Goal: Task Accomplishment & Management: Manage account settings

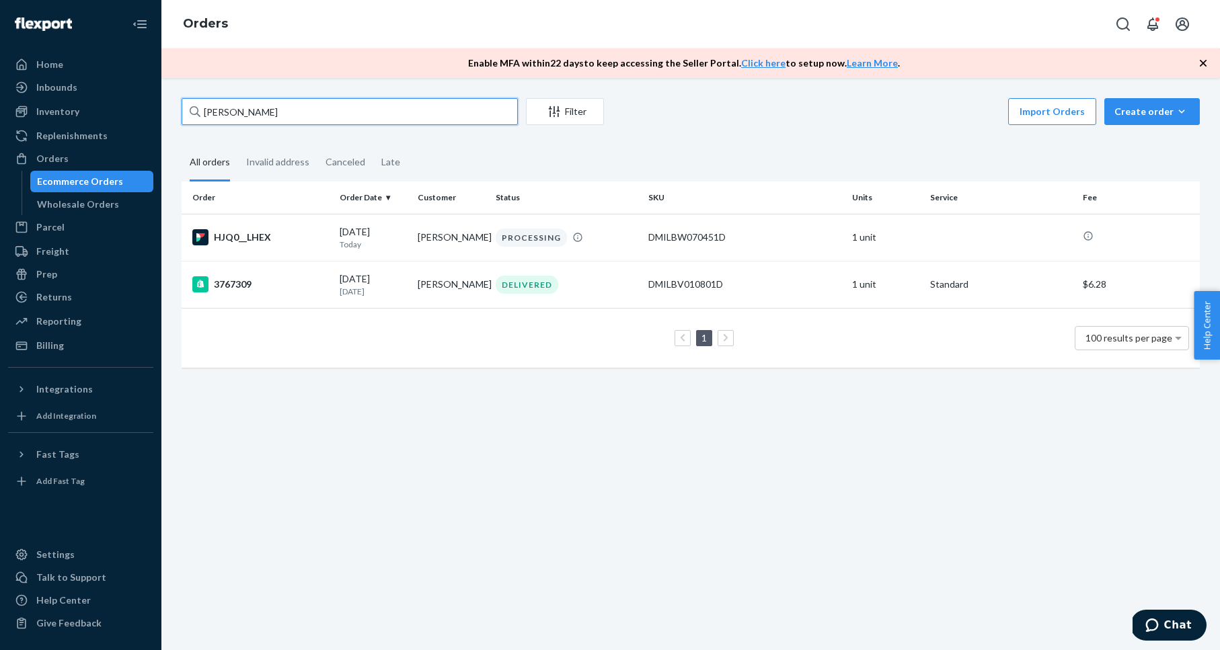
click at [236, 114] on input "[PERSON_NAME]" at bounding box center [350, 111] width 336 height 27
click at [236, 114] on input "Rose Mirasola" at bounding box center [350, 111] width 336 height 27
paste input "3719024"
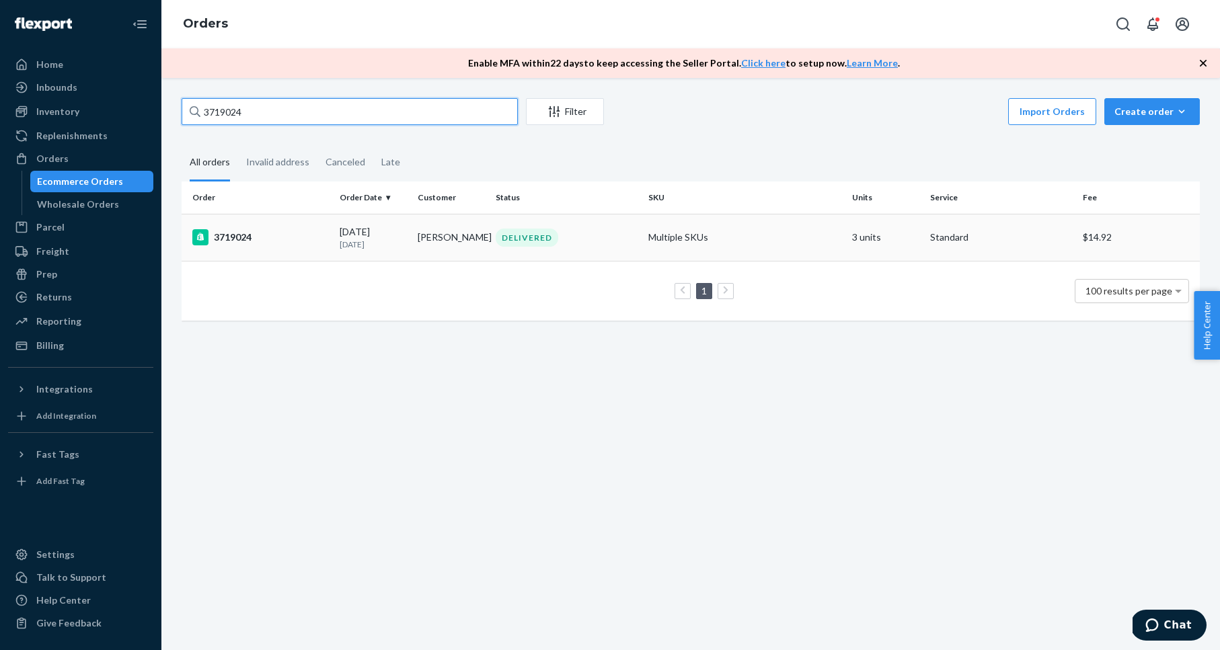
type input "3719024"
click at [233, 237] on div "3719024" at bounding box center [260, 237] width 137 height 16
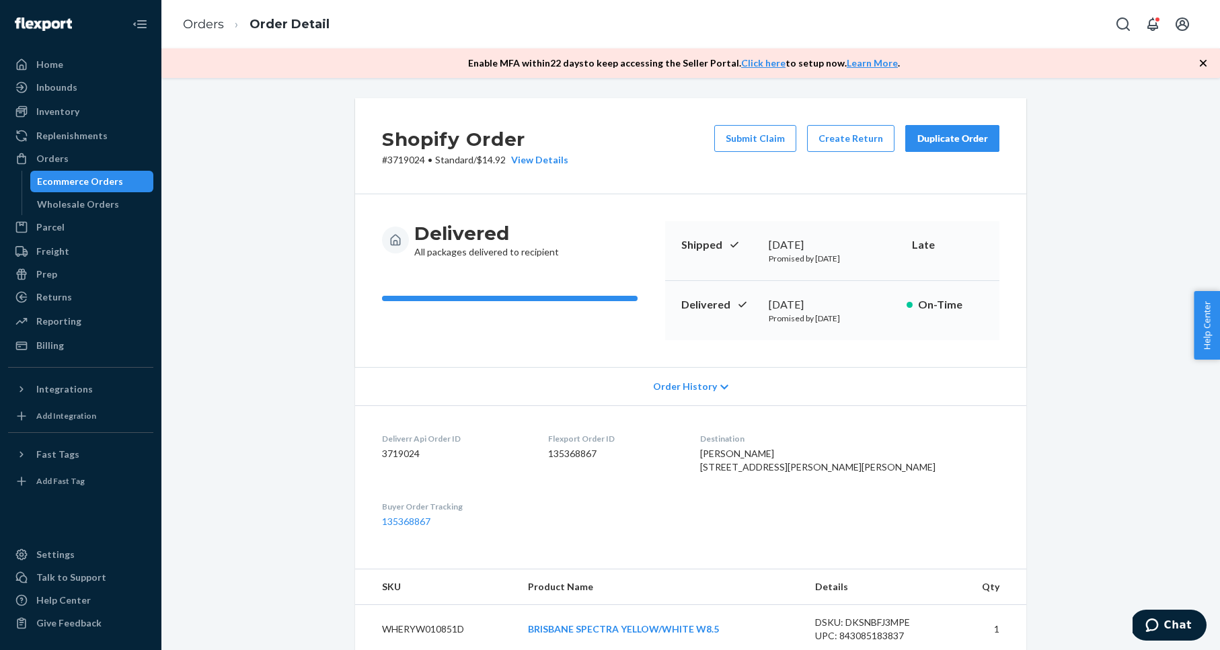
click at [91, 159] on div "Orders" at bounding box center [80, 158] width 143 height 19
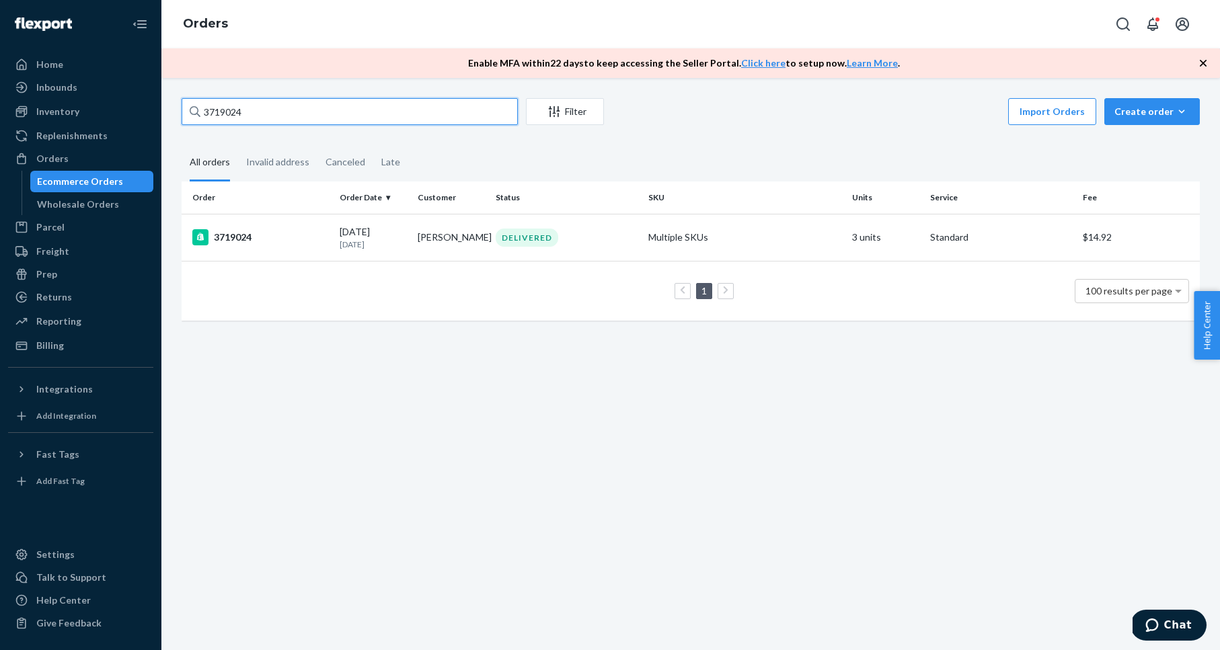
click at [383, 116] on input "3719024" at bounding box center [350, 111] width 336 height 27
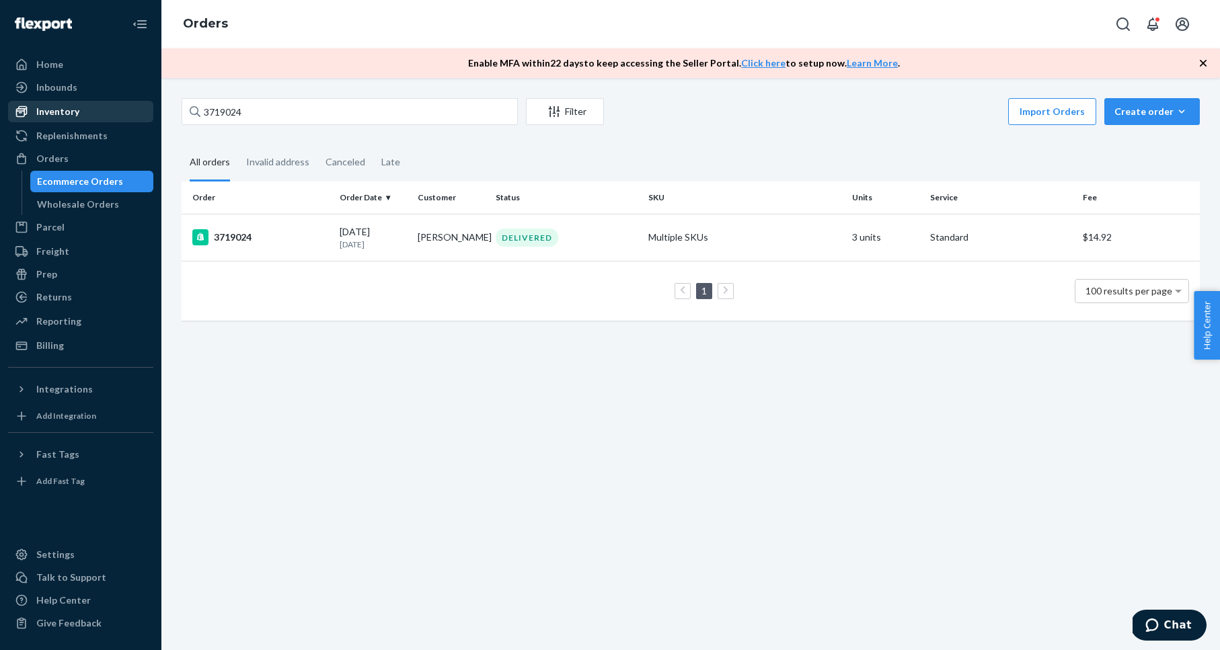
click at [109, 112] on div "Inventory" at bounding box center [80, 111] width 143 height 19
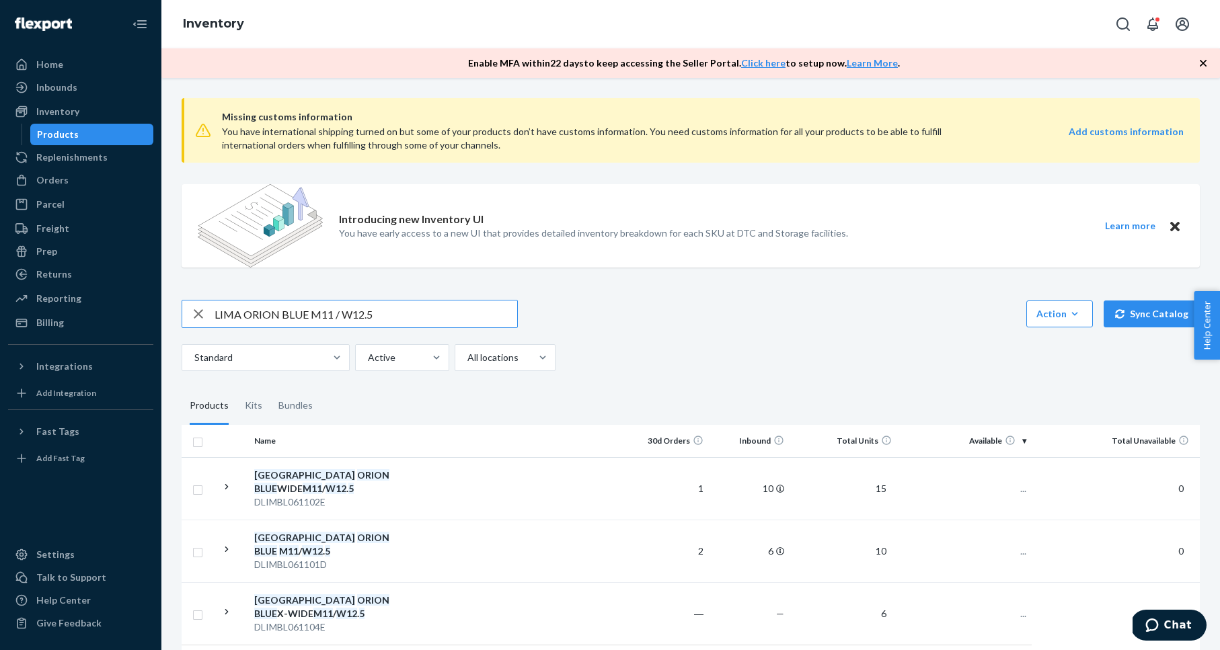
click at [293, 297] on div "Missing customs information You have international shipping turned on but some …" at bounding box center [691, 402] width 1038 height 631
click at [297, 301] on input "LIMA ORION BLUE M11 / W12.5" at bounding box center [366, 314] width 303 height 27
click at [292, 303] on input "LIMA ORION BLUE M11 / W12.5" at bounding box center [366, 314] width 303 height 27
click at [291, 303] on input "LIMA ORION BLUE M11 / W12.5" at bounding box center [366, 314] width 303 height 27
drag, startPoint x: 291, startPoint y: 303, endPoint x: 289, endPoint y: 313, distance: 10.2
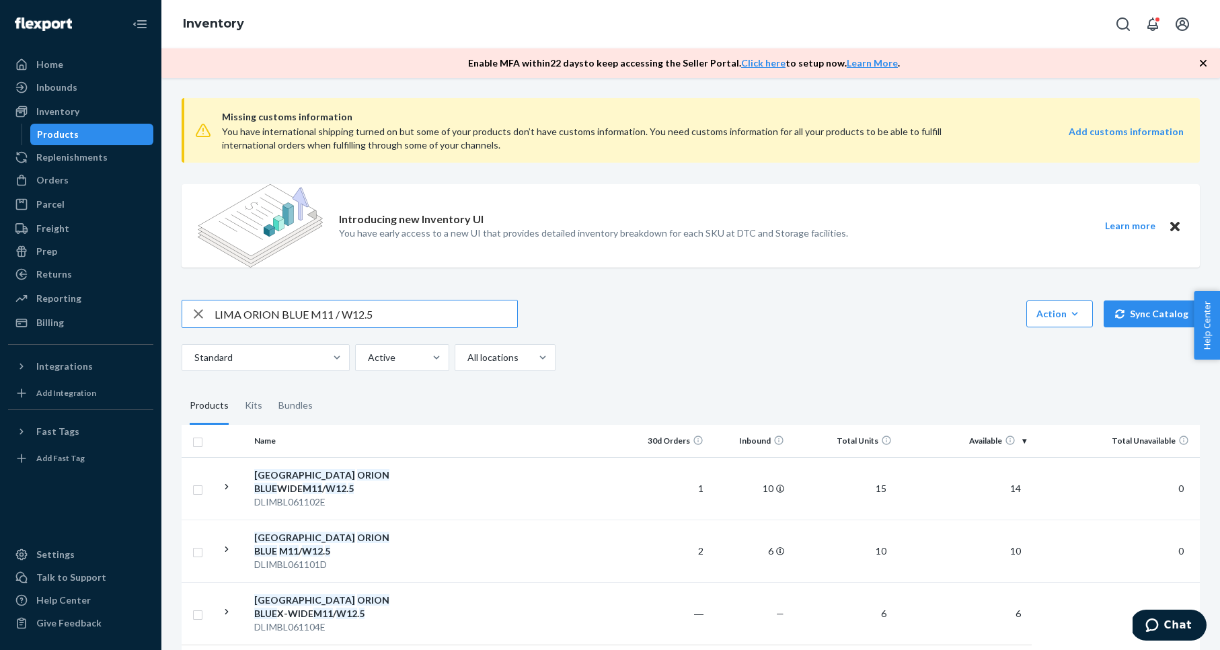
click at [290, 304] on input "LIMA ORION BLUE M11 / W12.5" at bounding box center [366, 314] width 303 height 27
click at [289, 313] on input "LIMA ORION BLUE M11 / W12.5" at bounding box center [366, 314] width 303 height 27
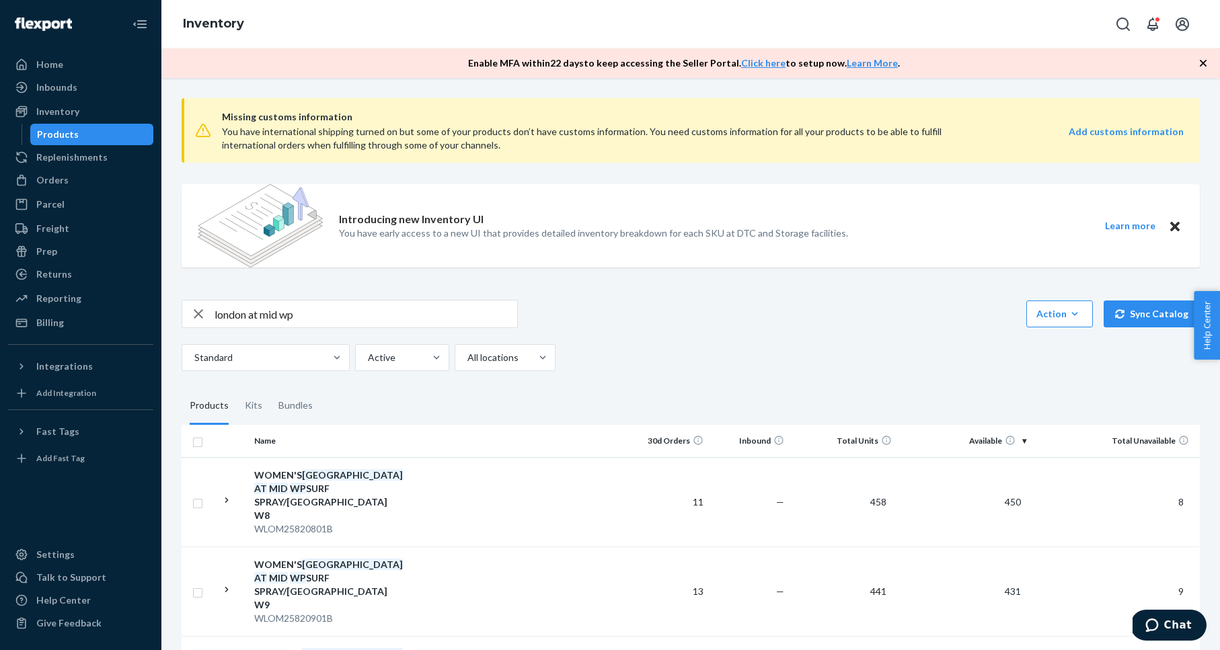
click at [215, 315] on input "london at mid wp" at bounding box center [366, 314] width 303 height 27
click at [352, 309] on input "men's london at mid wp" at bounding box center [366, 314] width 303 height 27
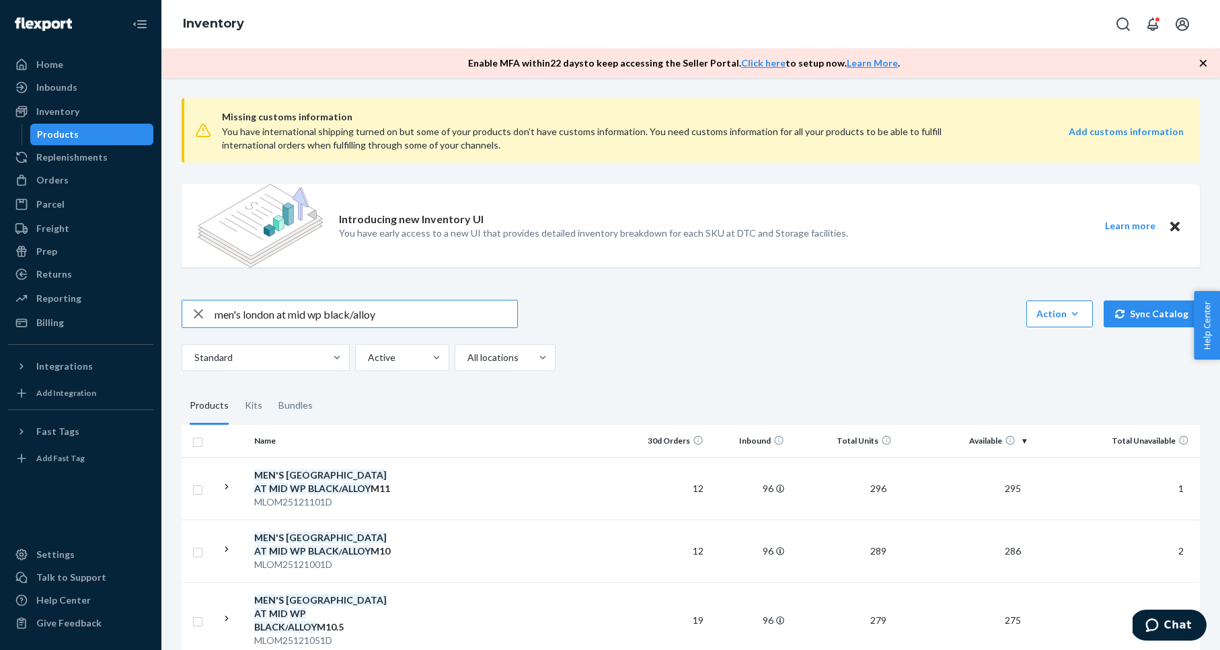
click at [424, 315] on input "men's london at mid wp black/alloy" at bounding box center [366, 314] width 303 height 27
type input "men's london at mid wp black/alloy m14"
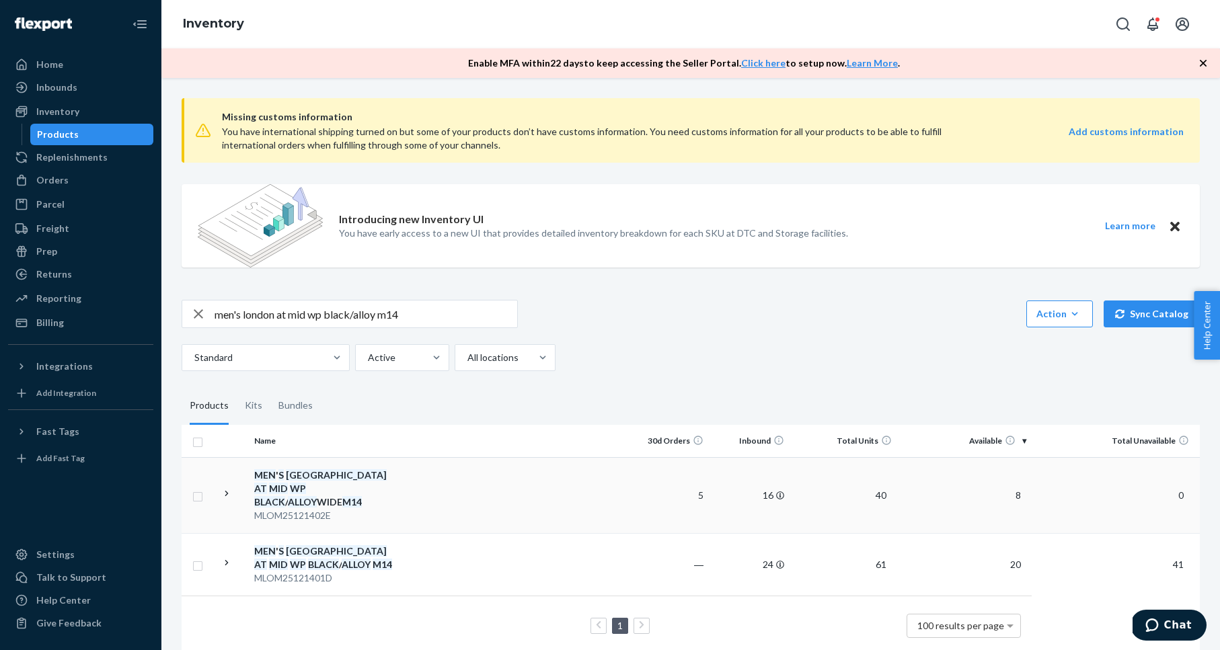
click at [267, 483] on em "AT" at bounding box center [260, 488] width 13 height 11
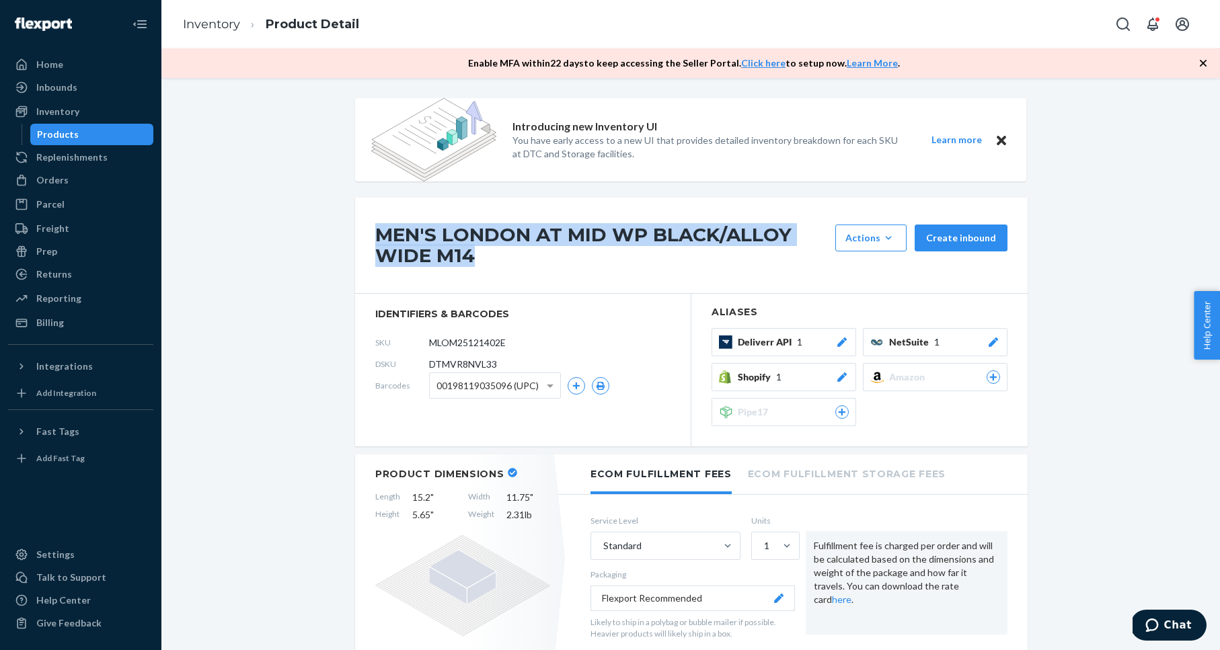
drag, startPoint x: 373, startPoint y: 229, endPoint x: 492, endPoint y: 258, distance: 122.5
click at [491, 258] on div "MEN'S LONDON AT MID WP BLACK/ALLOY WIDE M14 Actions Add components Hide Request…" at bounding box center [691, 246] width 673 height 96
copy h1 "MEN'S LONDON AT MID WP BLACK/ALLOY WIDE M14"
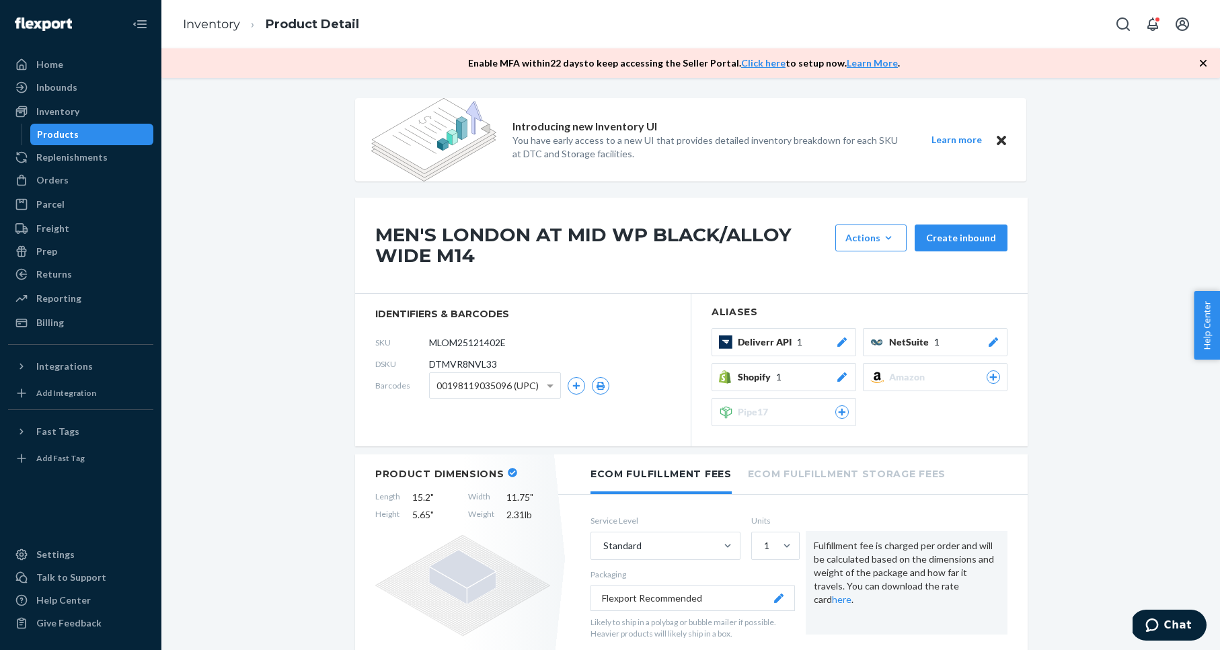
click at [106, 184] on div "Orders" at bounding box center [80, 180] width 143 height 19
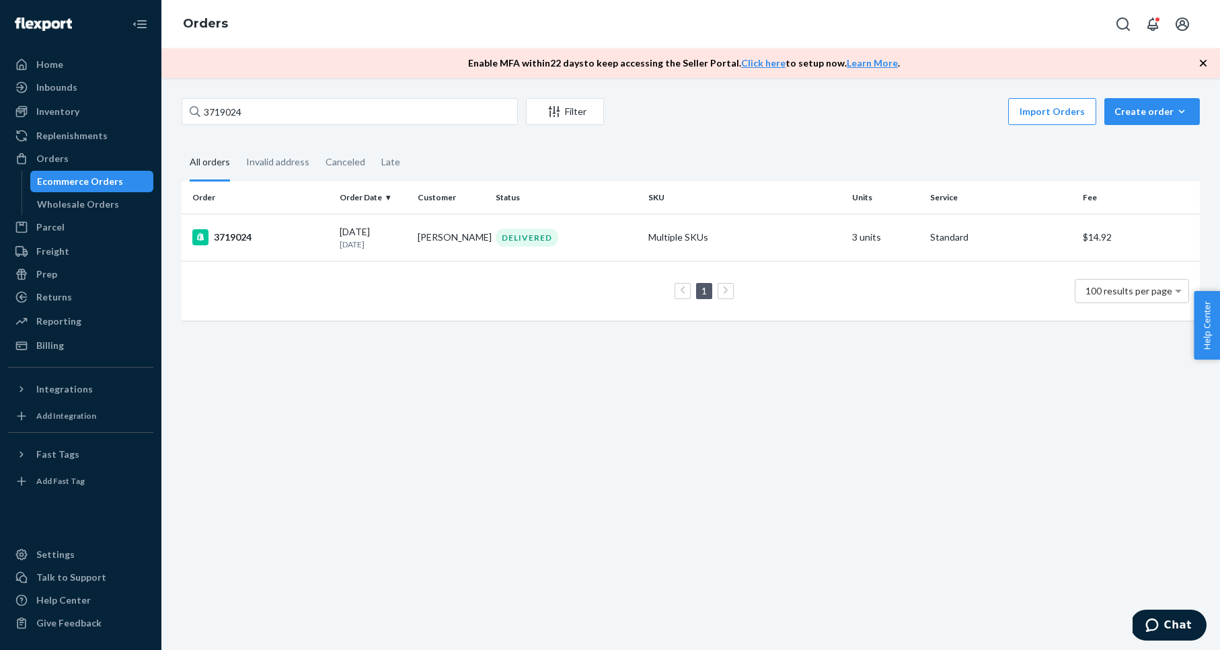
drag, startPoint x: 1141, startPoint y: 112, endPoint x: 1088, endPoint y: 135, distance: 57.2
click at [1140, 112] on div "Create order" at bounding box center [1151, 111] width 75 height 13
click at [1147, 132] on span "Ecommerce order" at bounding box center [1116, 127] width 74 height 9
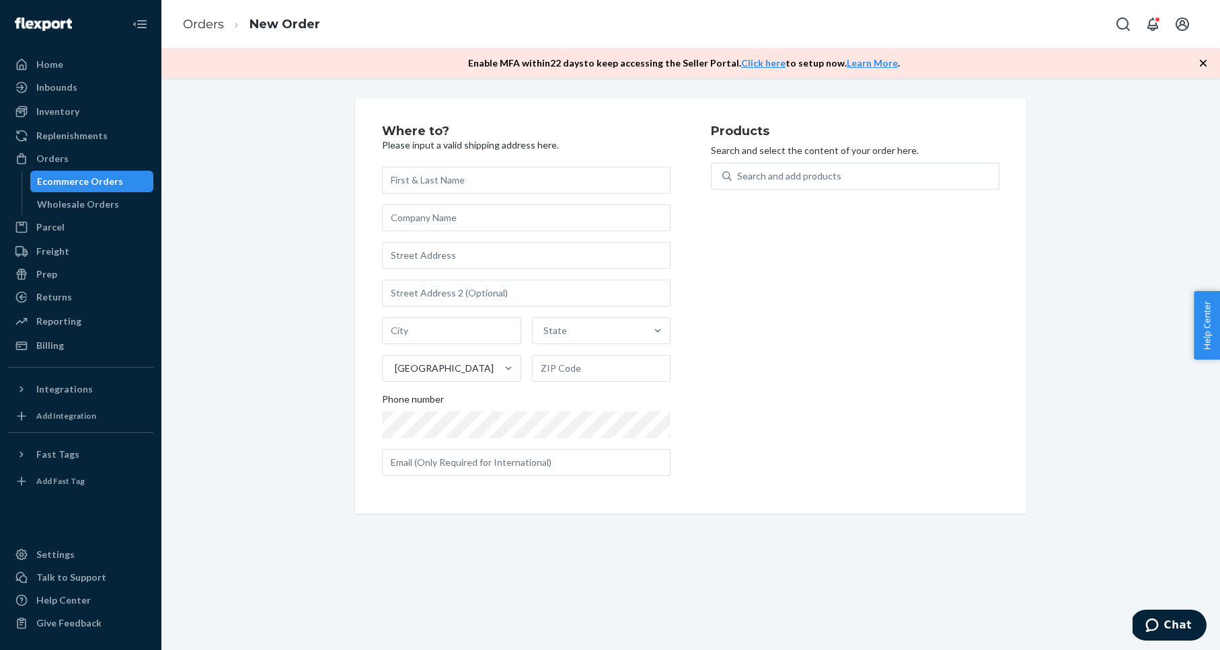
click at [530, 179] on input "text" at bounding box center [526, 180] width 289 height 27
type input "cole international"
type input "kizik"
type input "1172 W 700 N"
type input "Ste 200"
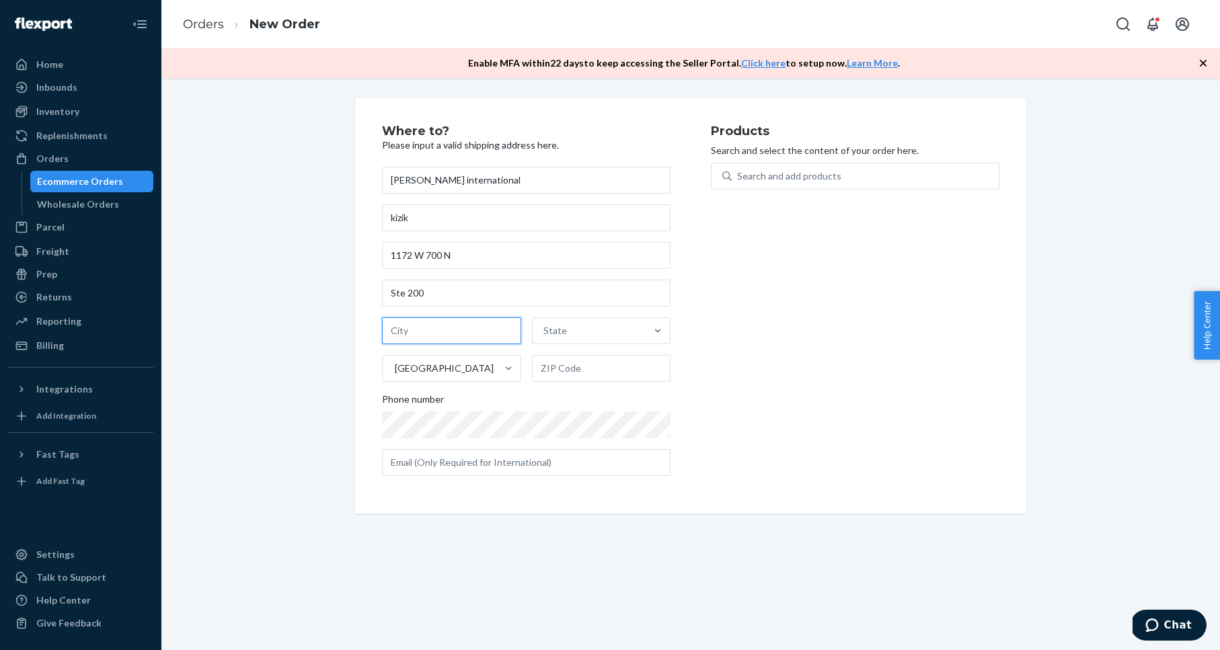
type input "Lindon"
type input "Ut"
type input "84042"
type input "cmunger@kizik.com"
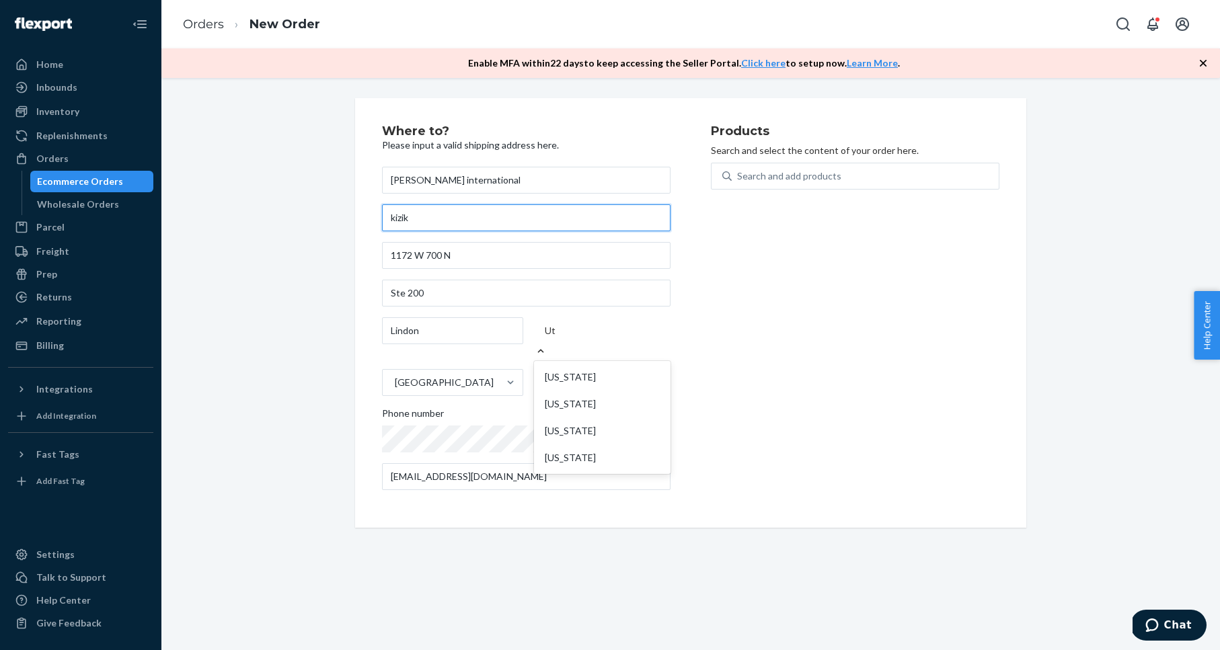
type input "Lindon"
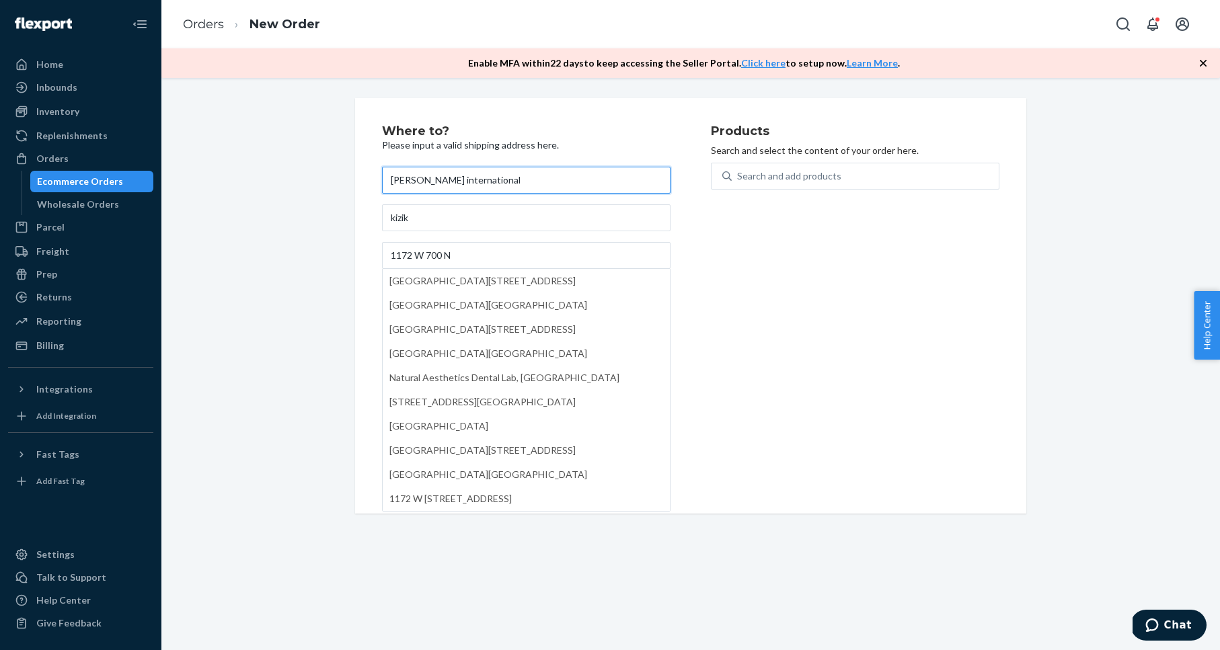
click at [538, 176] on input "cole international" at bounding box center [526, 180] width 289 height 27
type input "cole international/scott"
click at [777, 180] on div "Search and add products" at bounding box center [789, 175] width 104 height 13
click at [738, 180] on input "0 results available. Use Up and Down to choose options, press Enter to select t…" at bounding box center [737, 175] width 1 height 13
click at [545, 255] on input "1172 W 700 N" at bounding box center [526, 255] width 289 height 27
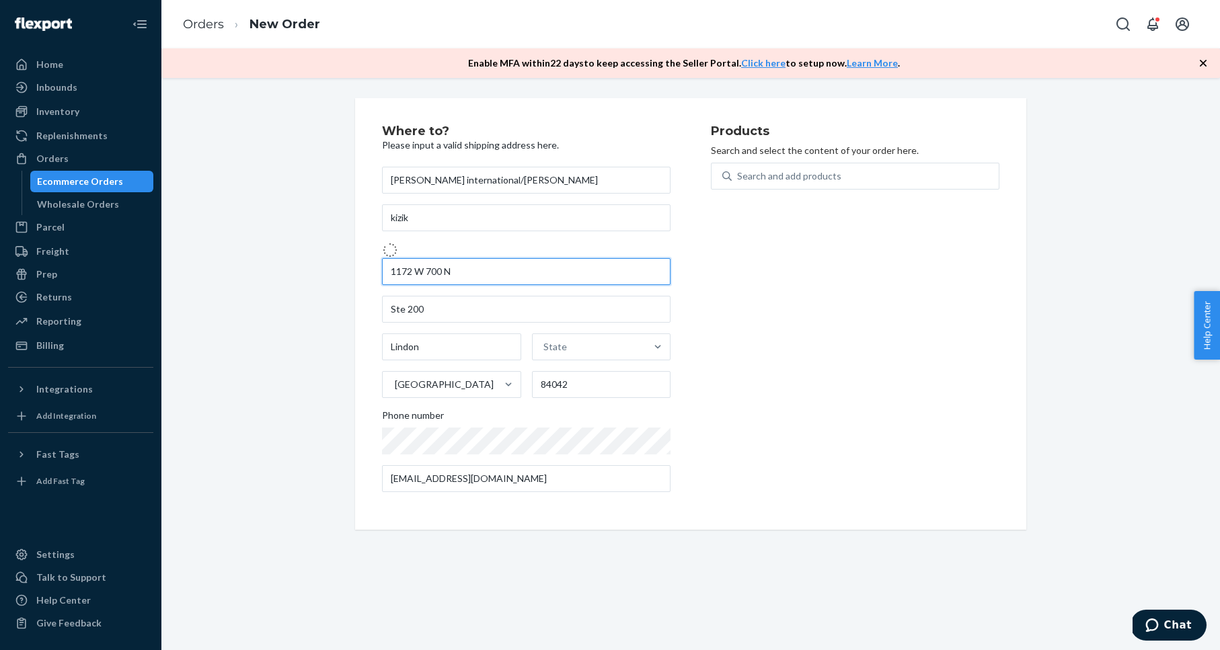
type input "1172 700 N"
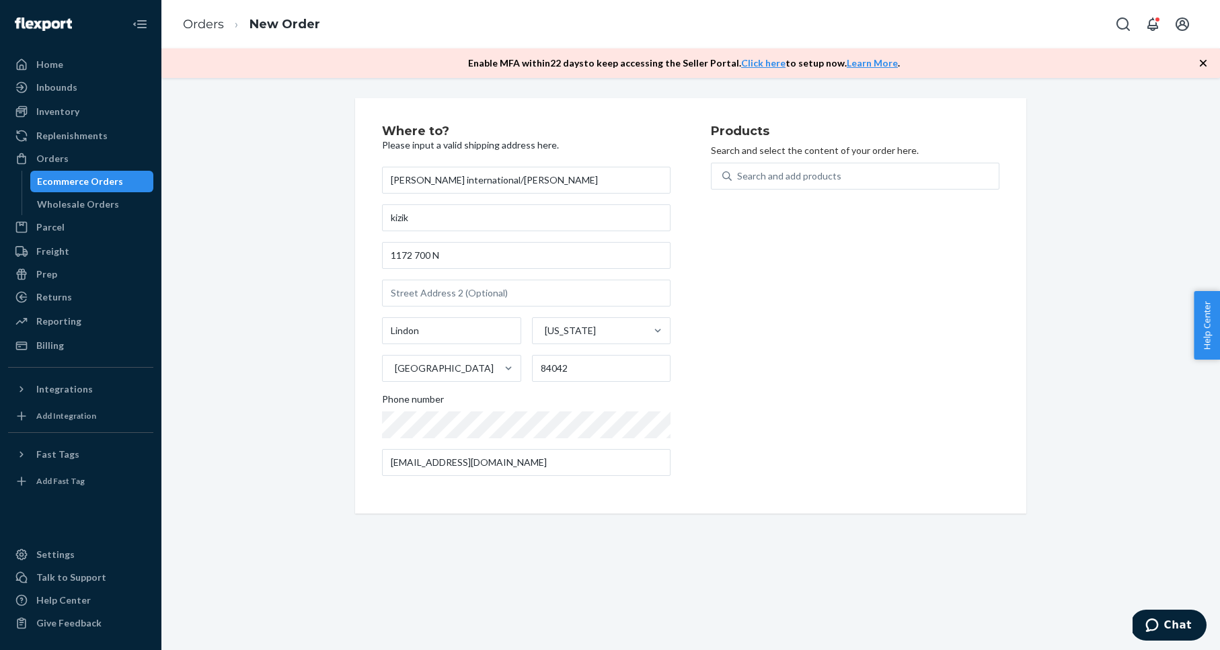
click at [804, 295] on div "Products Search and select the content of your order here. Search and add produ…" at bounding box center [855, 306] width 289 height 362
click at [800, 181] on div "Search and add products" at bounding box center [789, 175] width 104 height 13
click at [738, 181] on input "Search and add products" at bounding box center [737, 175] width 1 height 13
paste input "MEN'S LONDON AT MID WP BLACK/ALLOY WIDE M14"
type input "MEN'S LONDON AT MID WP BLACK/ALLOY WIDE M14"
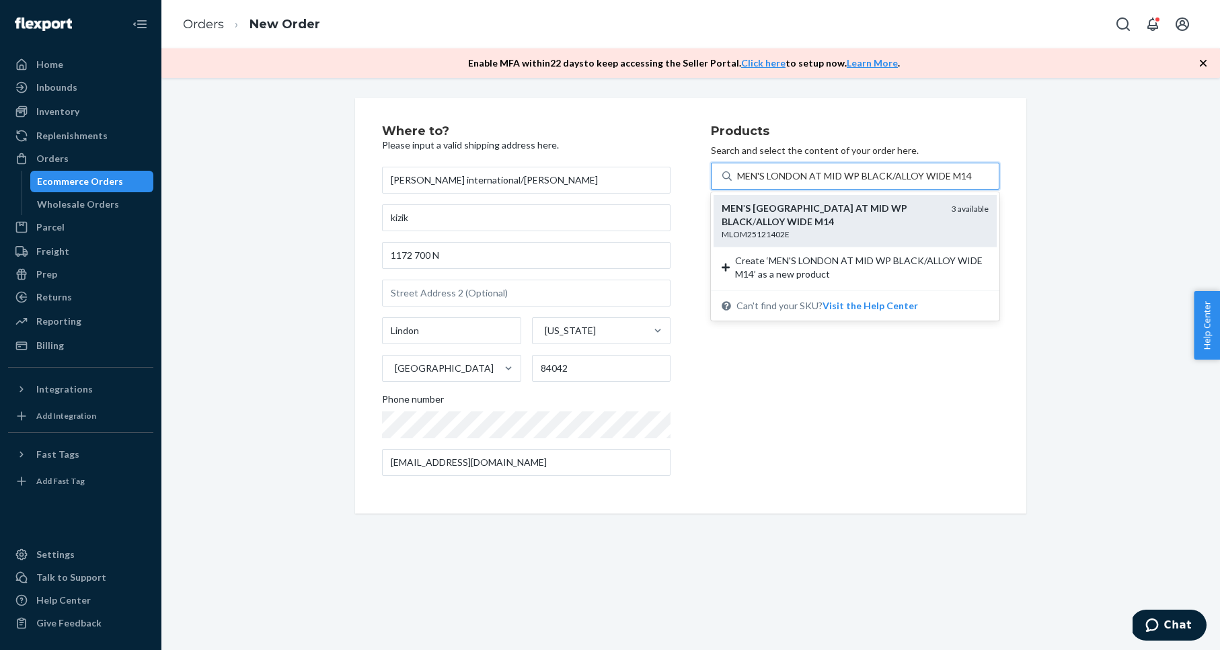
click at [834, 214] on div "MEN ' S LONDON AT MID WP BLACK / ALLOY WIDE M14" at bounding box center [831, 215] width 219 height 27
click at [834, 183] on input "MEN'S LONDON AT MID WP BLACK/ALLOY WIDE M14" at bounding box center [854, 175] width 235 height 13
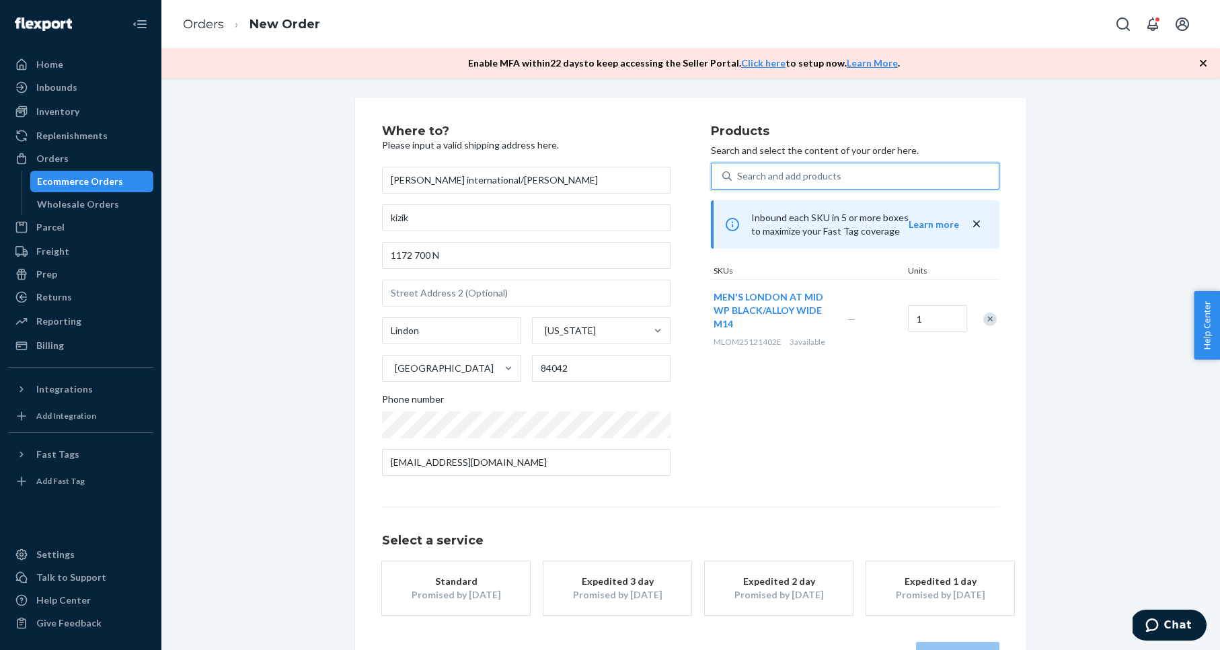
click at [850, 173] on div "Search and add products" at bounding box center [865, 176] width 267 height 24
click at [738, 173] on input "0 results available. Select is focused ,type to refine list, press Down to open…" at bounding box center [737, 175] width 1 height 13
paste input "Big Kid Athens 2 - Super Sonic/Naval Academy"
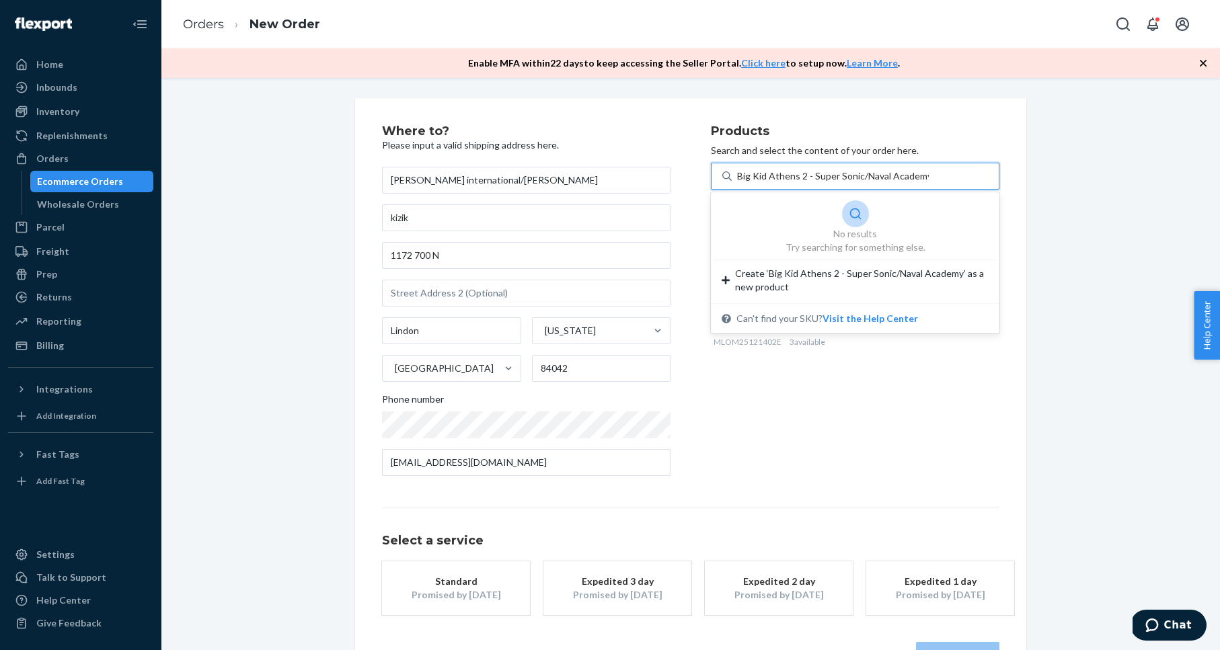
type input "Big Kid Athens 2 - Super Sonic/Naval Academy"
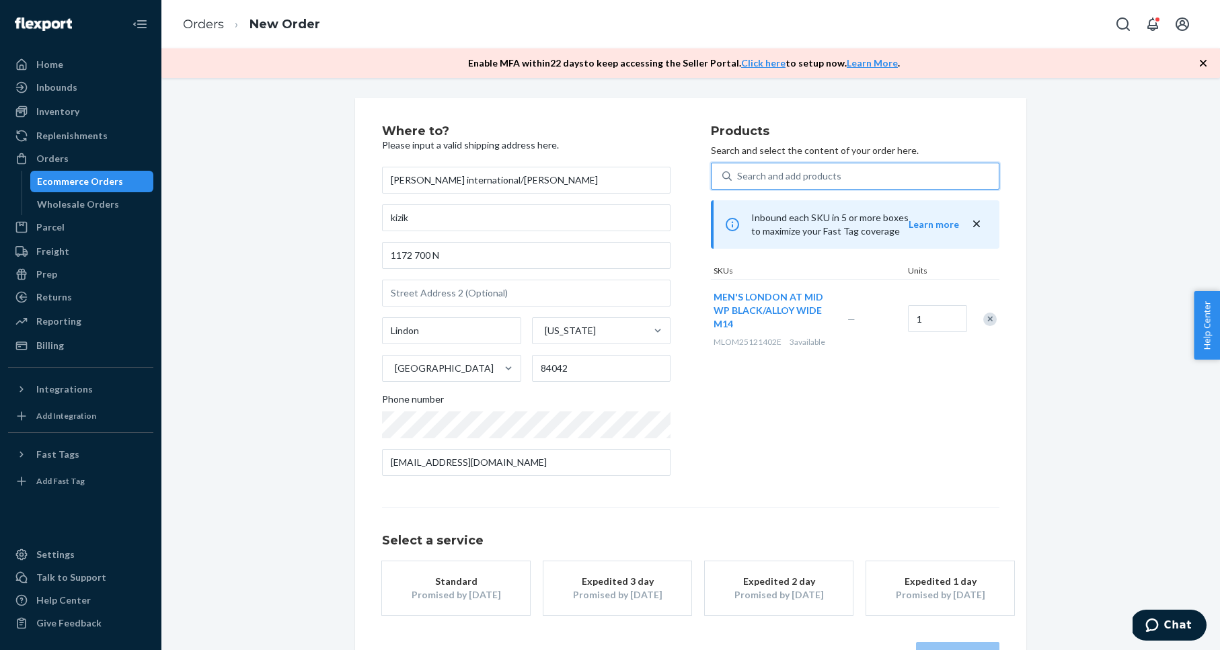
click at [872, 176] on div "Search and add products" at bounding box center [865, 176] width 267 height 24
click at [738, 176] on input "0 results available. Use Up and Down to choose options, press Enter to select t…" at bounding box center [737, 175] width 1 height 13
paste input "LIMA STORMY WEATHER/DARK SHADOW M10.5 / W12"
type input "LIMA STORMY WEATHER/DARK SHADOW M10.5 / W12"
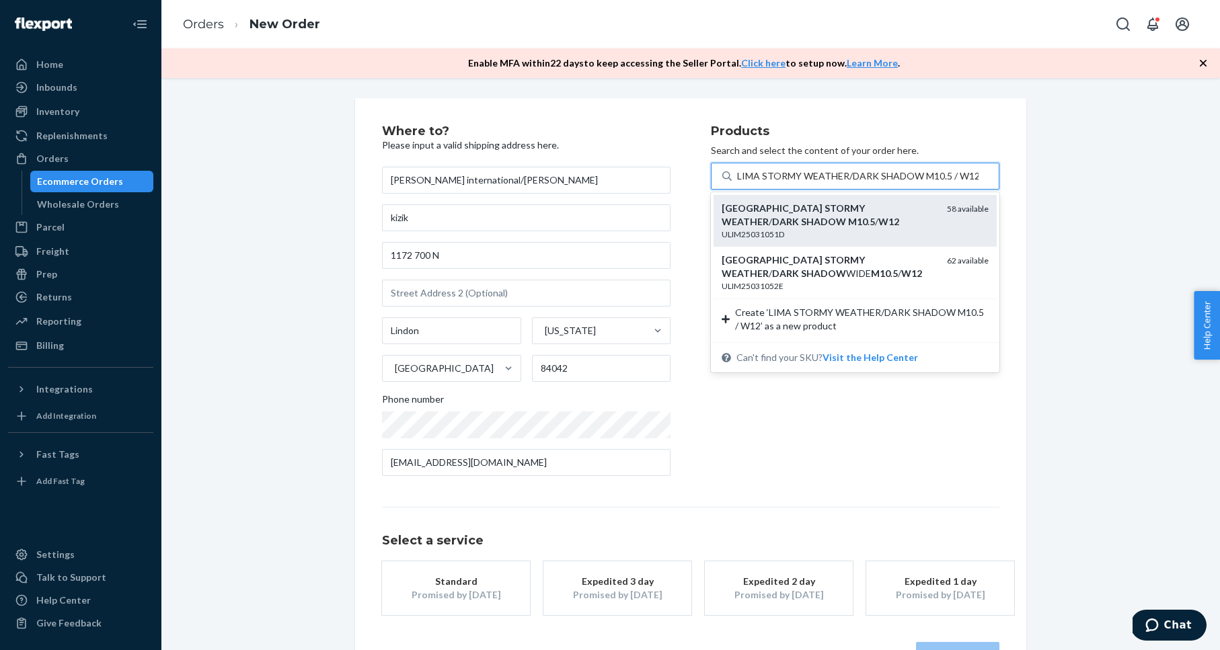
click at [886, 220] on div "LIMA STORMY WEATHER / DARK SHADOW M10 . 5 / W12" at bounding box center [829, 215] width 215 height 27
click at [886, 183] on input "LIMA STORMY WEATHER/DARK SHADOW M10.5 / W12" at bounding box center [857, 175] width 241 height 13
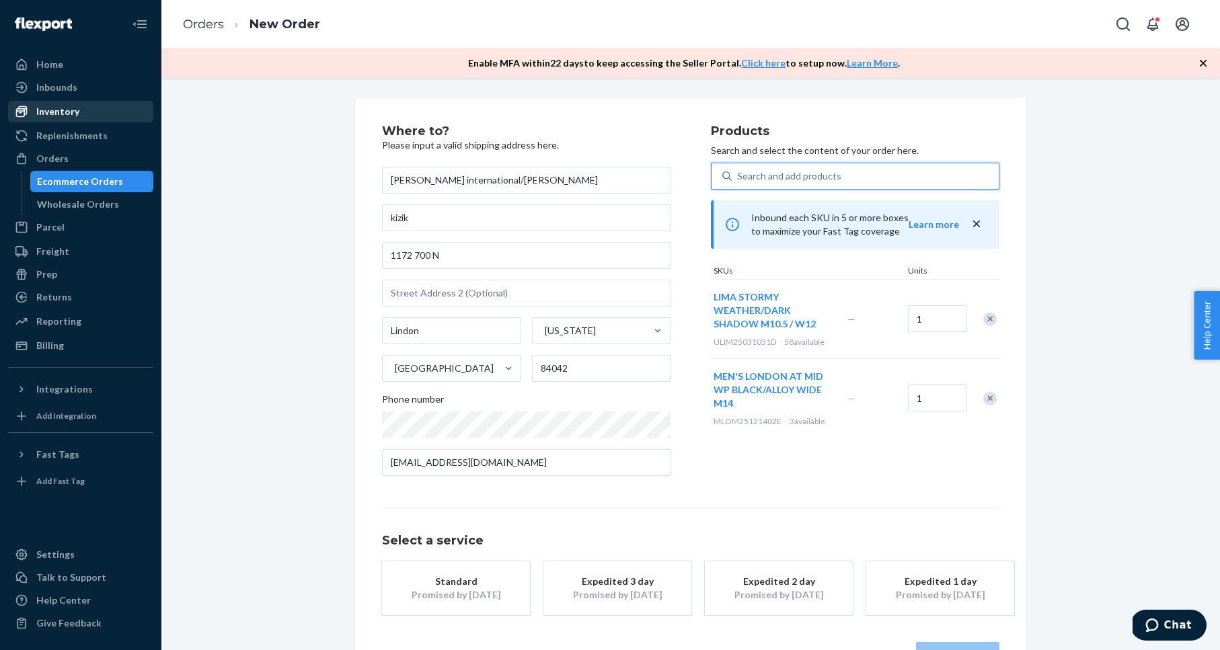
click at [66, 108] on div "Inventory" at bounding box center [57, 111] width 43 height 13
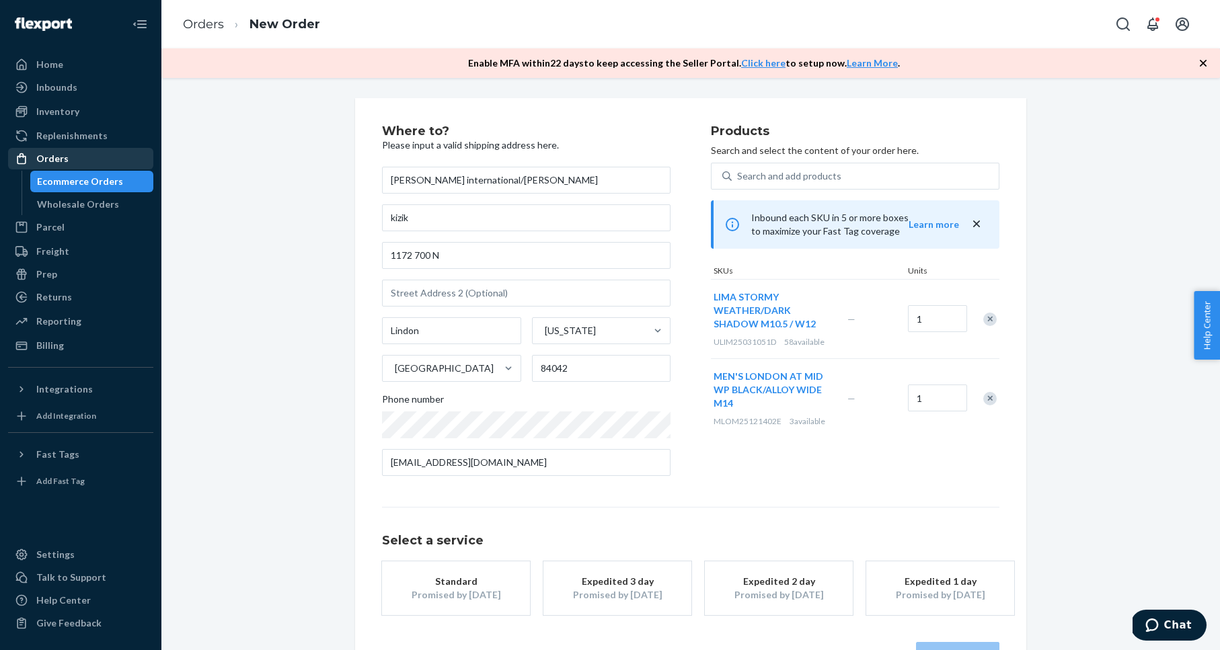
drag, startPoint x: 238, startPoint y: 198, endPoint x: 79, endPoint y: 157, distance: 163.9
click at [235, 197] on div "Where to? Please input a valid shipping address here. cole international/scott …" at bounding box center [691, 397] width 1038 height 598
click at [57, 156] on div "Orders" at bounding box center [52, 158] width 32 height 13
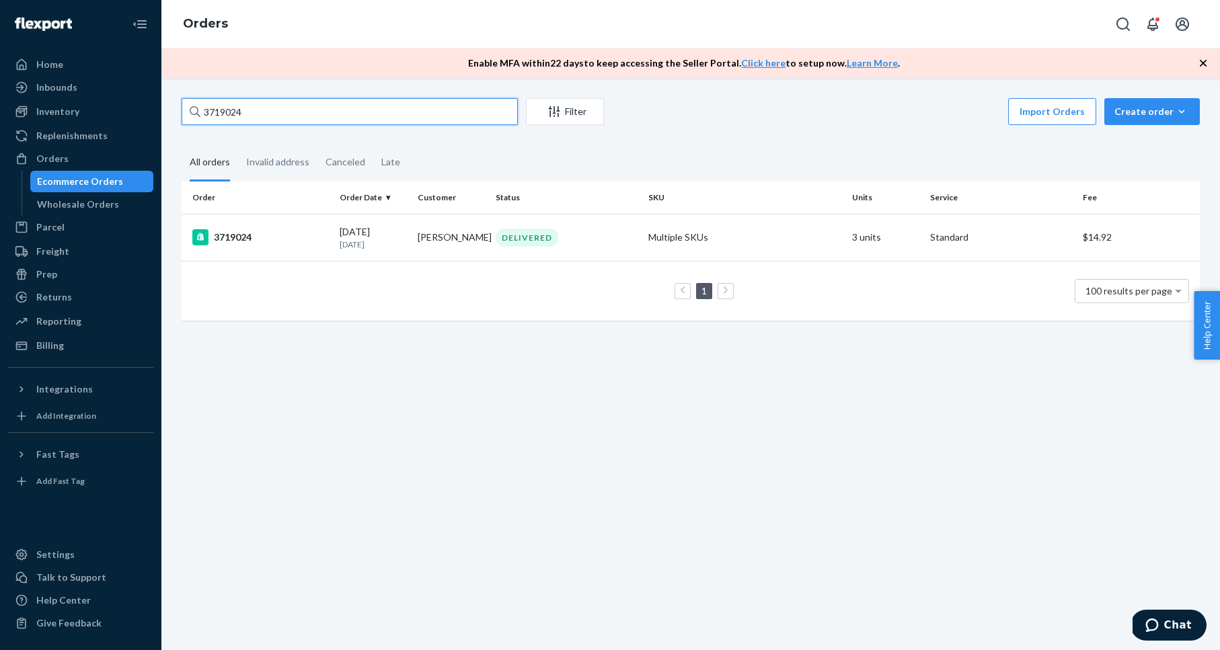
click at [326, 103] on input "3719024" at bounding box center [350, 111] width 336 height 27
paste input "41472"
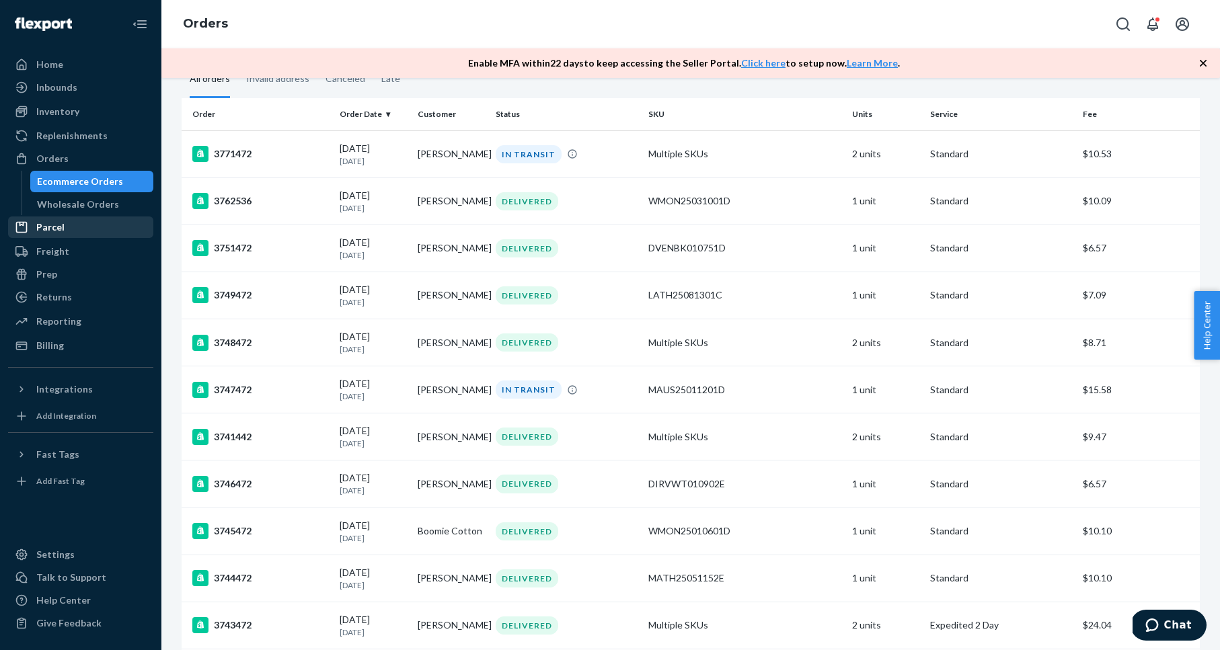
scroll to position [84, 0]
click at [112, 155] on div "Orders" at bounding box center [80, 158] width 143 height 19
click at [90, 153] on div "Orders" at bounding box center [80, 158] width 143 height 19
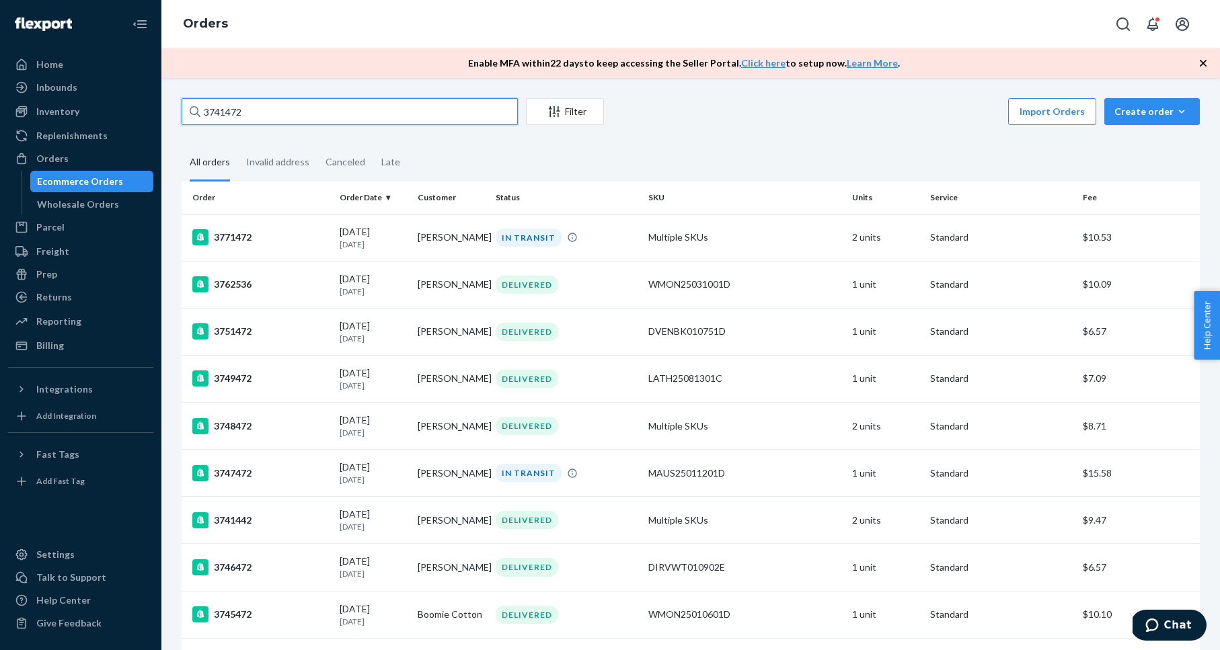
click at [261, 108] on input "3741472" at bounding box center [350, 111] width 336 height 27
paste input "52424"
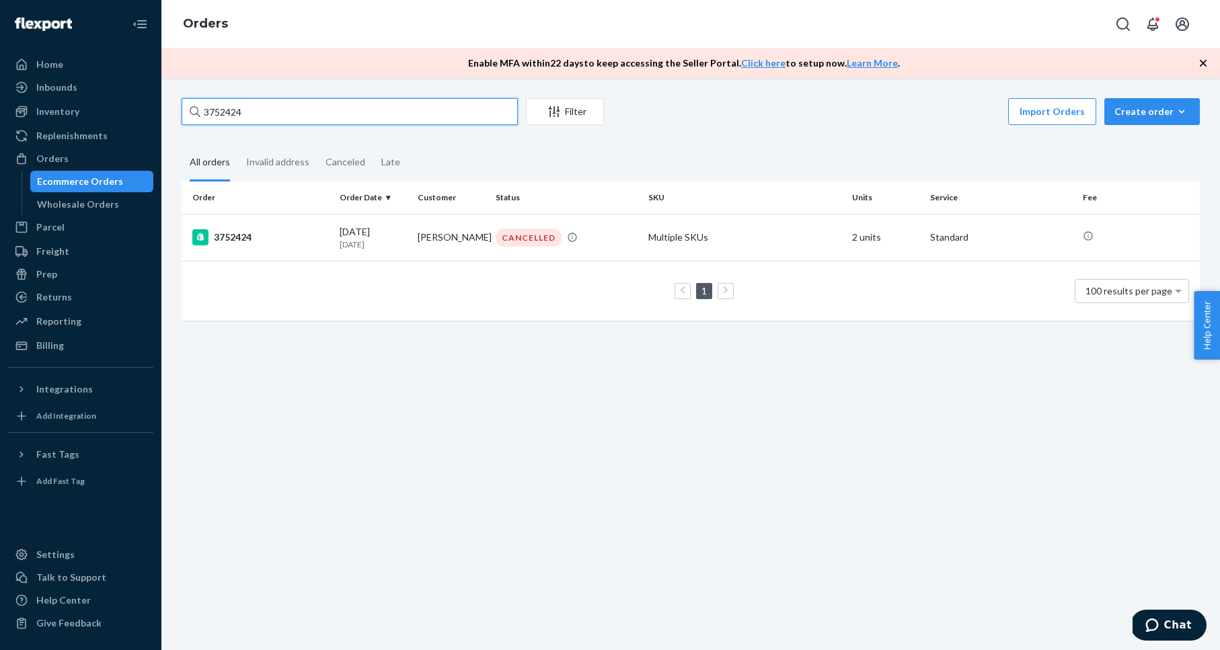
type input "3752424"
click at [227, 239] on div "3752424" at bounding box center [260, 237] width 137 height 16
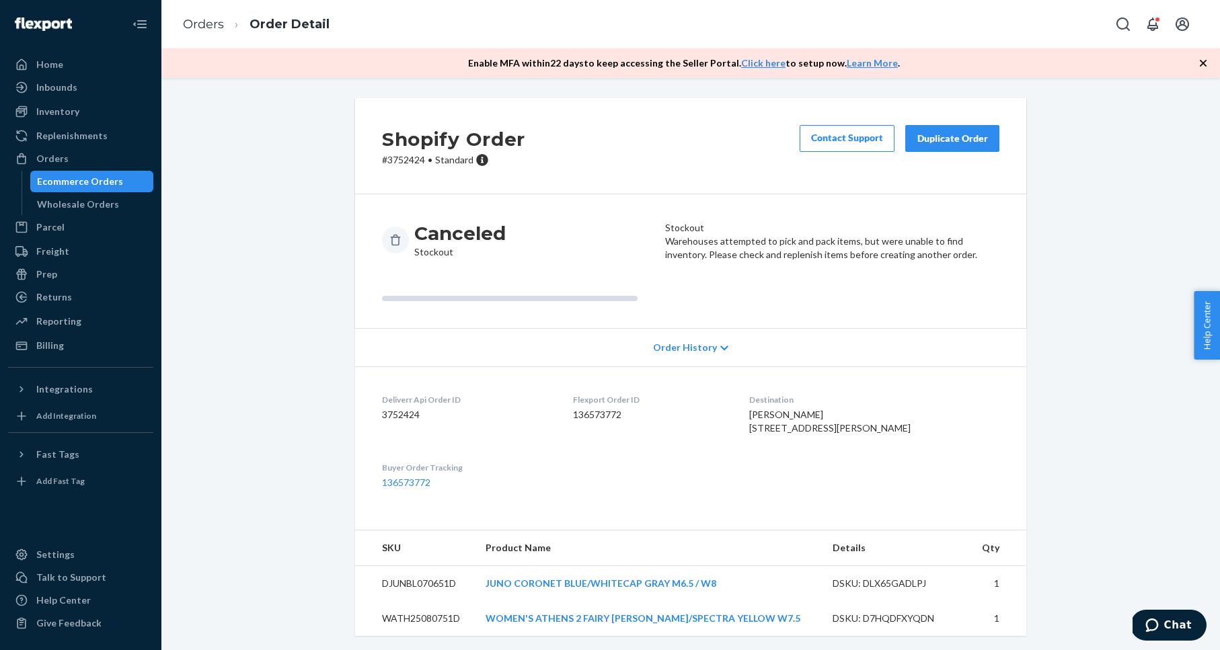
scroll to position [30, 0]
drag, startPoint x: 1071, startPoint y: 134, endPoint x: 1001, endPoint y: 108, distance: 74.1
click at [1070, 134] on div "Shopify Order # 3752424 • Standard Contact Support Duplicate Order Canceled Sto…" at bounding box center [691, 373] width 1038 height 554
click at [980, 130] on div "Duplicate Order" at bounding box center [952, 136] width 71 height 13
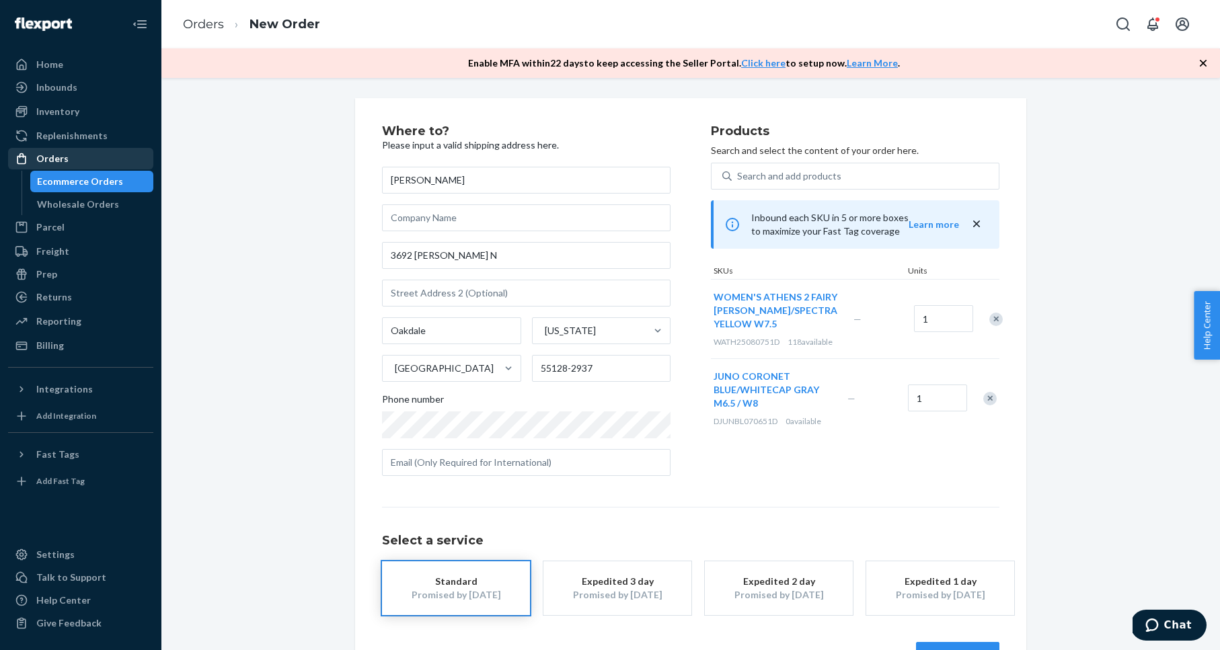
click at [132, 157] on div "Orders" at bounding box center [80, 158] width 143 height 19
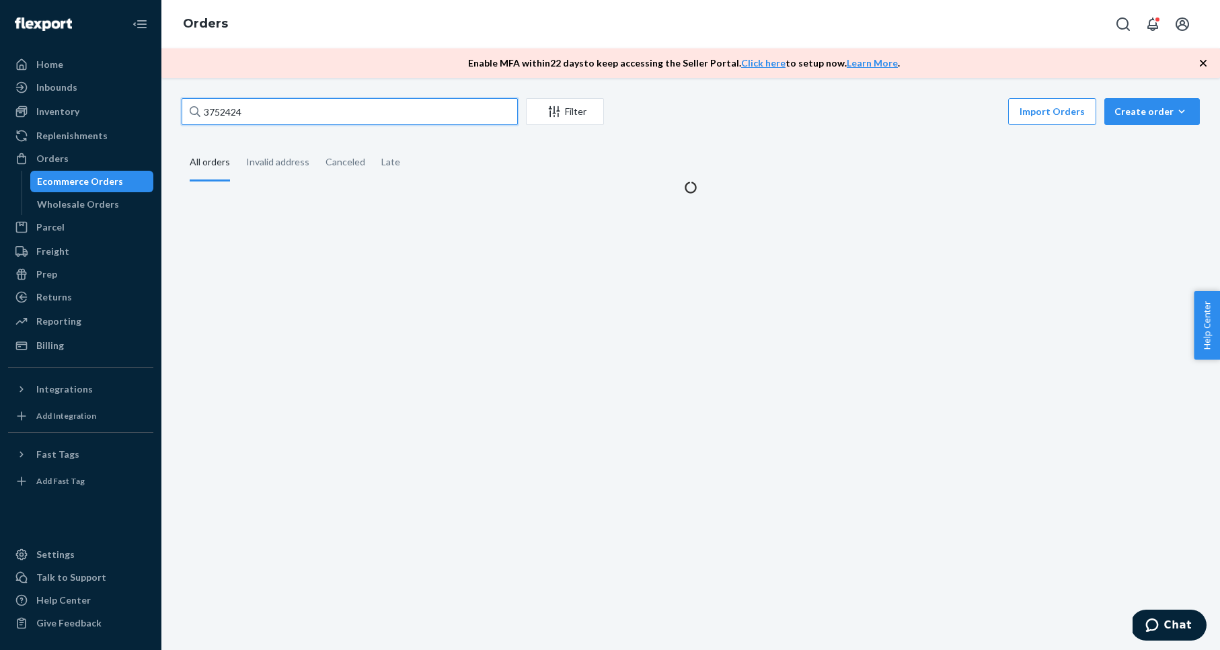
click at [293, 112] on input "3752424" at bounding box center [350, 111] width 336 height 27
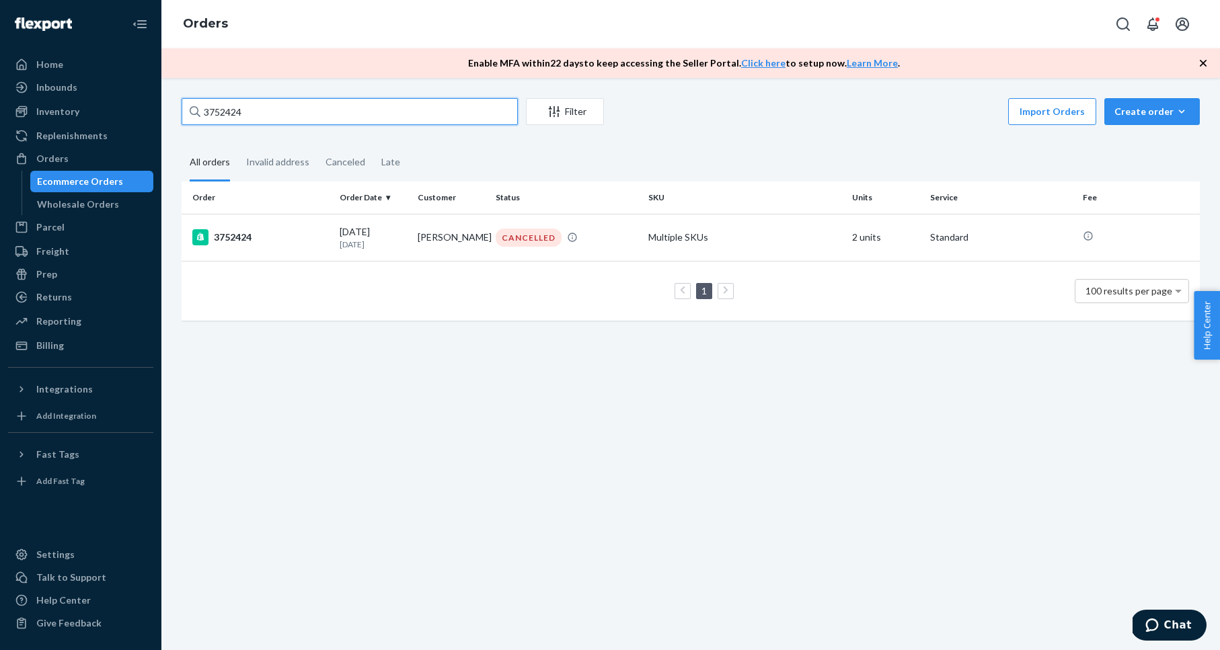
click at [293, 112] on input "3752424" at bounding box center [350, 111] width 336 height 27
paste input "3797"
type input "3753797"
click at [239, 241] on div "3753797" at bounding box center [260, 237] width 137 height 16
click at [300, 114] on input "3753797" at bounding box center [350, 111] width 336 height 27
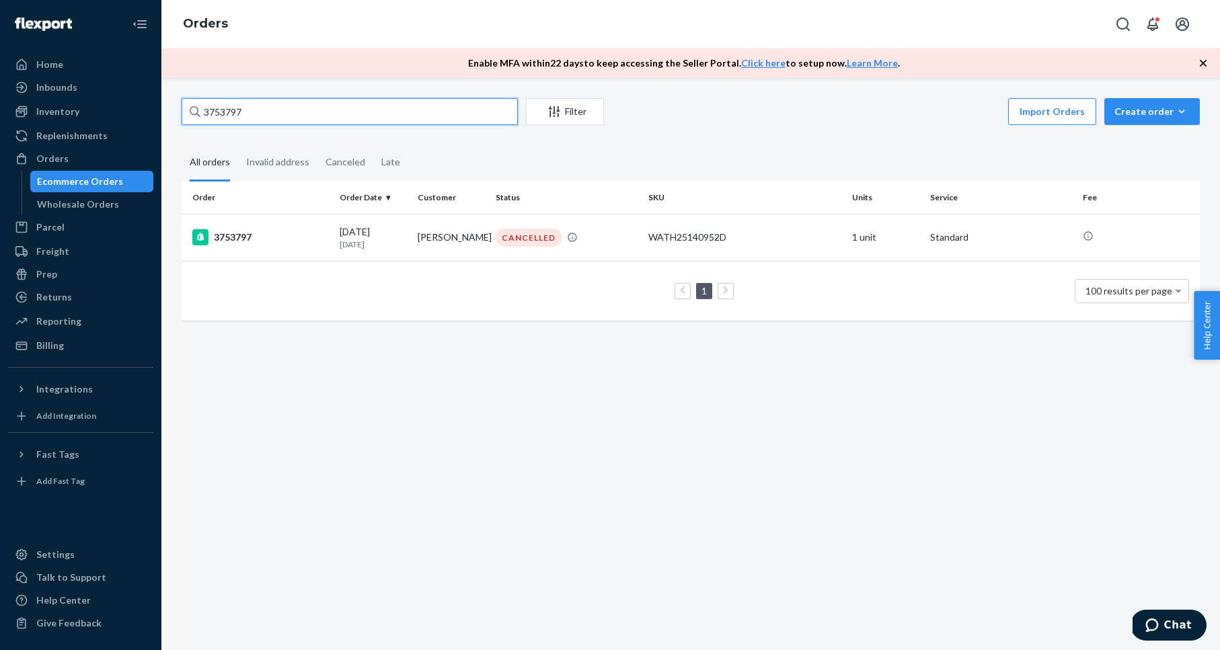
click at [300, 113] on input "3753797" at bounding box center [350, 111] width 336 height 27
paste input "4040"
click at [245, 118] on input "3754040" at bounding box center [350, 111] width 336 height 27
paste input "6739"
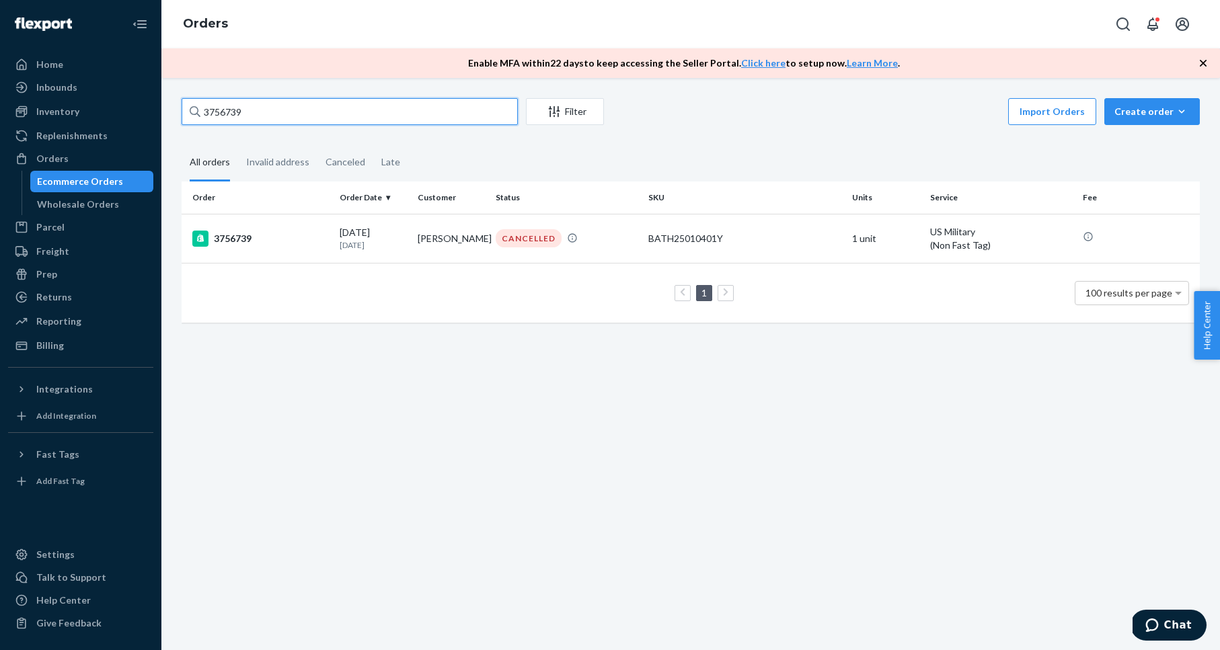
click at [237, 112] on input "3756739" at bounding box center [350, 111] width 336 height 27
paste input "5"
type input "3756759"
click at [236, 238] on div "3756759" at bounding box center [260, 237] width 137 height 16
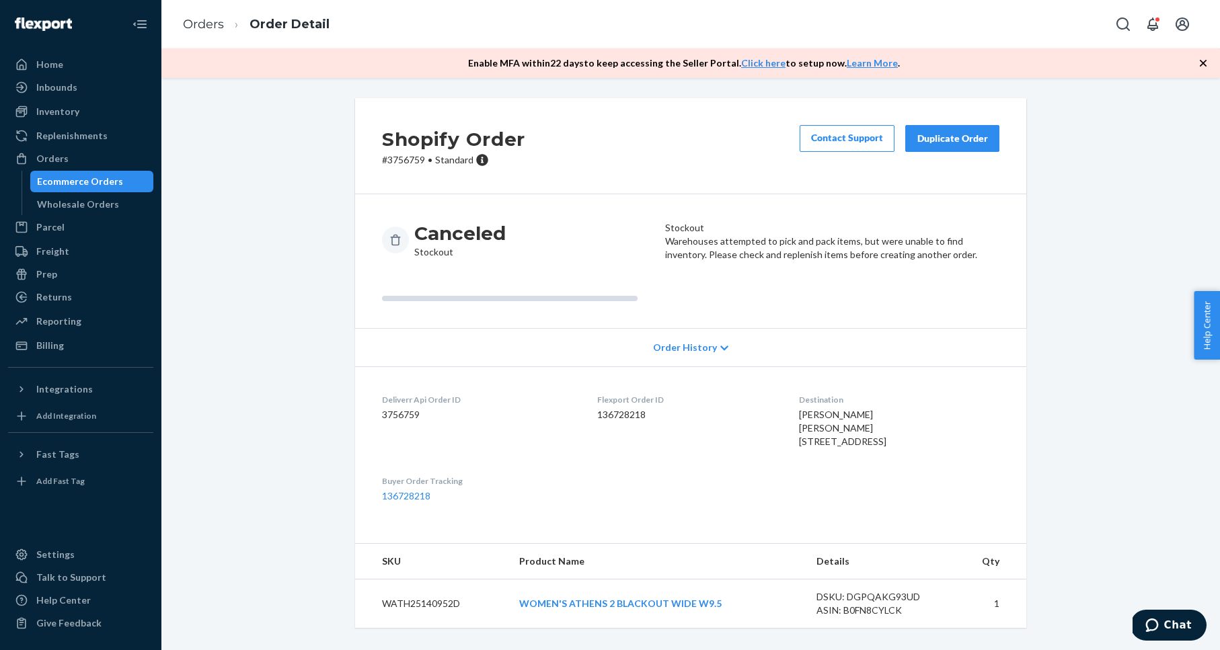
scroll to position [22, 0]
drag, startPoint x: 762, startPoint y: 406, endPoint x: 842, endPoint y: 412, distance: 80.3
click at [842, 412] on dl "Deliverr Api Order ID 3756759 Flexport Order ID 136728218 Destination Andrea C …" at bounding box center [690, 448] width 671 height 163
copy span "Andrea C Munger"
click at [293, 161] on div "Shopify Order # 3756759 • Standard Contact Support Duplicate Order Canceled Sto…" at bounding box center [691, 371] width 1038 height 546
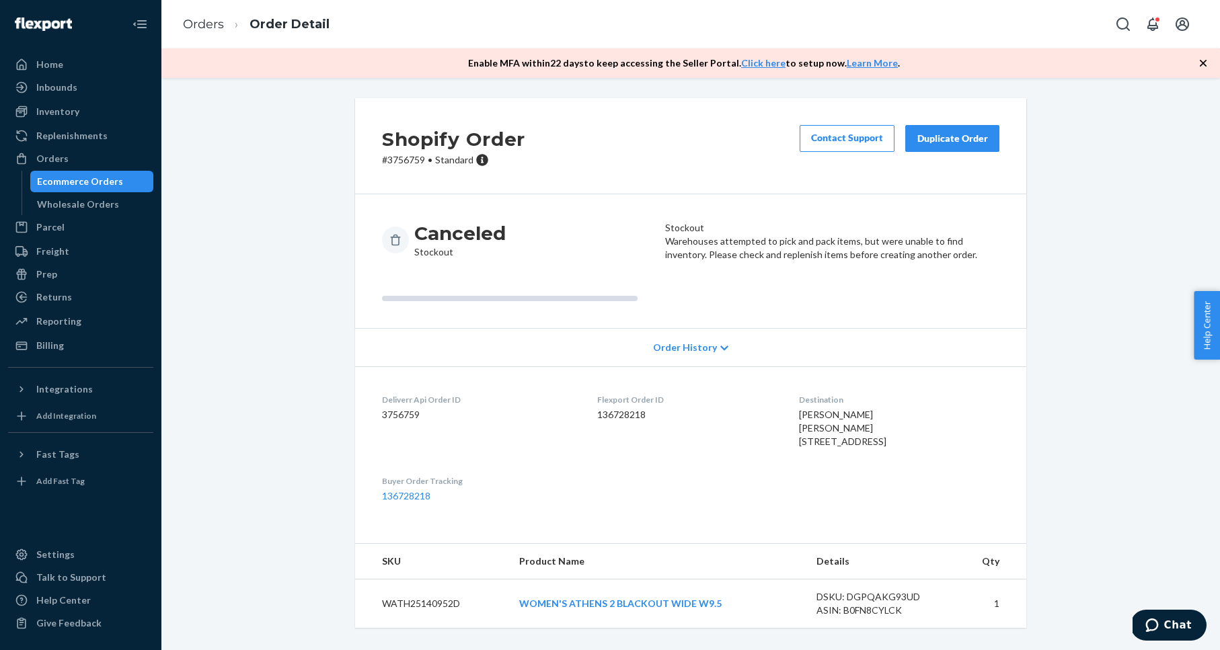
click at [192, 159] on div "Shopify Order # 3756759 • Standard Contact Support Duplicate Order Canceled Sto…" at bounding box center [691, 371] width 1038 height 546
click at [946, 132] on div "Duplicate Order" at bounding box center [952, 138] width 71 height 13
click at [397, 153] on p "# 3756759 • Standard" at bounding box center [453, 159] width 143 height 13
copy p "3756759"
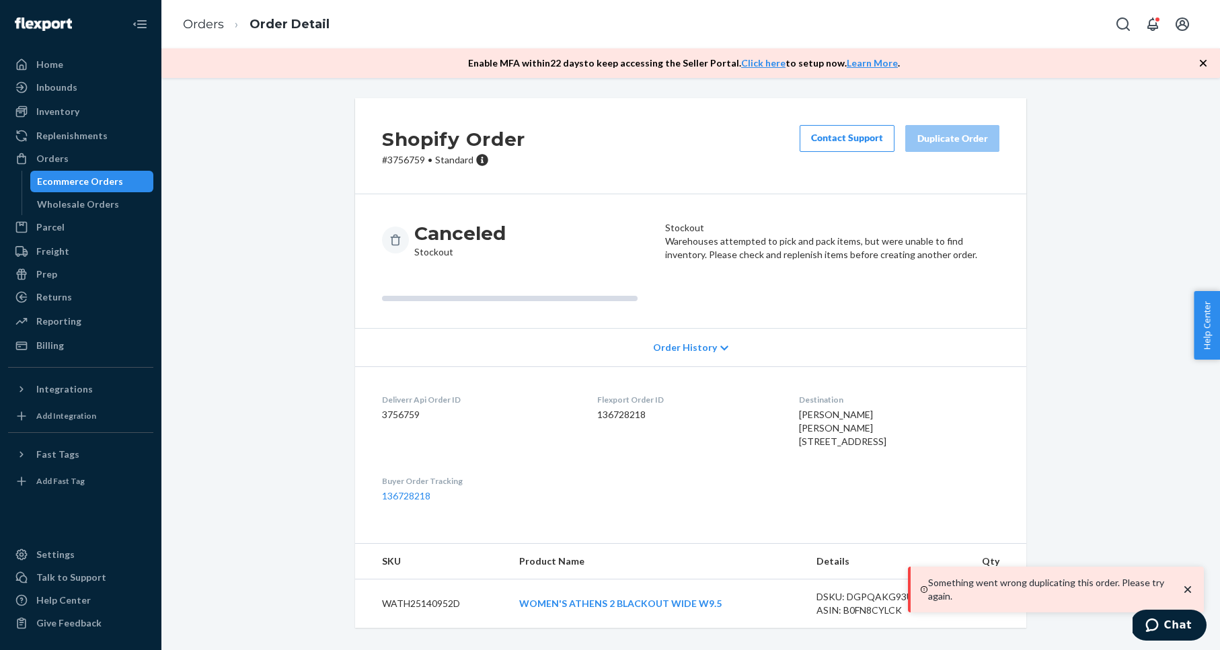
click at [1065, 180] on div "Shopify Order # 3756759 • Standard Contact Support Duplicate Order Canceled Sto…" at bounding box center [691, 371] width 1038 height 546
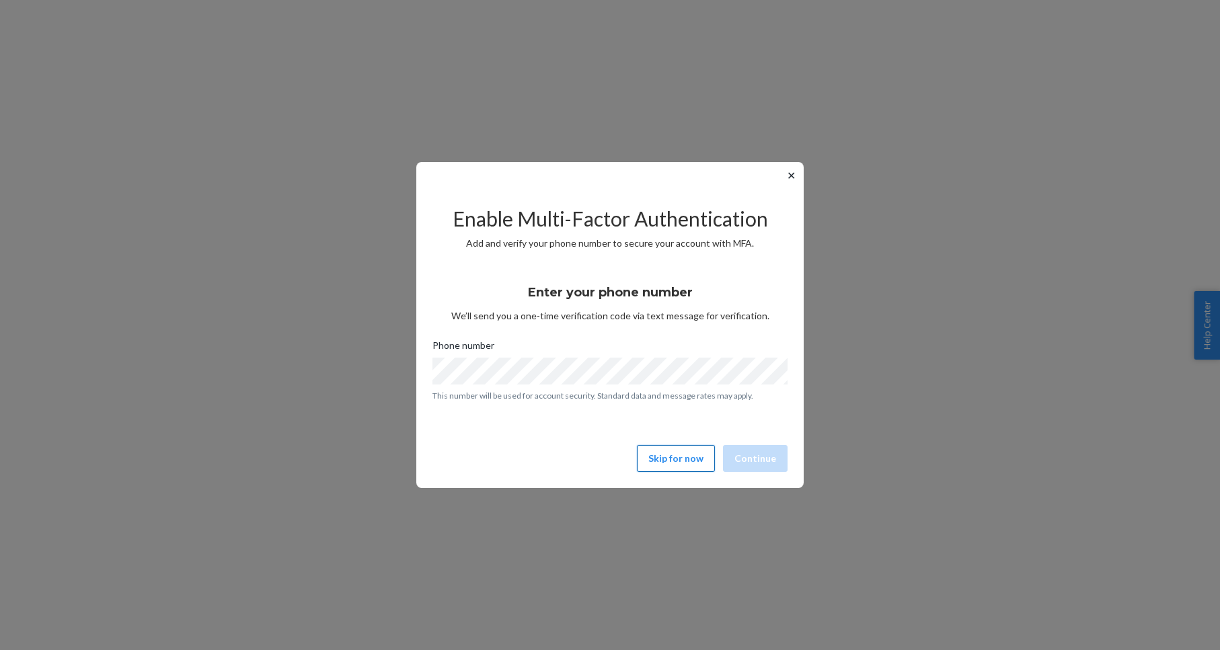
click at [681, 458] on button "Skip for now" at bounding box center [676, 458] width 78 height 27
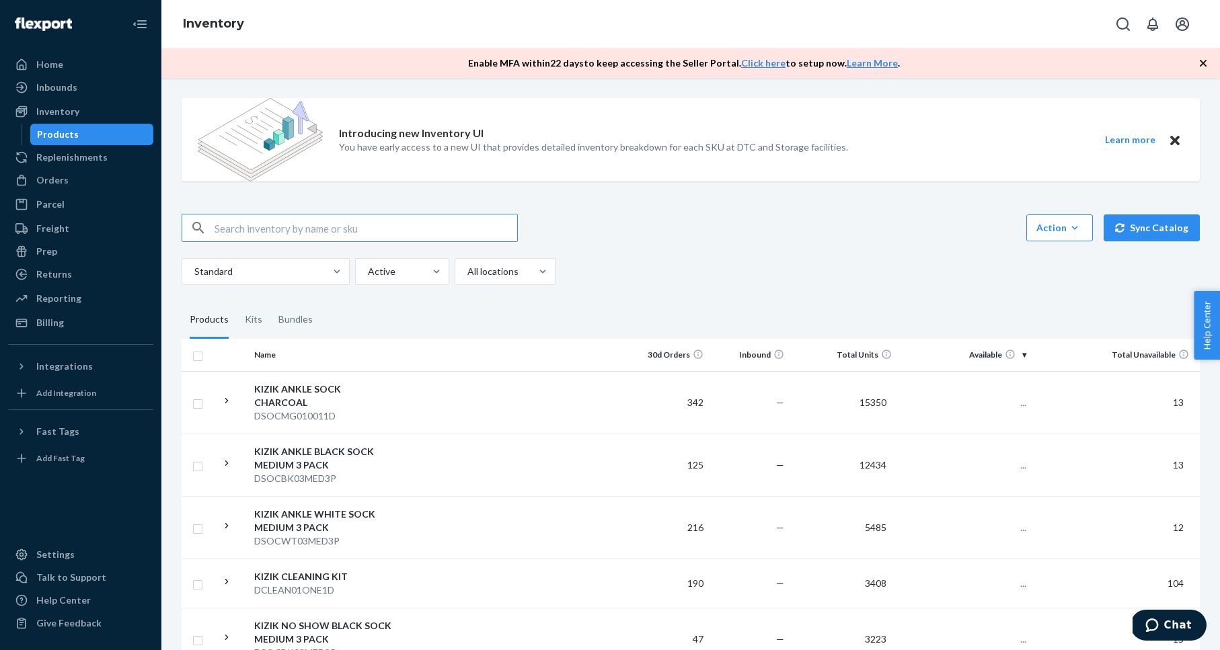
click at [356, 227] on input "text" at bounding box center [366, 228] width 303 height 27
type input "MLOM25021152E"
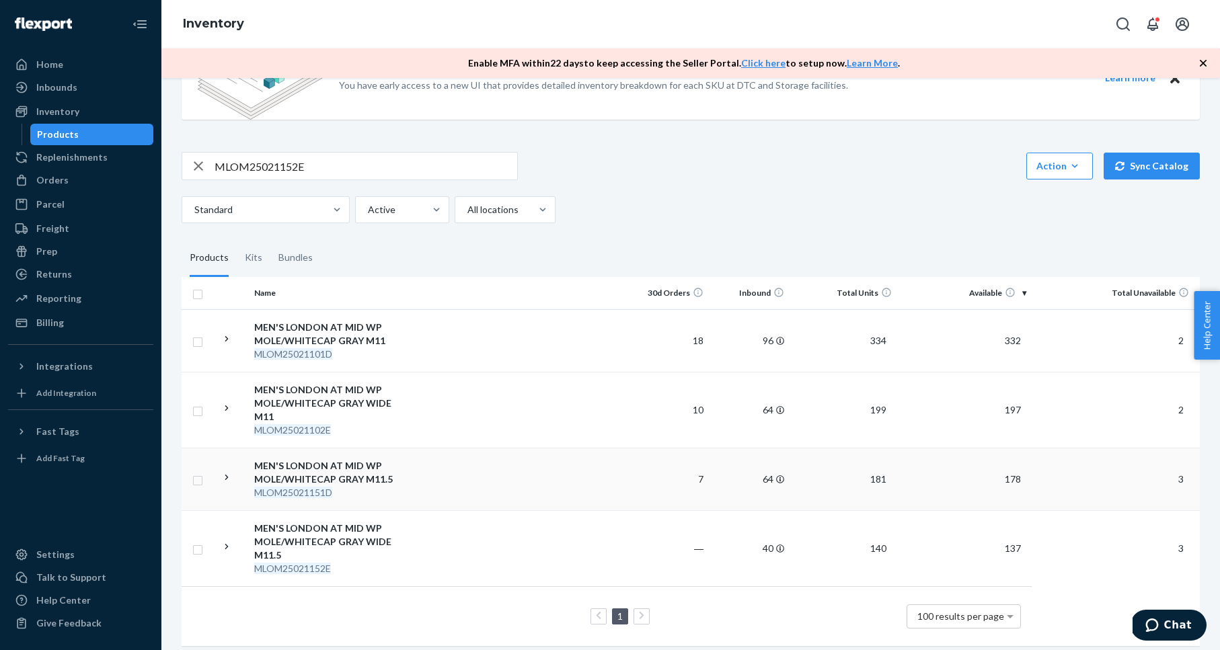
scroll to position [157, 0]
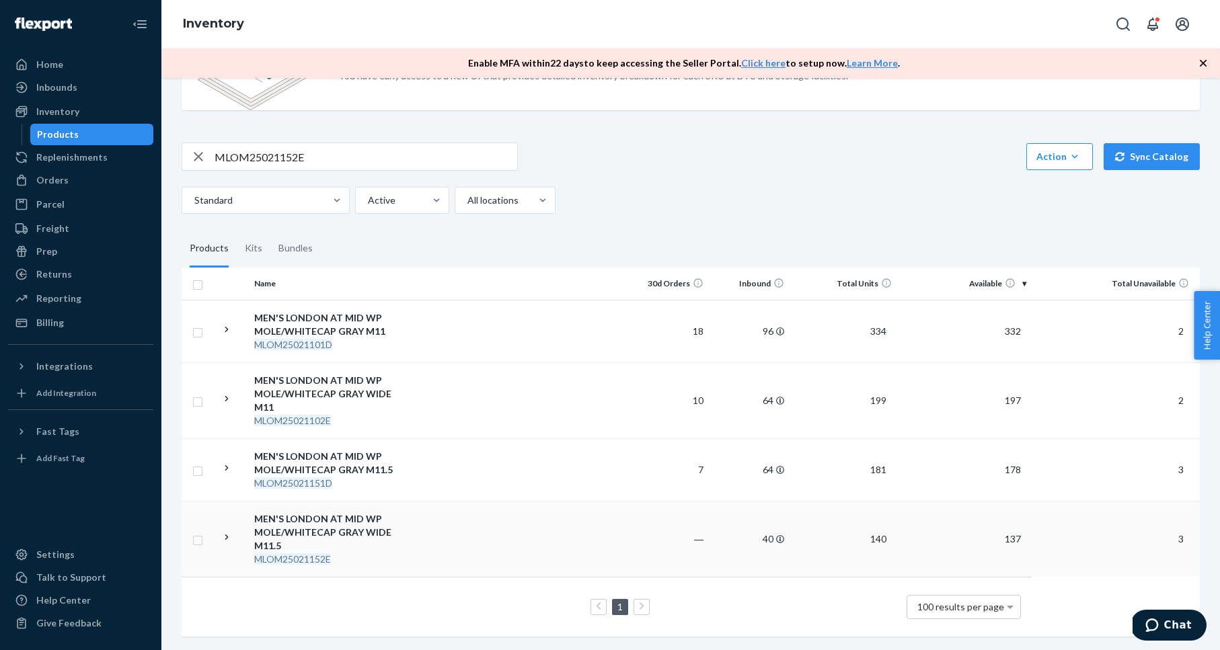
click at [322, 520] on div "MEN'S LONDON AT MID WP MOLE/WHITECAP GRAY WIDE M11.5" at bounding box center [324, 532] width 141 height 40
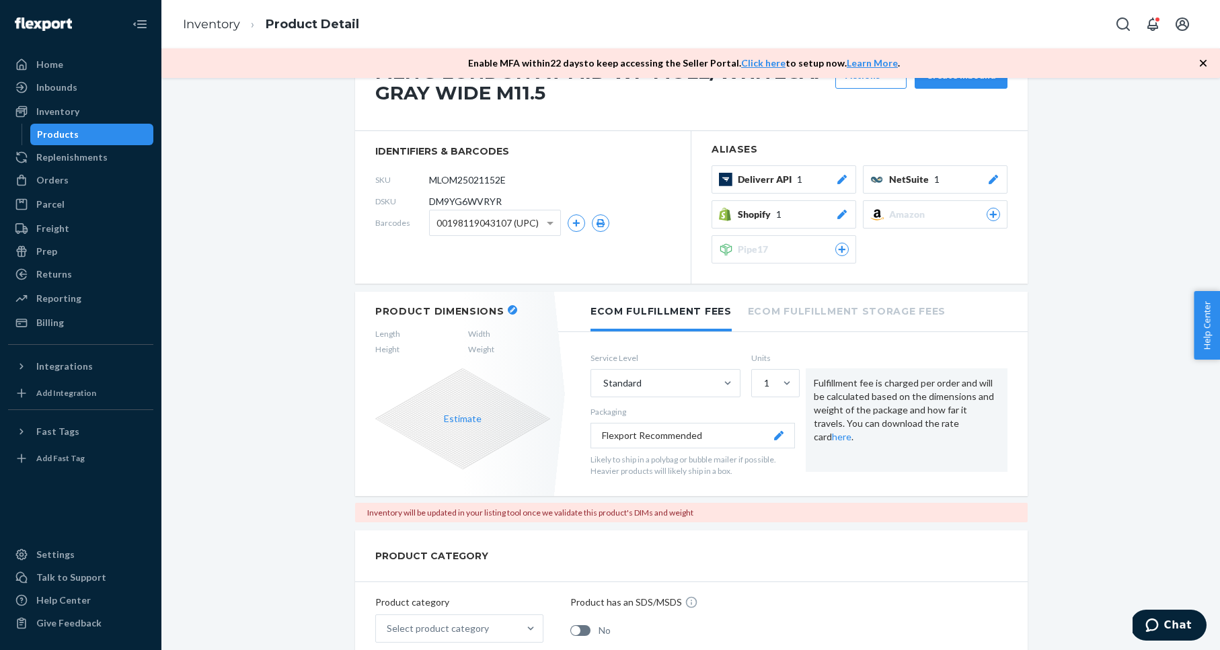
scroll to position [163, 0]
click at [467, 424] on button "Estimate" at bounding box center [463, 418] width 38 height 13
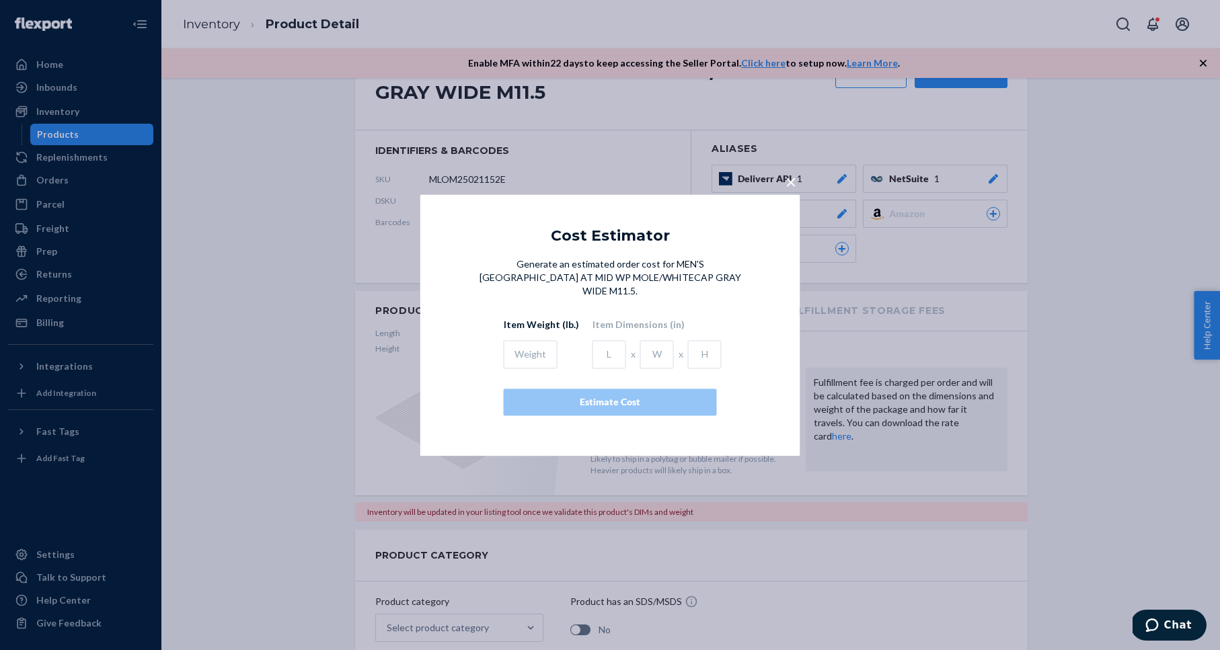
click at [296, 304] on div "× Cost Estimator Generate an estimated order cost for MEN'S LONDON AT MID WP MO…" at bounding box center [610, 325] width 1220 height 650
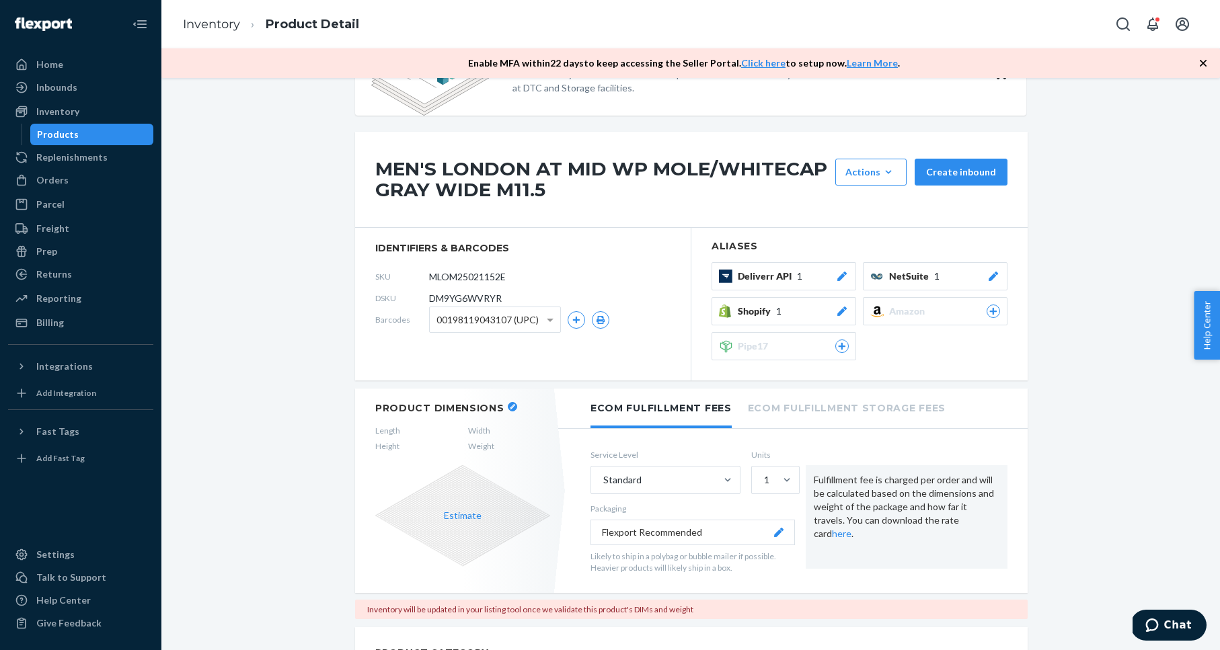
scroll to position [0, 0]
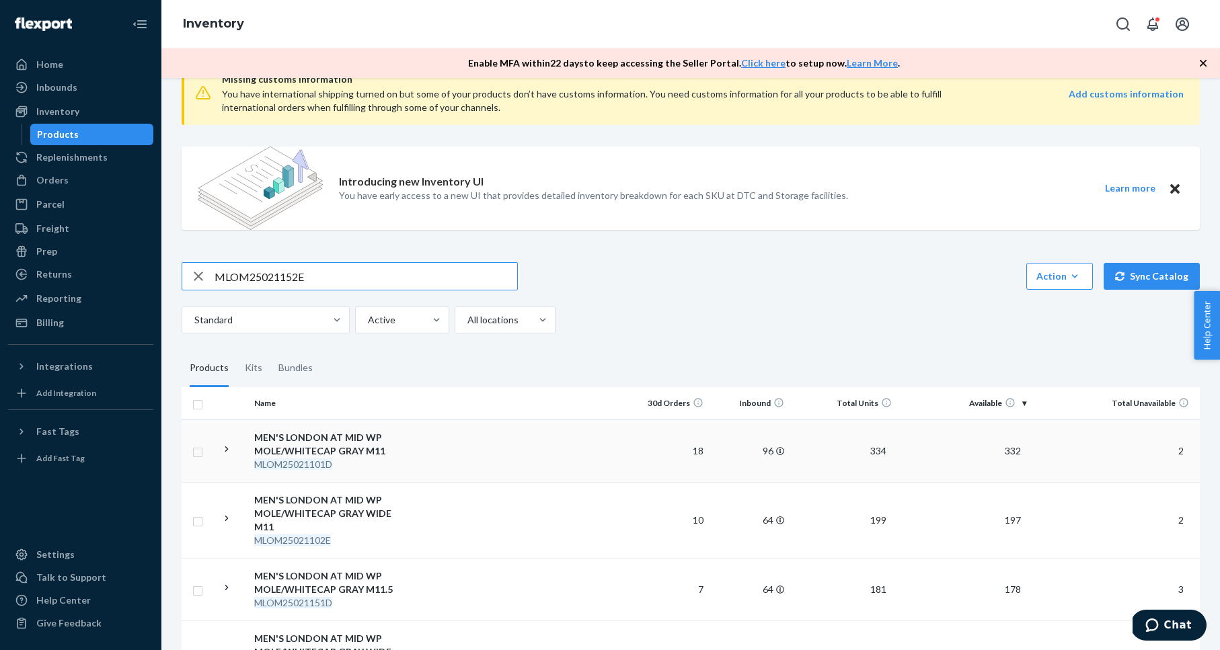
scroll to position [53, 0]
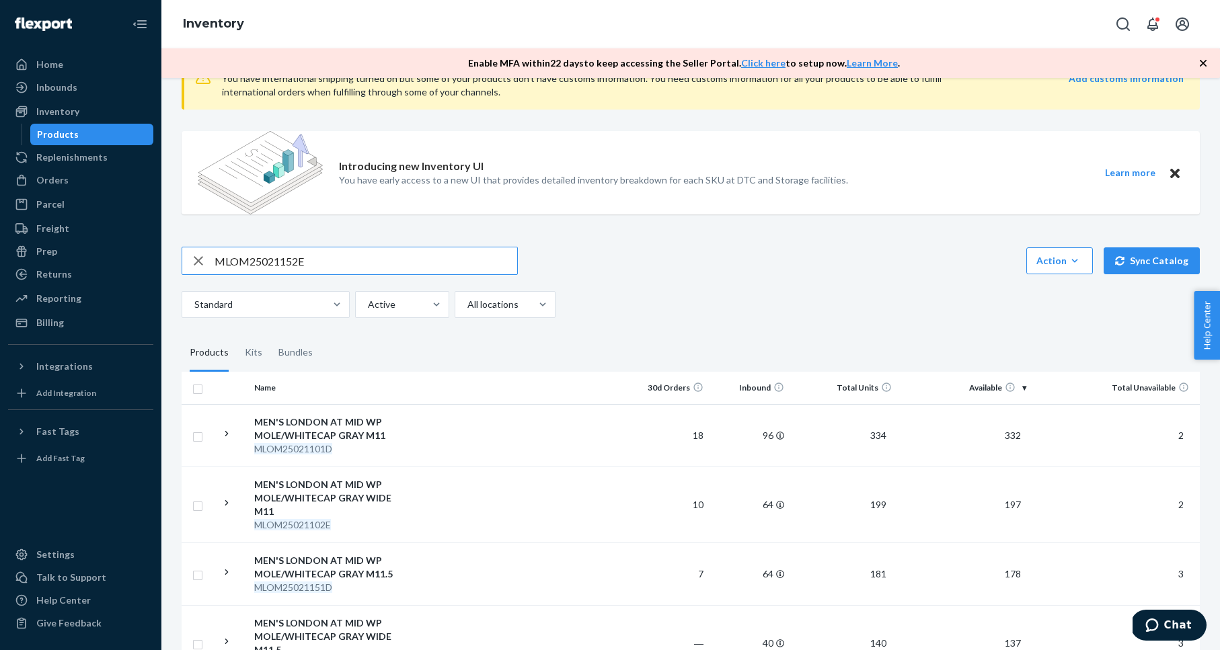
click at [355, 430] on div "MEN'S LONDON AT MID WP MOLE/WHITECAP GRAY M11" at bounding box center [324, 429] width 141 height 27
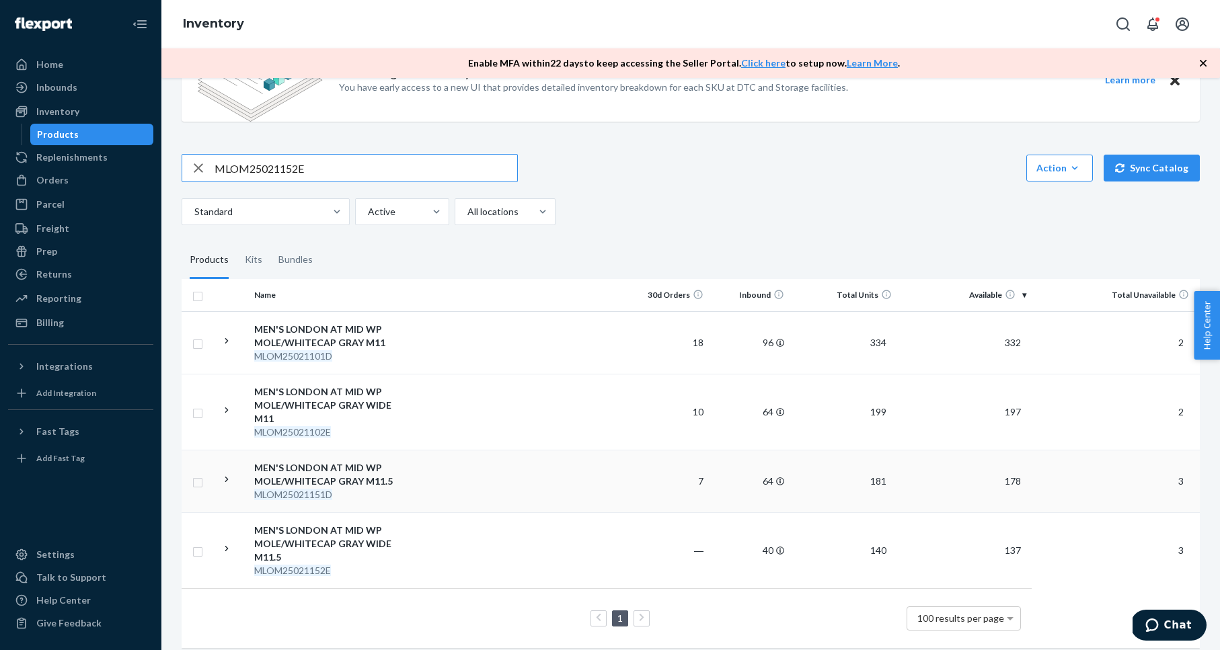
scroll to position [157, 0]
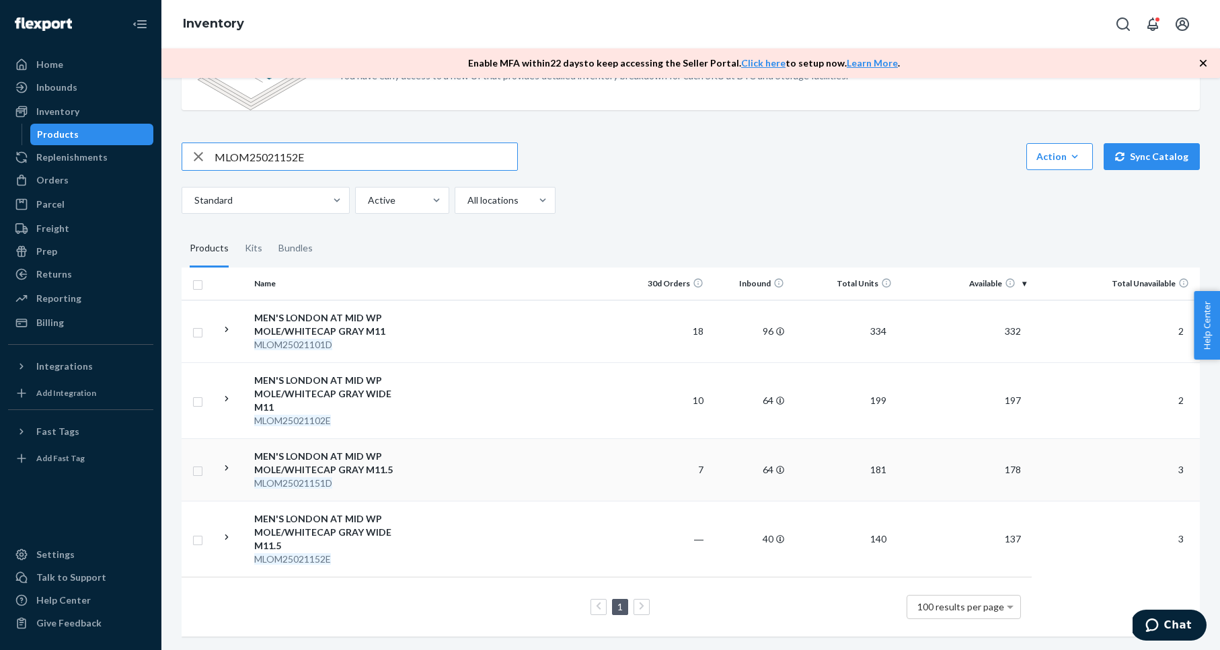
click at [358, 462] on div "MEN'S LONDON AT MID WP MOLE/WHITECAP GRAY M11.5" at bounding box center [324, 463] width 141 height 27
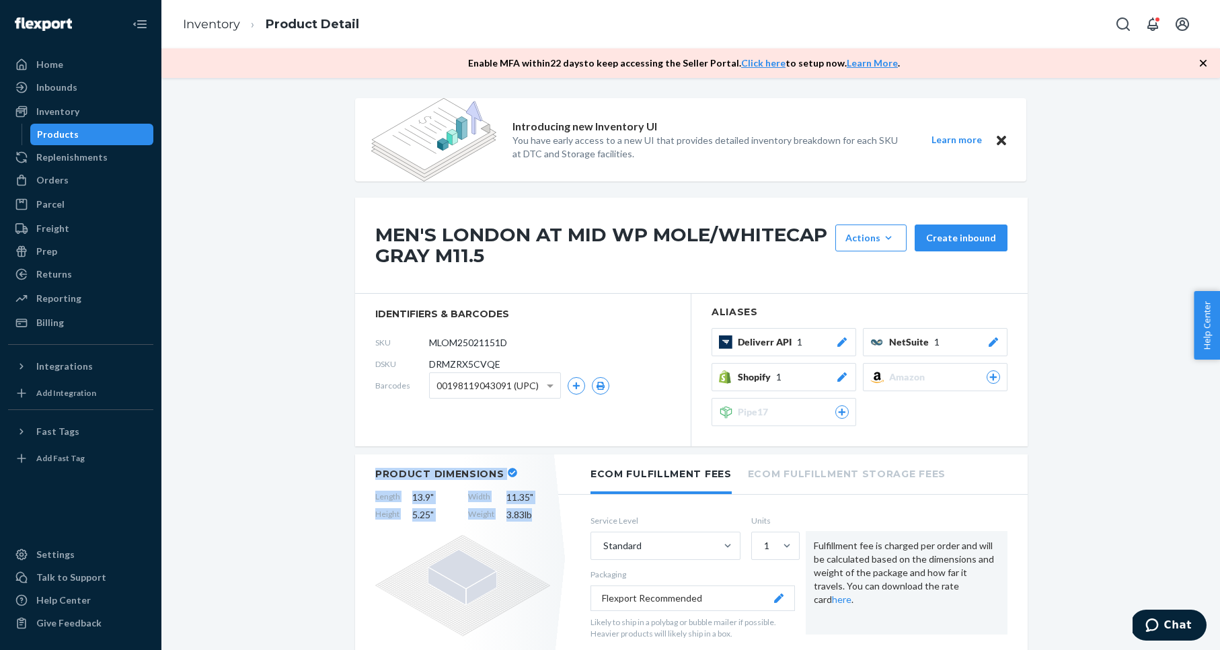
drag, startPoint x: 372, startPoint y: 469, endPoint x: 547, endPoint y: 525, distance: 184.2
click at [543, 525] on div "Product Dimensions Length 13.9 " Width 11.35 " Height 5.25 " Weight 3.83 lb" at bounding box center [462, 559] width 215 height 208
copy div "Product Dimensions Length 13.9 " Width 11.35 " Height 5.25 " Weight 3.83 lb"
drag, startPoint x: 278, startPoint y: 173, endPoint x: 125, endPoint y: 127, distance: 159.4
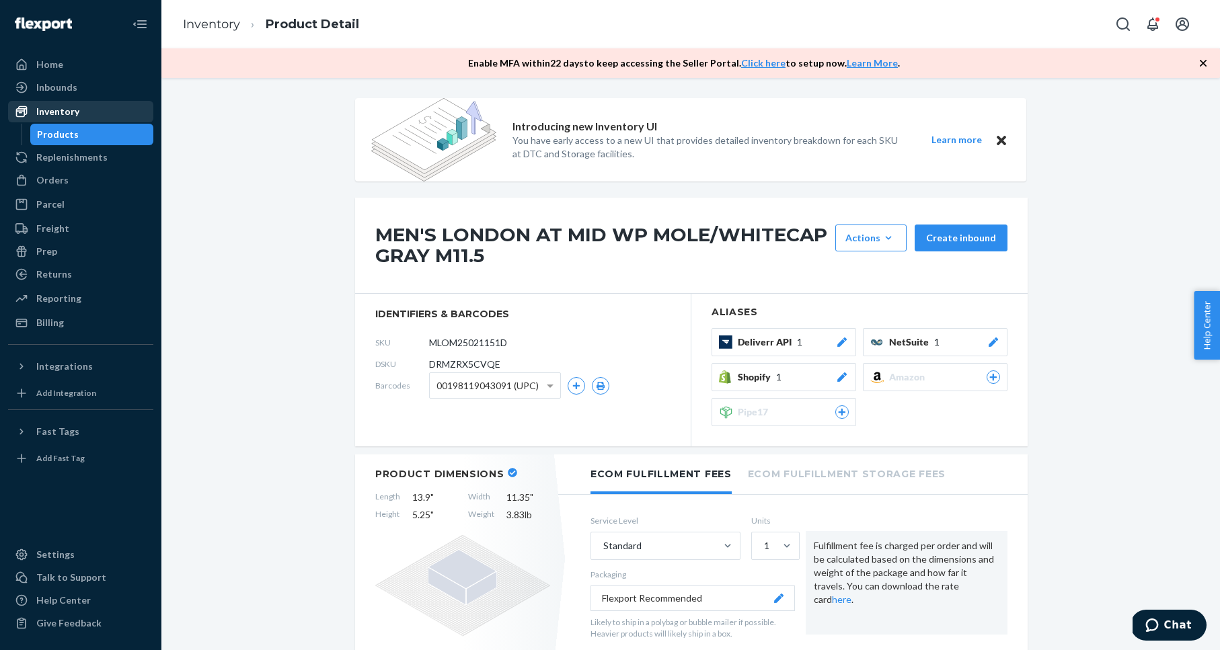
click at [77, 105] on div "Inventory" at bounding box center [57, 111] width 43 height 13
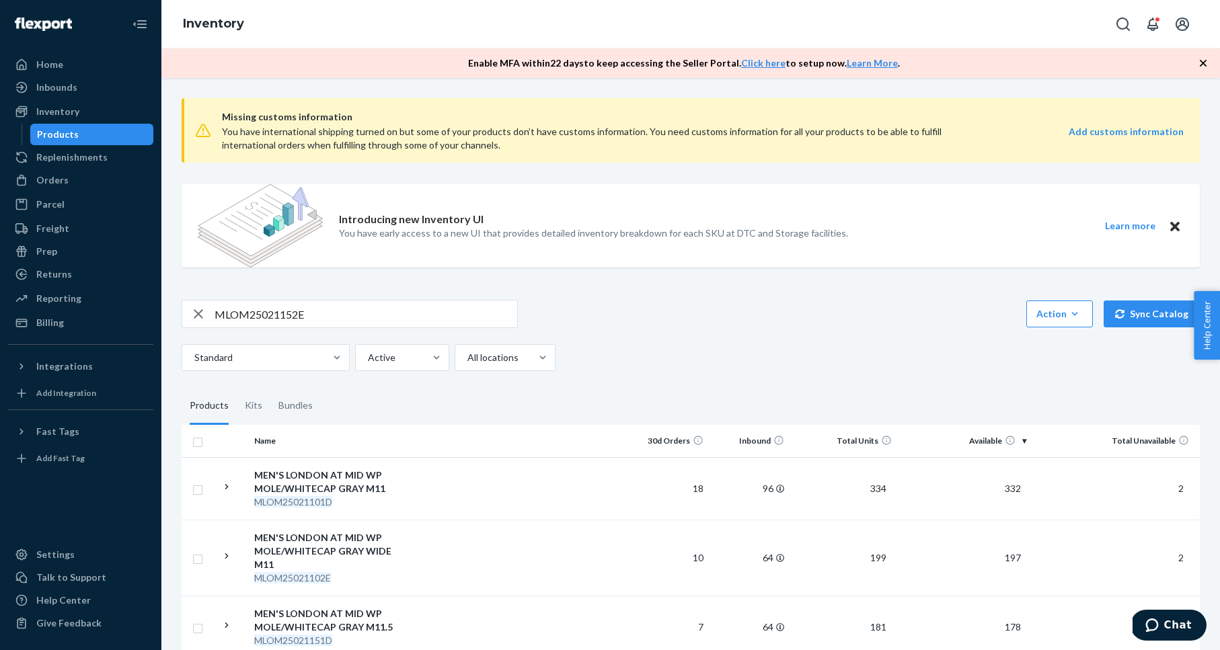
click at [599, 350] on div "Standard Active All locations" at bounding box center [686, 357] width 1008 height 27
click at [596, 324] on div "MLOM25021152E Action Create product Create kit or bundle Bulk create products B…" at bounding box center [691, 314] width 1018 height 28
drag, startPoint x: 91, startPoint y: 169, endPoint x: 114, endPoint y: 169, distance: 22.2
click at [91, 169] on link "Orders" at bounding box center [80, 180] width 145 height 22
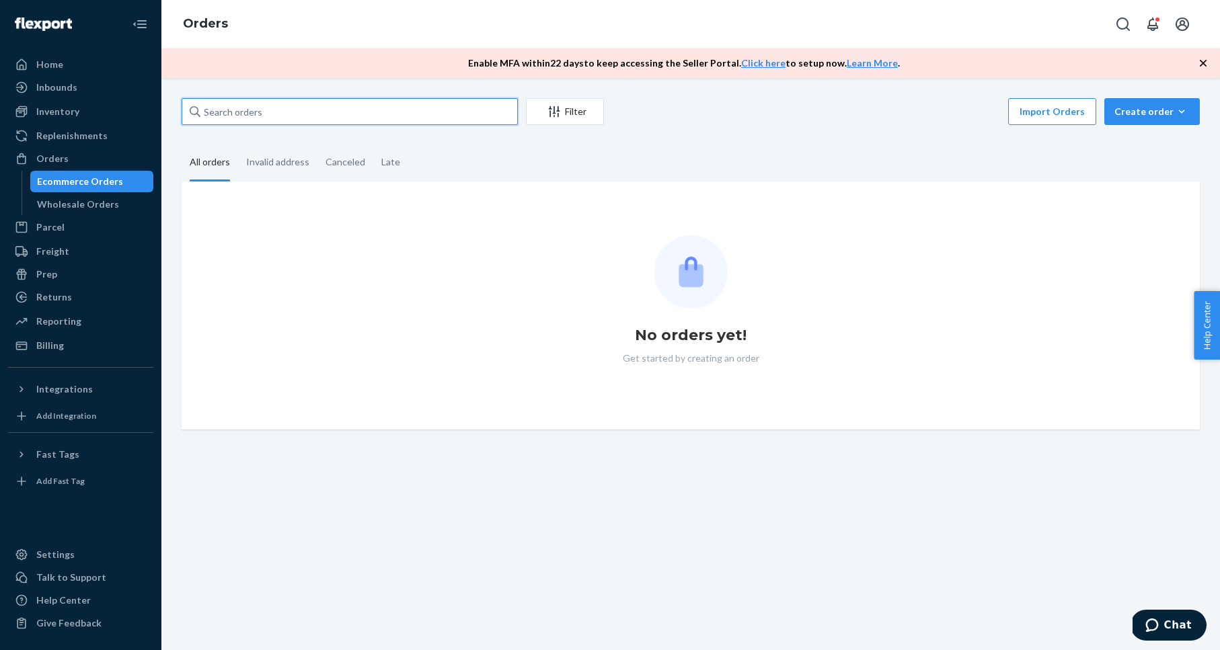
click at [287, 113] on input "text" at bounding box center [350, 111] width 336 height 27
paste input "3741472"
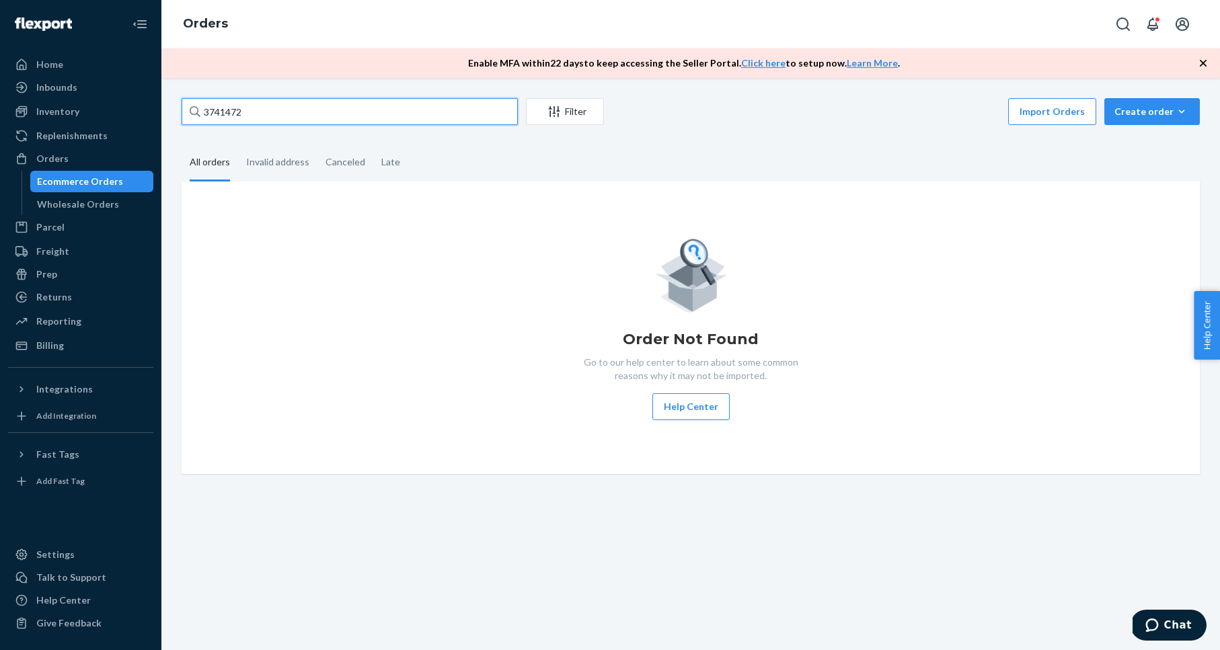
type input "3741472"
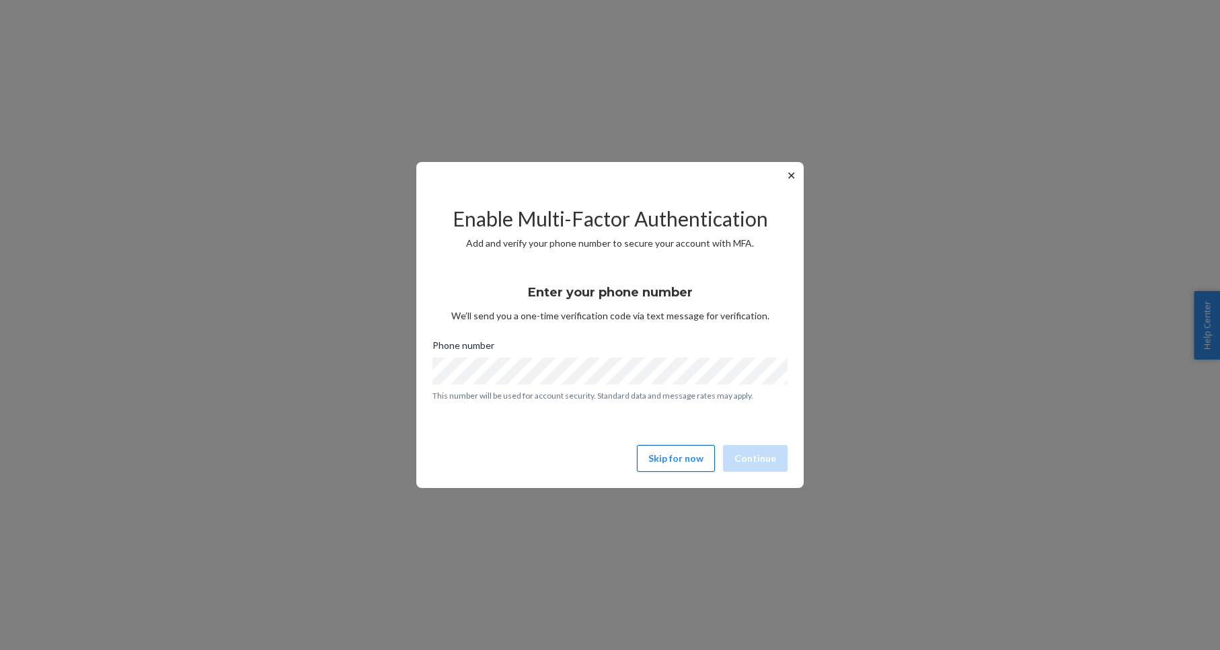
click at [687, 454] on button "Skip for now" at bounding box center [676, 458] width 78 height 27
click at [689, 467] on button "Skip for now" at bounding box center [676, 458] width 78 height 27
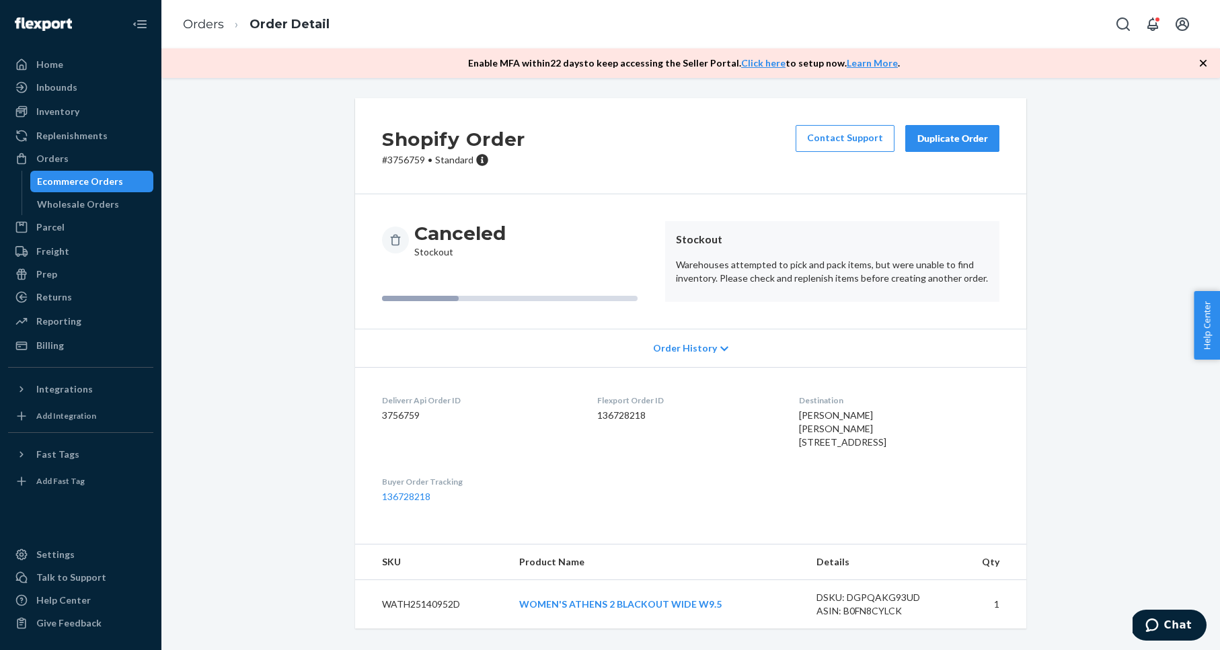
drag, startPoint x: 1069, startPoint y: 211, endPoint x: 1036, endPoint y: 175, distance: 49.0
click at [1063, 203] on div "Shopify Order # 3756759 • Standard Contact Support Duplicate Order Canceled Sto…" at bounding box center [691, 371] width 1038 height 547
click at [971, 135] on div "Duplicate Order" at bounding box center [952, 138] width 71 height 13
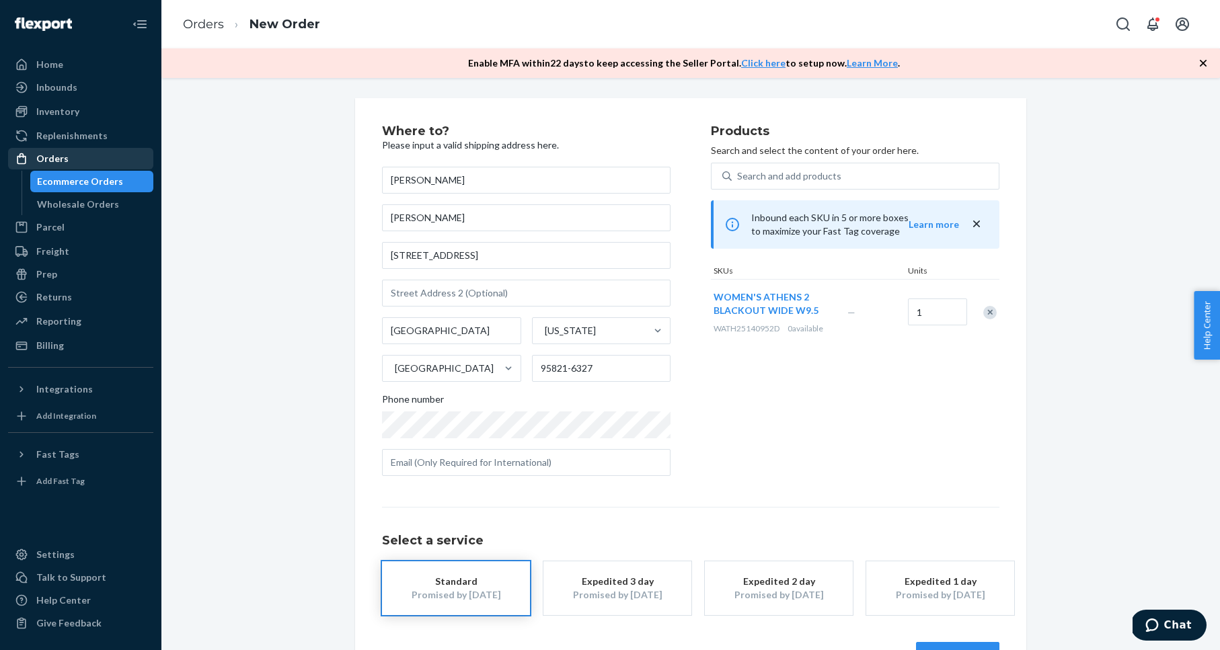
click at [108, 160] on div "Orders" at bounding box center [80, 158] width 143 height 19
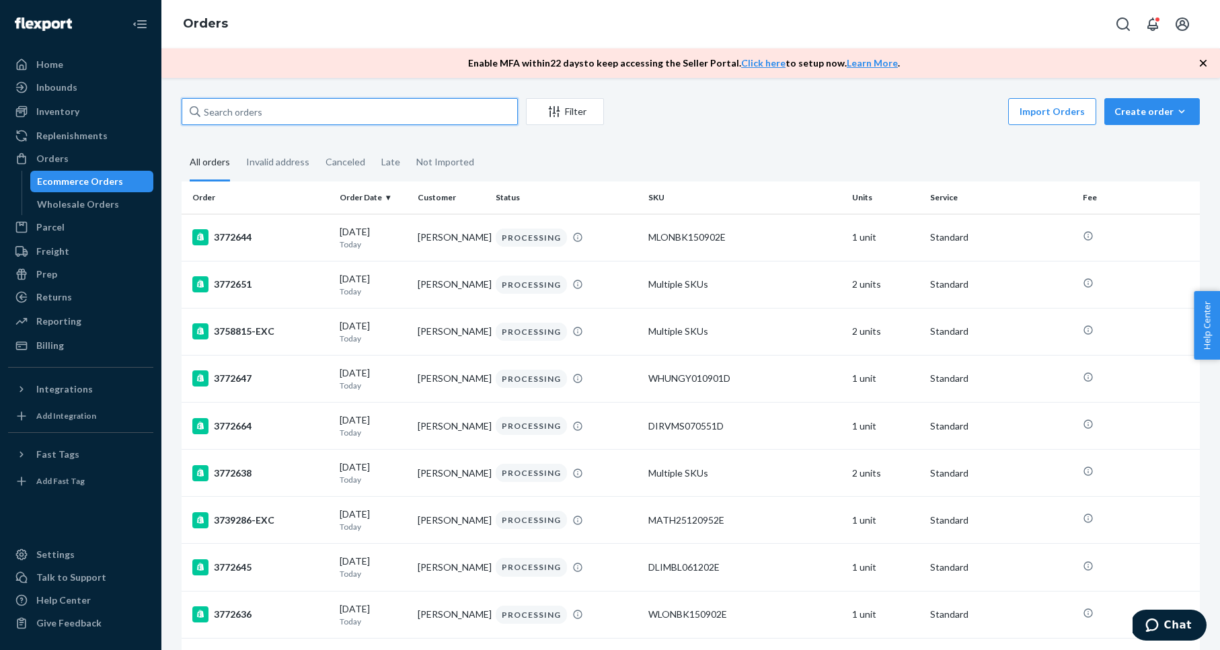
click at [344, 113] on input "text" at bounding box center [350, 111] width 336 height 27
paste input "3757282"
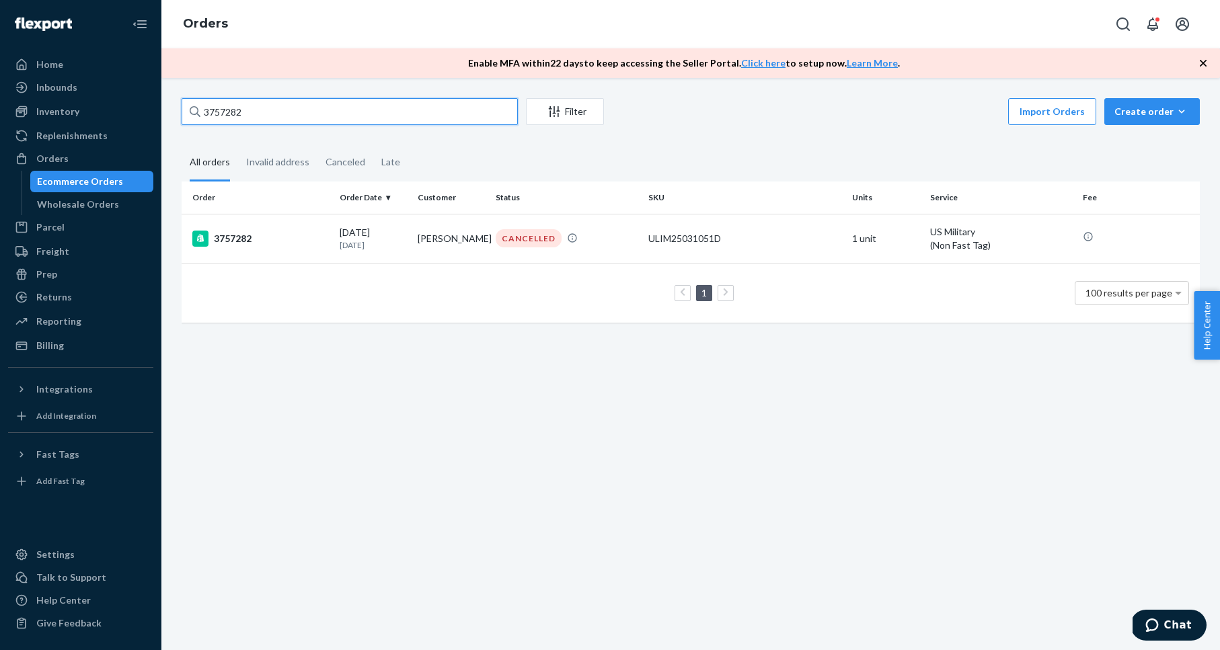
type input "3757282"
click at [245, 237] on div "3757282" at bounding box center [260, 239] width 137 height 16
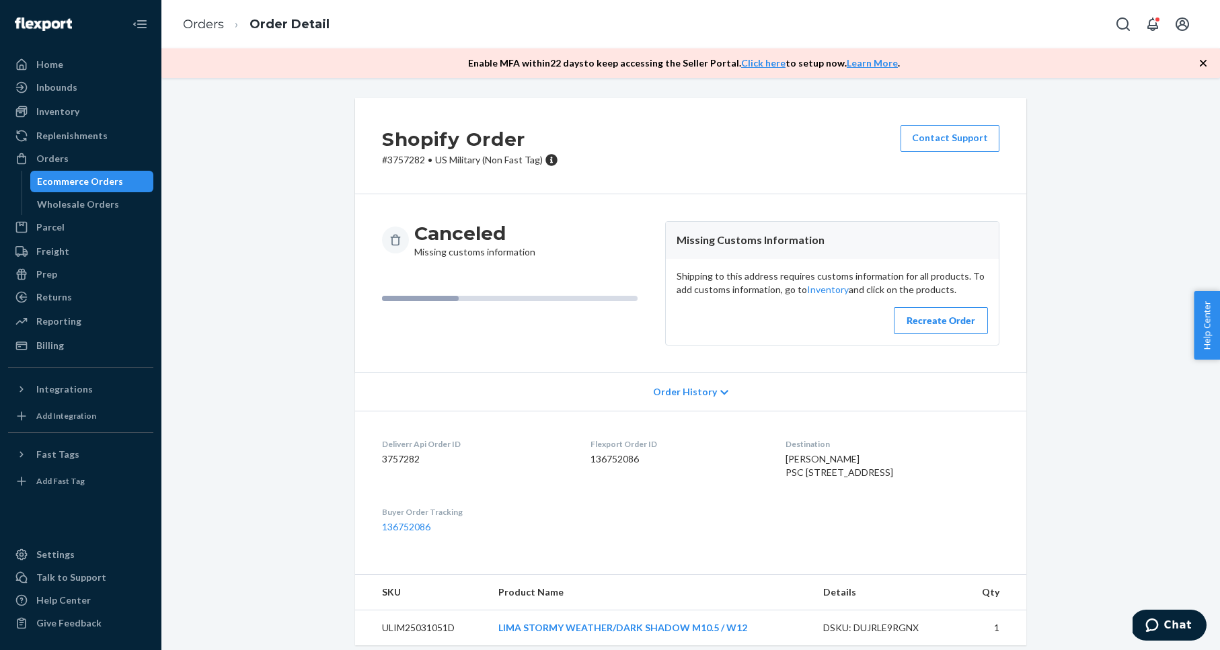
scroll to position [38, 0]
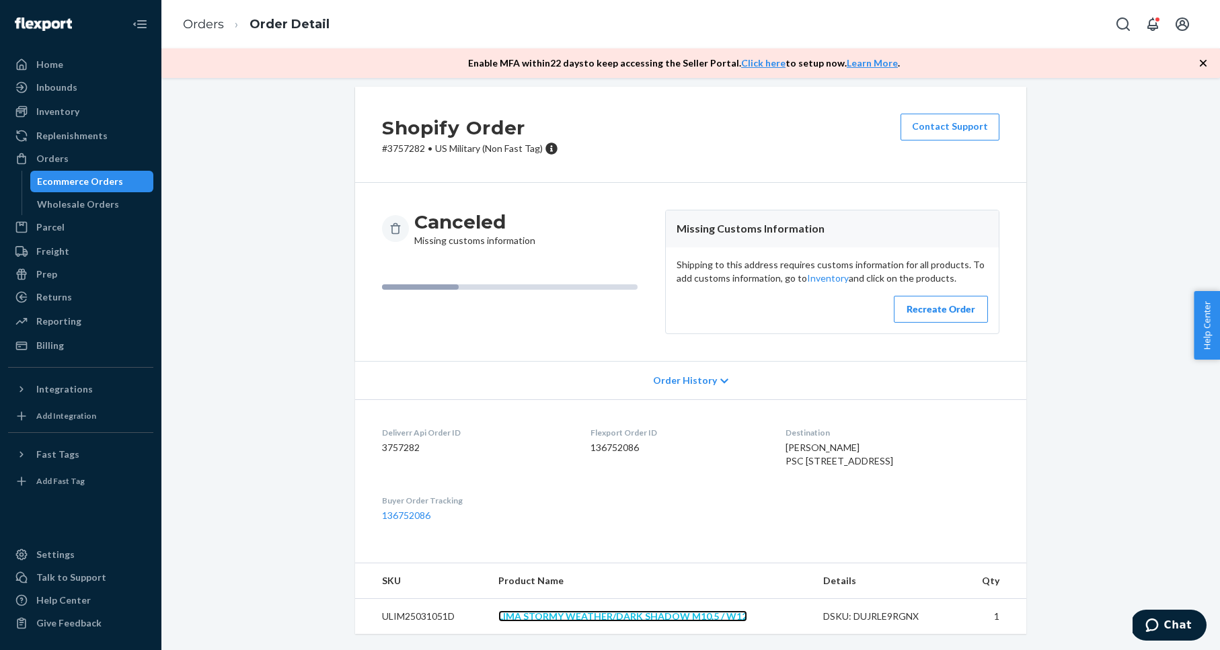
click at [662, 614] on link "LIMA STORMY WEATHER/DARK SHADOW M10.5 / W12" at bounding box center [622, 616] width 249 height 11
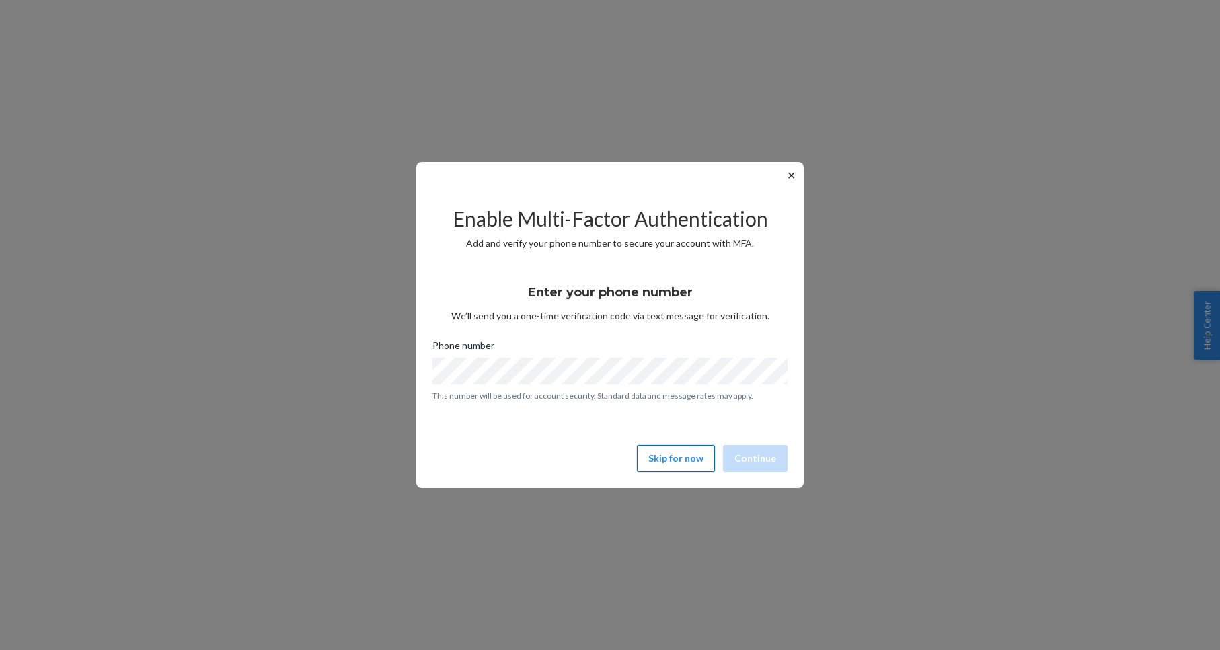
click at [648, 459] on button "Skip for now" at bounding box center [676, 458] width 78 height 27
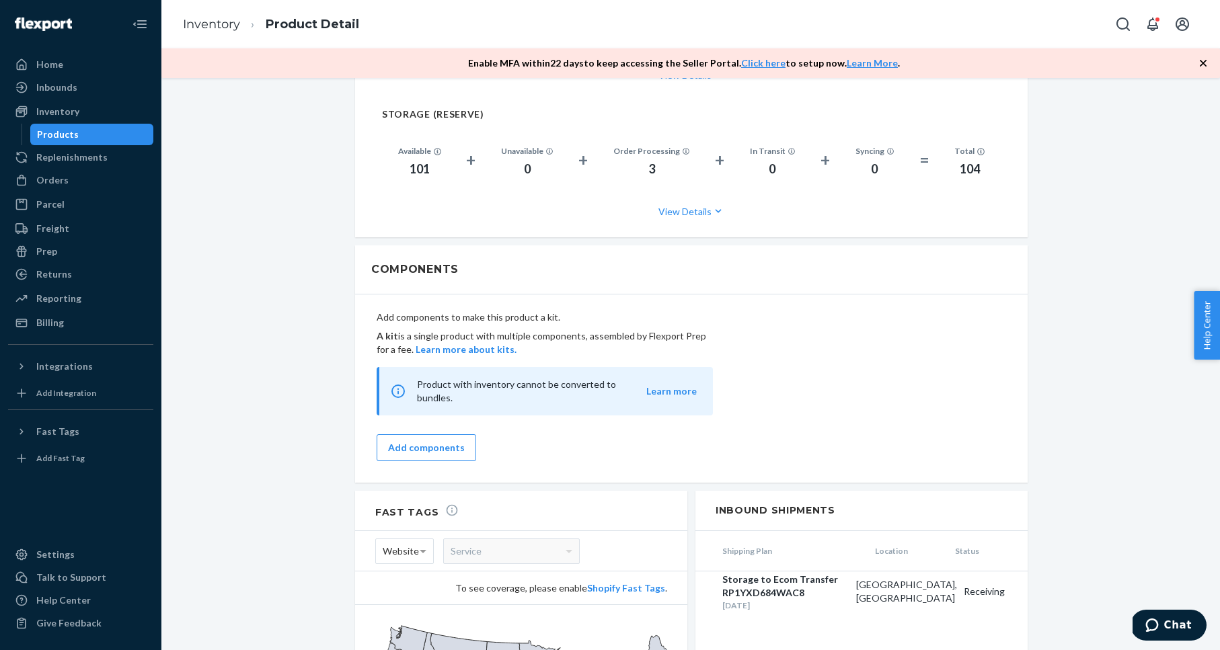
scroll to position [1461, 0]
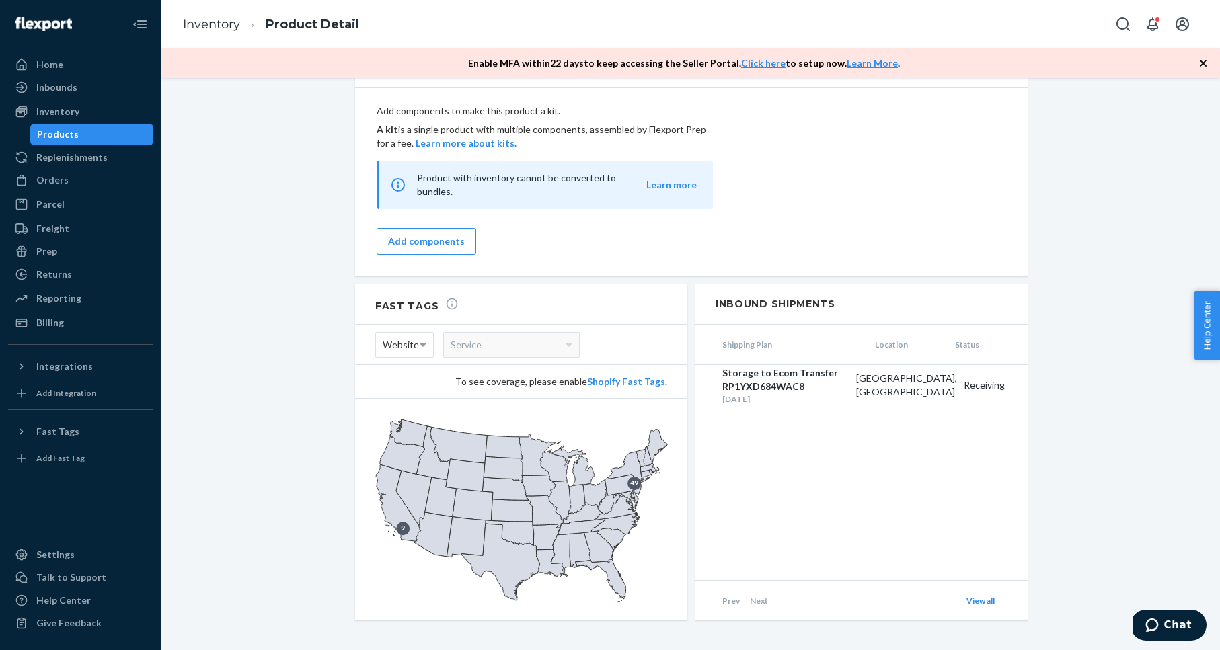
drag, startPoint x: 257, startPoint y: 157, endPoint x: 160, endPoint y: 128, distance: 101.1
click at [91, 110] on div "Inventory" at bounding box center [80, 111] width 143 height 19
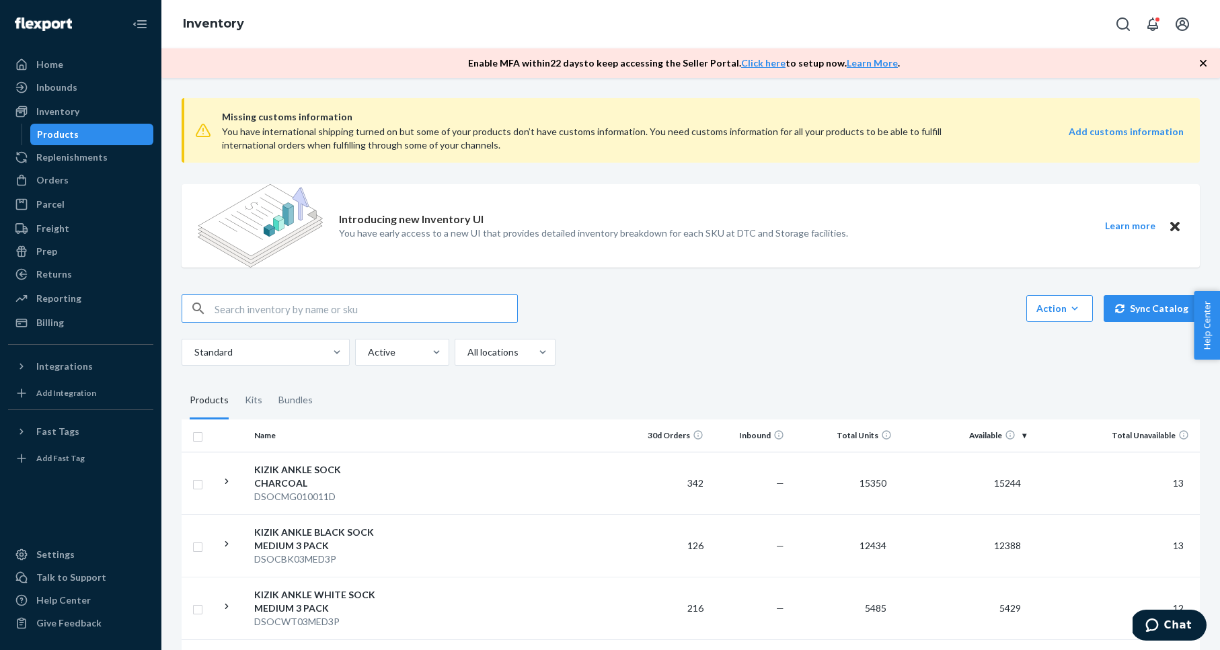
click at [439, 311] on input "text" at bounding box center [366, 308] width 303 height 27
paste input "3757895"
type input "3757895"
click at [103, 181] on div "Orders" at bounding box center [80, 180] width 143 height 19
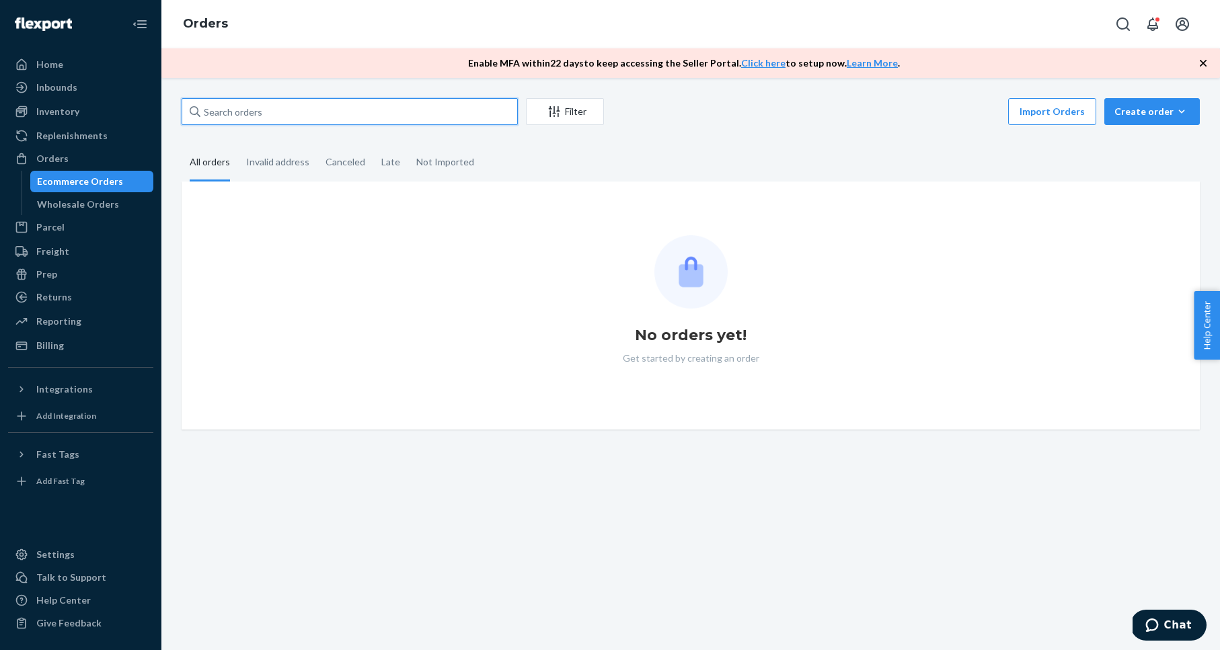
click at [292, 111] on input "text" at bounding box center [350, 111] width 336 height 27
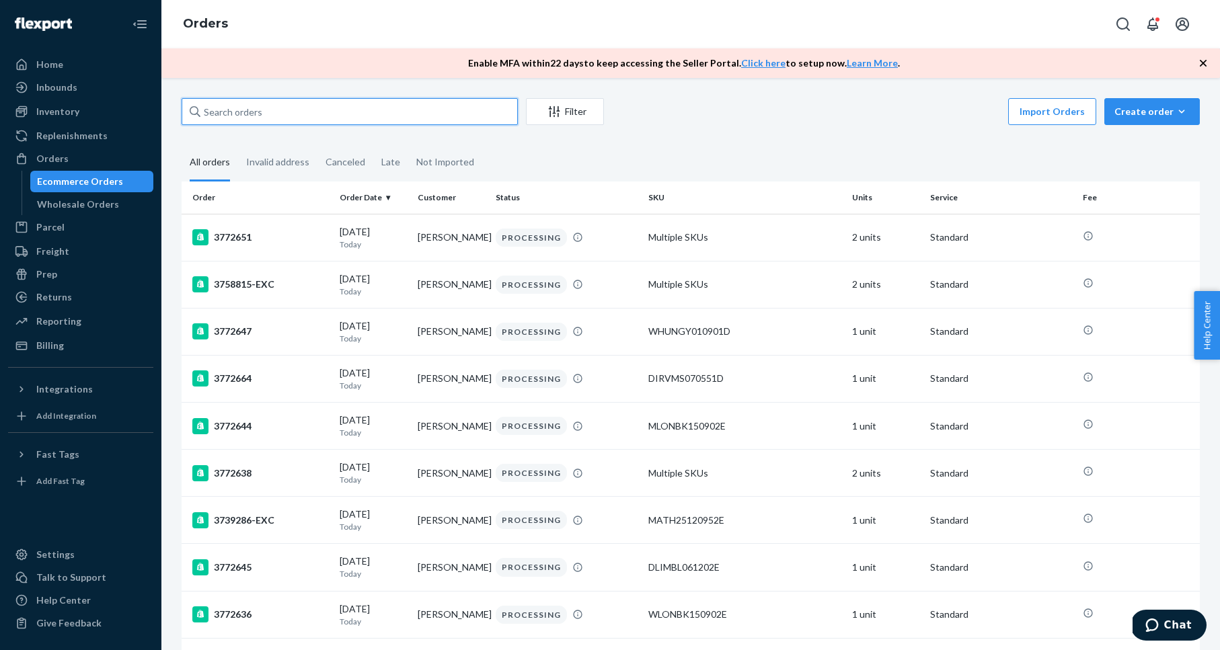
paste input "3757895"
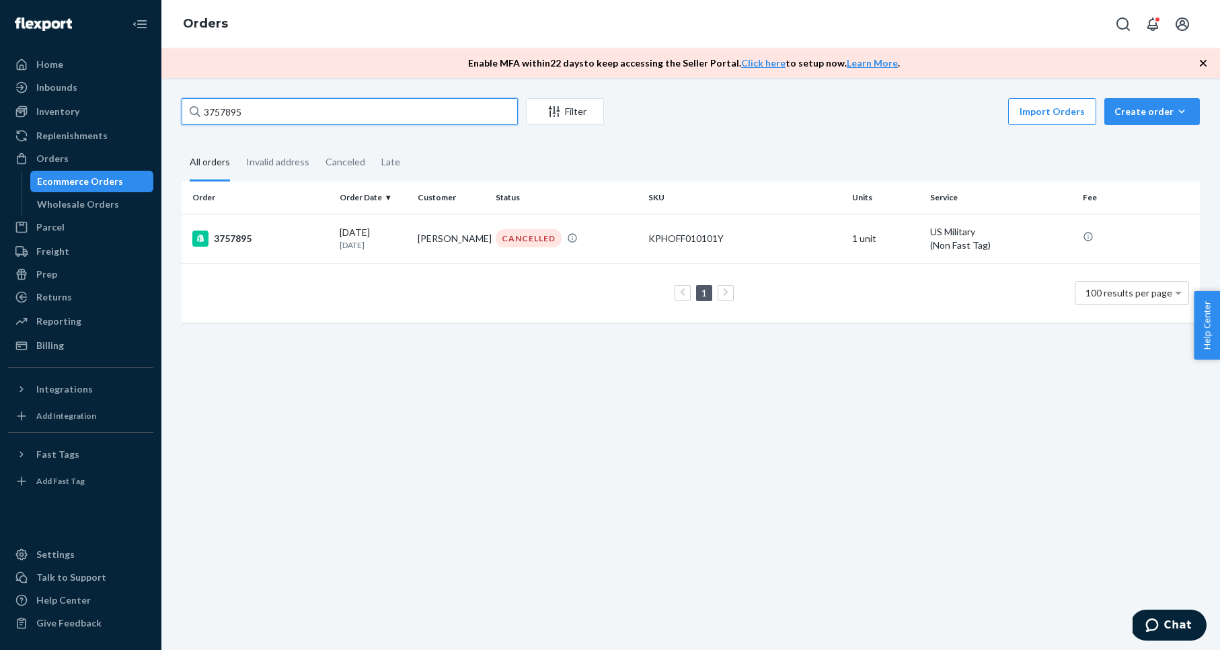
click at [298, 115] on input "3757895" at bounding box center [350, 111] width 336 height 27
paste input "111-5302872-5119436"
type input "111-5302872-5119436"
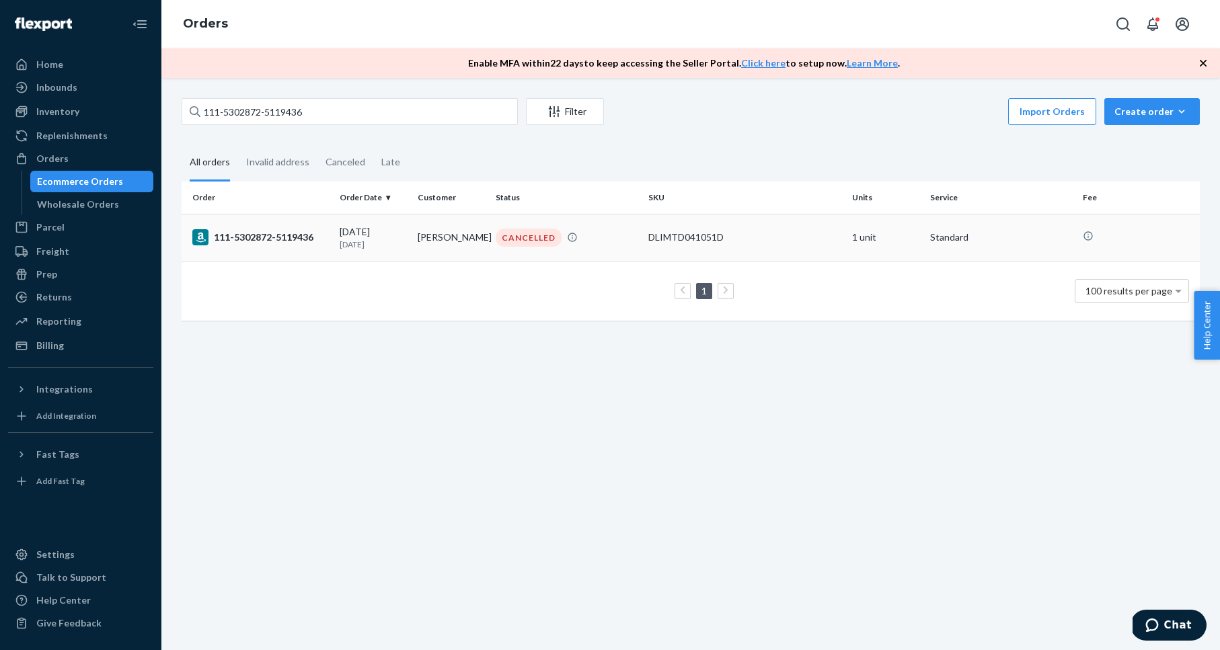
click at [285, 238] on div "111-5302872-5119436" at bounding box center [260, 237] width 137 height 16
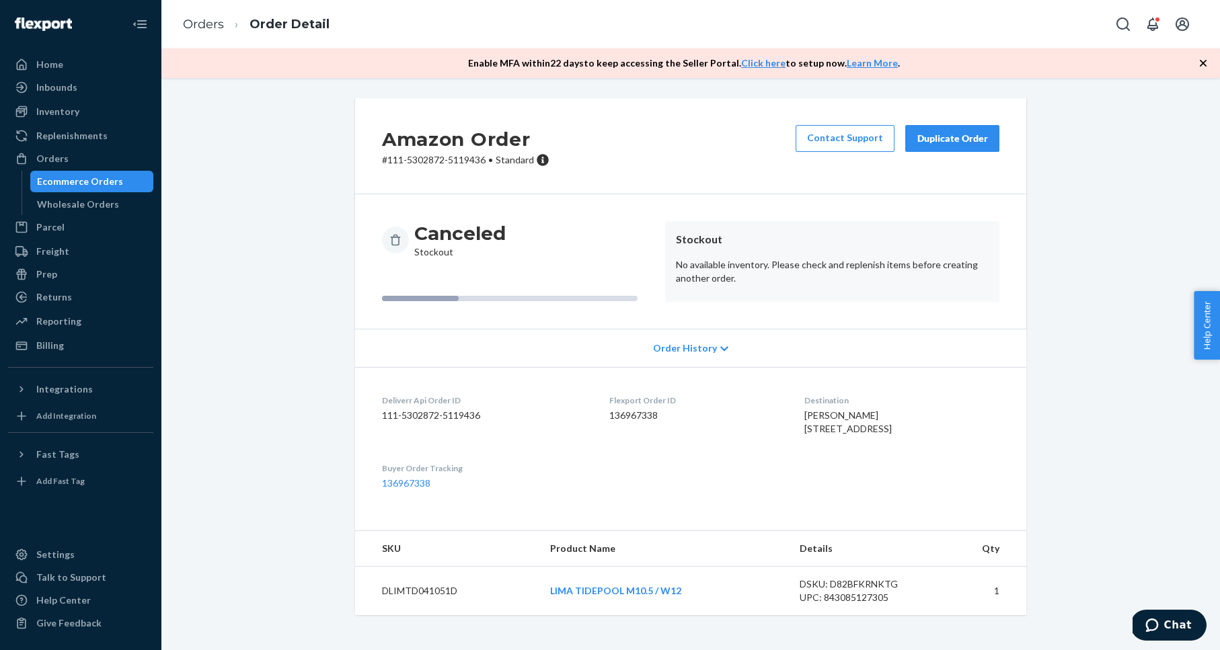
scroll to position [8, 0]
click at [947, 134] on div "Duplicate Order" at bounding box center [952, 138] width 71 height 13
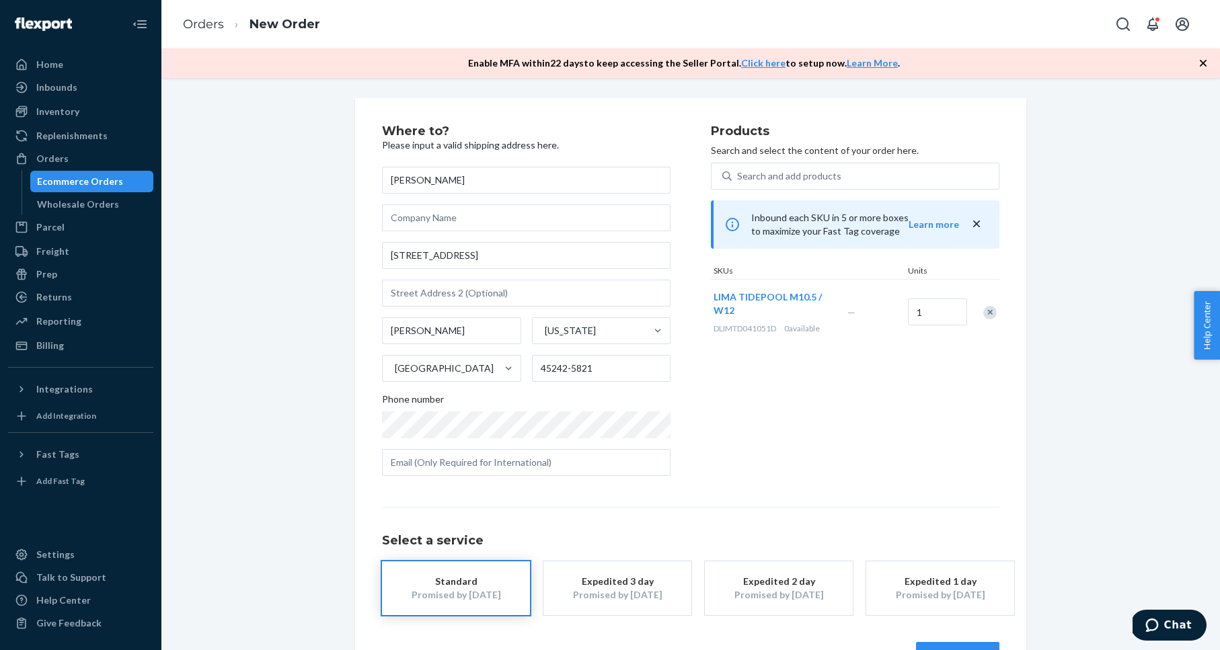
click at [754, 325] on span "DLIMTD041051D" at bounding box center [745, 329] width 63 height 10
copy div "DLIMTD041051D 0"
click at [770, 326] on span "DLIMTD041051D" at bounding box center [745, 329] width 63 height 10
drag, startPoint x: 777, startPoint y: 330, endPoint x: 714, endPoint y: 327, distance: 64.0
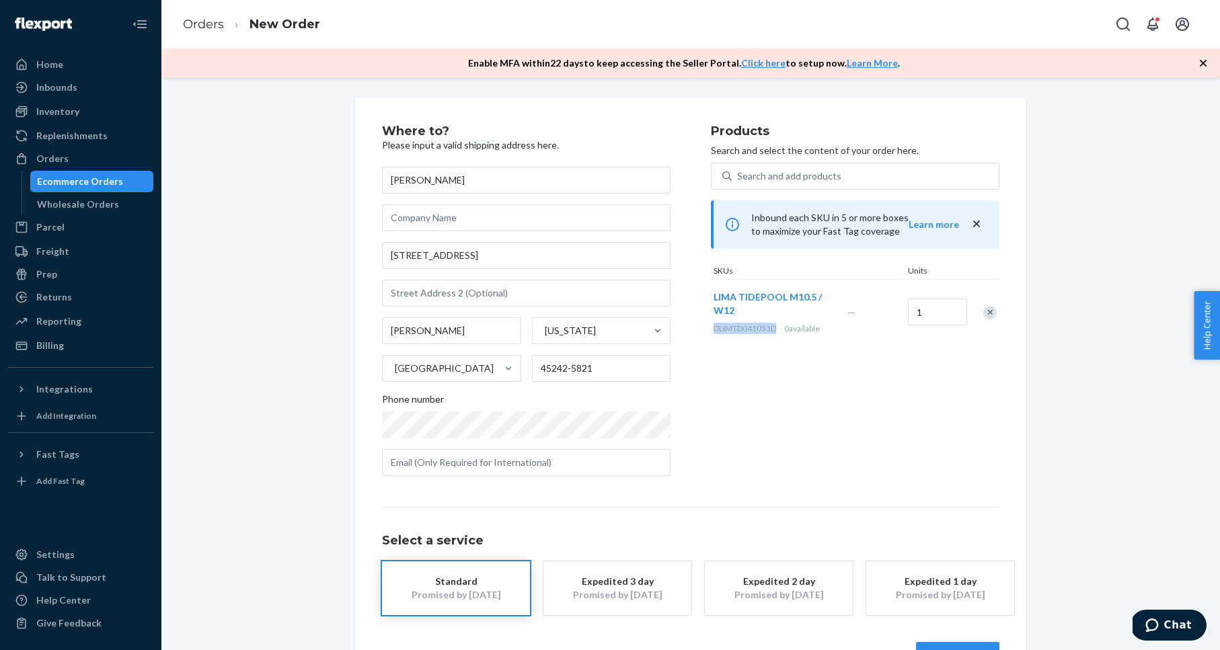
click at [714, 327] on span "DLIMTD041051D" at bounding box center [745, 329] width 63 height 10
copy span "DLIMTD041051D"
click at [124, 157] on div "Orders" at bounding box center [80, 158] width 143 height 19
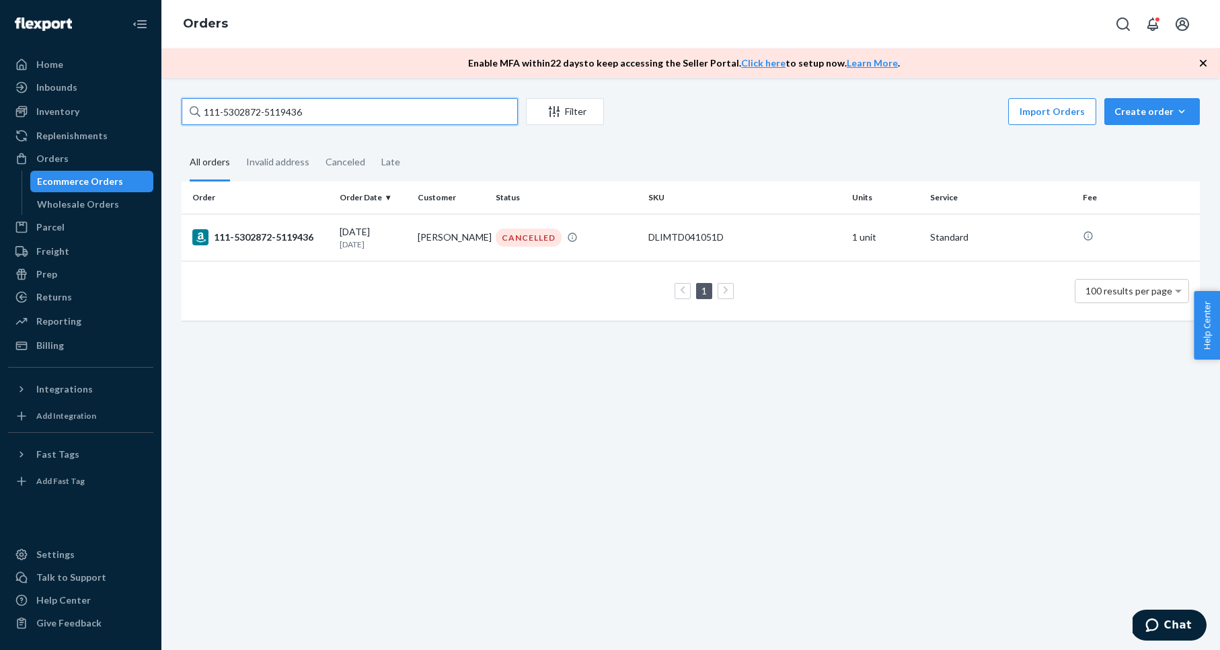
click at [245, 108] on input "111-5302872-5119436" at bounding box center [350, 111] width 336 height 27
paste input "3758970"
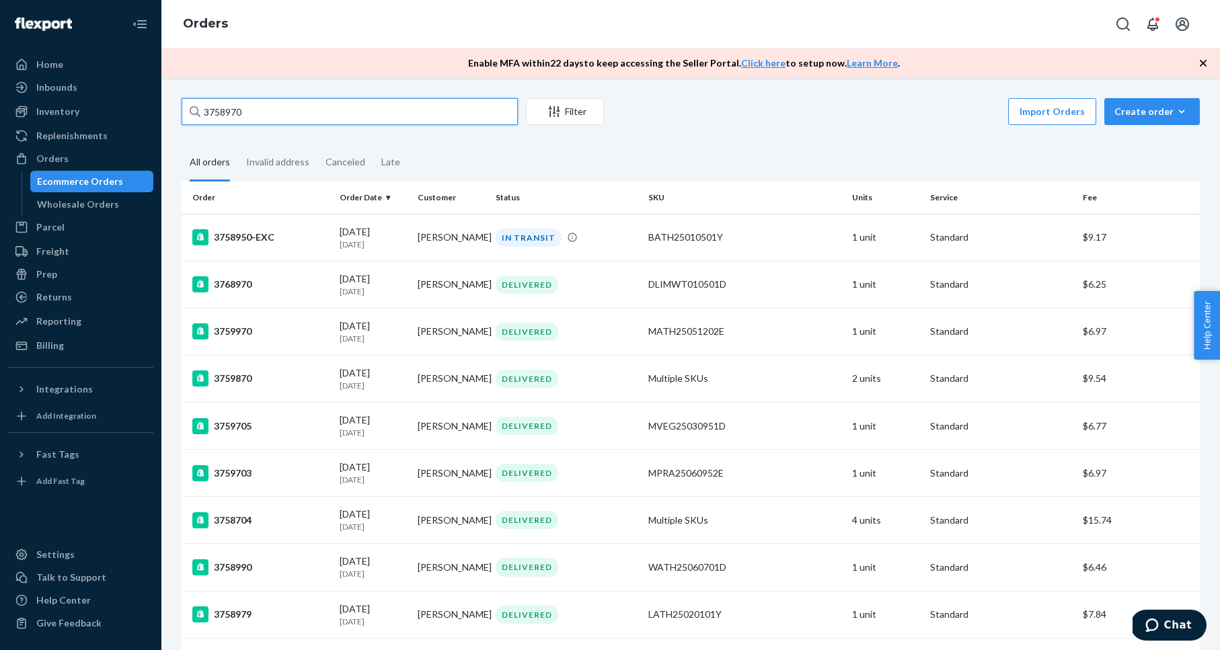
click at [304, 118] on input "3758970" at bounding box center [350, 111] width 336 height 27
click at [303, 118] on input "3758970" at bounding box center [350, 111] width 336 height 27
paste input "9202"
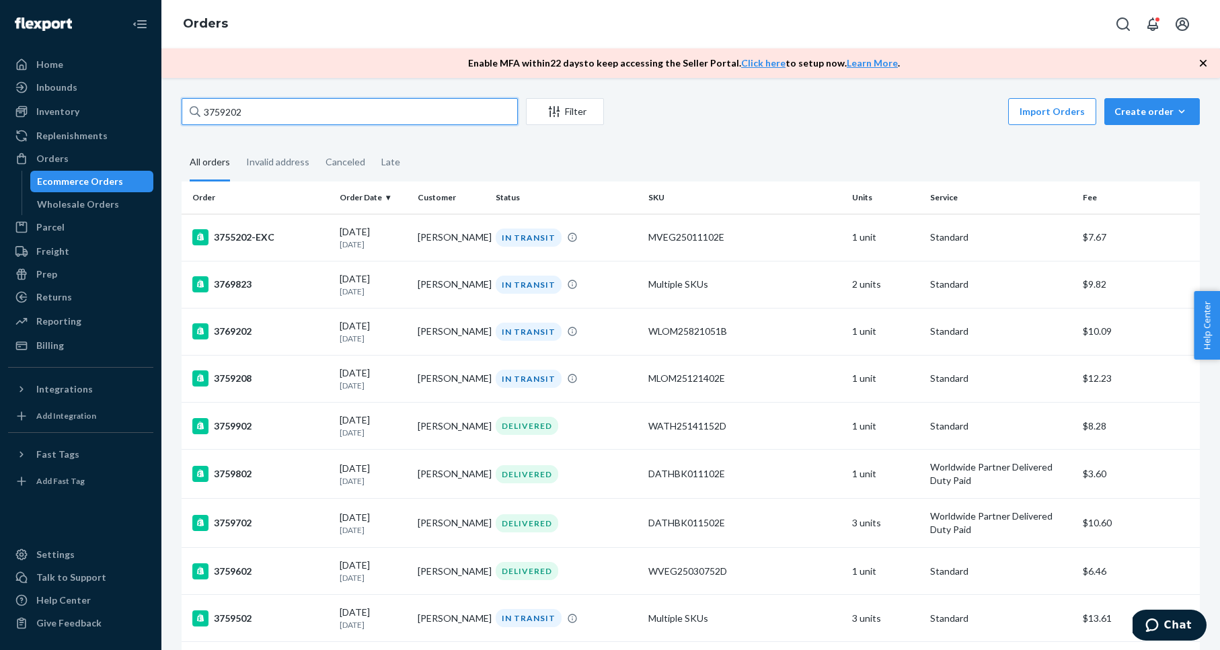
click at [336, 110] on input "3759202" at bounding box center [350, 111] width 336 height 27
paste input "51"
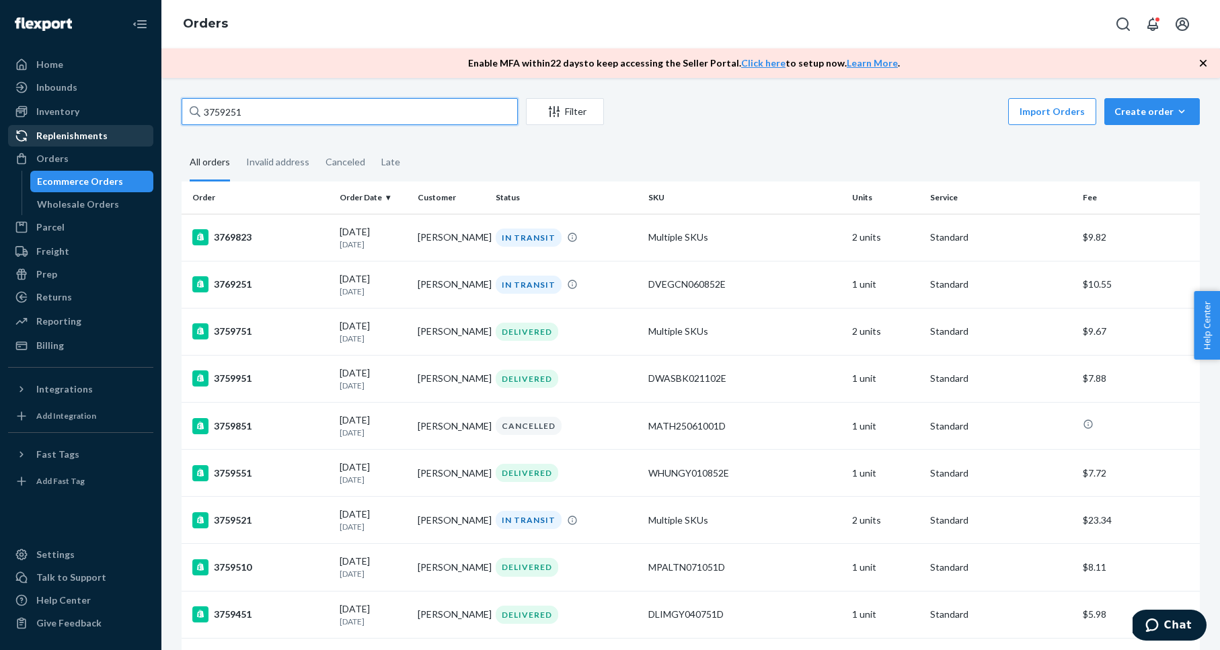
type input "3759251"
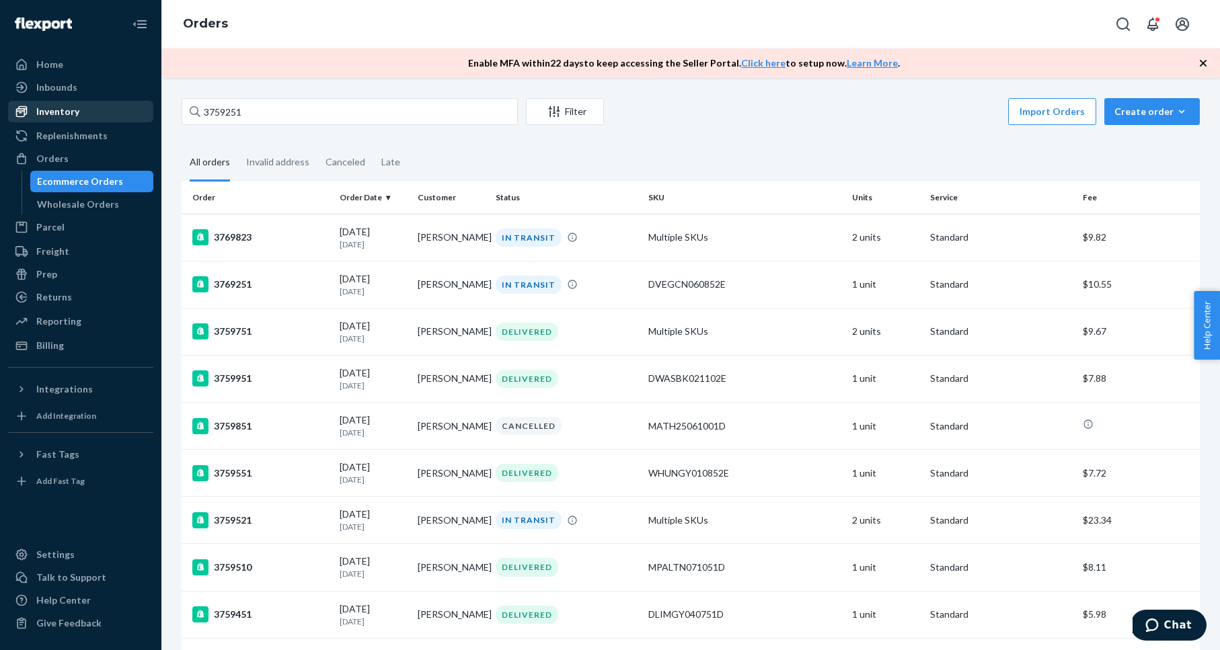
click at [75, 107] on div "Inventory" at bounding box center [57, 111] width 43 height 13
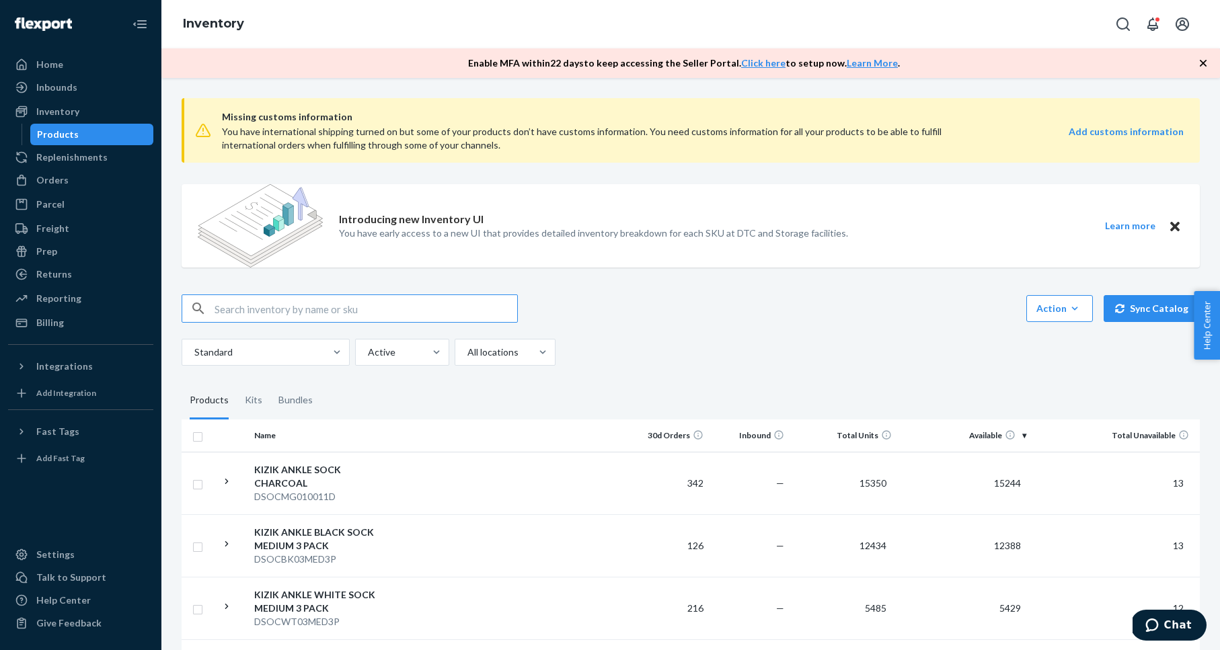
click at [455, 311] on input "text" at bounding box center [366, 308] width 303 height 27
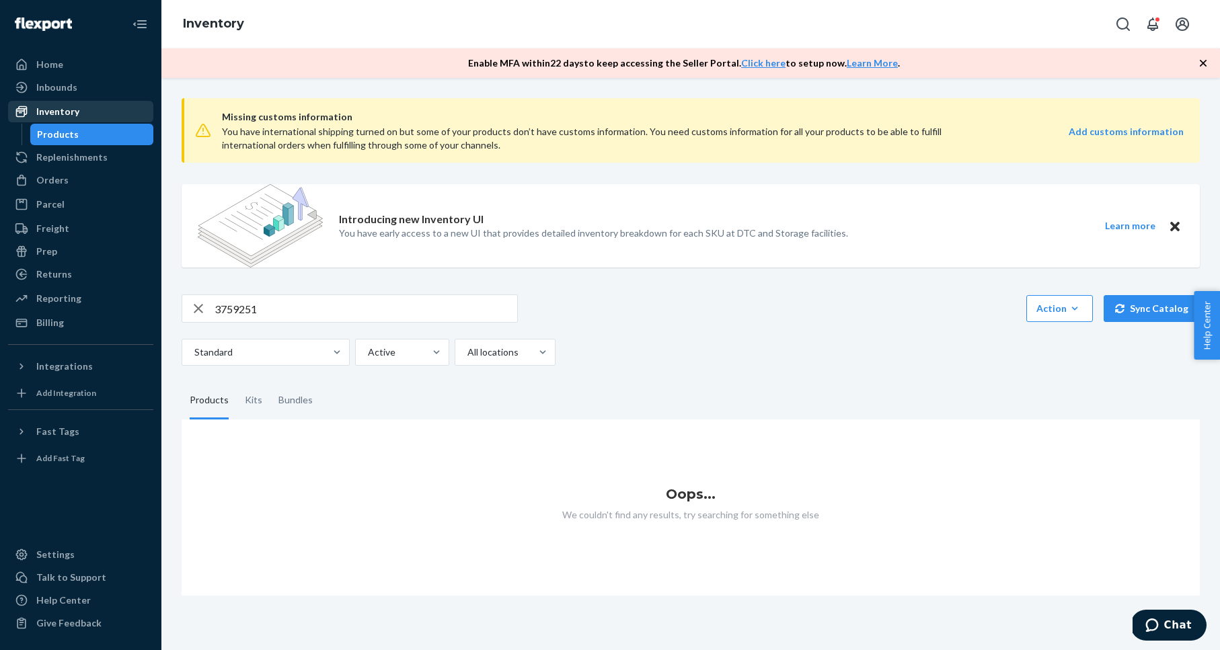
click at [80, 112] on div "Inventory" at bounding box center [80, 111] width 143 height 19
click at [276, 307] on input "3759251" at bounding box center [366, 308] width 303 height 27
paste input "MLOM25120902E"
type input "MLOM25120902E"
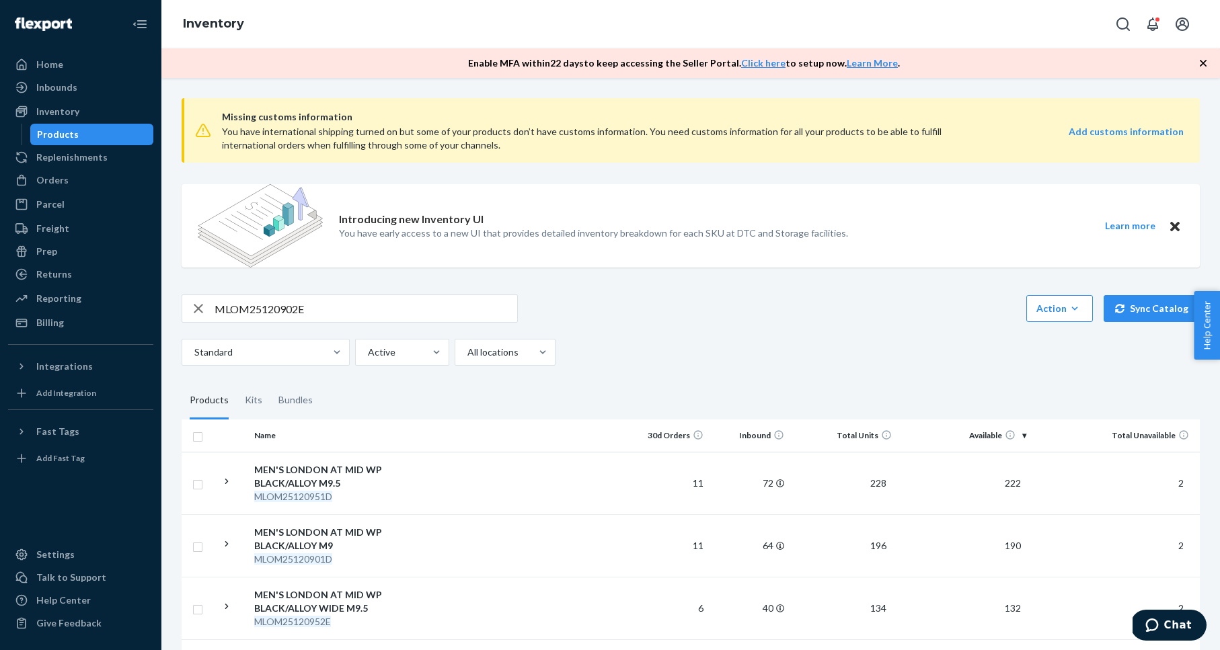
drag, startPoint x: 697, startPoint y: 346, endPoint x: 652, endPoint y: 325, distance: 49.3
click at [697, 346] on div "Standard Active All locations" at bounding box center [686, 352] width 1008 height 27
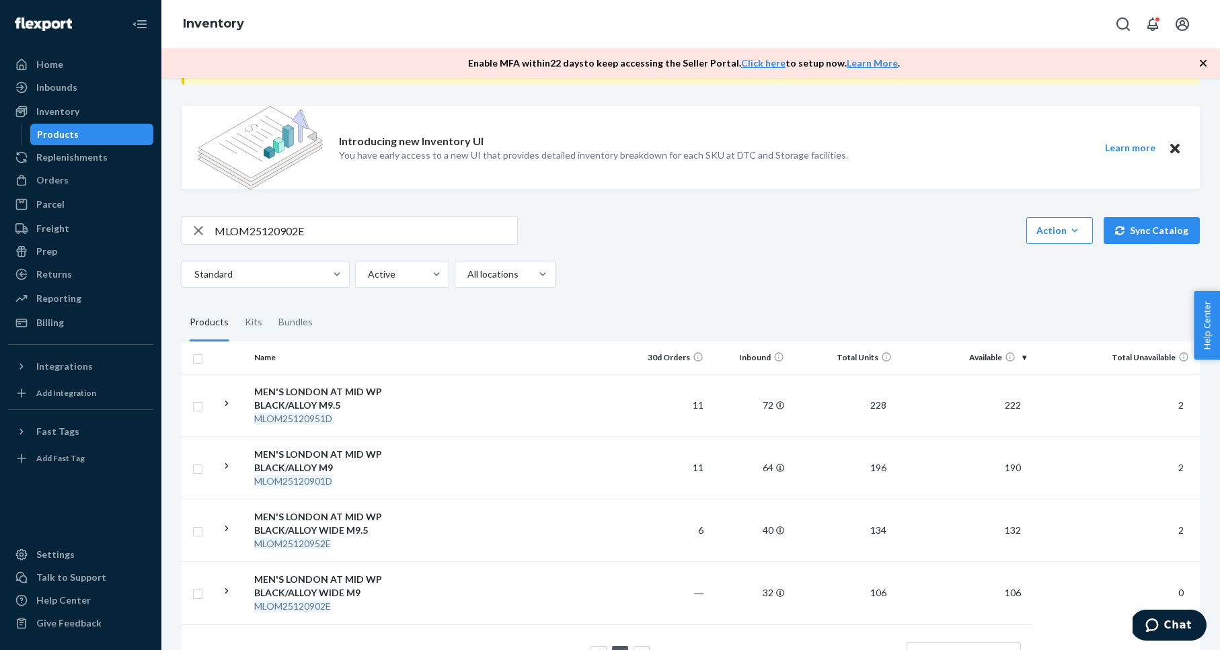
scroll to position [125, 0]
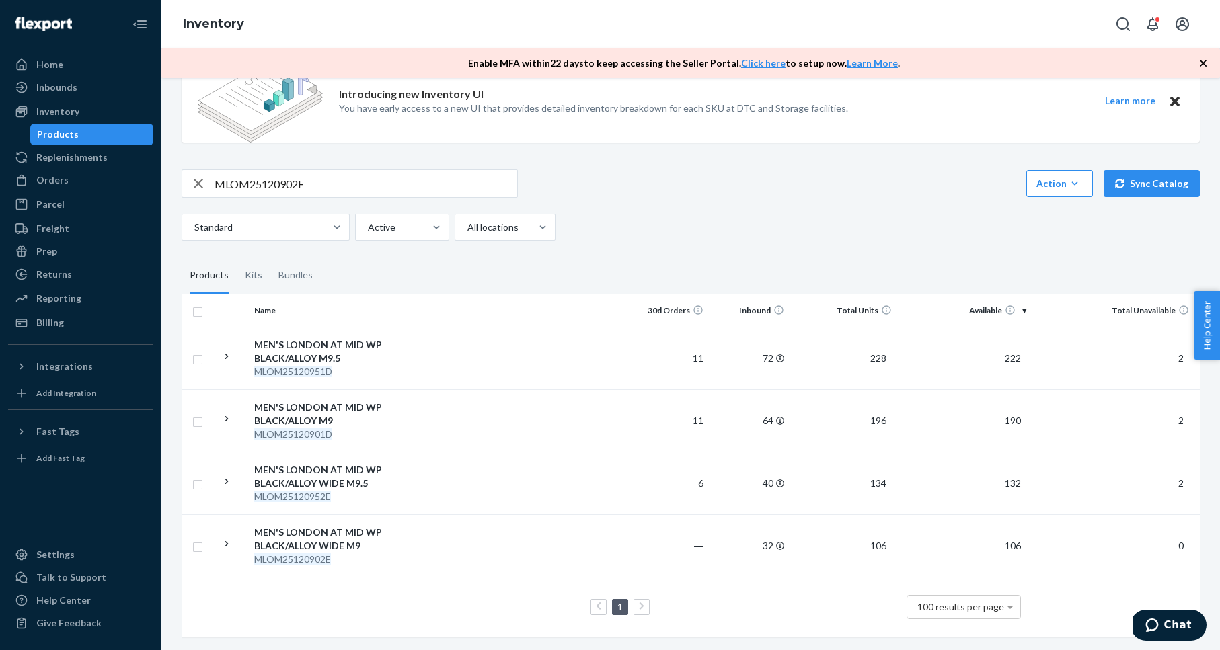
drag, startPoint x: 459, startPoint y: 261, endPoint x: 465, endPoint y: 256, distance: 7.7
click at [461, 262] on fieldset "Products Kits Bundles" at bounding box center [691, 276] width 1018 height 38
click at [317, 408] on div "MEN'S LONDON AT MID WP BLACK/ALLOY M9" at bounding box center [324, 414] width 141 height 27
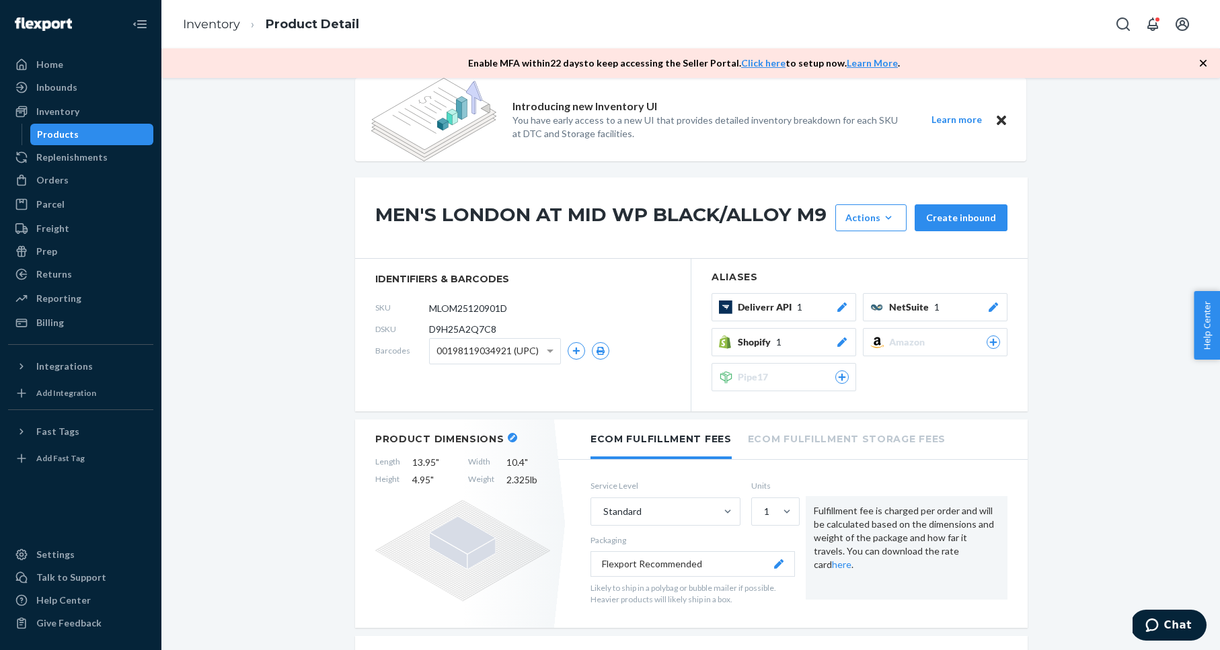
scroll to position [25, 0]
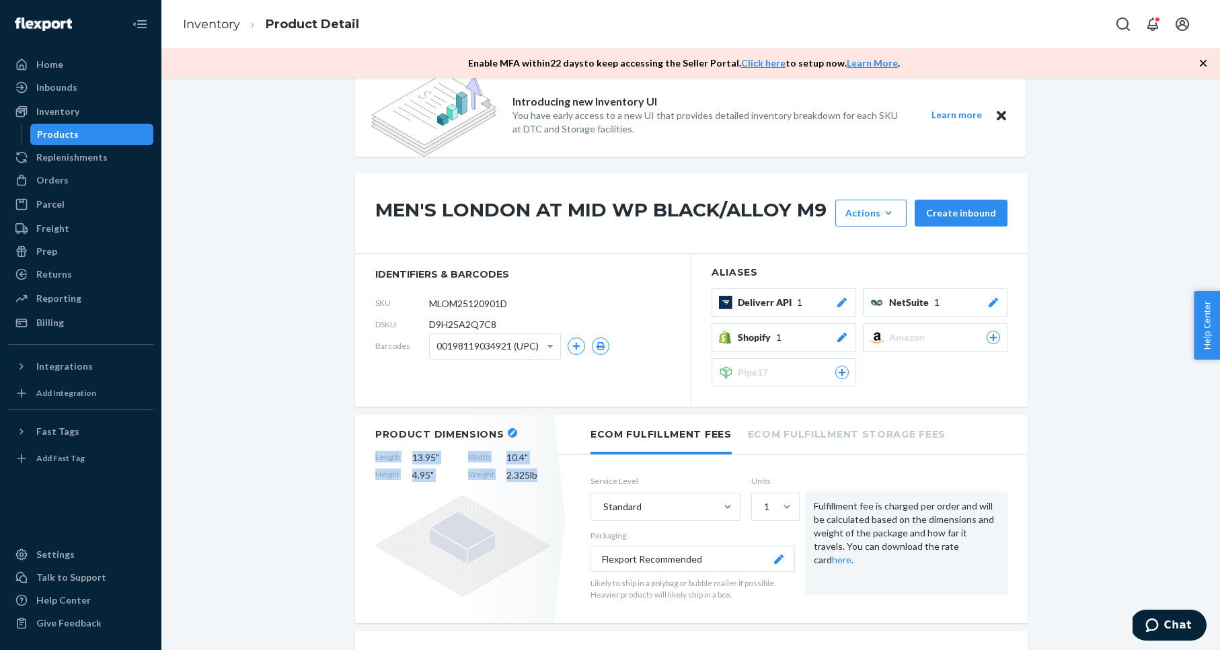
drag, startPoint x: 373, startPoint y: 456, endPoint x: 559, endPoint y: 477, distance: 186.8
click at [559, 477] on div "Product Dimensions Length 13.95 " Width 10.4 " Height 4.95 " Weight 2.325 lb" at bounding box center [462, 519] width 215 height 208
copy div "Length 13.95 " Width 10.4 " Height 4.95 " Weight 2.325 lb"
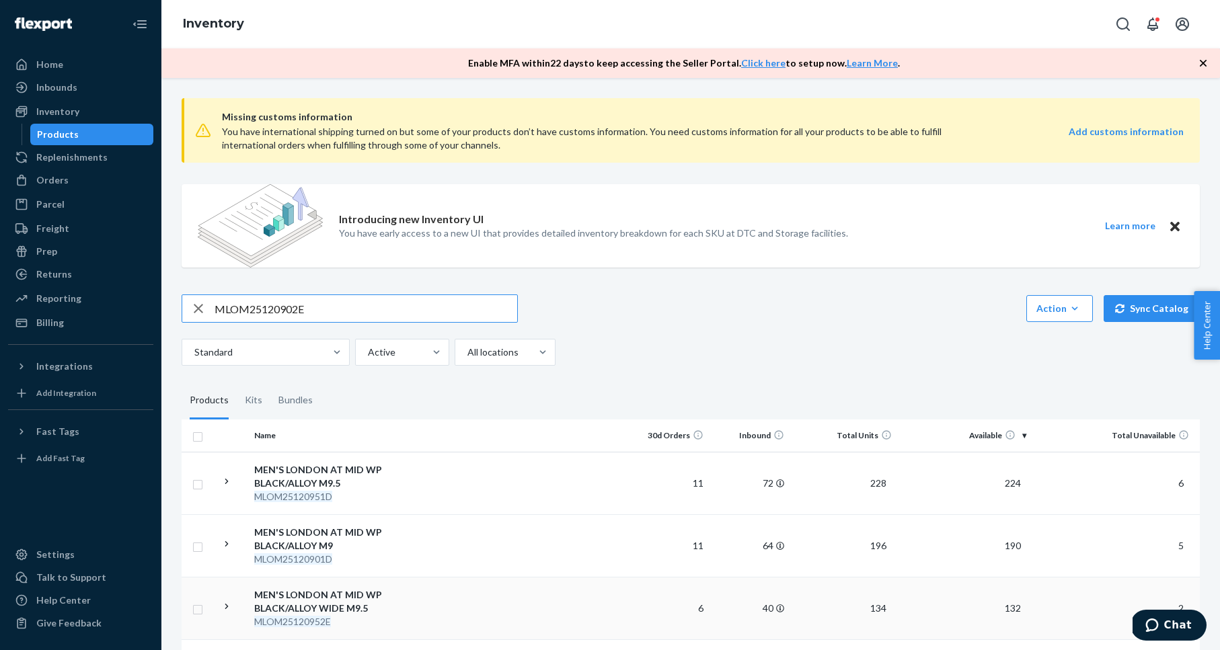
scroll to position [125, 0]
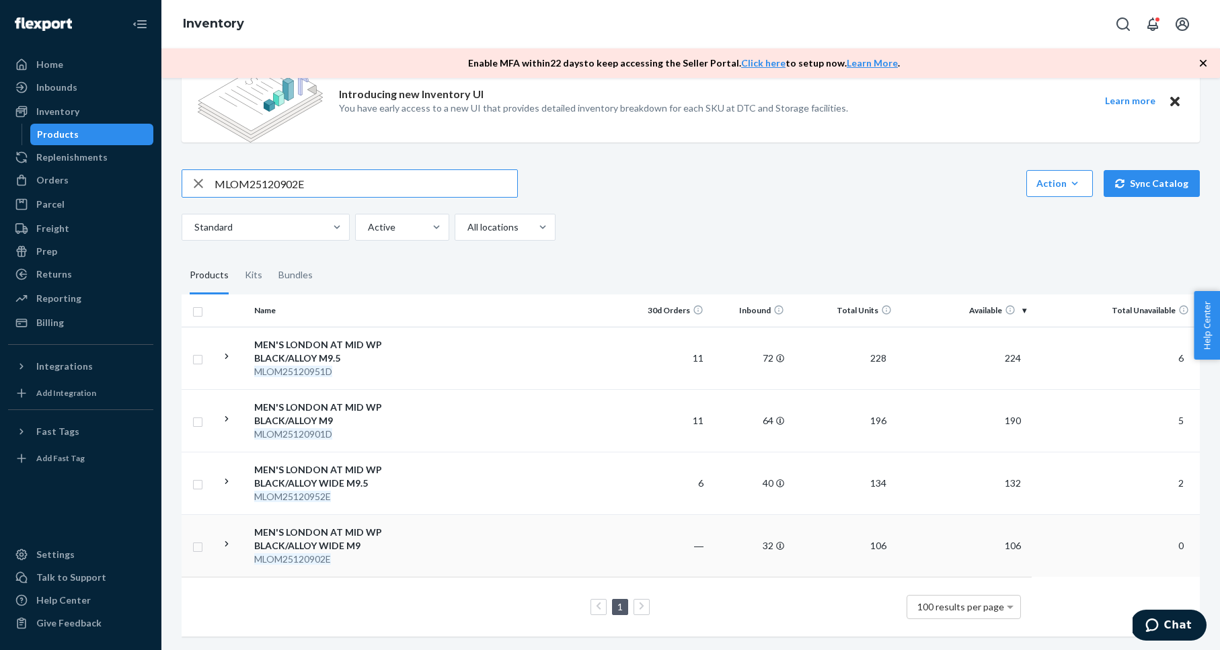
click at [326, 539] on div "MEN'S LONDON AT MID WP BLACK/ALLOY WIDE M9" at bounding box center [324, 539] width 141 height 27
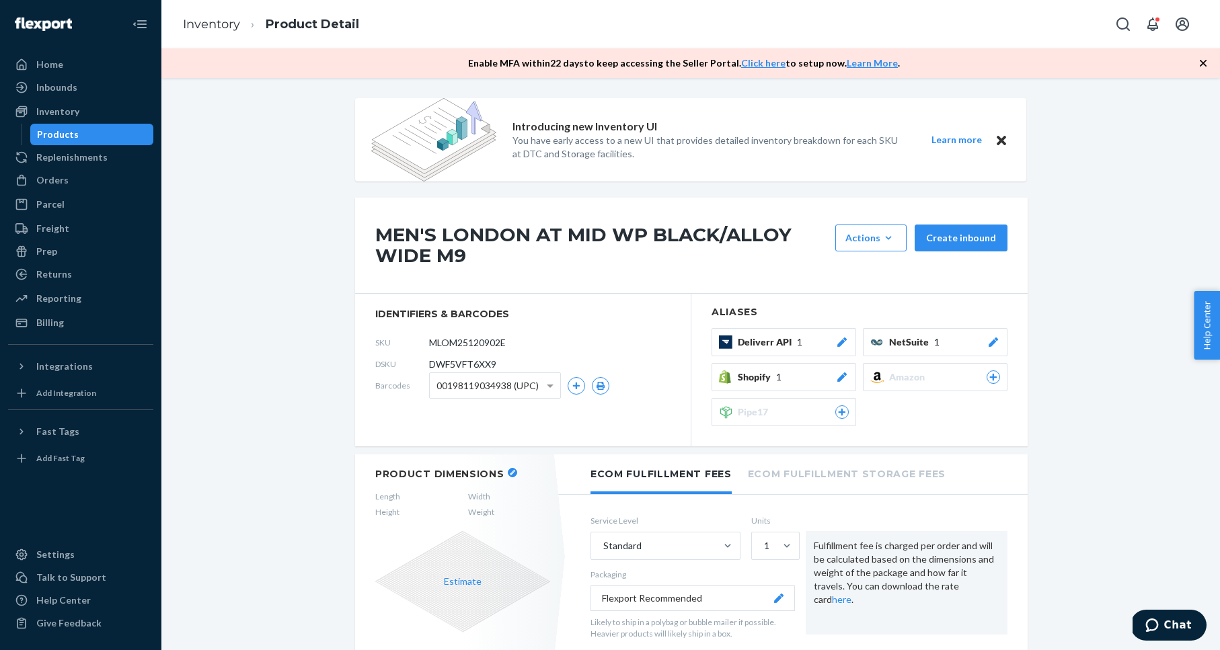
click at [508, 476] on button "button" at bounding box center [512, 472] width 9 height 9
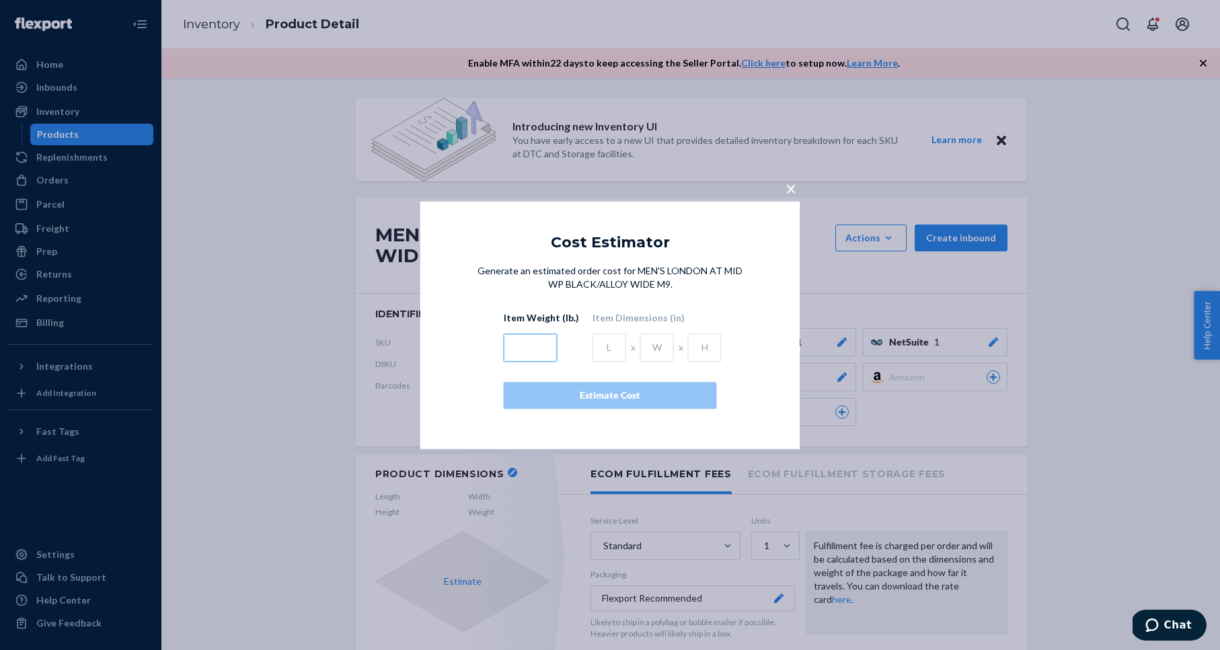
click at [531, 348] on input "text" at bounding box center [531, 348] width 54 height 28
type input "2.325"
click at [602, 348] on input "text" at bounding box center [610, 348] width 34 height 28
type input "13.95"
click at [648, 350] on input "text" at bounding box center [657, 348] width 34 height 28
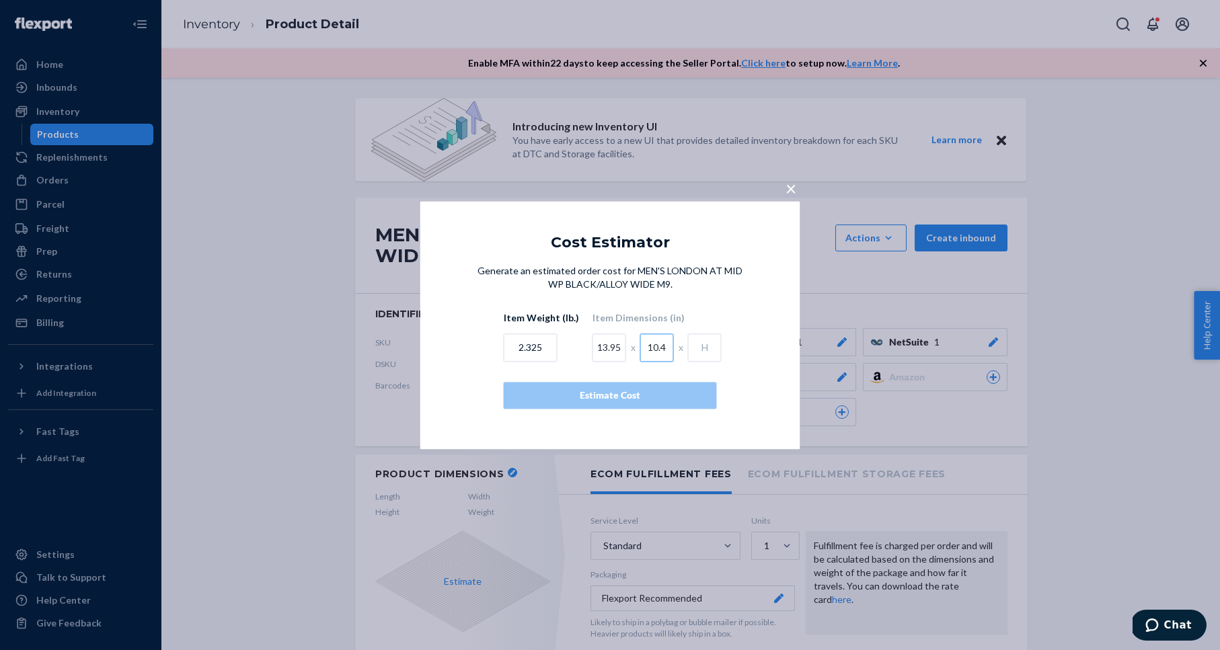
type input "10.4"
click at [699, 348] on input "text" at bounding box center [705, 348] width 34 height 28
type input "7"
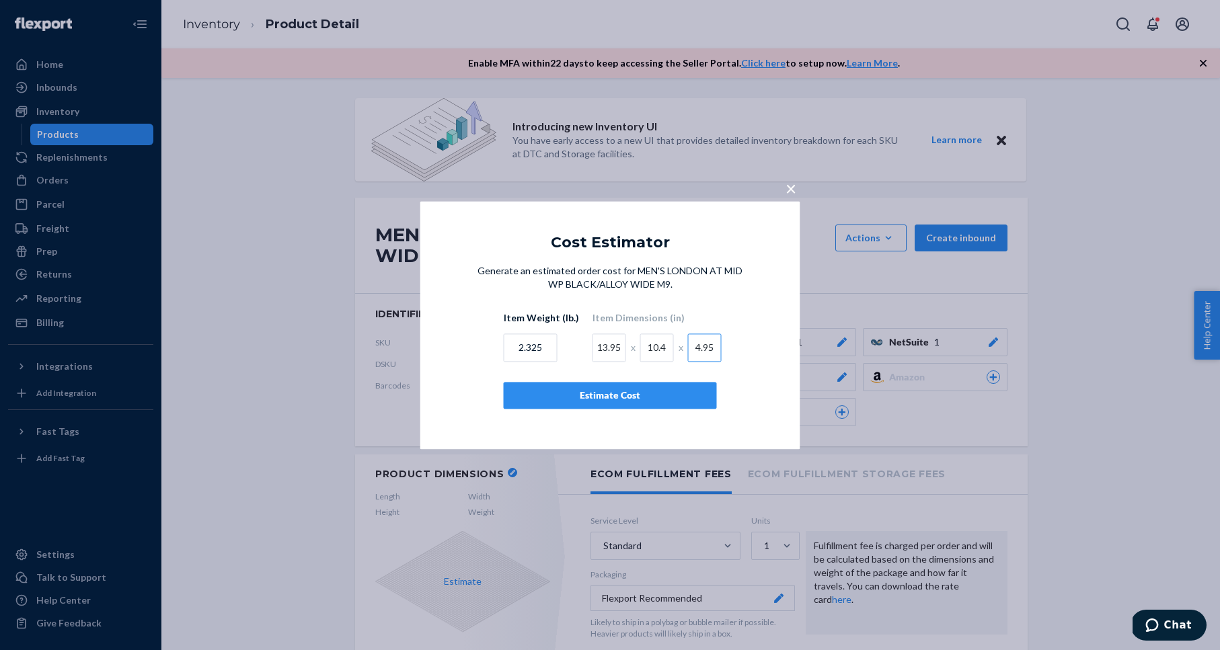
type input "4.95"
click at [655, 395] on div "Estimate Cost" at bounding box center [610, 395] width 190 height 13
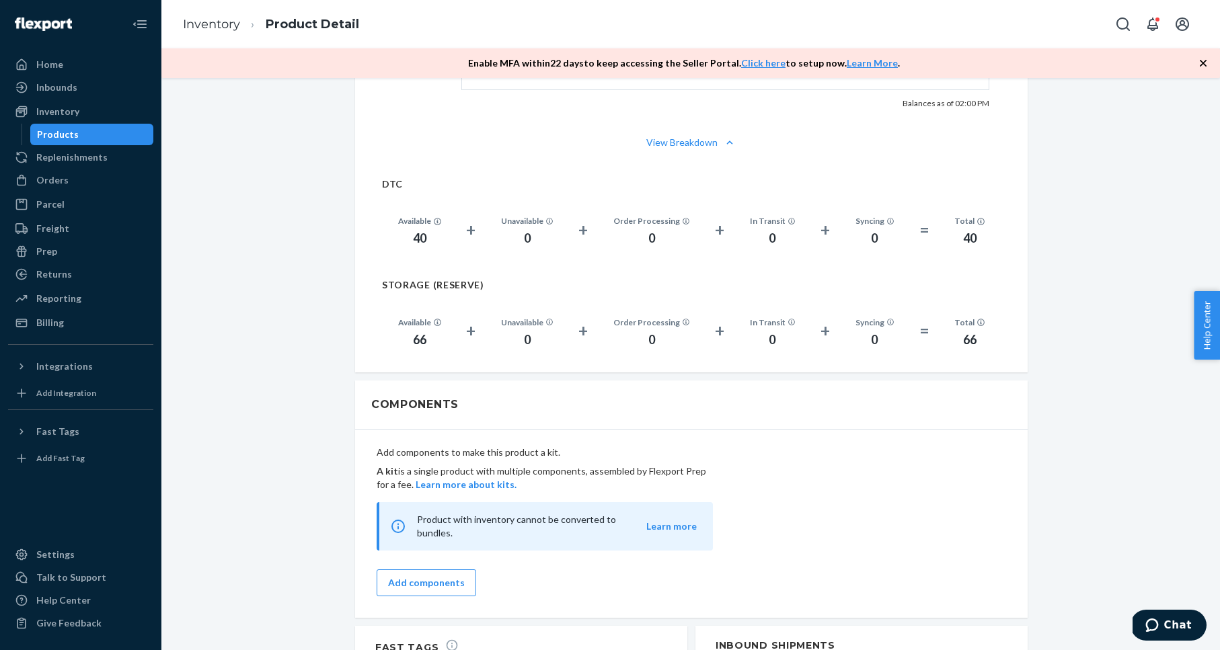
scroll to position [1044, 0]
click at [50, 112] on div "Inventory" at bounding box center [57, 111] width 43 height 13
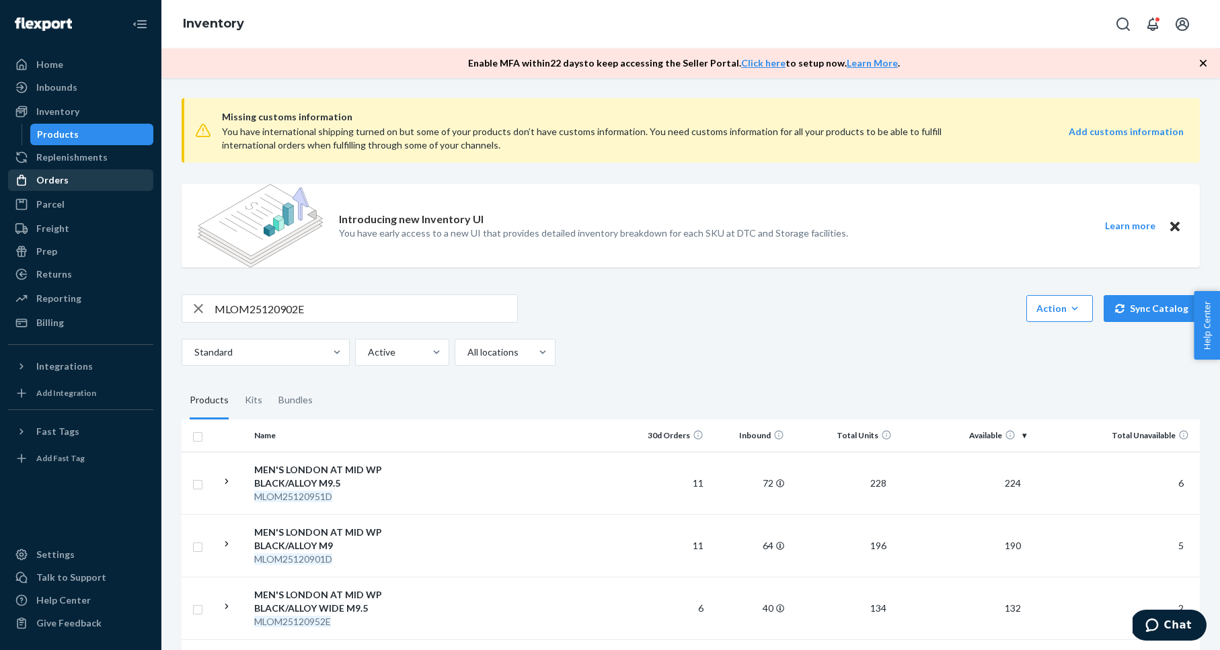
click at [67, 173] on div "Orders" at bounding box center [80, 180] width 143 height 19
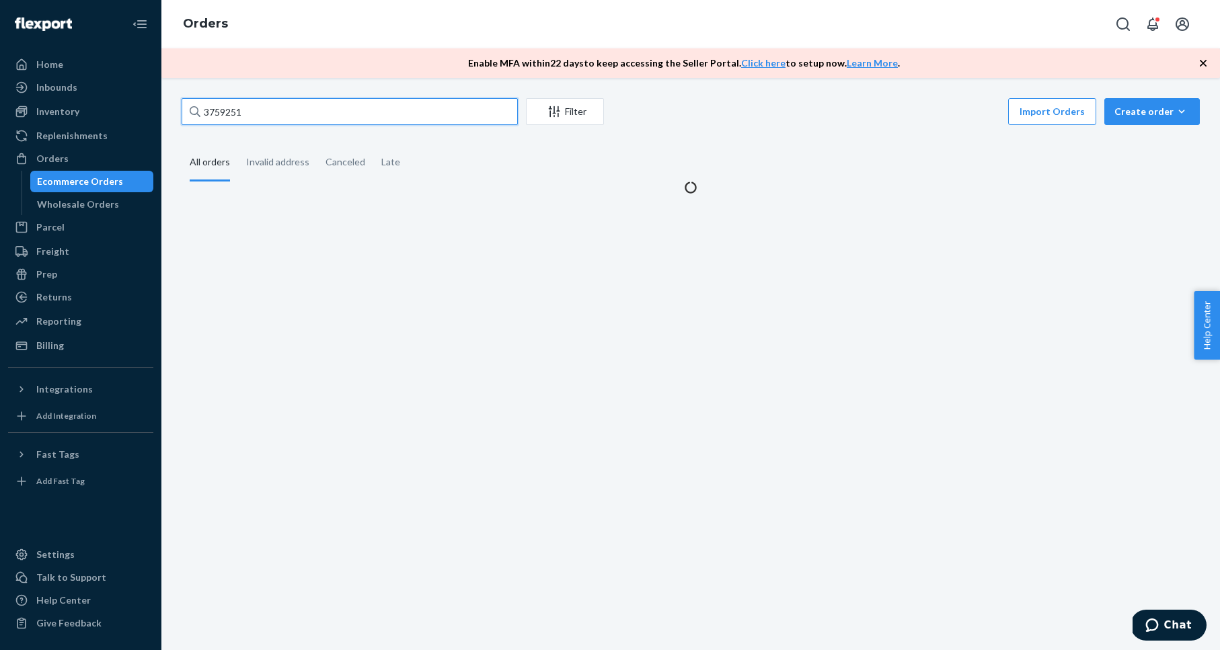
click at [252, 105] on input "3759251" at bounding box center [350, 111] width 336 height 27
paste input "72655"
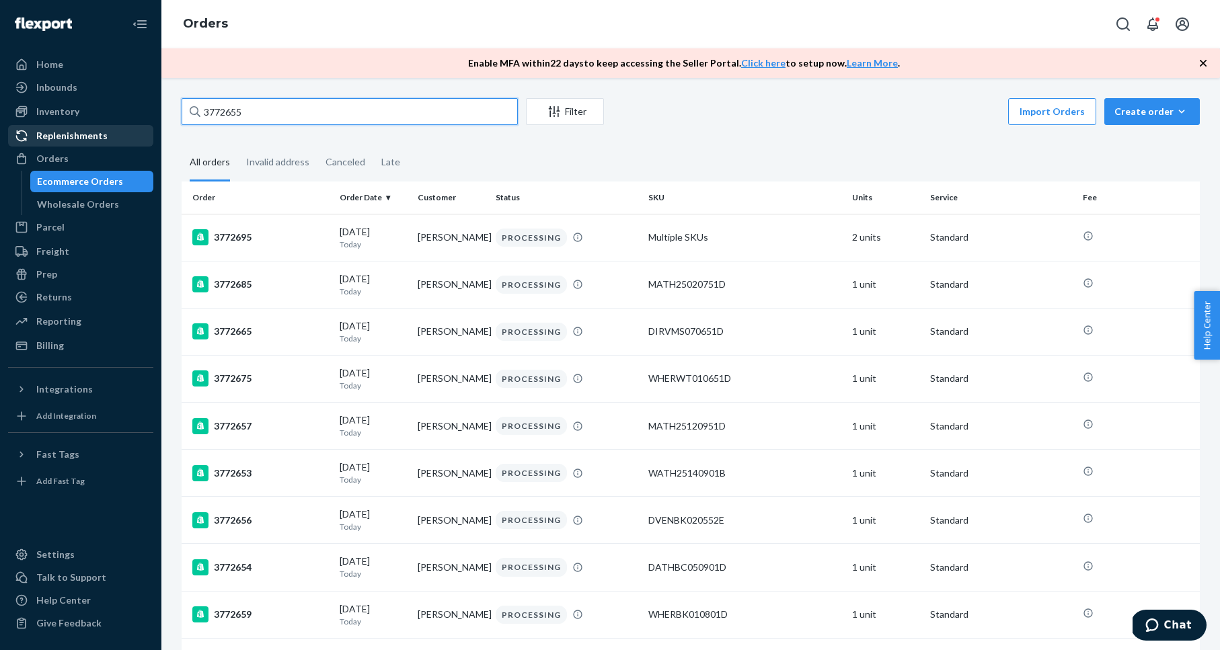
type input "3772655"
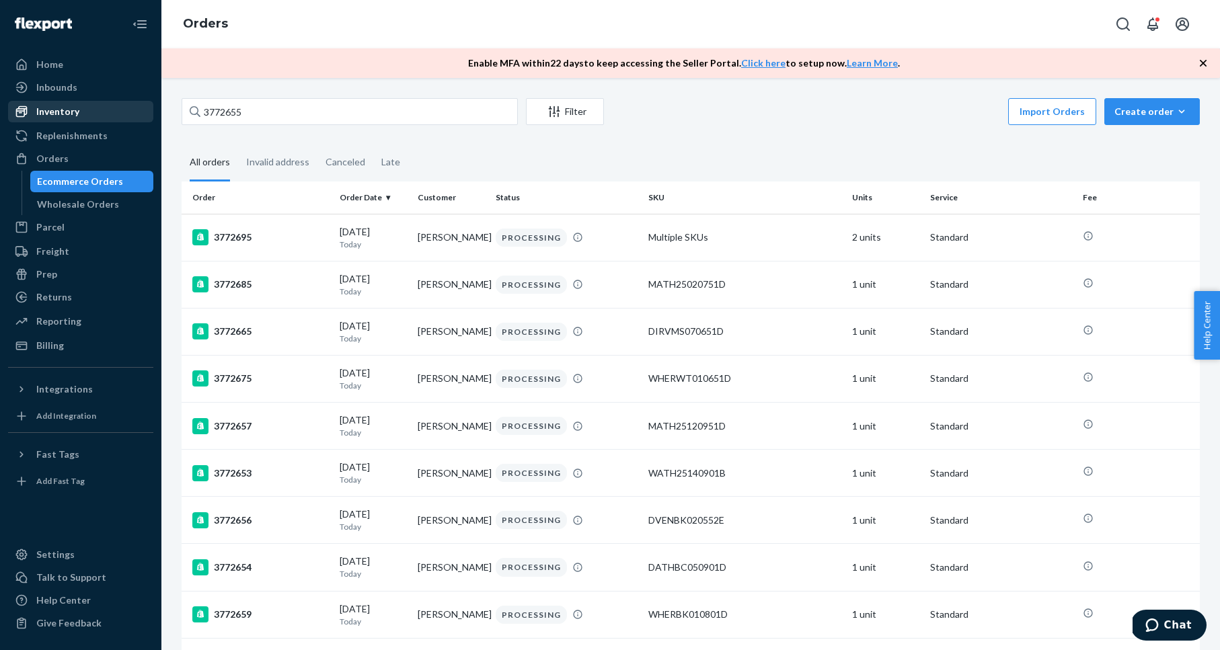
click at [49, 115] on div "Inventory" at bounding box center [57, 111] width 43 height 13
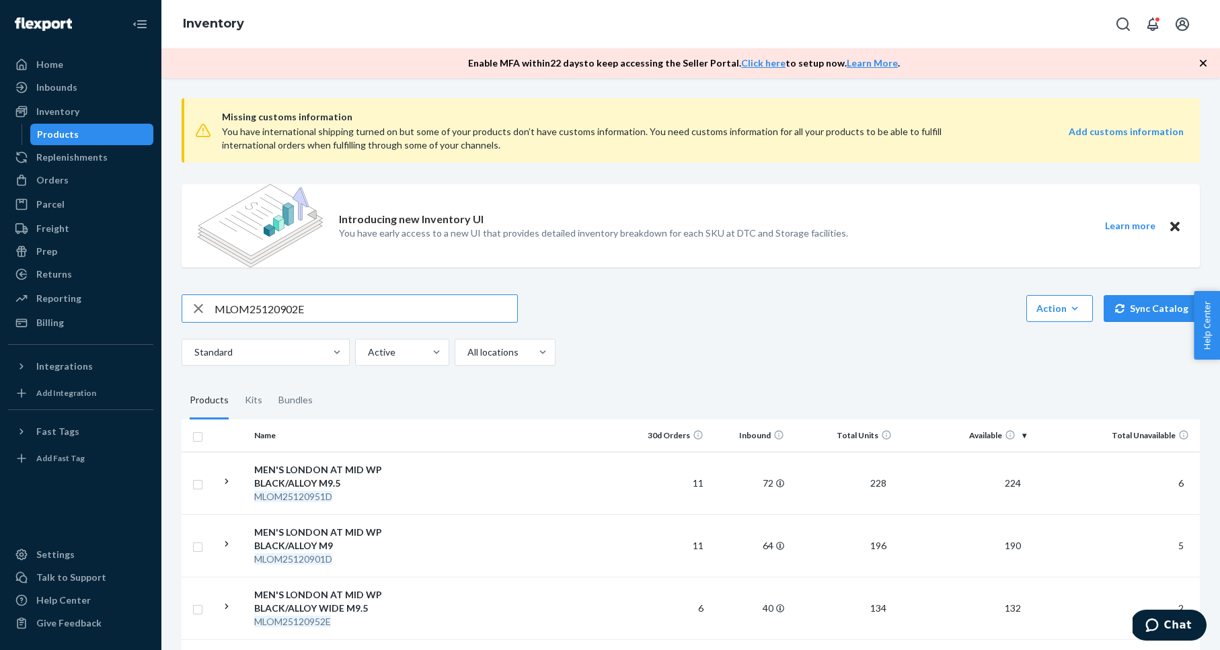
click at [301, 307] on input "MLOM25120902E" at bounding box center [366, 308] width 303 height 27
paste input "WLONOW151001D"
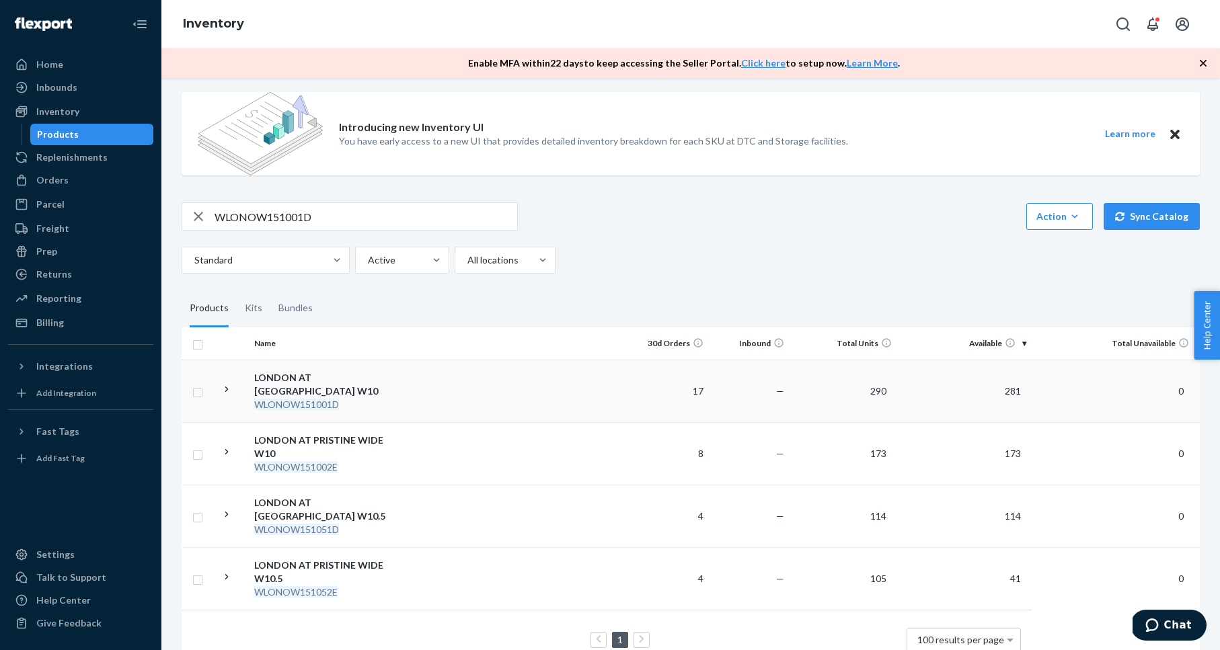
scroll to position [98, 0]
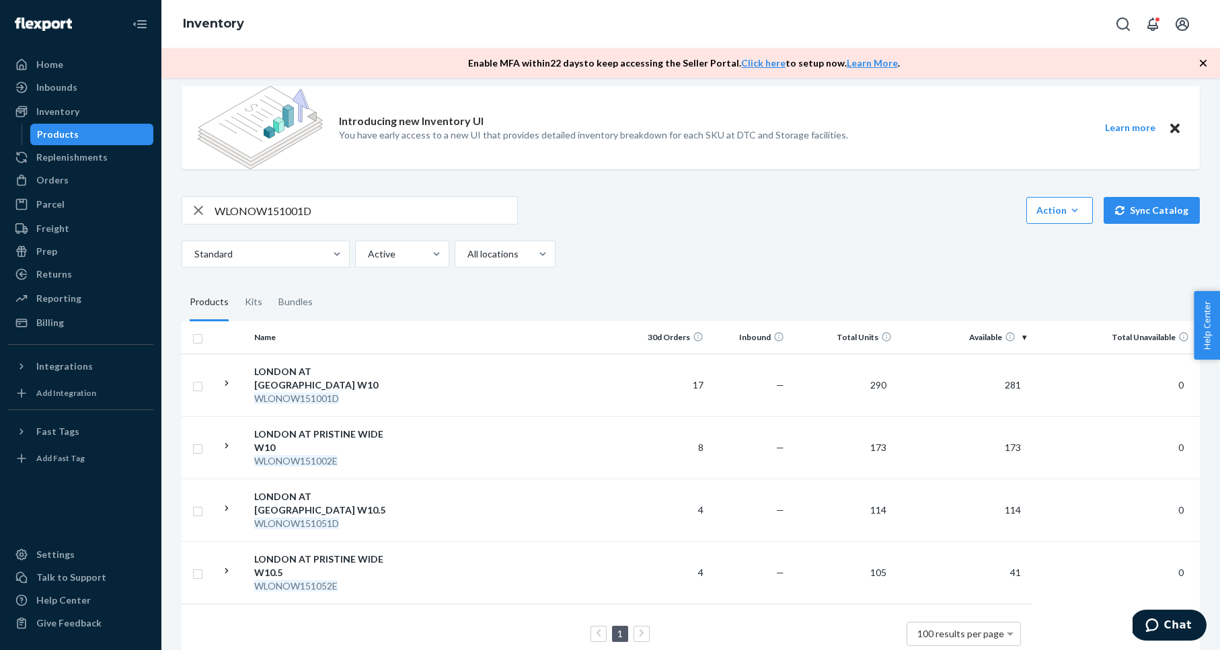
click at [275, 207] on input "WLONOW151001D" at bounding box center [366, 210] width 303 height 27
paste input "SIE25011001B"
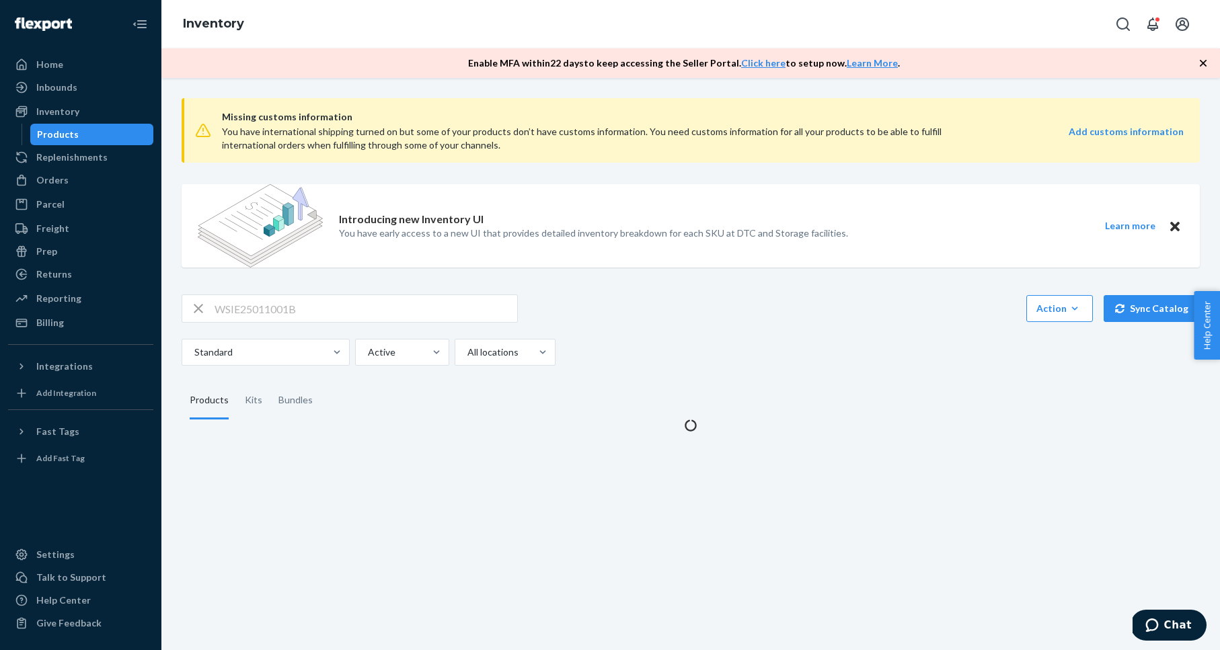
scroll to position [0, 0]
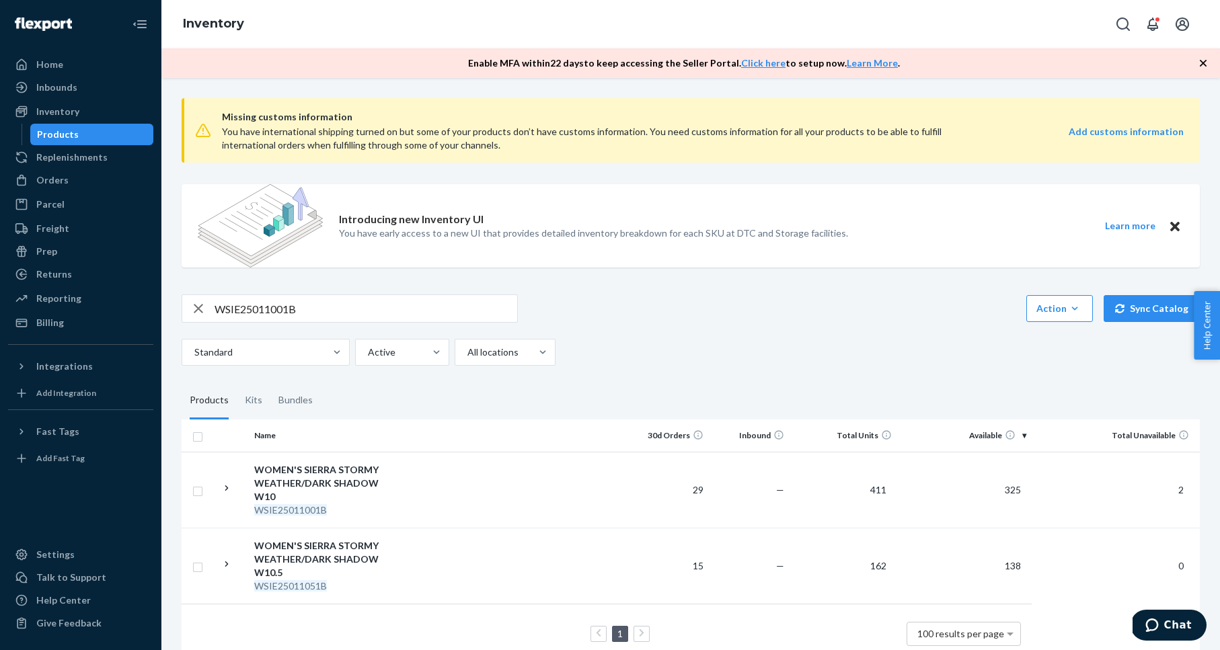
click at [265, 312] on input "WSIE25011001B" at bounding box center [366, 308] width 303 height 27
paste input "MLOM25021302E"
type input "MLOM25021302E"
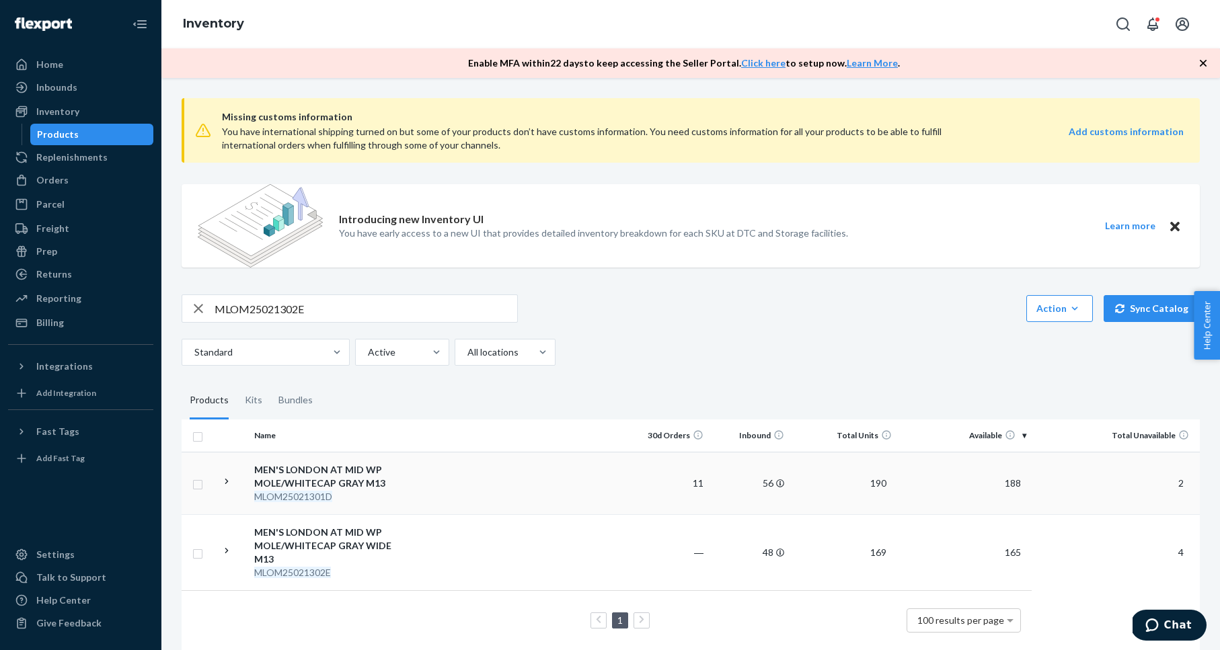
click at [345, 477] on div "MEN'S LONDON AT MID WP MOLE/WHITECAP GRAY M13" at bounding box center [324, 476] width 141 height 27
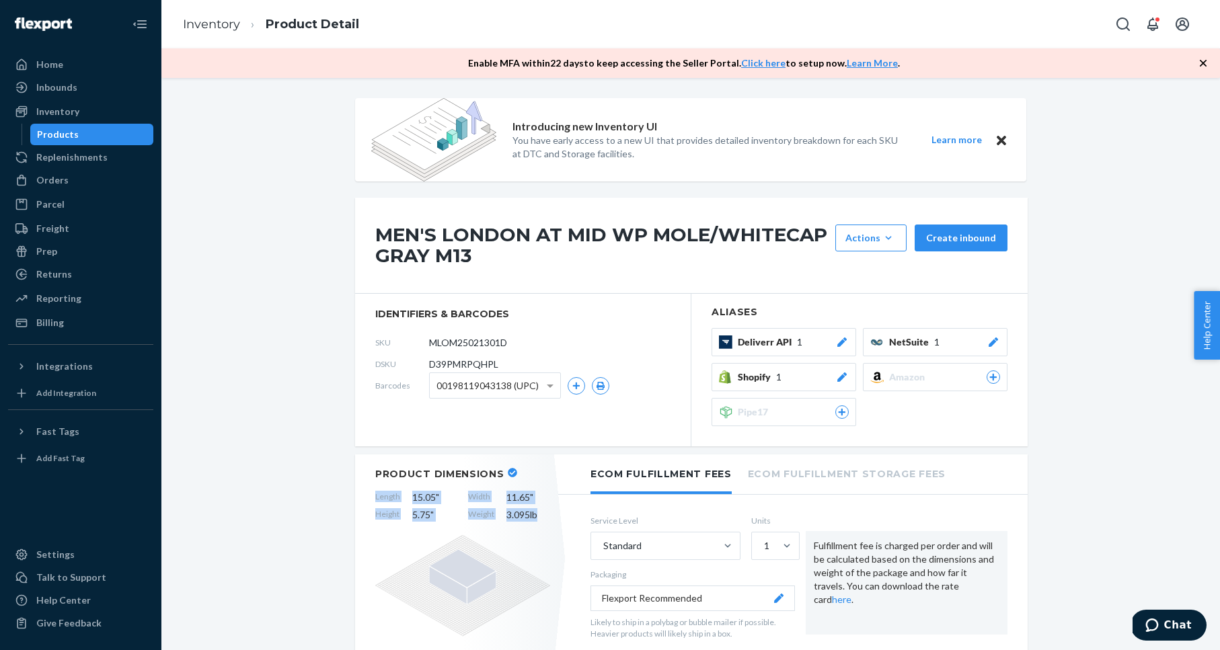
drag, startPoint x: 375, startPoint y: 496, endPoint x: 558, endPoint y: 504, distance: 182.5
click at [520, 521] on div "Length 15.05 " Width 11.65 " Height 5.75 " Weight 3.095 lb" at bounding box center [462, 506] width 175 height 31
copy div "Length 15.05 " Width 11.65 " Height 5.75 " Weight 3.0"
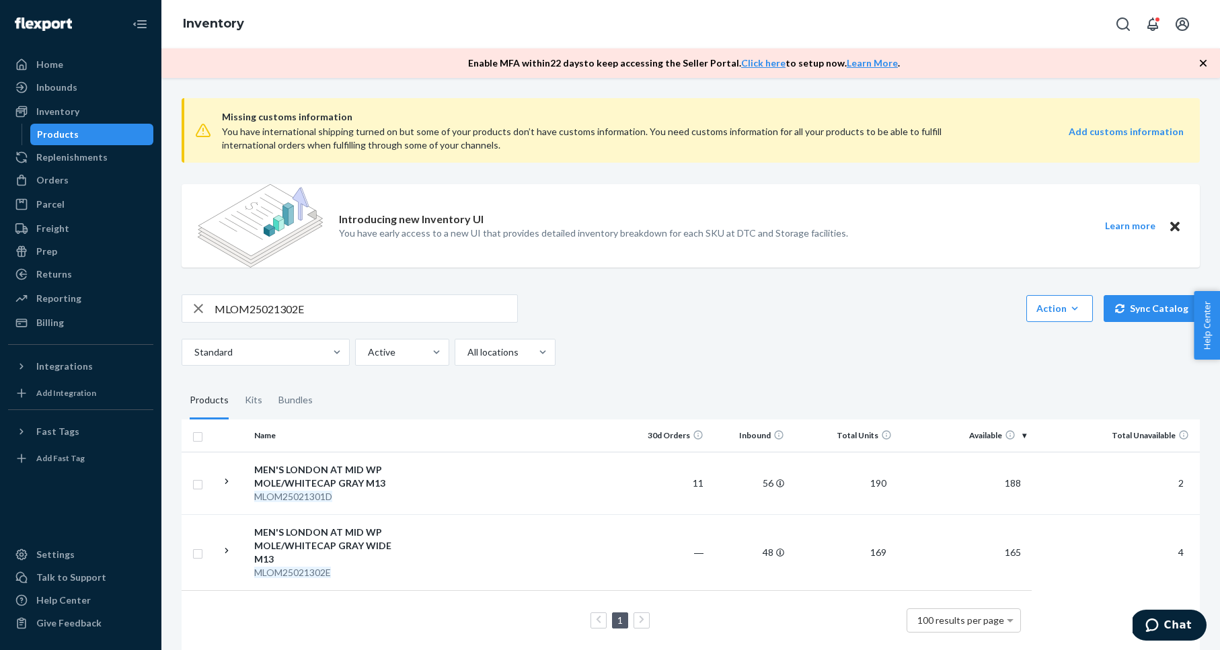
click at [328, 534] on div "MEN'S LONDON AT MID WP MOLE/WHITECAP GRAY WIDE M13" at bounding box center [324, 546] width 141 height 40
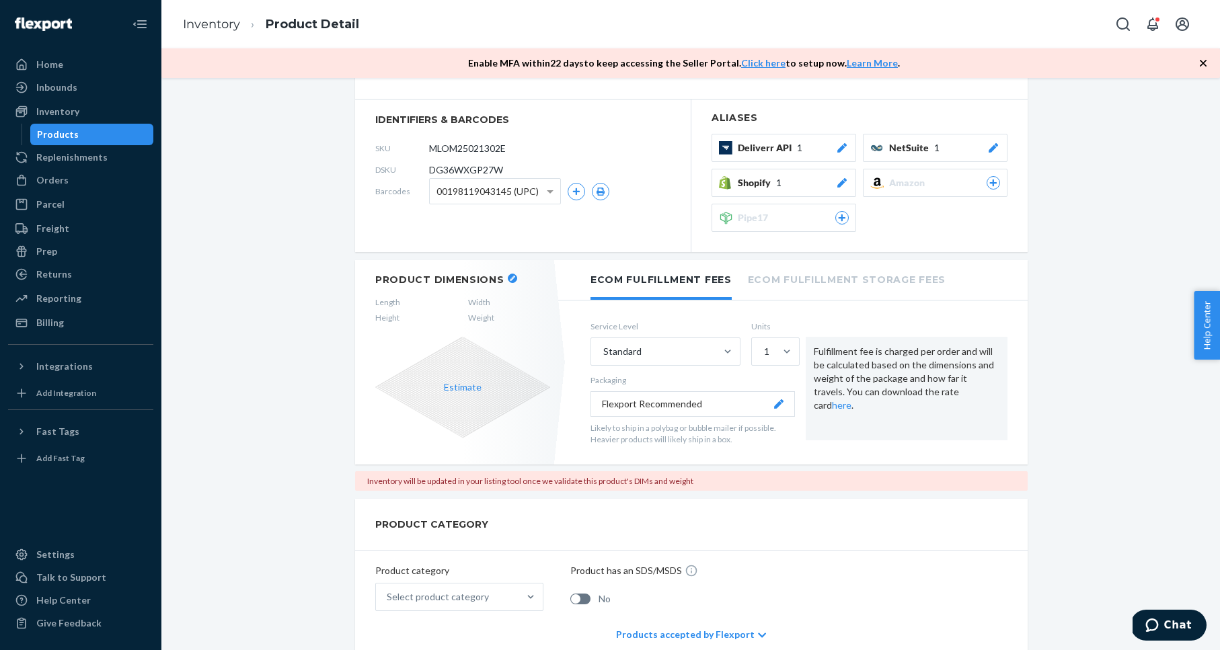
scroll to position [147, 0]
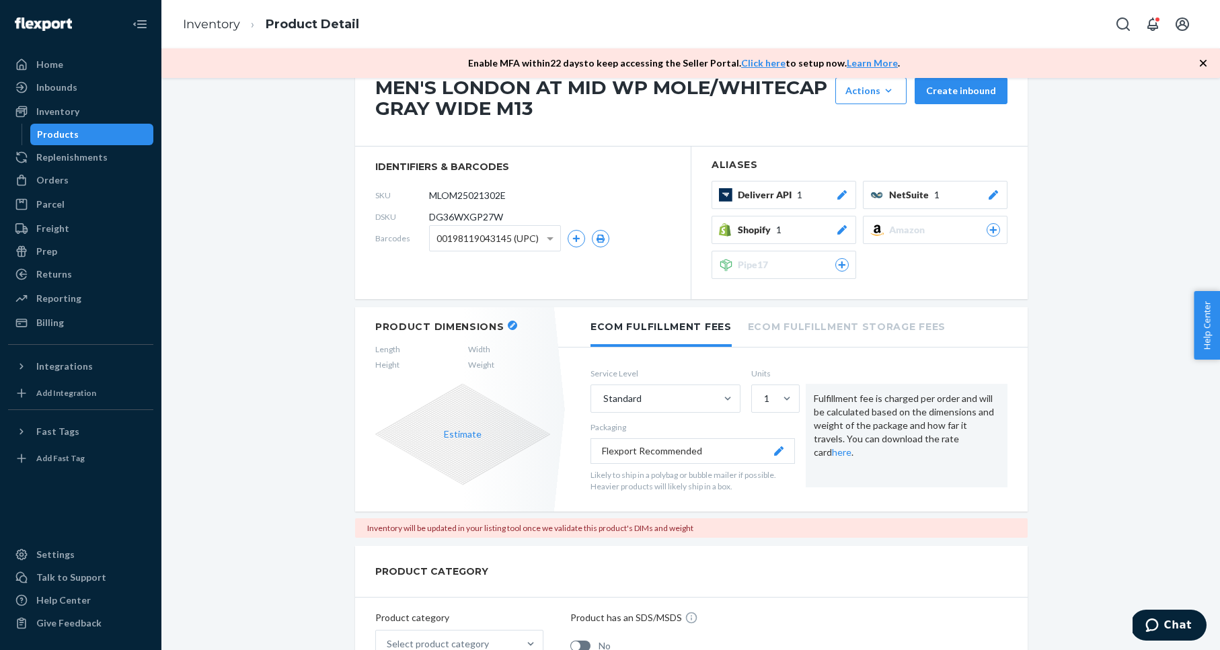
click at [472, 434] on button "Estimate" at bounding box center [463, 434] width 38 height 13
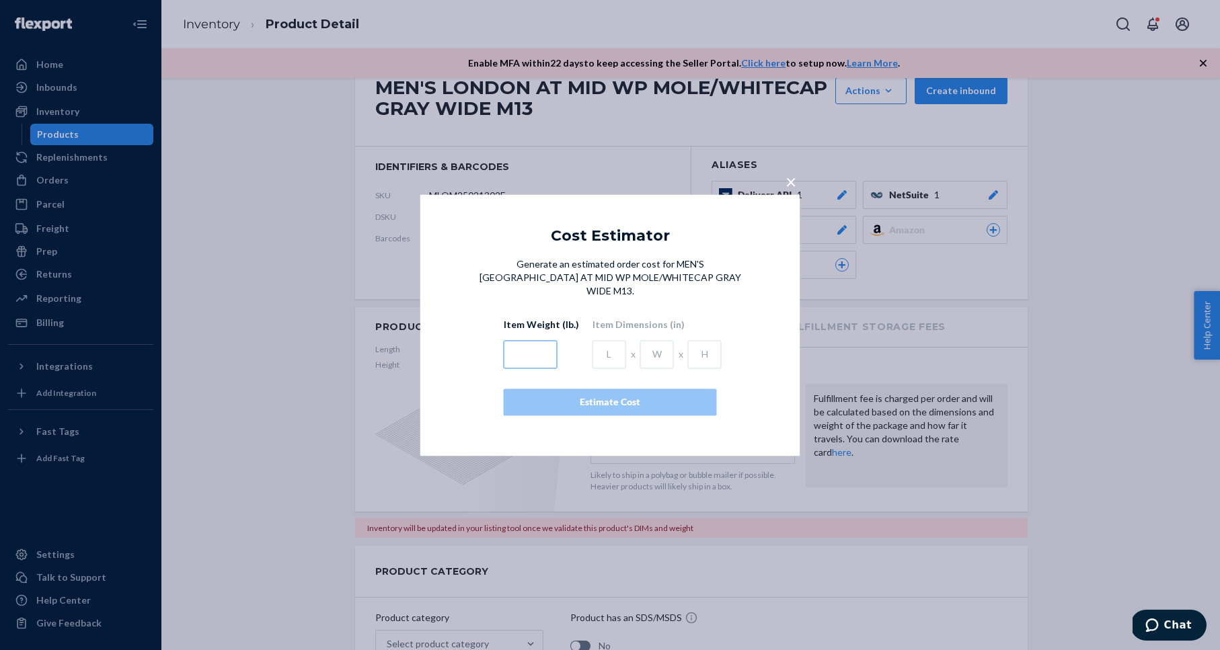
click at [522, 353] on input "text" at bounding box center [531, 354] width 54 height 28
type input "3"
click at [607, 344] on input "text" at bounding box center [610, 354] width 34 height 28
type input "15.05"
type input "11.65"
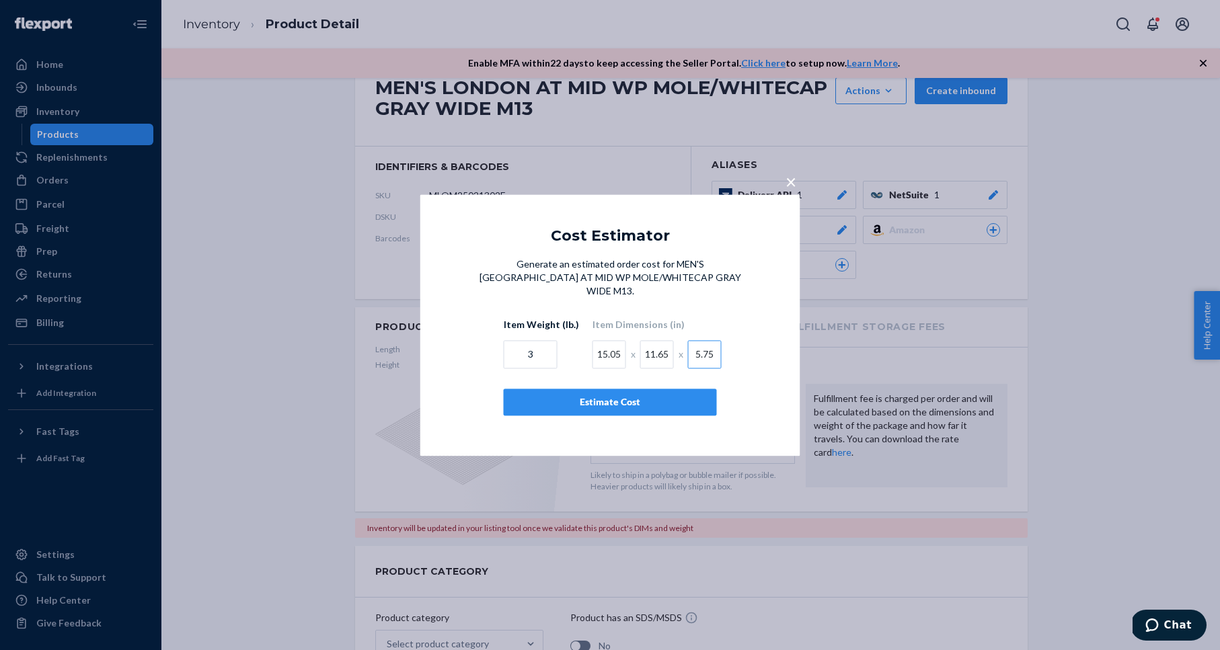
type input "5.75"
click at [671, 395] on div "Estimate Cost" at bounding box center [610, 401] width 190 height 13
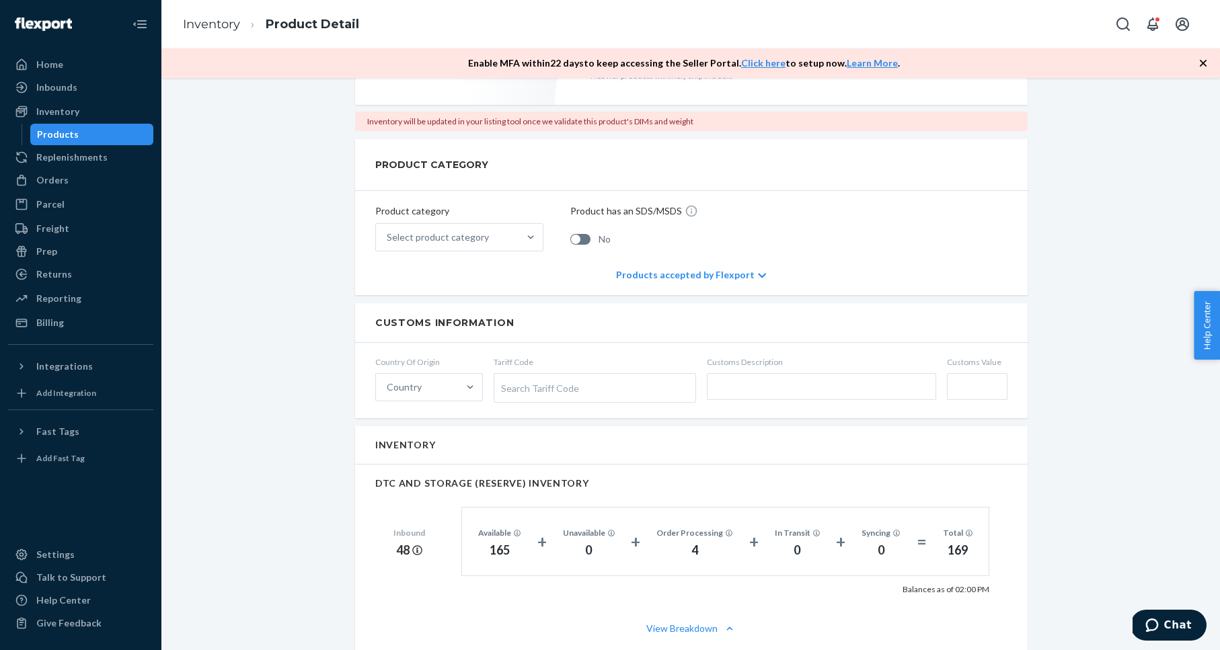
scroll to position [559, 0]
drag, startPoint x: 275, startPoint y: 222, endPoint x: 164, endPoint y: 155, distance: 129.8
click at [273, 221] on div "Introducing new Inventory UI You have early access to a new UI that provides de…" at bounding box center [691, 549] width 1038 height 2020
click at [66, 108] on div "Inventory" at bounding box center [57, 111] width 43 height 13
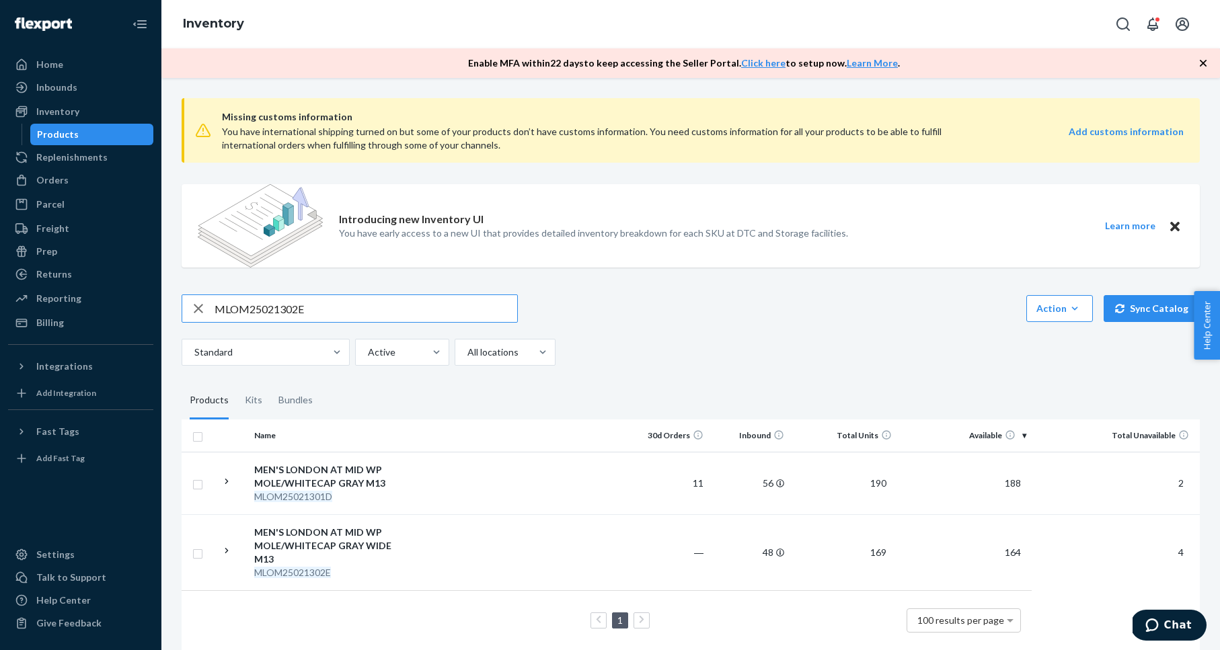
click at [280, 310] on input "MLOM25021302E" at bounding box center [366, 308] width 303 height 27
type input "MLOM25021152E"
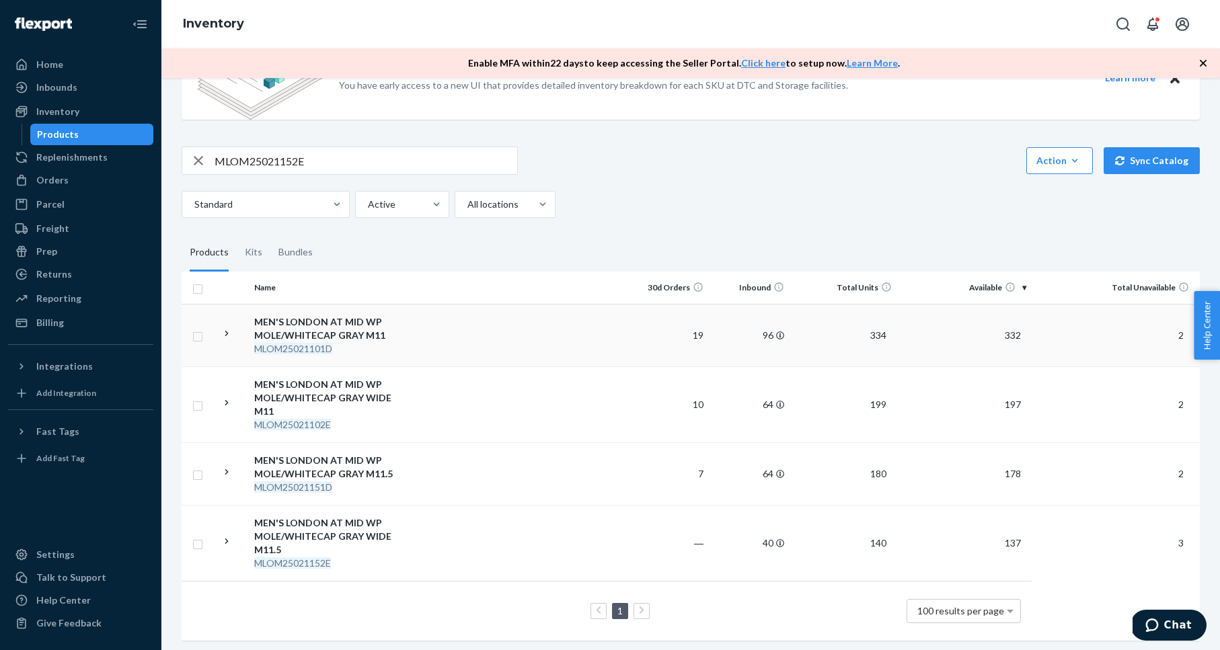
scroll to position [152, 0]
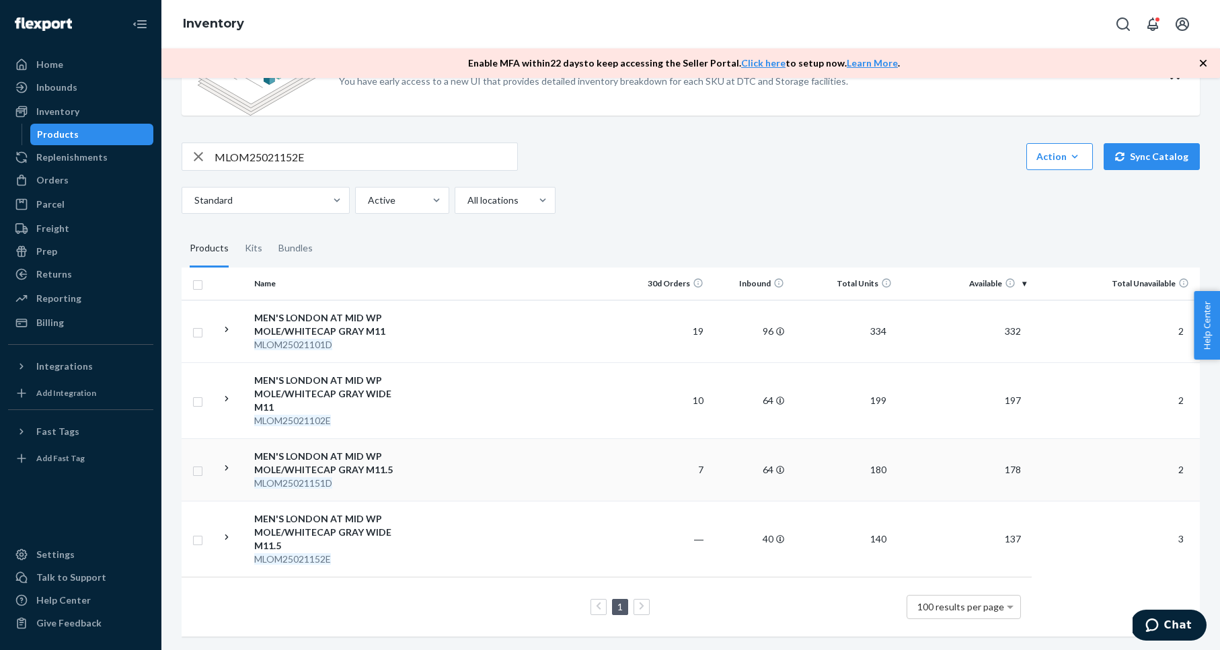
click at [344, 462] on div "MEN'S LONDON AT MID WP MOLE/WHITECAP GRAY M11.5" at bounding box center [324, 463] width 141 height 27
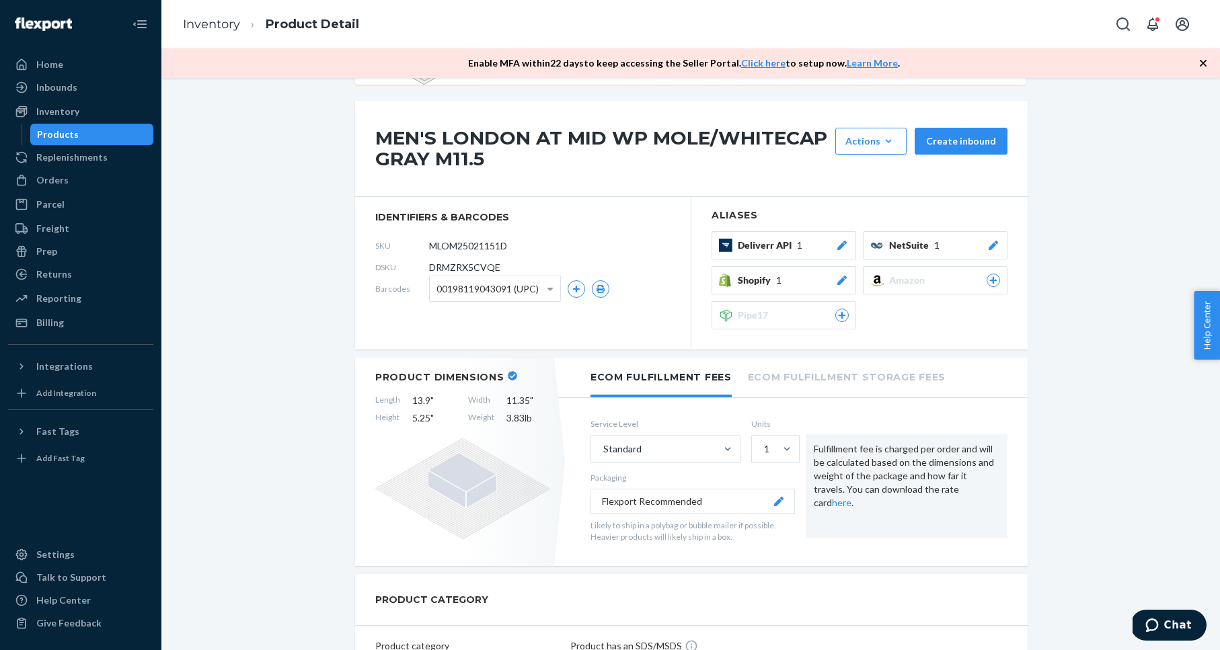
scroll to position [100, 0]
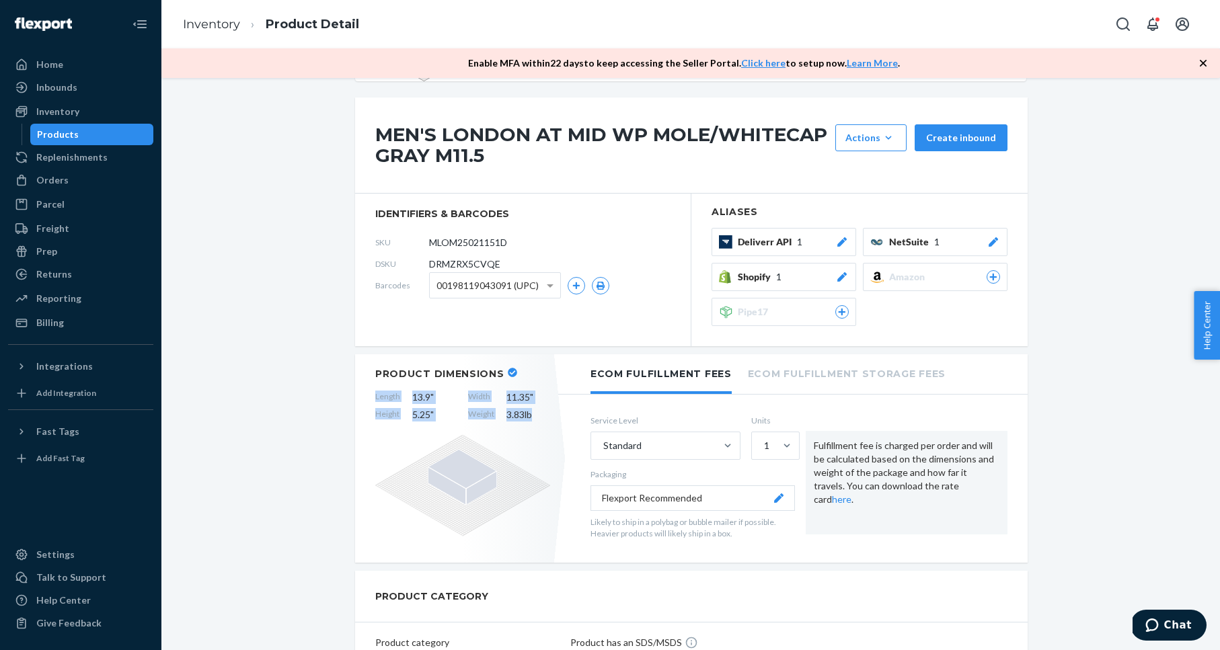
drag, startPoint x: 372, startPoint y: 395, endPoint x: 548, endPoint y: 416, distance: 177.5
click at [548, 416] on div "Product Dimensions Length 13.9 " Width 11.35 " Height 5.25 " Weight 3.83 lb" at bounding box center [462, 458] width 215 height 208
copy div "Length 13.9 " Width 11.35 " Height 5.25 " Weight 3.83 lb"
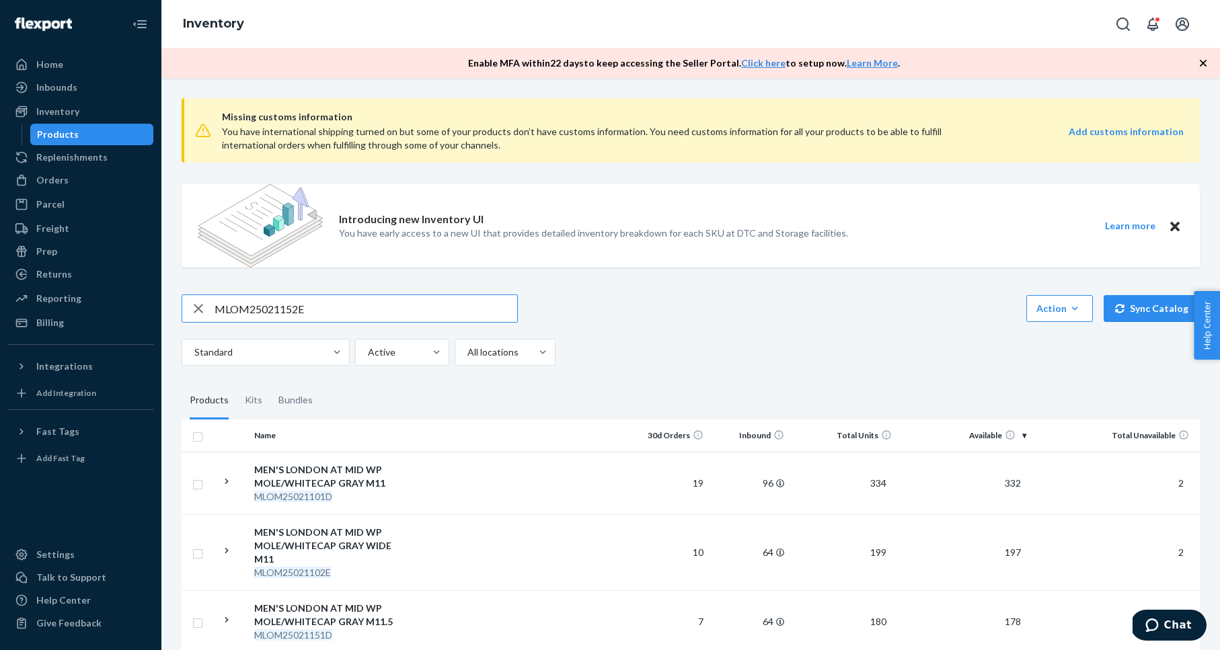
scroll to position [152, 0]
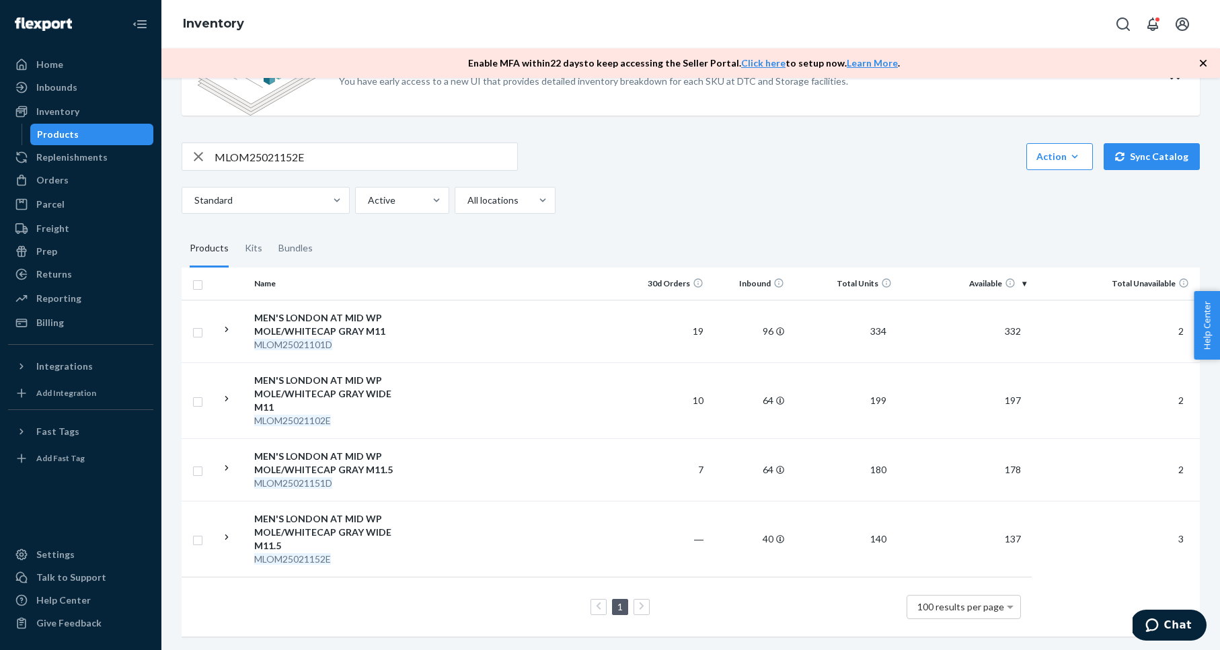
drag, startPoint x: 342, startPoint y: 533, endPoint x: 317, endPoint y: 527, distance: 26.3
click at [342, 533] on div "MEN'S LONDON AT MID WP MOLE/WHITECAP GRAY WIDE M11.5" at bounding box center [324, 532] width 141 height 40
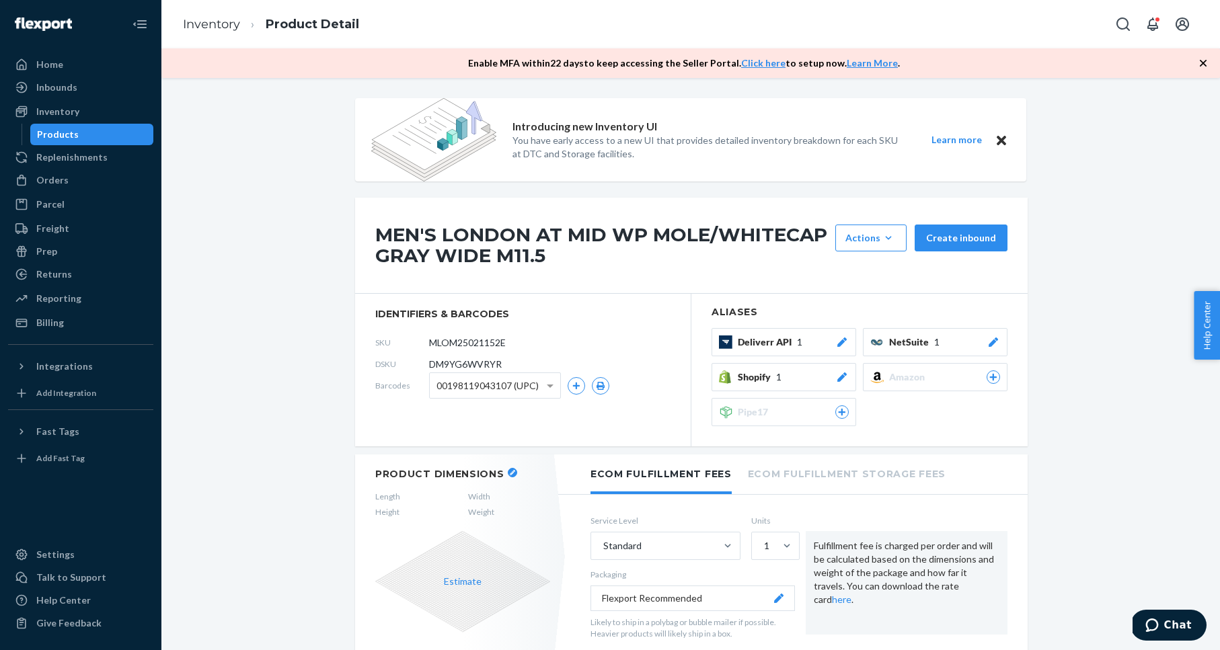
click at [466, 580] on button "Estimate" at bounding box center [463, 581] width 38 height 13
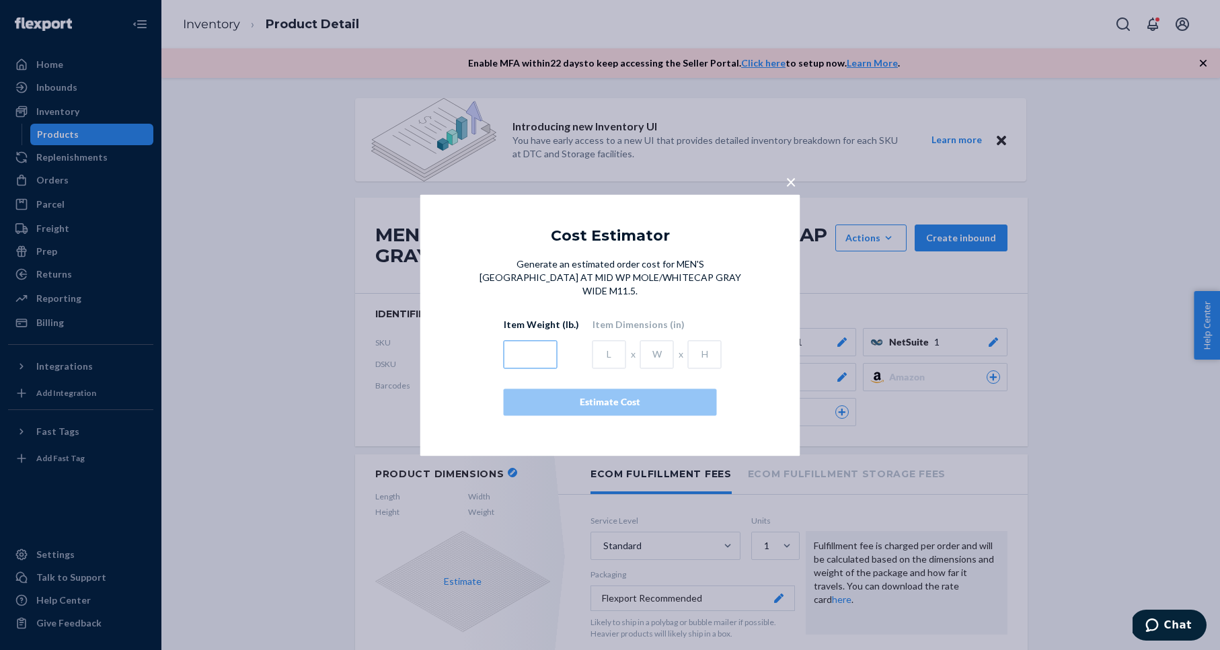
click at [525, 349] on input "text" at bounding box center [531, 354] width 54 height 28
type input "3.83"
type input "11.35"
type input "5.25"
type input "3.83"
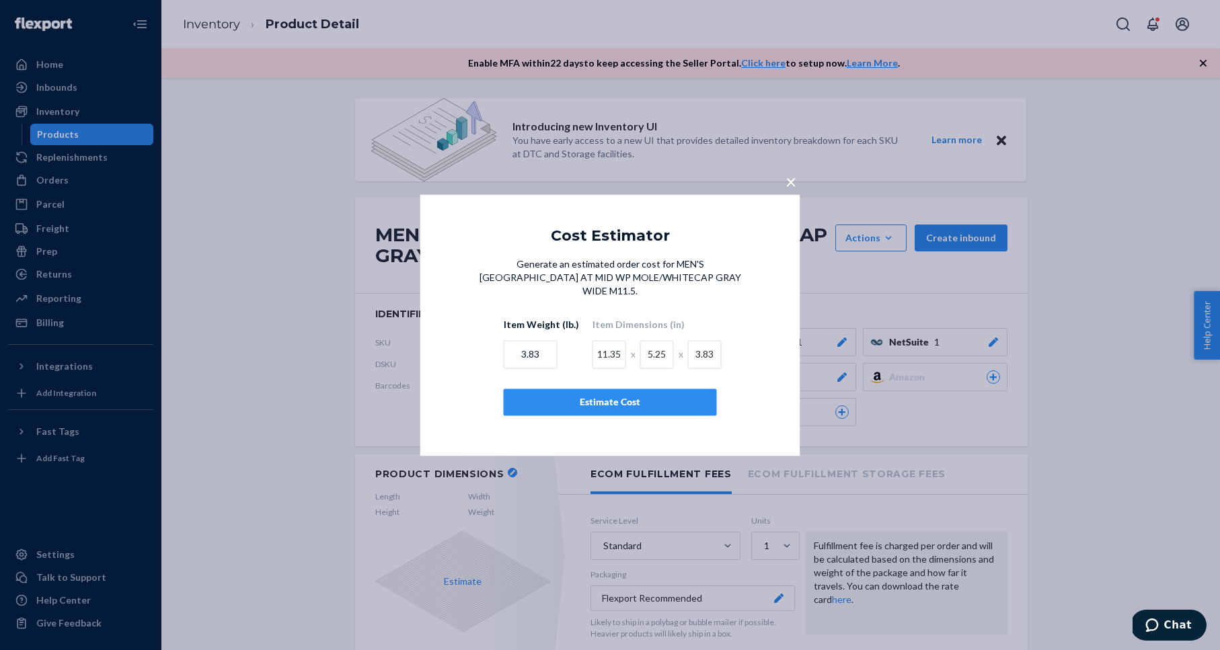
click at [605, 395] on div "Estimate Cost" at bounding box center [610, 401] width 190 height 13
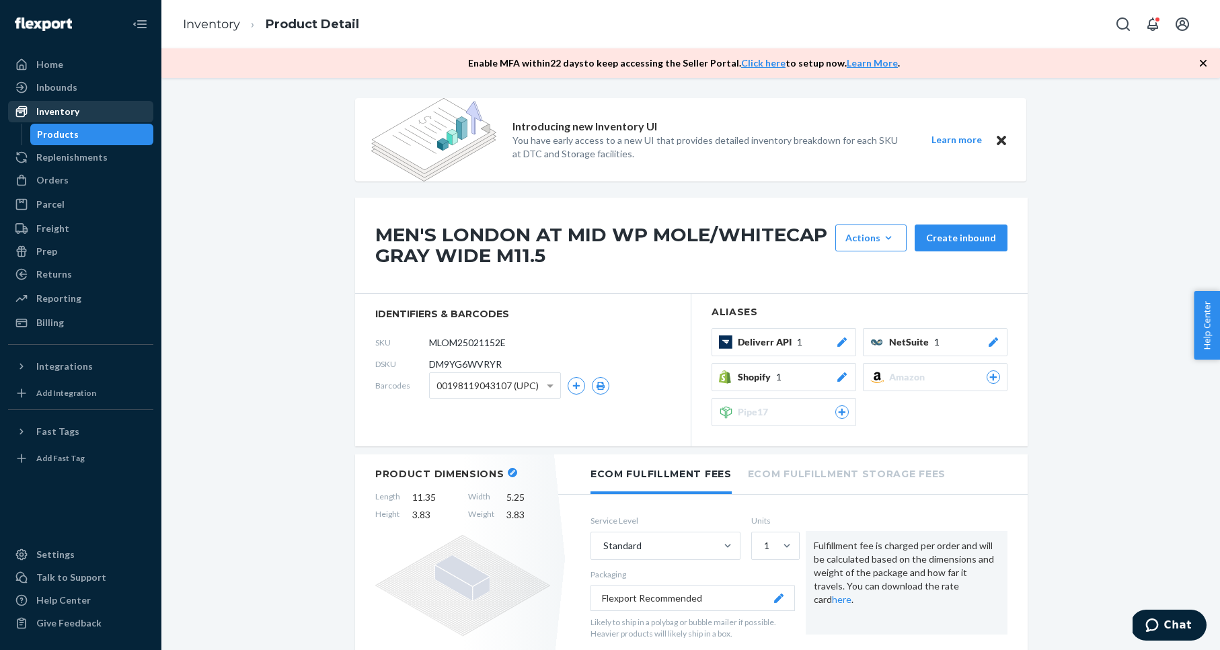
click at [77, 110] on div "Inventory" at bounding box center [57, 111] width 43 height 13
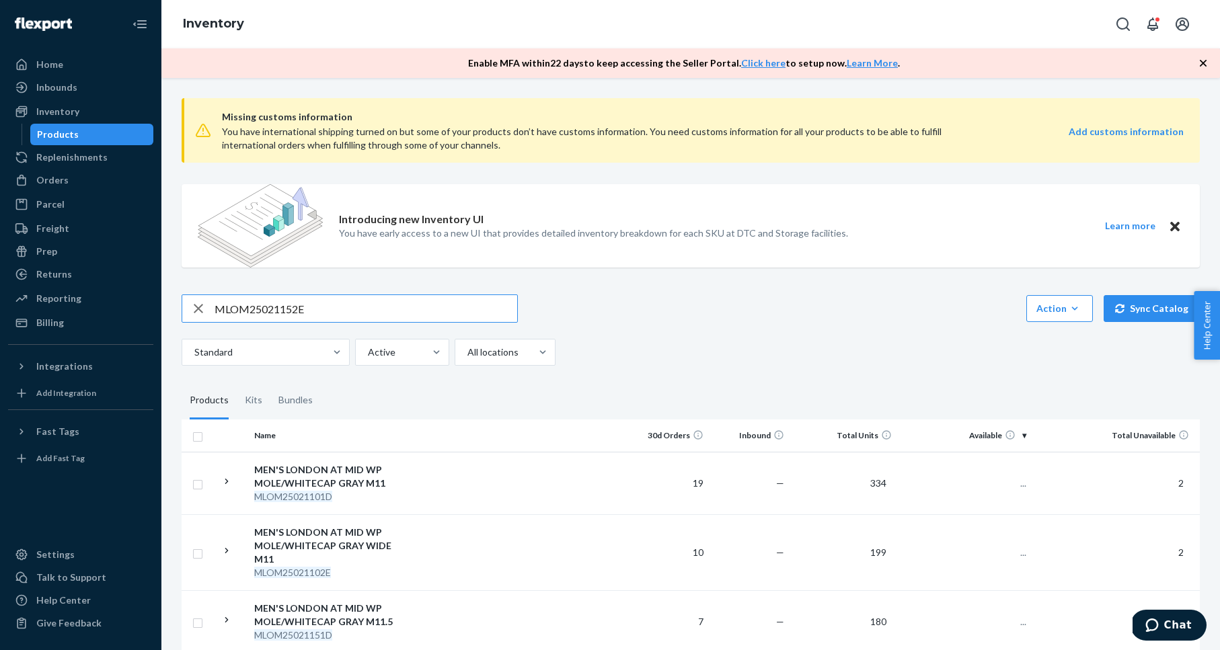
click at [360, 316] on input "MLOM25021152E" at bounding box center [366, 308] width 303 height 27
type input "MLOM25021002E"
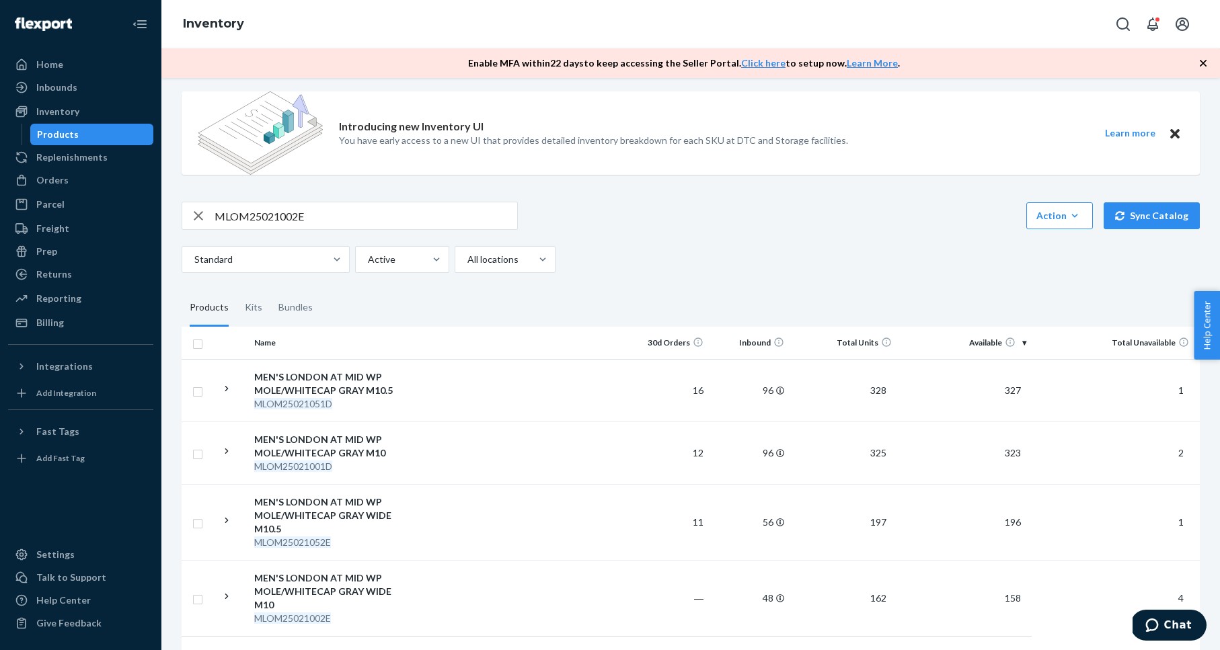
scroll to position [128, 0]
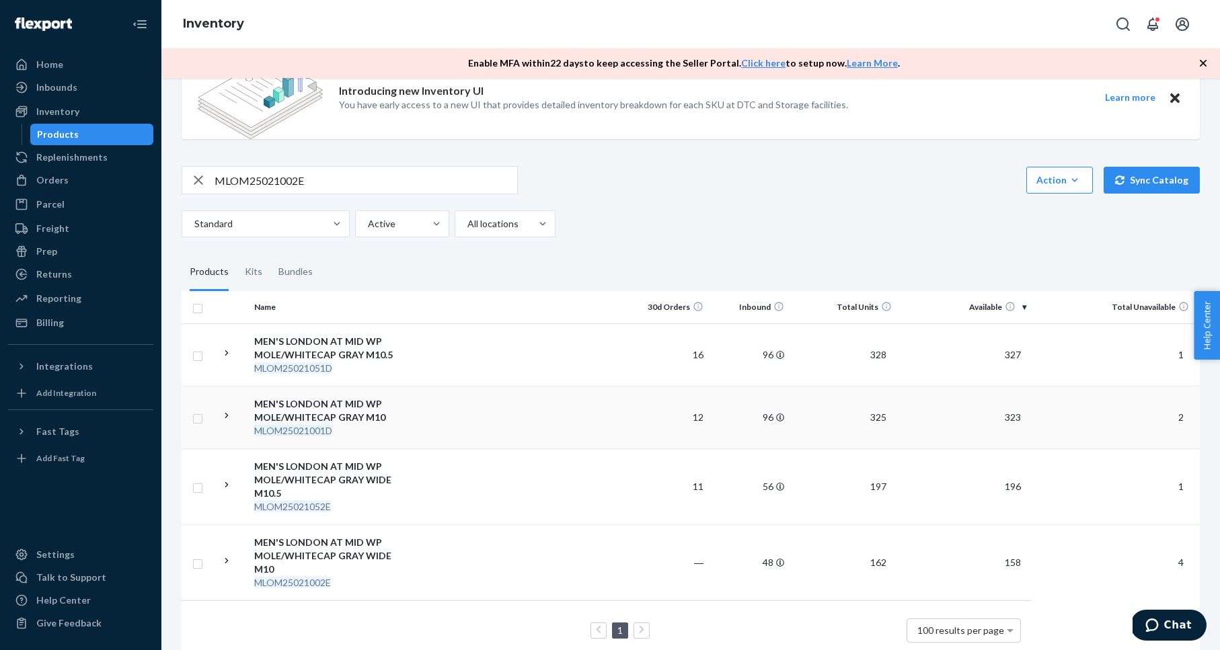
click at [347, 410] on div "MEN'S LONDON AT MID WP MOLE/WHITECAP GRAY M10" at bounding box center [324, 410] width 141 height 27
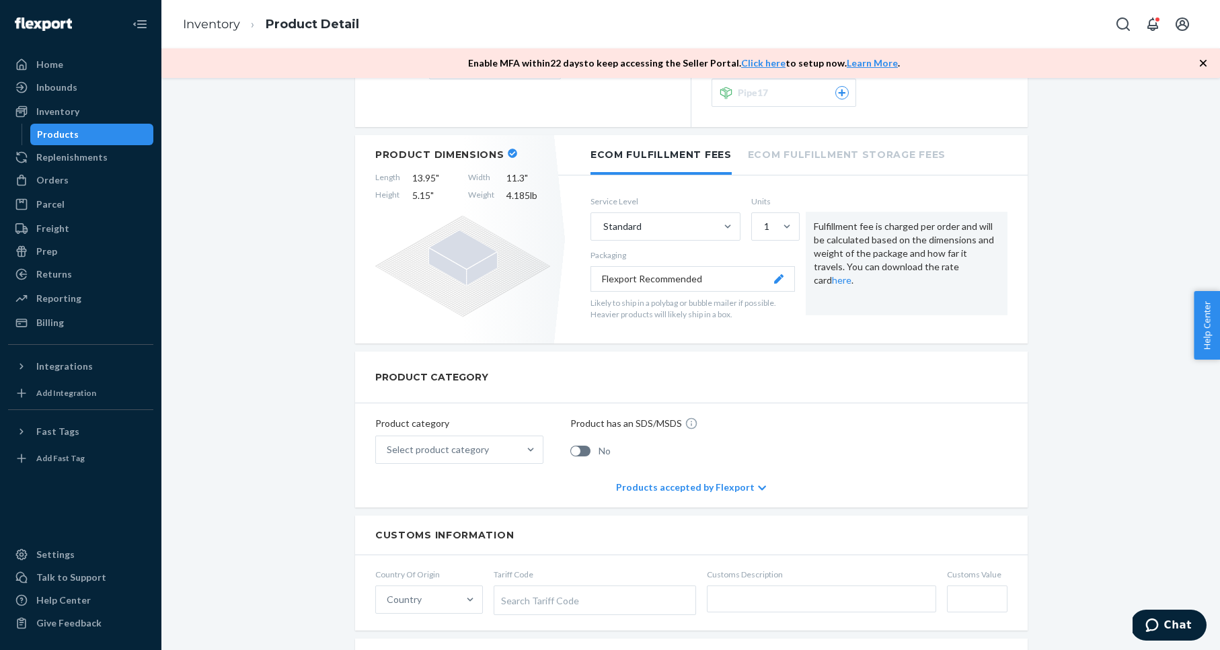
scroll to position [307, 0]
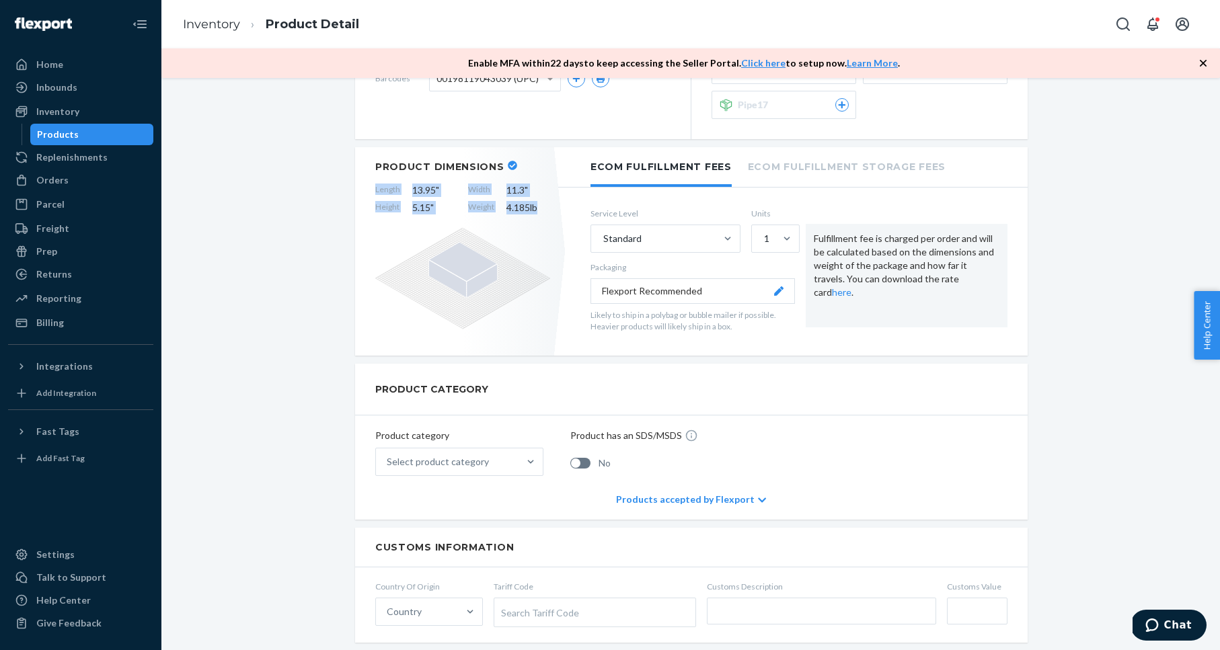
drag, startPoint x: 371, startPoint y: 190, endPoint x: 543, endPoint y: 210, distance: 173.4
click at [543, 210] on div "Product Dimensions Length 13.95 " Width 11.3 " Height 5.15 " Weight 4.185 lb" at bounding box center [462, 251] width 215 height 208
copy div "Length 13.95 " Width 11.3 " Height 5.15 " Weight 4.185 lb"
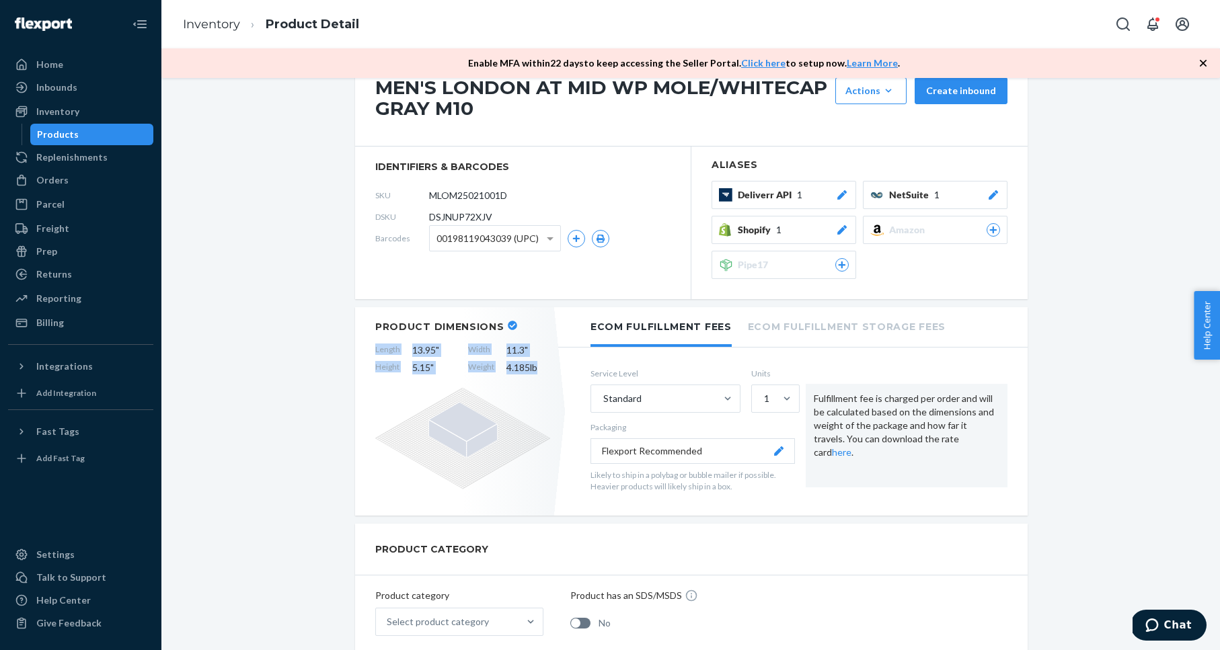
scroll to position [141, 0]
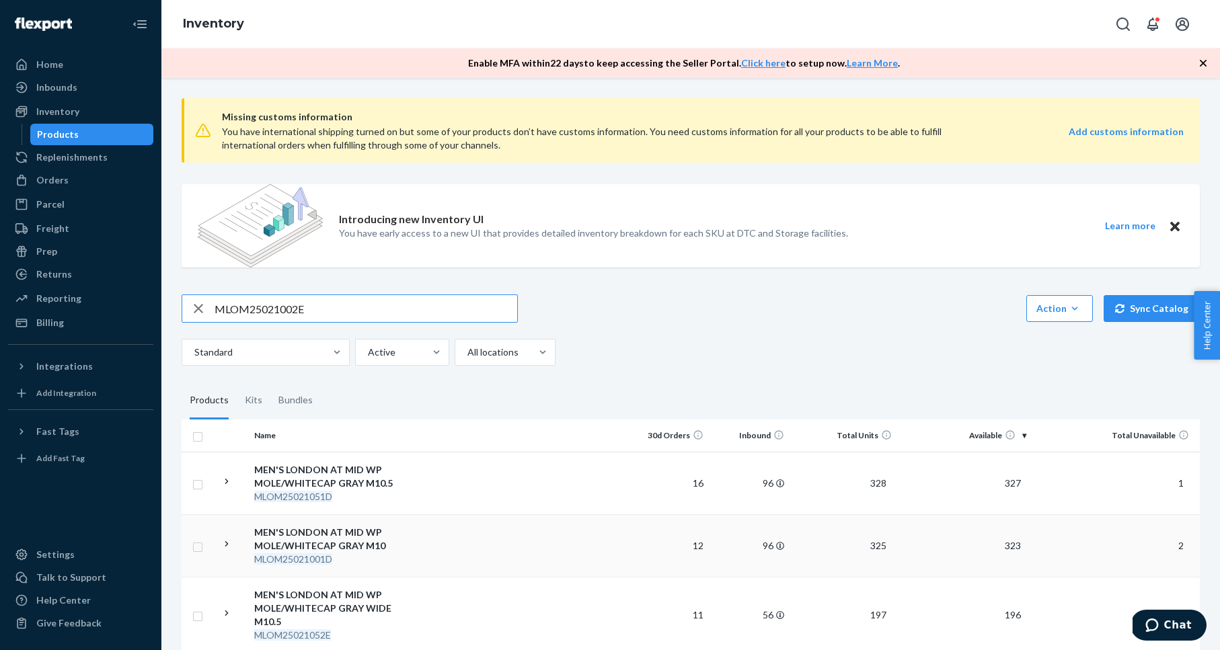
scroll to position [152, 0]
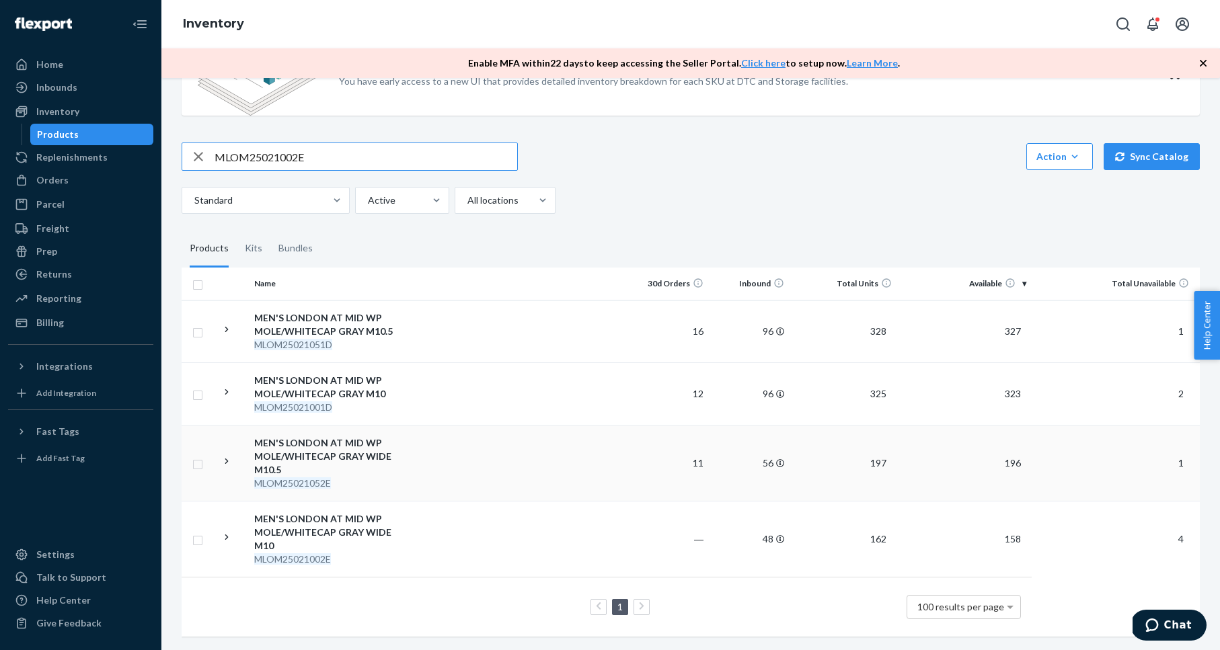
click at [309, 448] on div "MEN'S LONDON AT MID WP MOLE/WHITECAP GRAY WIDE M10.5" at bounding box center [324, 456] width 141 height 40
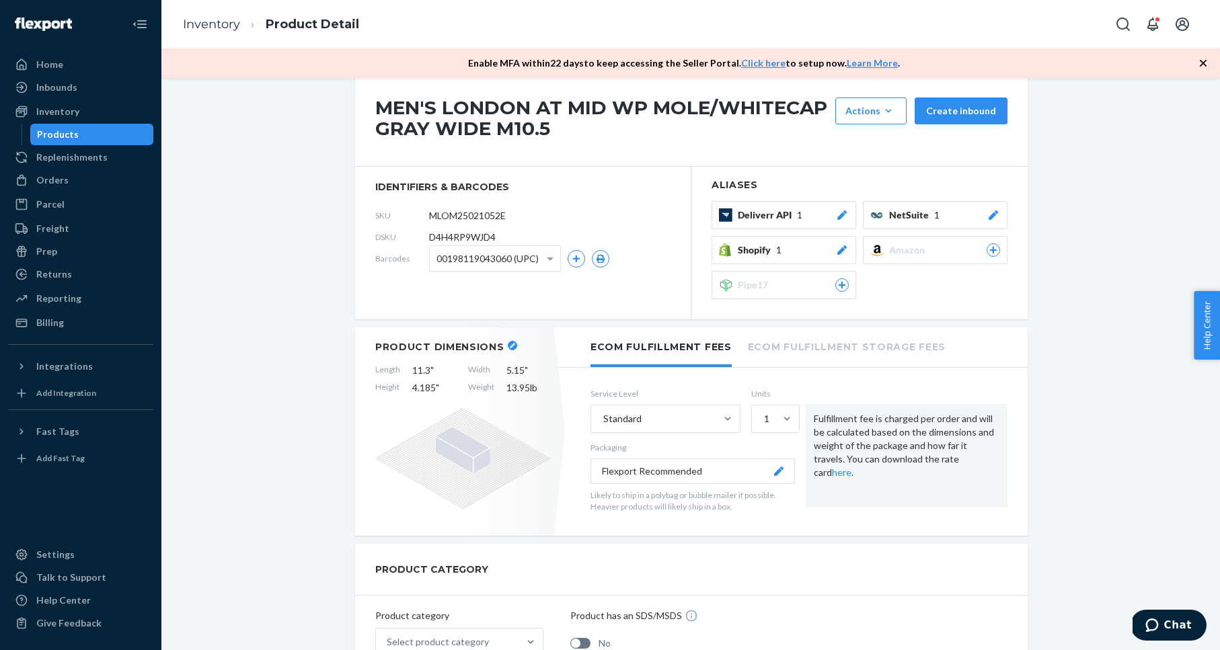
scroll to position [129, 0]
click at [457, 483] on icon at bounding box center [462, 457] width 175 height 102
click at [508, 340] on button "button" at bounding box center [512, 343] width 9 height 9
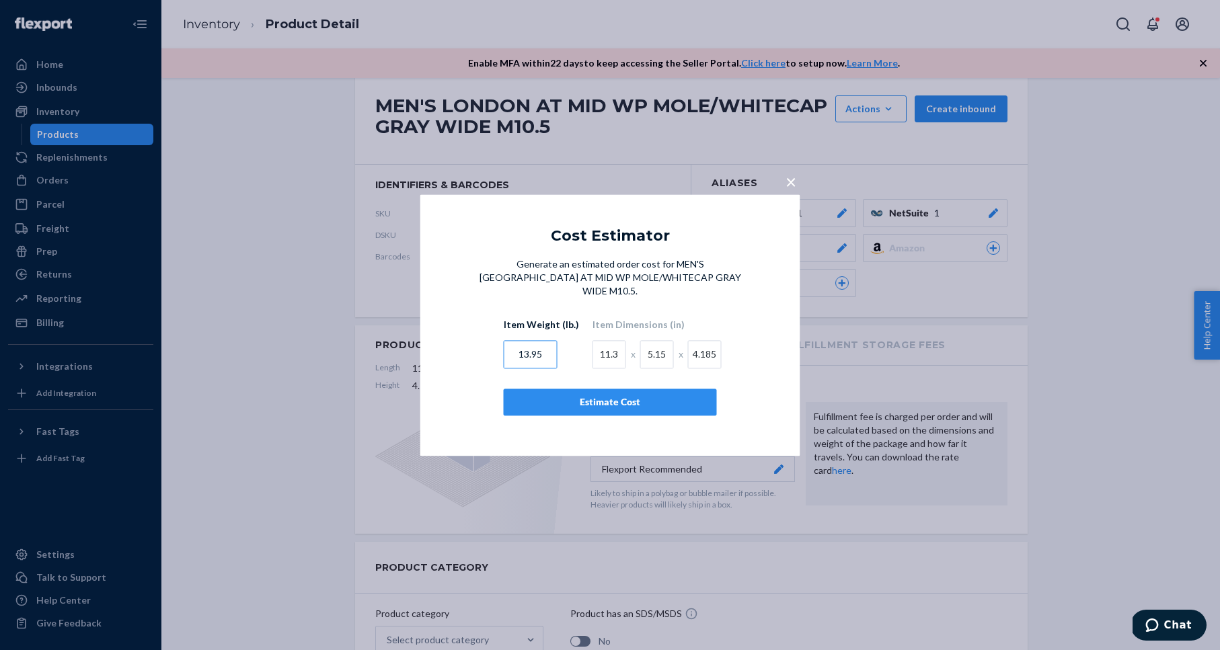
click at [525, 346] on input "13.95" at bounding box center [531, 354] width 54 height 28
click at [549, 350] on input "3.95" at bounding box center [531, 354] width 54 height 28
type input "3.95"
click at [598, 395] on div "Estimate Cost" at bounding box center [610, 401] width 190 height 13
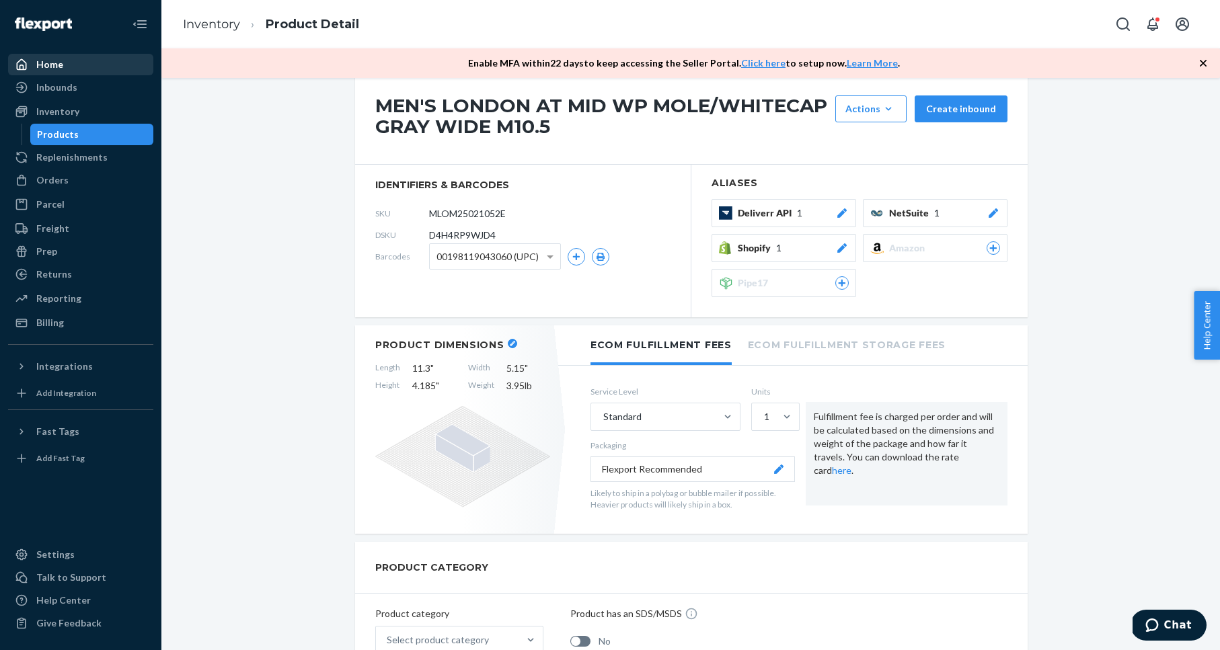
drag, startPoint x: 309, startPoint y: 195, endPoint x: 137, endPoint y: 67, distance: 214.8
click at [110, 112] on div "Inventory" at bounding box center [80, 111] width 143 height 19
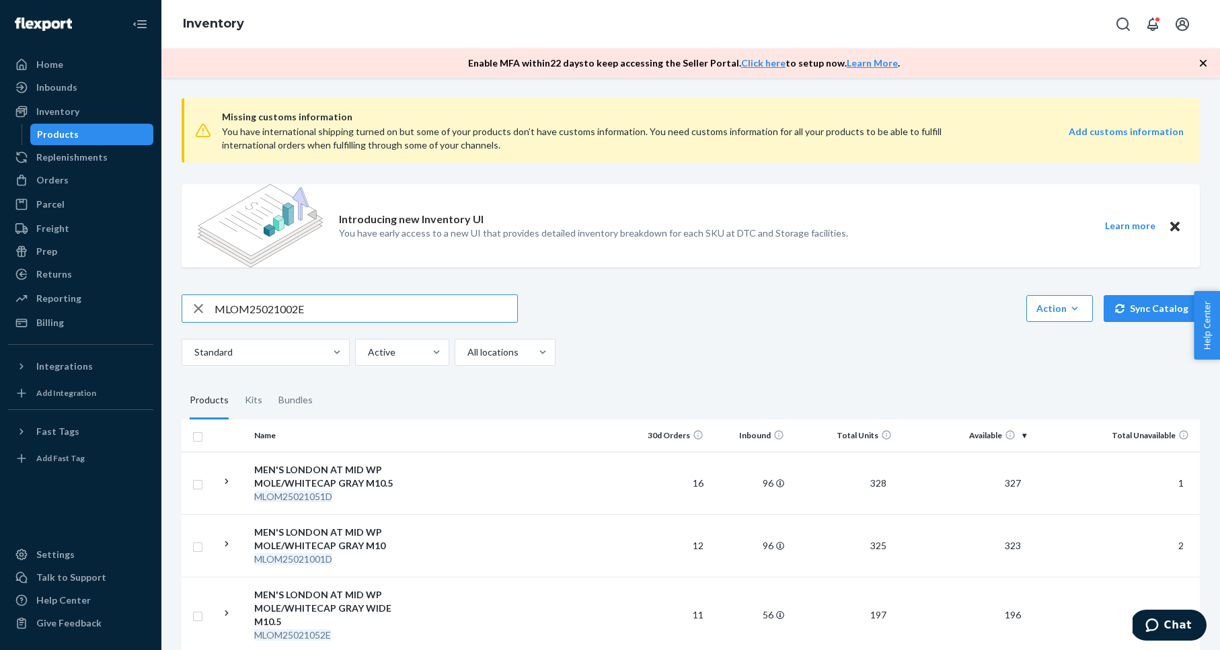
scroll to position [152, 0]
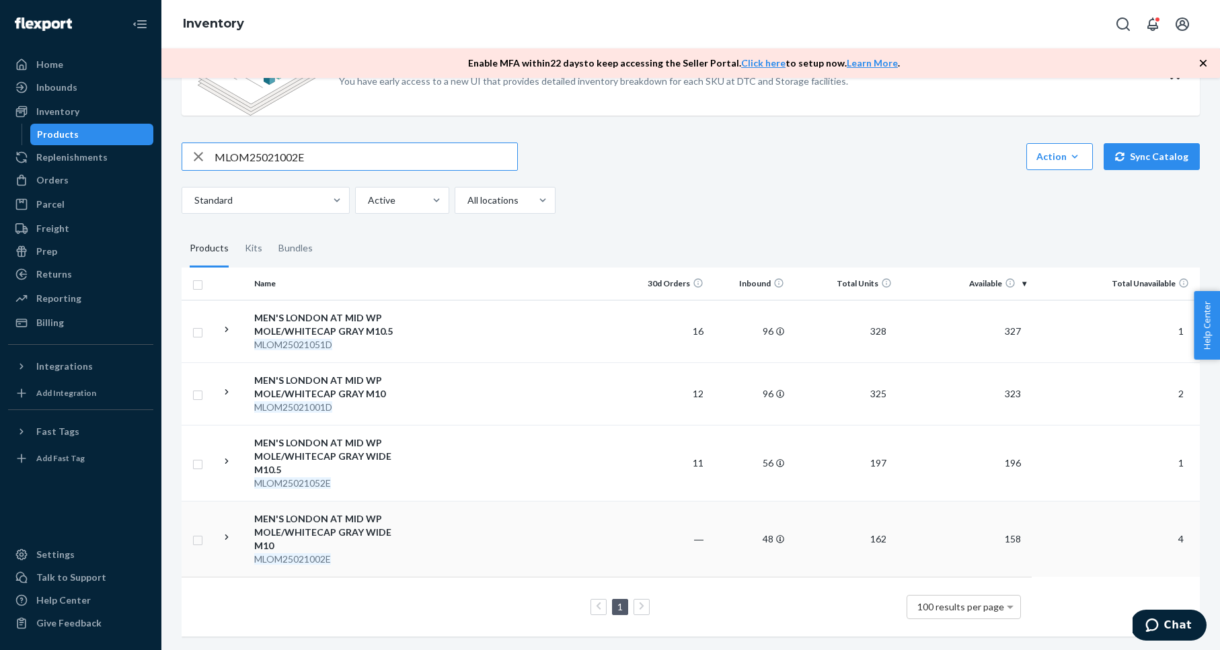
click at [340, 523] on div "MEN'S LONDON AT MID WP MOLE/WHITECAP GRAY WIDE M10" at bounding box center [324, 532] width 141 height 40
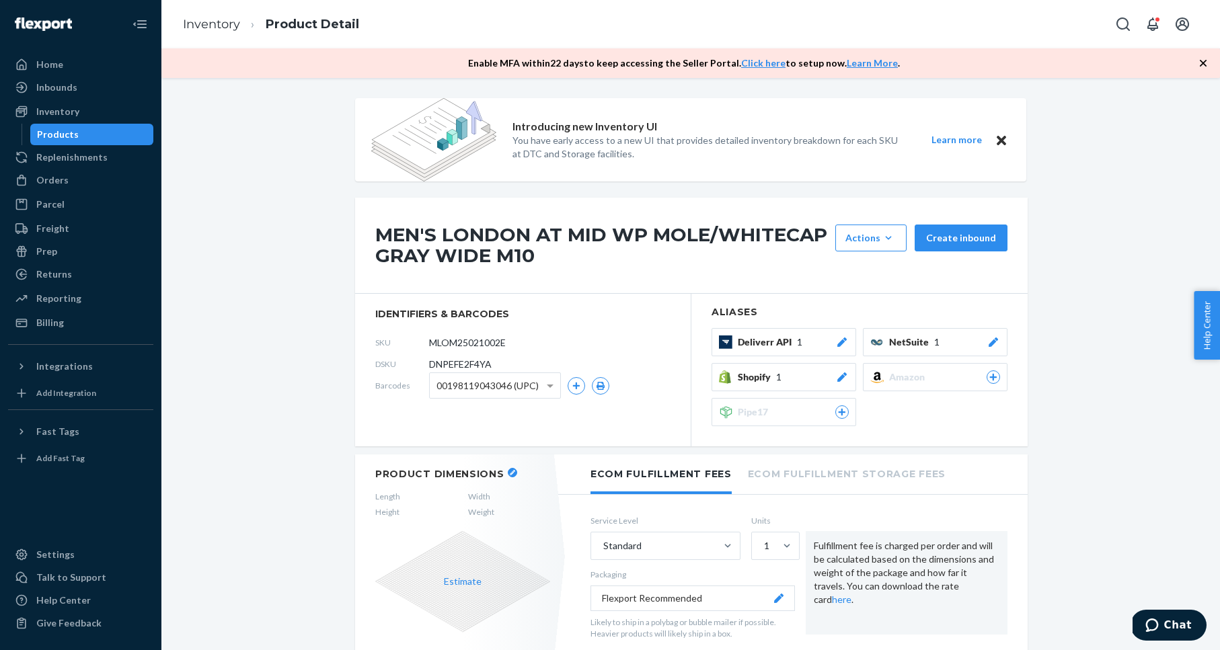
click at [510, 470] on icon "button" at bounding box center [512, 472] width 5 height 5
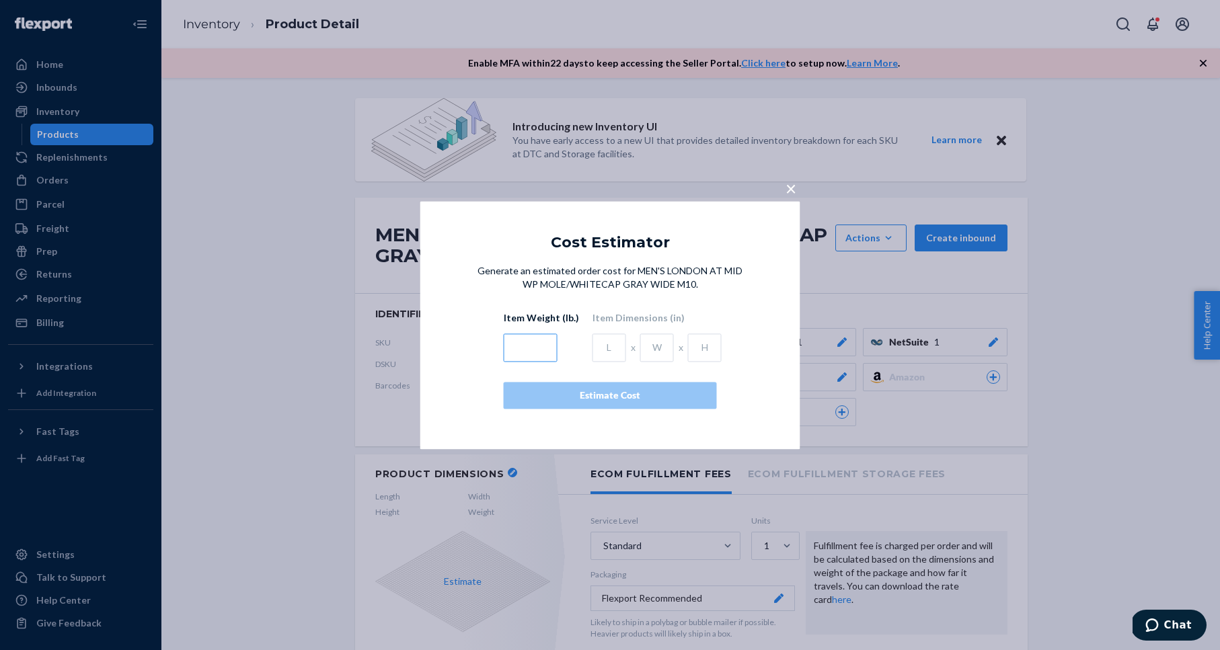
click at [527, 348] on input "text" at bounding box center [531, 348] width 54 height 28
type input "3.85"
click at [603, 346] on input "text" at bounding box center [610, 348] width 34 height 28
type input "13.95"
click at [641, 345] on input "text" at bounding box center [657, 348] width 34 height 28
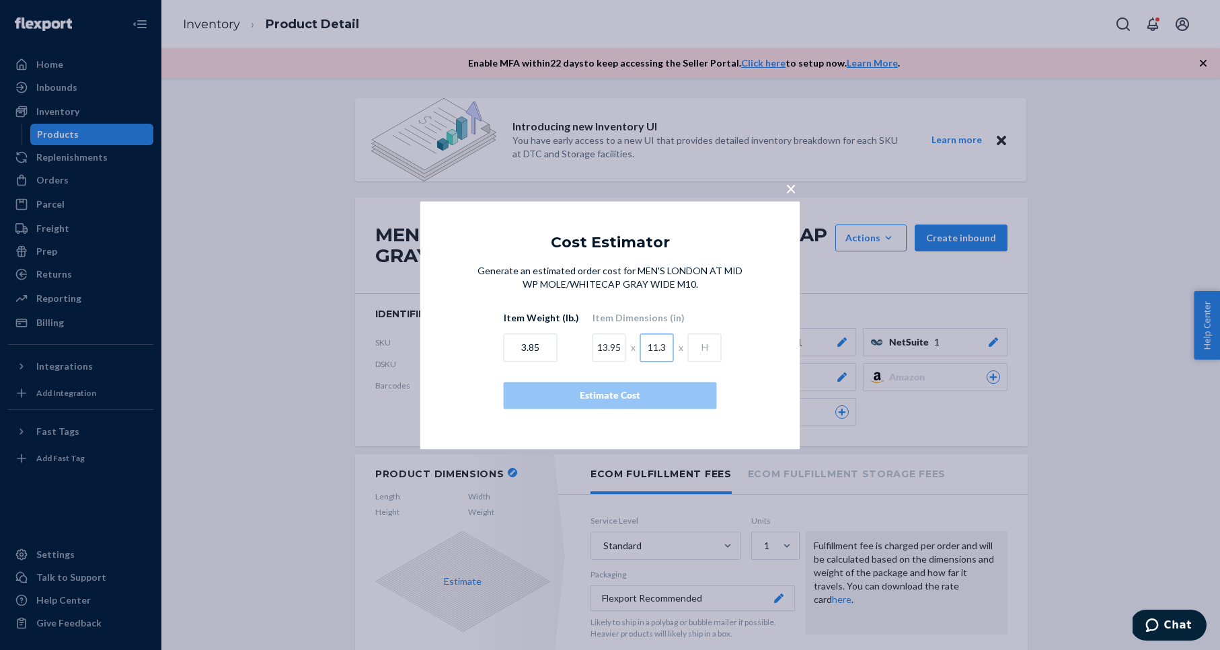
type input "11.3"
click at [691, 350] on input "text" at bounding box center [705, 348] width 34 height 28
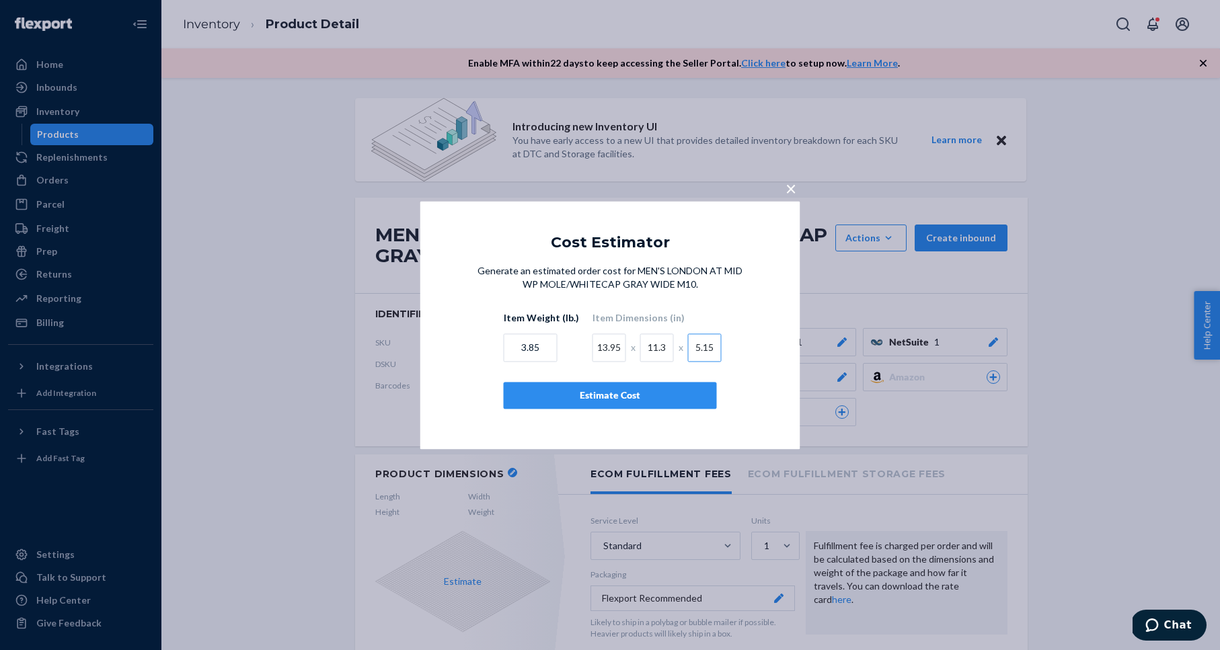
type input "5.15"
click at [662, 401] on div "Estimate Cost" at bounding box center [610, 395] width 190 height 13
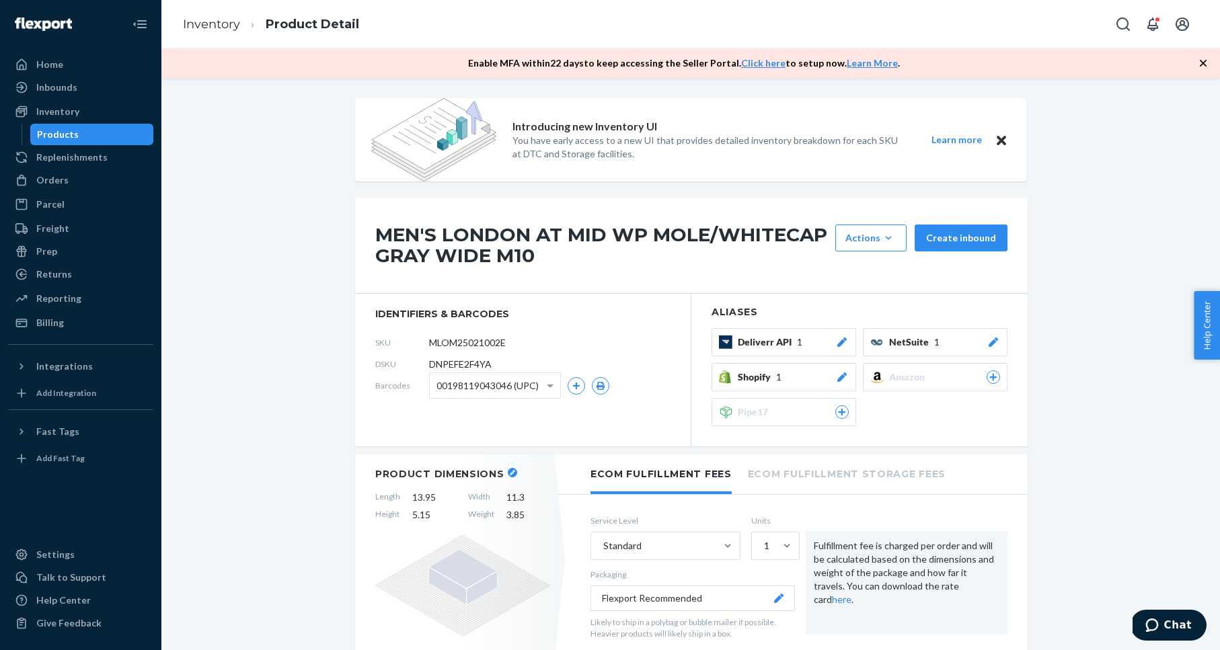
click at [87, 112] on div "Inventory" at bounding box center [80, 111] width 143 height 19
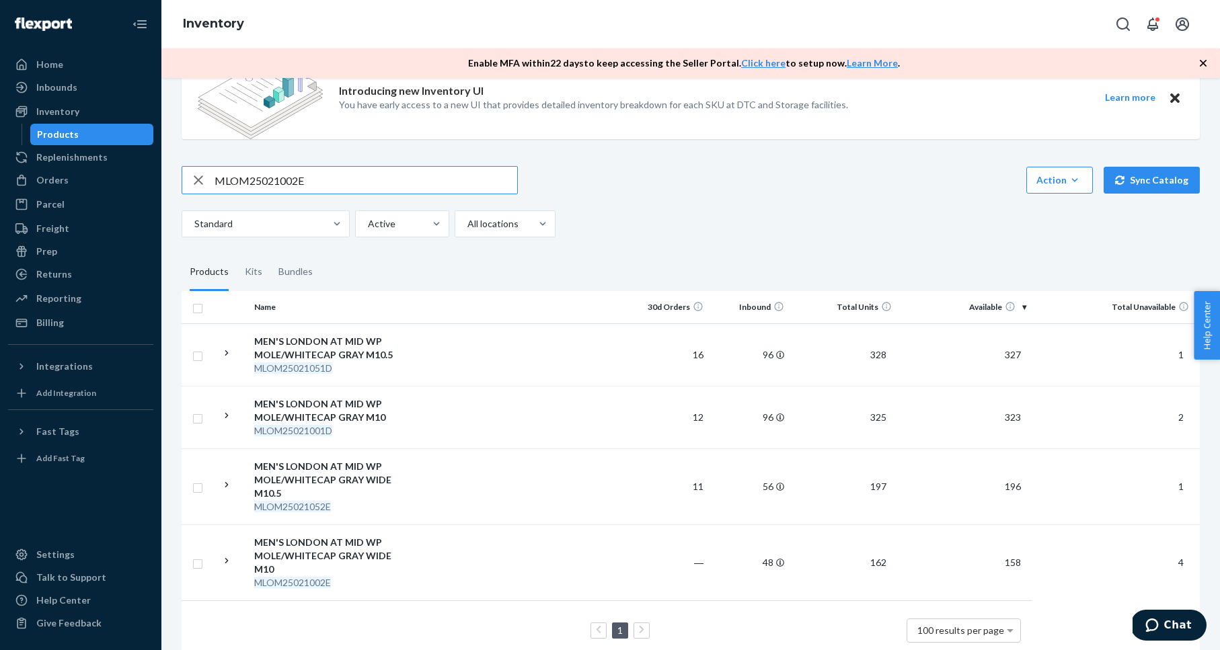
scroll to position [152, 0]
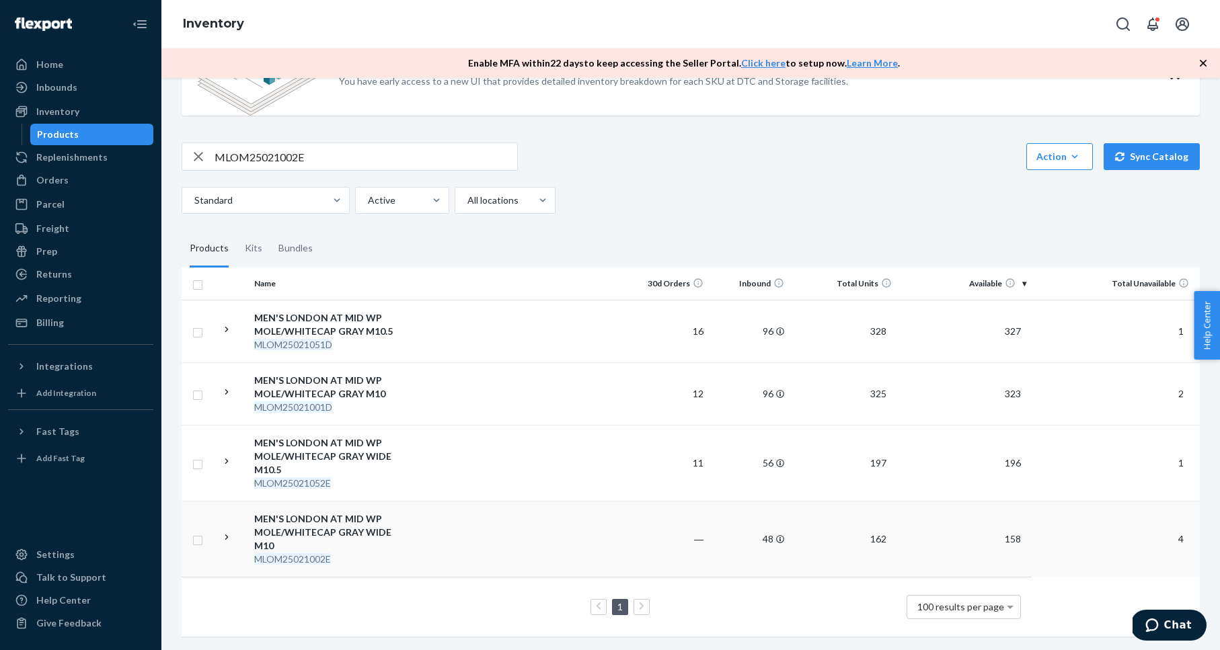
click at [313, 522] on div "MEN'S LONDON AT MID WP MOLE/WHITECAP GRAY WIDE M10" at bounding box center [324, 532] width 141 height 40
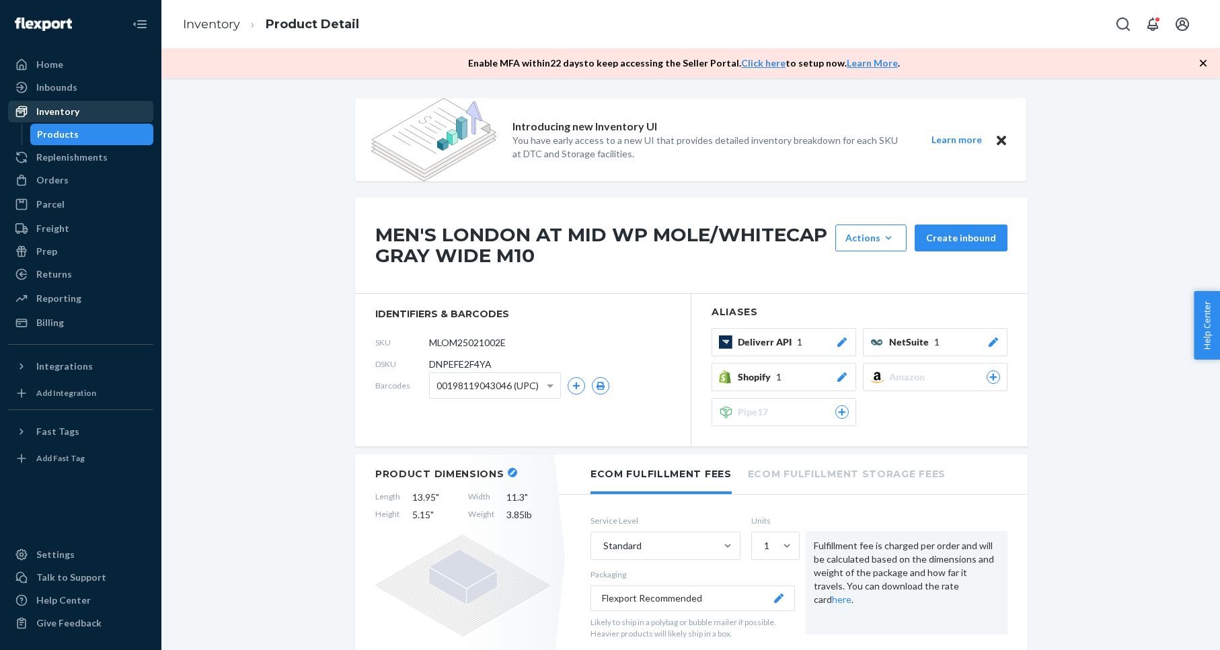
click at [96, 115] on div "Inventory" at bounding box center [80, 111] width 143 height 19
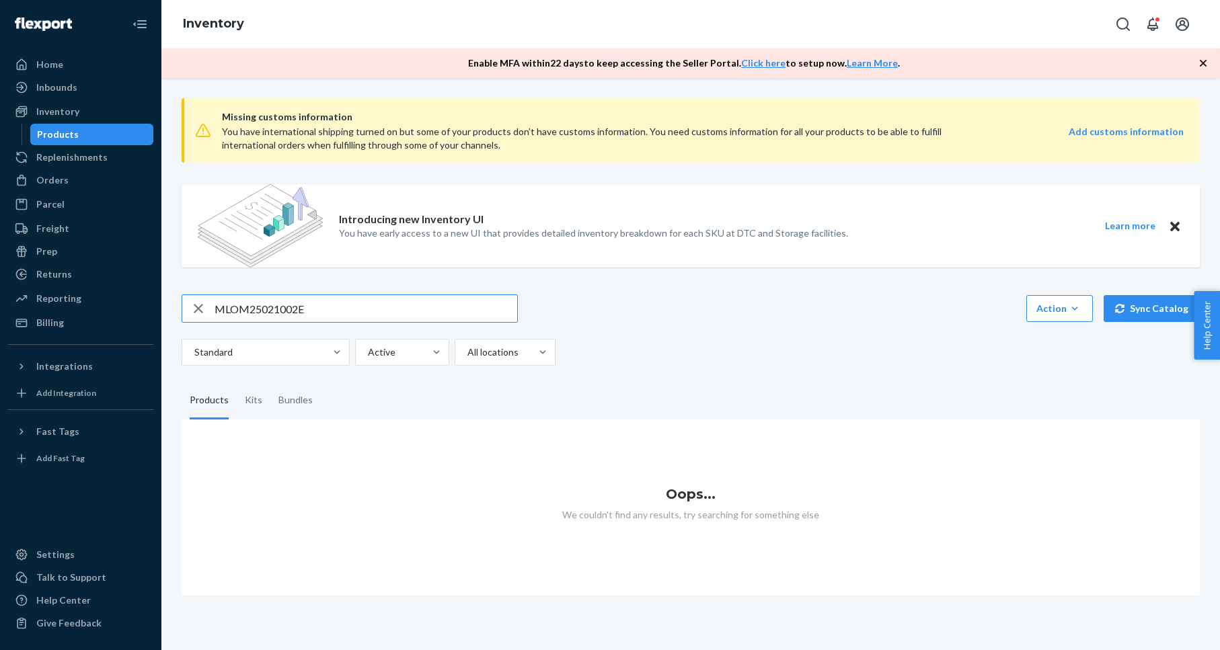
click at [241, 313] on input "MLOM25021002E" at bounding box center [366, 308] width 303 height 27
paste input "3"
type input "MLOM25021302E"
click at [339, 310] on input "MLOM25021302E" at bounding box center [366, 308] width 303 height 27
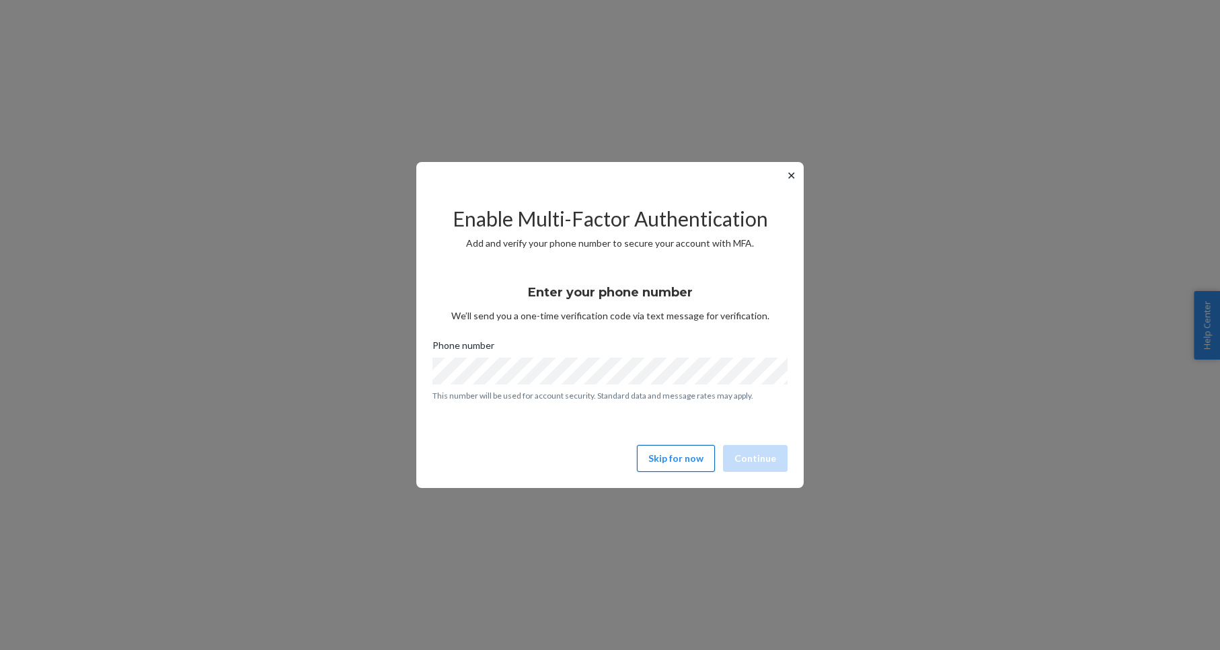
click at [677, 461] on button "Skip for now" at bounding box center [676, 458] width 78 height 27
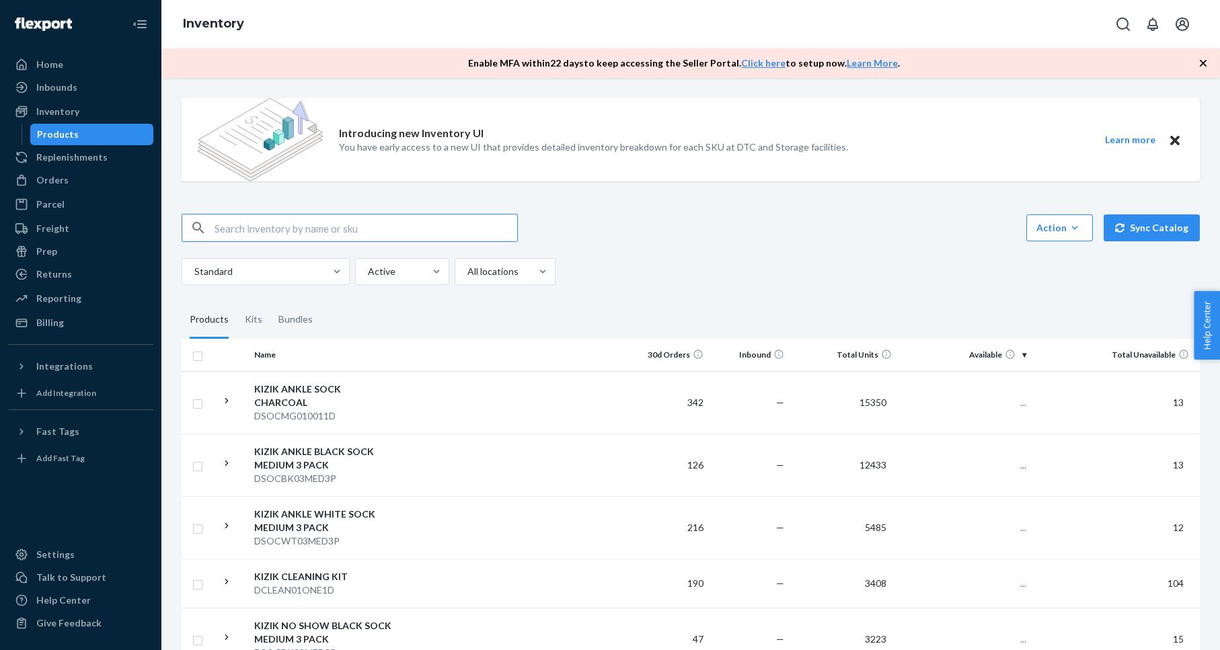
click at [284, 223] on input "text" at bounding box center [366, 228] width 303 height 27
type input "MLOM25021302E"
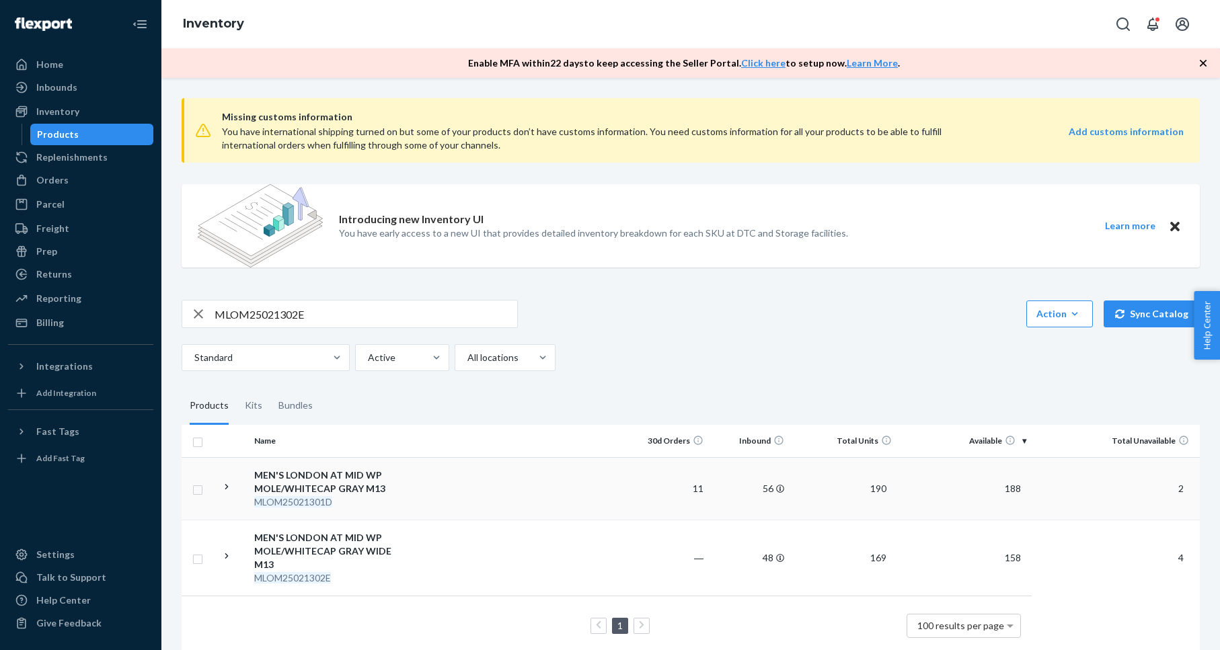
click at [351, 486] on div "MEN'S LONDON AT MID WP MOLE/WHITECAP GRAY M13" at bounding box center [324, 482] width 141 height 27
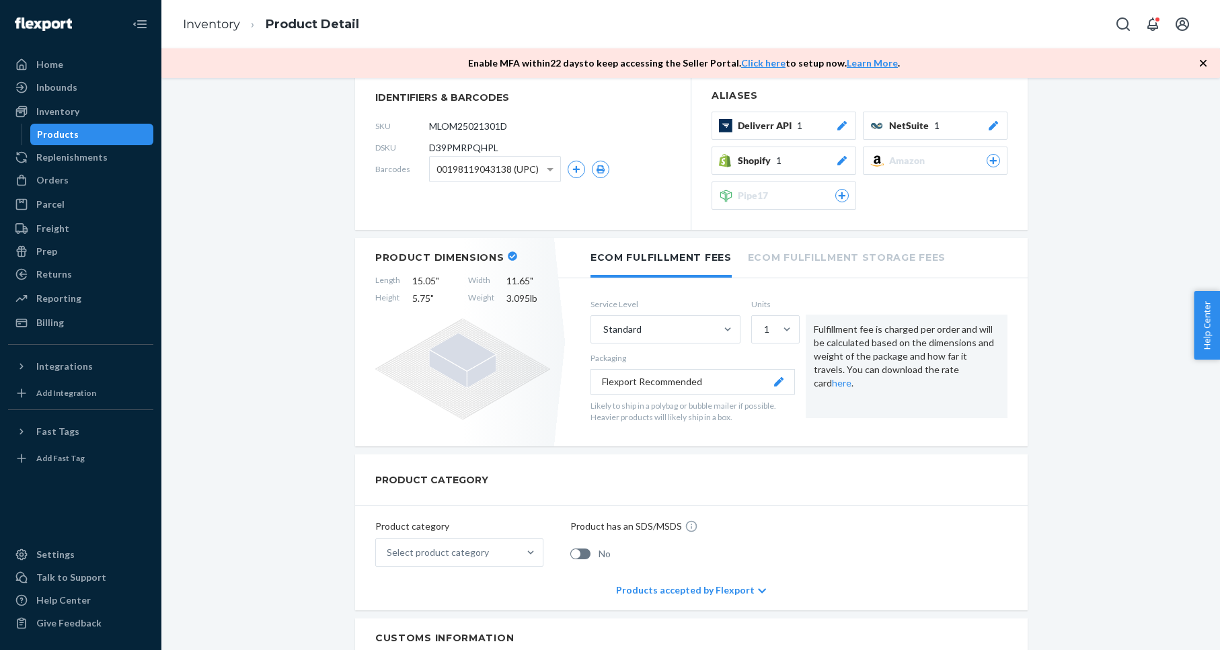
scroll to position [215, 0]
drag, startPoint x: 373, startPoint y: 278, endPoint x: 538, endPoint y: 300, distance: 166.2
click at [538, 300] on div "Product Dimensions Length 15.05 " Width 11.65 " Height 5.75 " Weight 3.095 lb" at bounding box center [462, 343] width 215 height 208
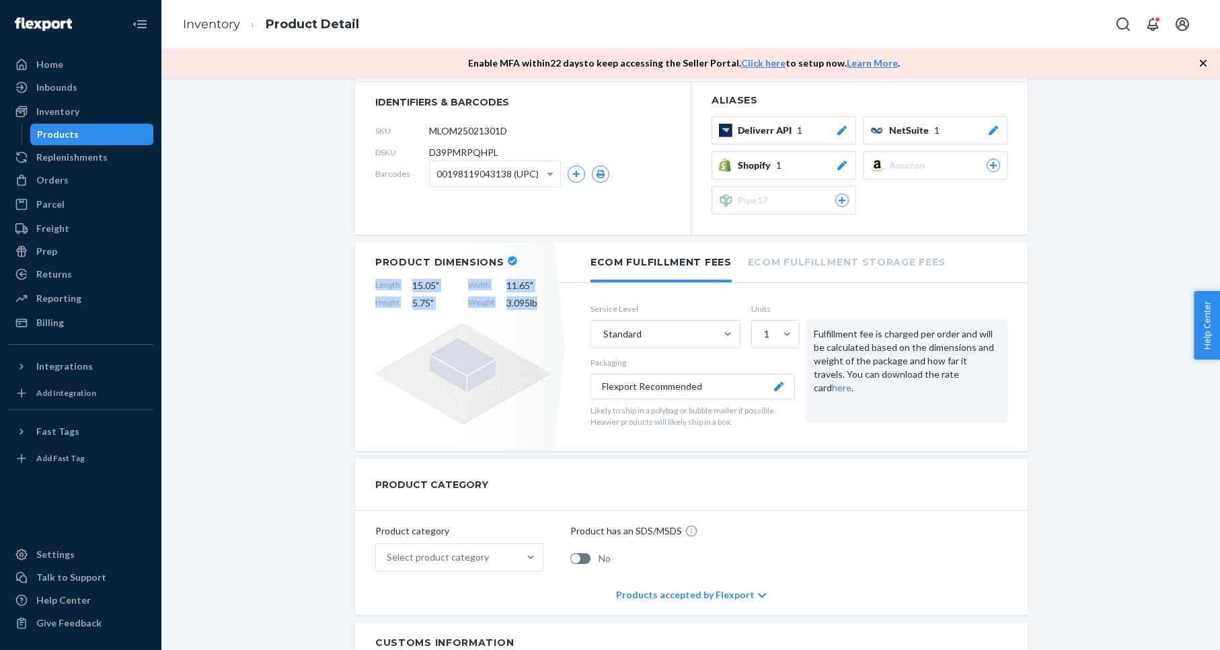
copy div "Length 15.05 " Width 11.65 " Height 5.75 " Weight 3.095 lb"
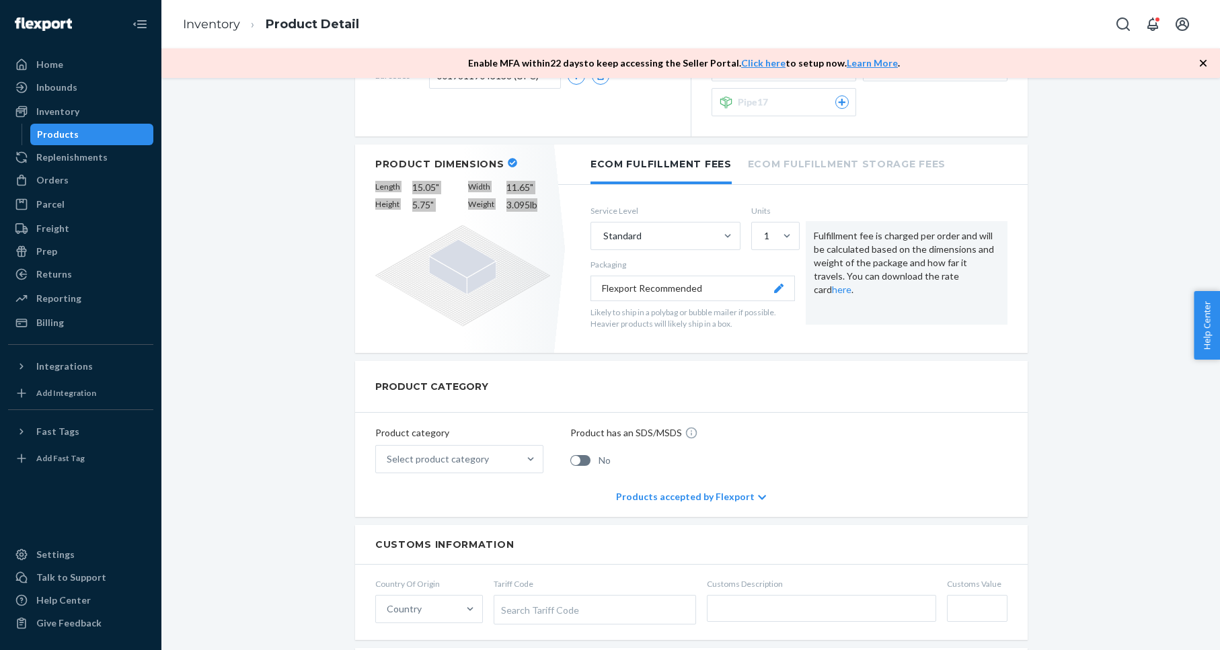
scroll to position [206, 0]
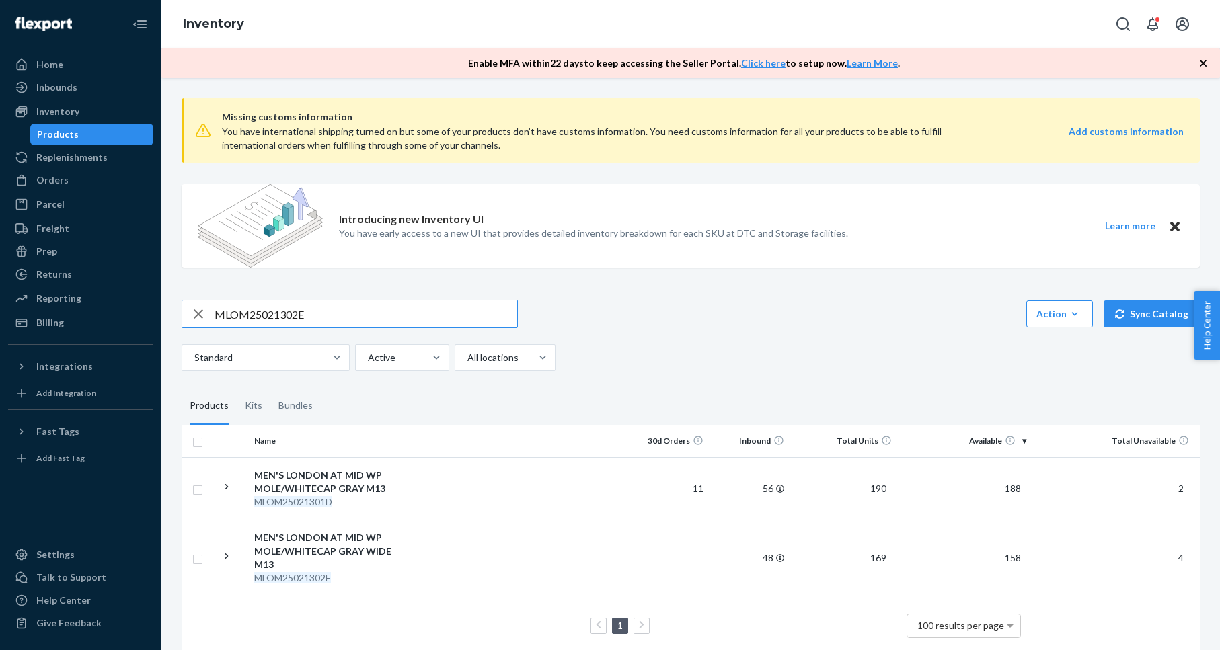
scroll to position [19, 0]
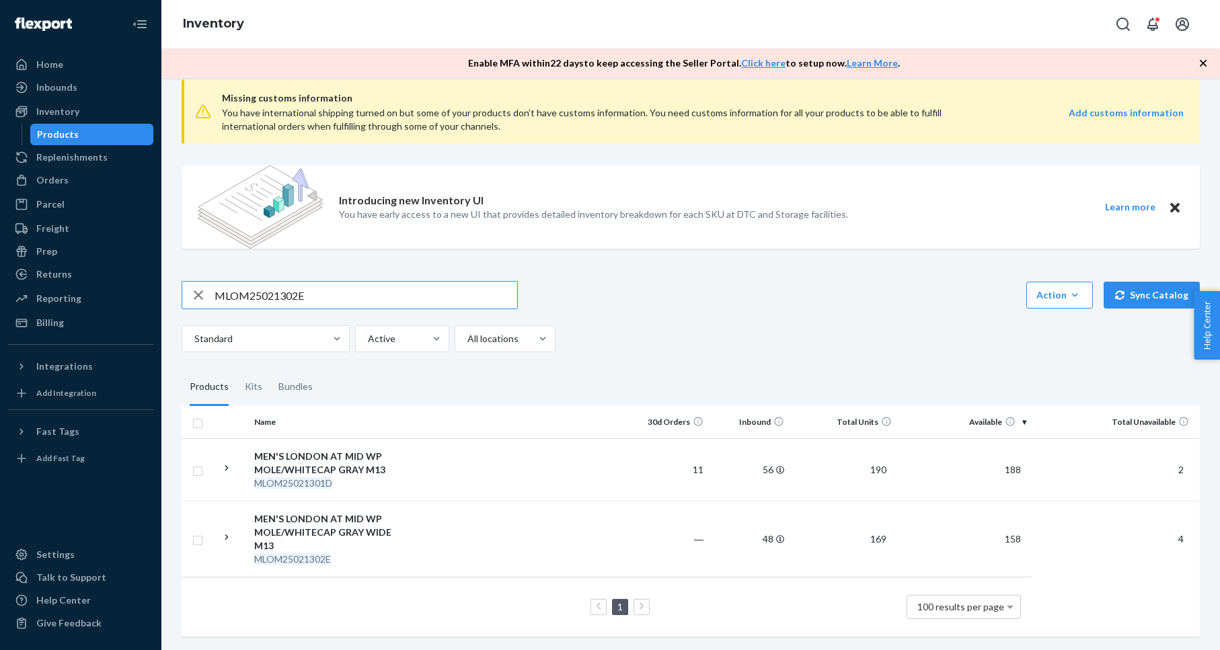
click at [334, 529] on div "MEN'S LONDON AT MID WP MOLE/WHITECAP GRAY WIDE M13" at bounding box center [324, 532] width 141 height 40
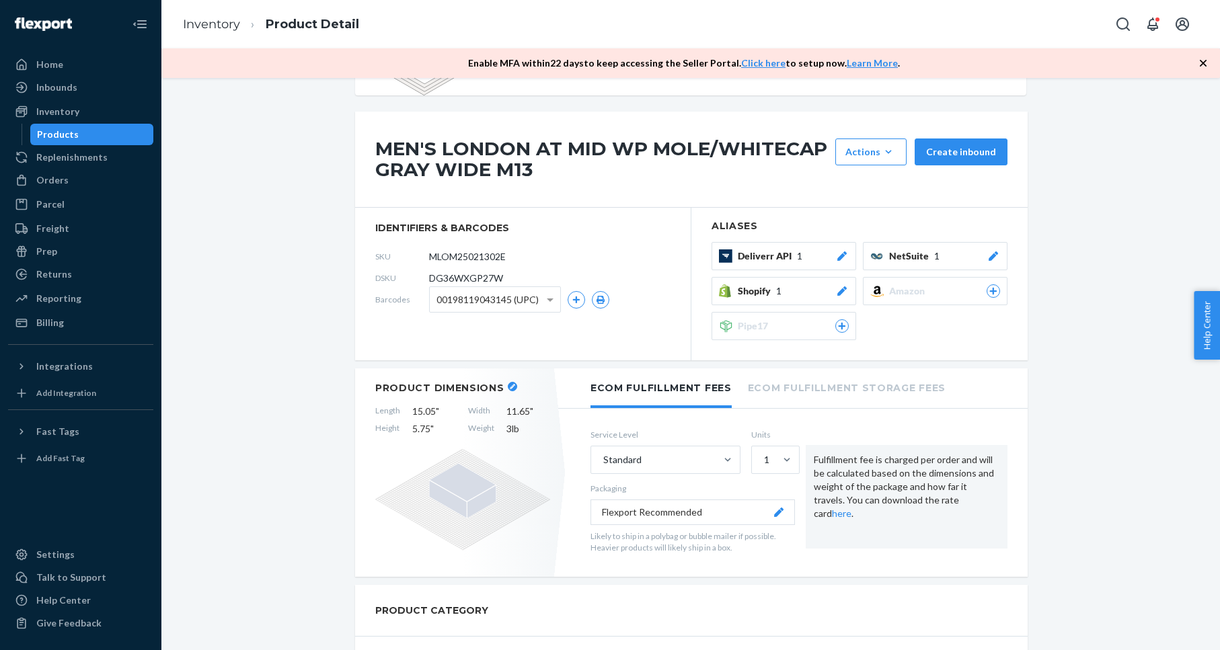
scroll to position [26, 0]
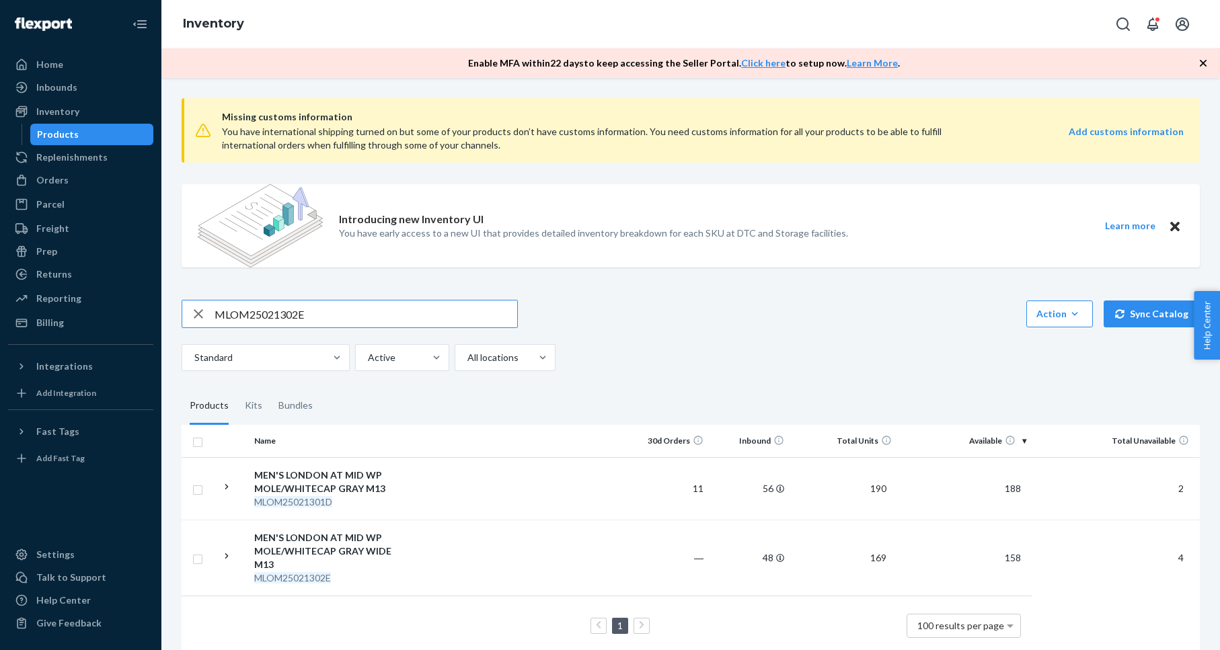
scroll to position [19, 0]
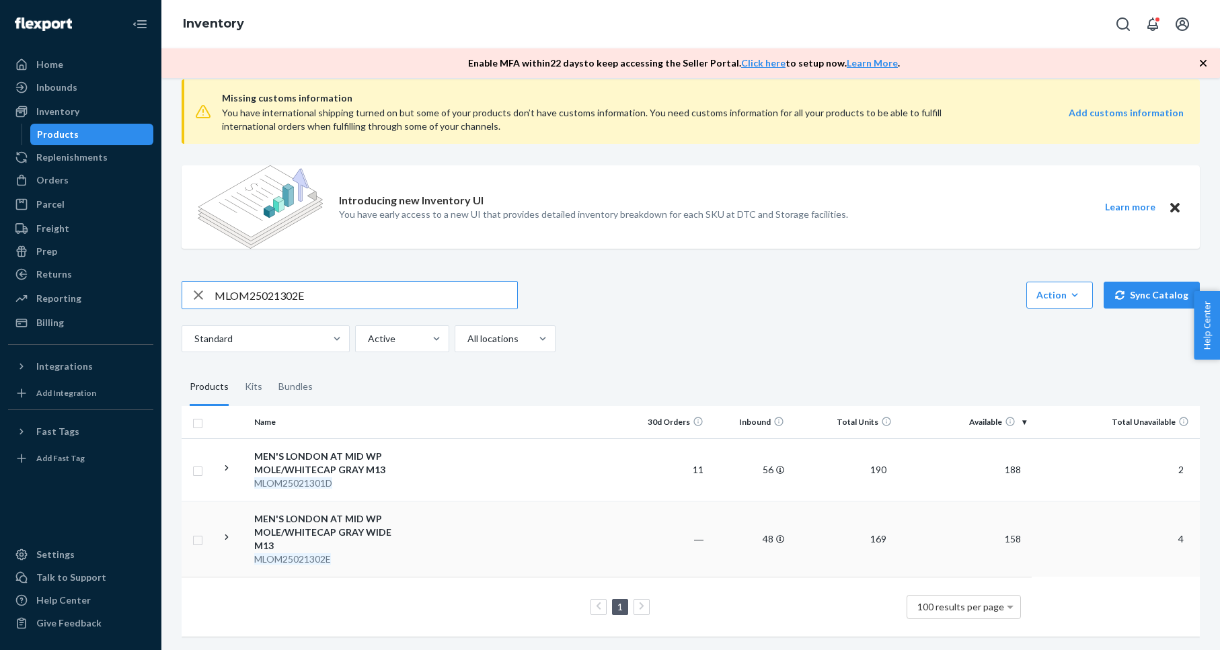
click at [315, 523] on div "MEN'S LONDON AT MID WP MOLE/WHITECAP GRAY WIDE M13" at bounding box center [324, 532] width 141 height 40
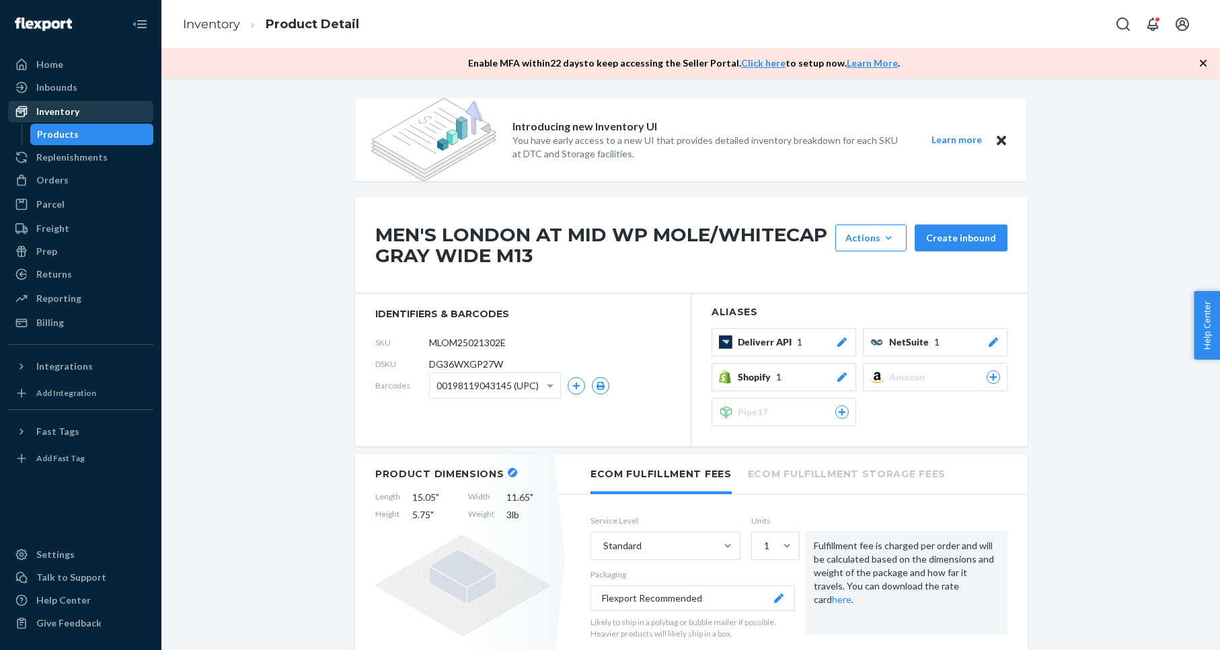
drag, startPoint x: 118, startPoint y: 109, endPoint x: 151, endPoint y: 110, distance: 33.0
click at [118, 109] on div "Inventory" at bounding box center [80, 111] width 143 height 19
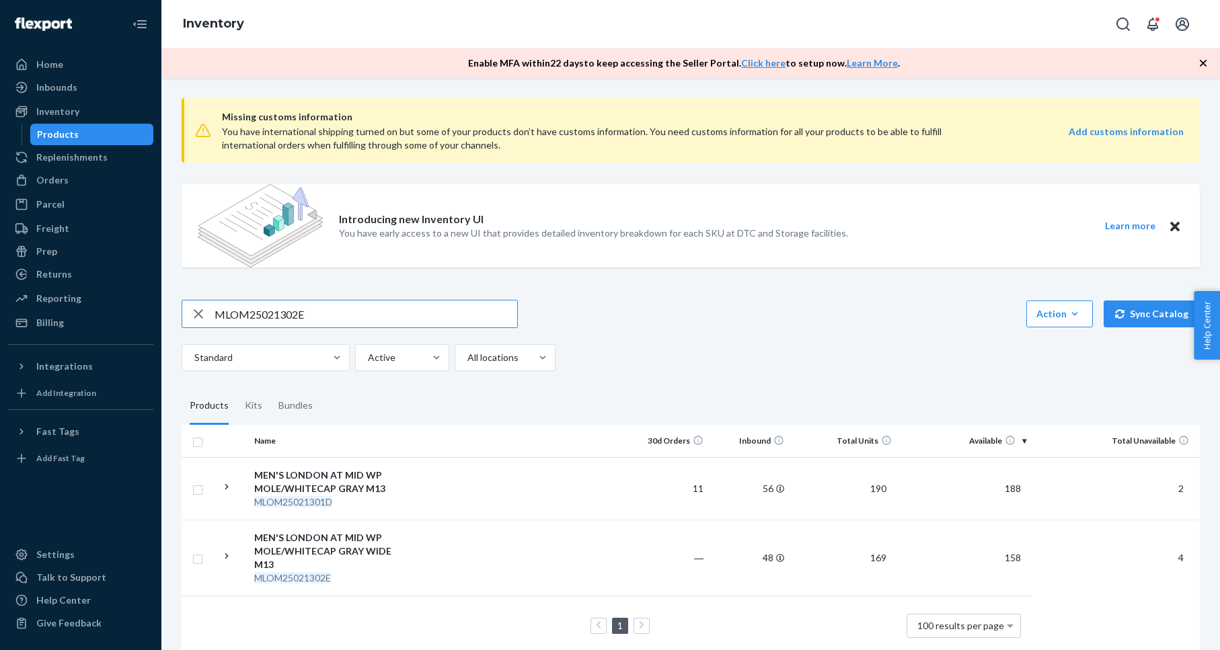
click at [280, 317] on input "MLOM25021302E" at bounding box center [366, 314] width 303 height 27
click at [279, 317] on input "MLOM25021302E" at bounding box center [366, 314] width 303 height 27
click at [251, 313] on input "3765179" at bounding box center [366, 314] width 303 height 27
paste input "WLOM25820702D"
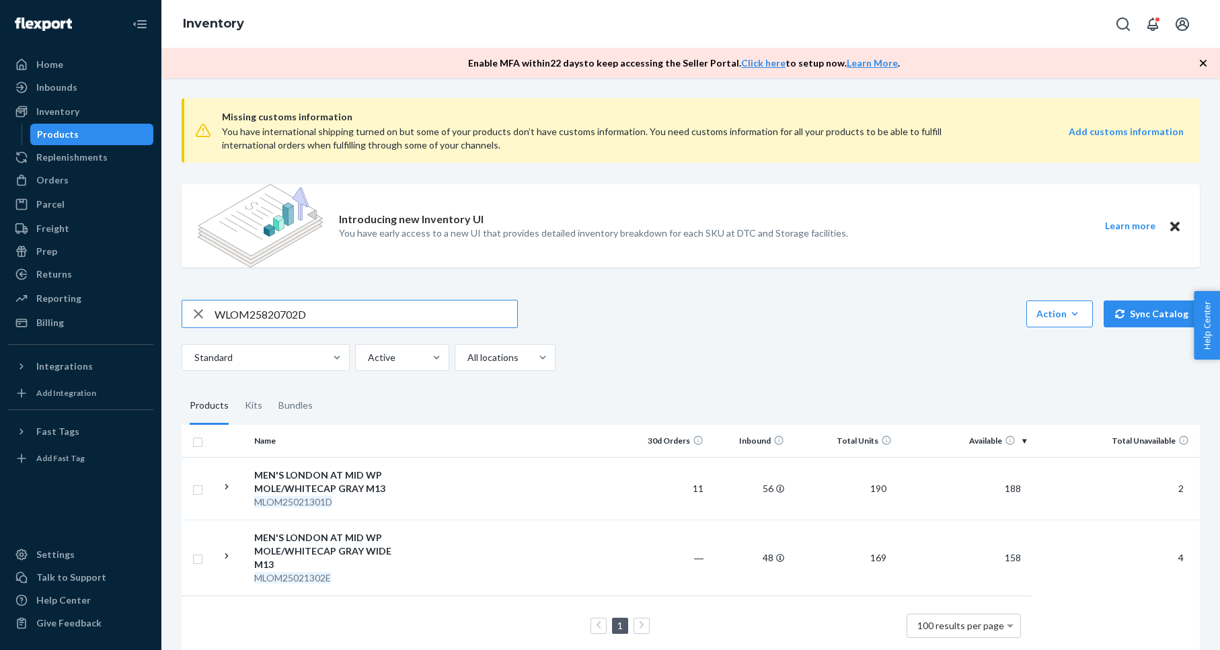
type input "WLOM25820702D"
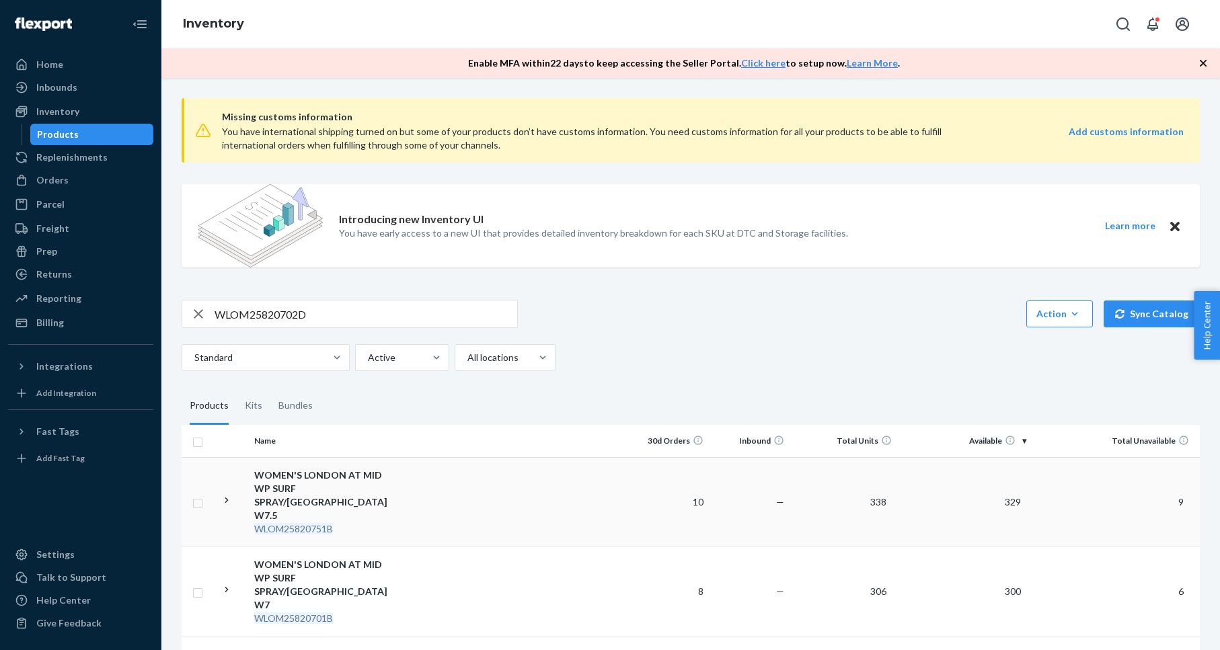
scroll to position [184, 0]
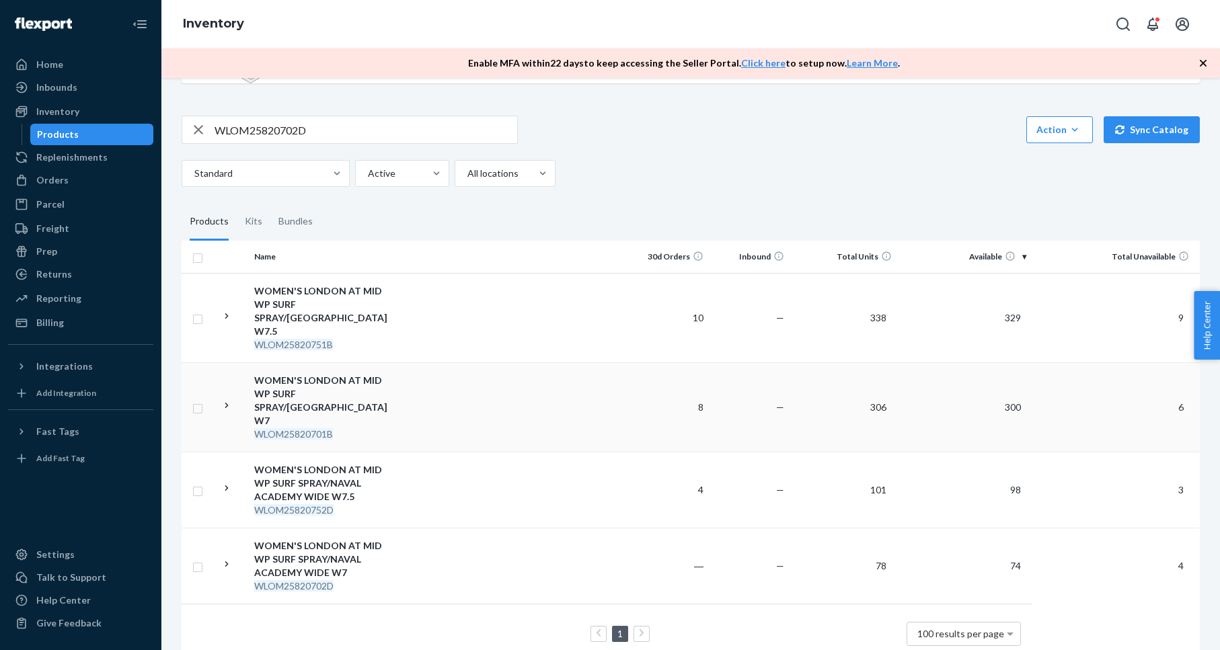
click at [350, 374] on div "WOMEN'S LONDON AT MID WP SURF SPRAY/[GEOGRAPHIC_DATA] W7" at bounding box center [324, 401] width 141 height 54
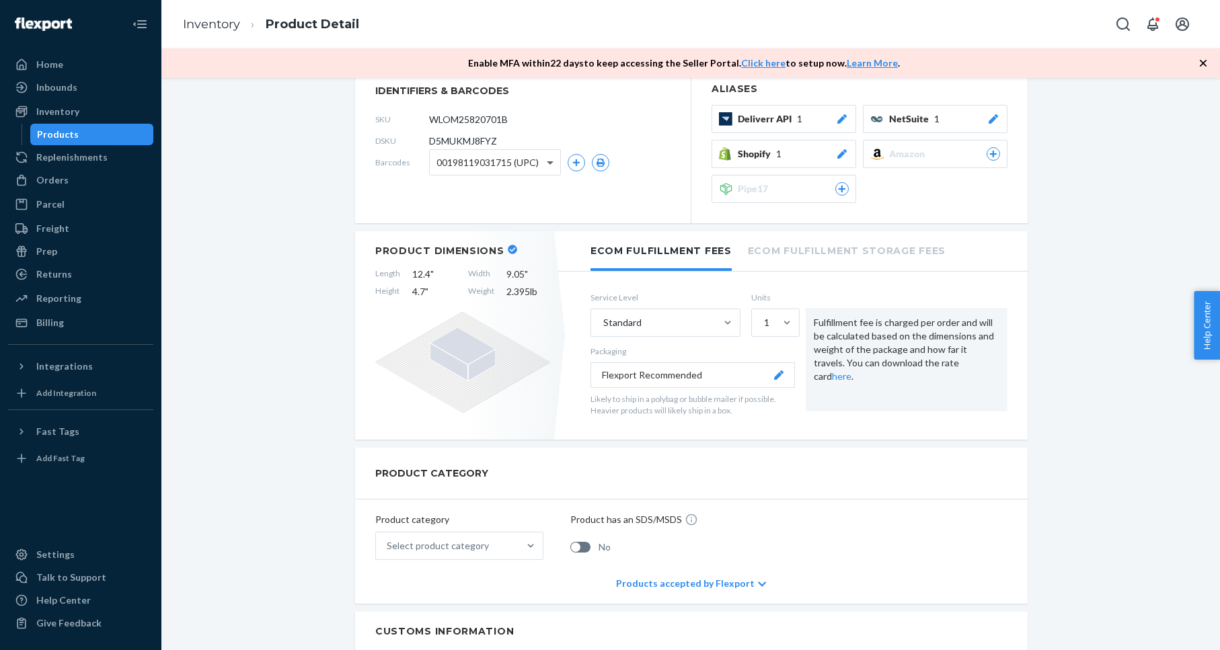
scroll to position [229, 0]
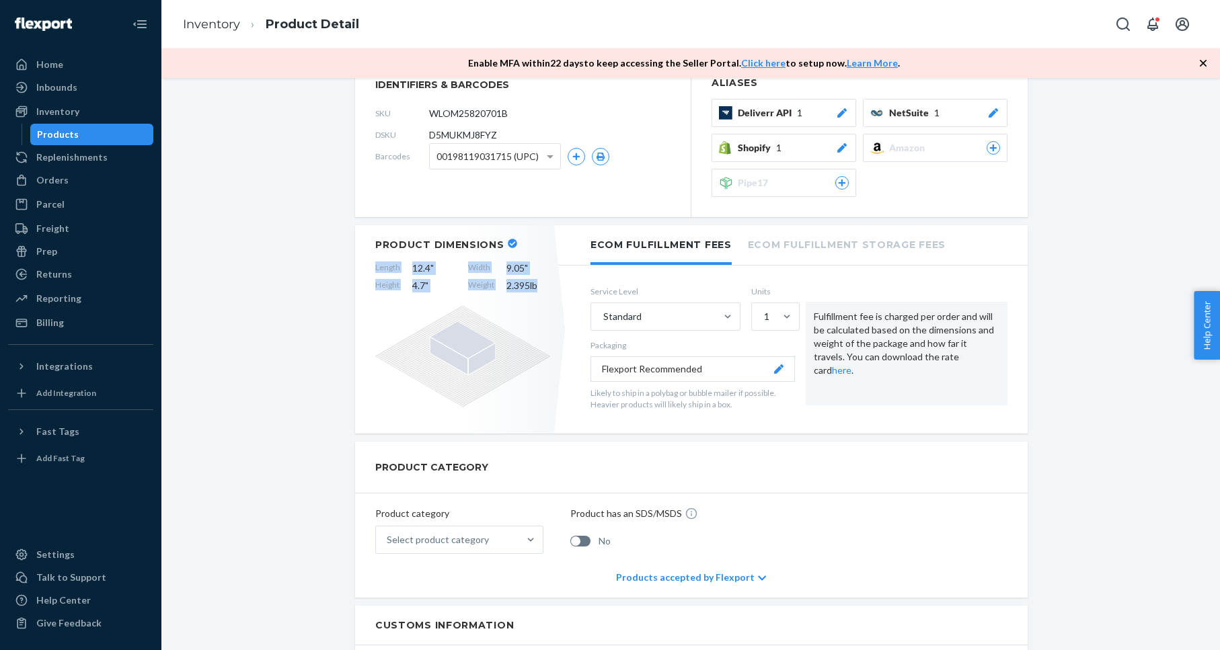
drag, startPoint x: 373, startPoint y: 265, endPoint x: 527, endPoint y: 295, distance: 156.3
click at [527, 295] on div "Product Dimensions Length 12.4 " Width 9.05 " Height 4.7 " Weight 2.395 lb" at bounding box center [462, 329] width 215 height 208
copy div "Length 12.4 " Width 9.05 " Height 4.7 " Weight 2.395 lb"
click at [121, 101] on link "Inventory" at bounding box center [80, 112] width 145 height 22
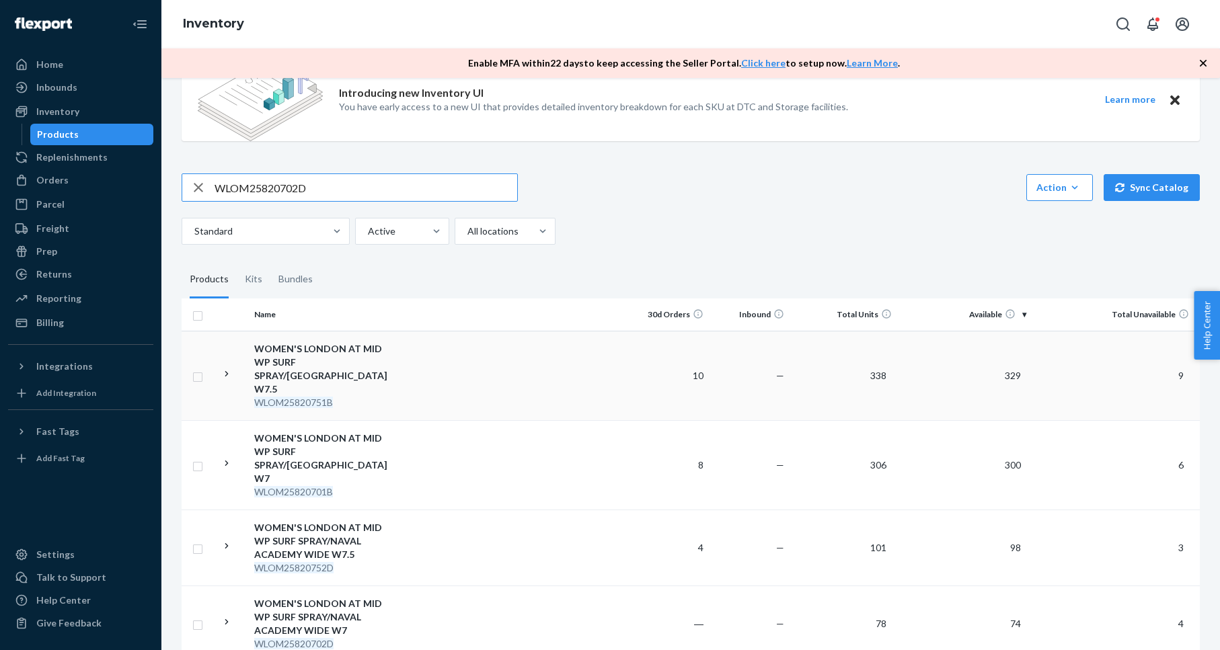
scroll to position [184, 0]
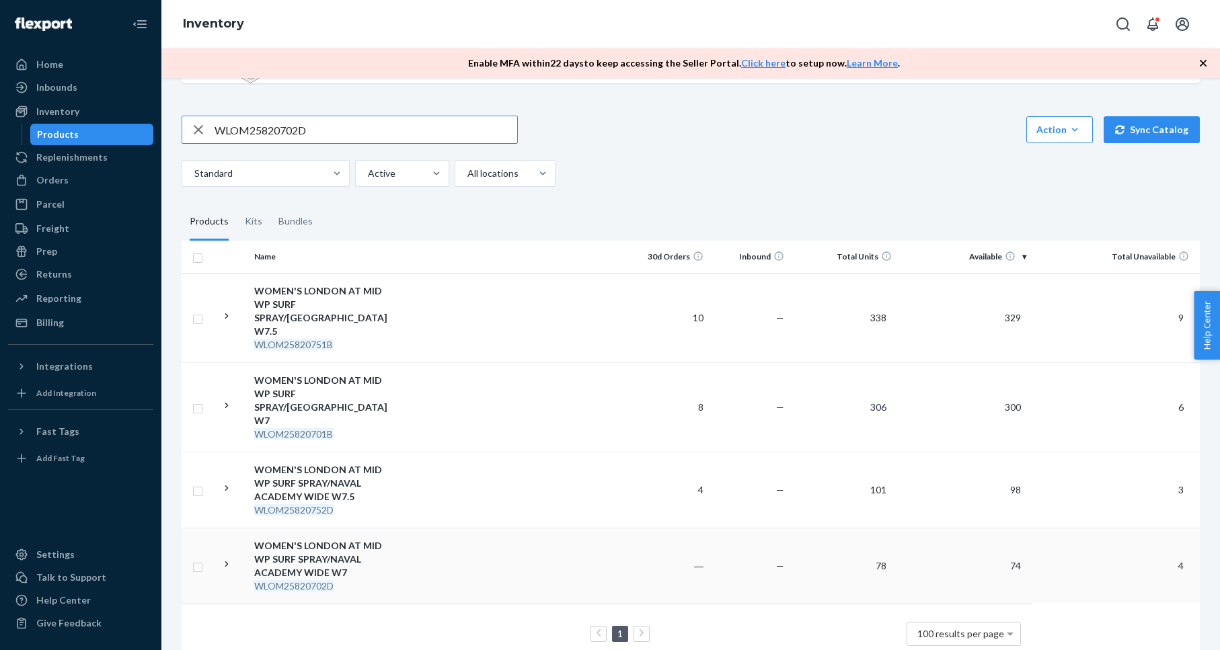
click at [344, 539] on div "WOMEN'S LONDON AT MID WP SURF SPRAY/NAVAL ACADEMY WIDE W7" at bounding box center [324, 559] width 141 height 40
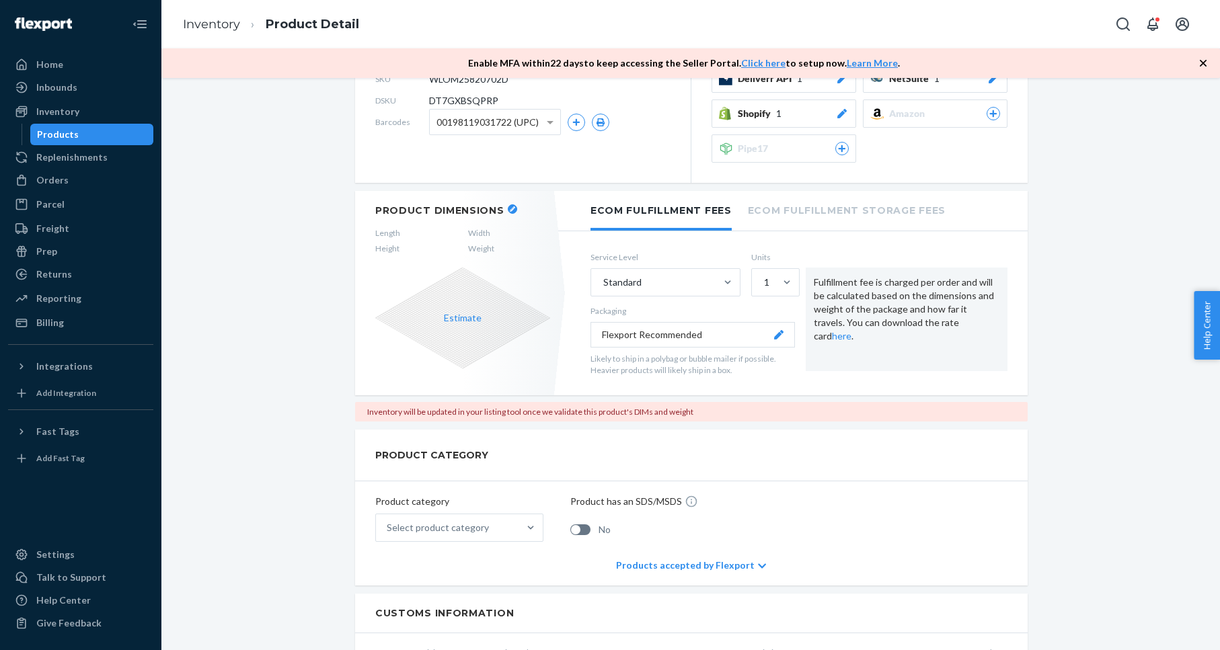
scroll to position [299, 0]
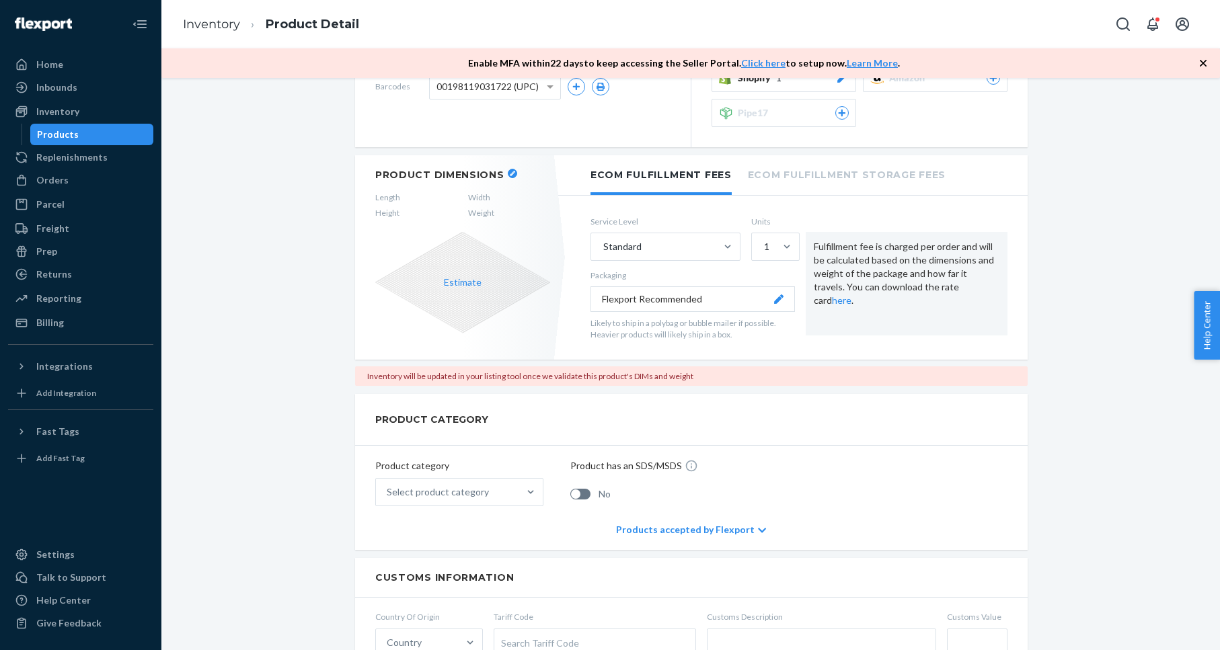
click at [445, 284] on button "Estimate" at bounding box center [463, 282] width 38 height 13
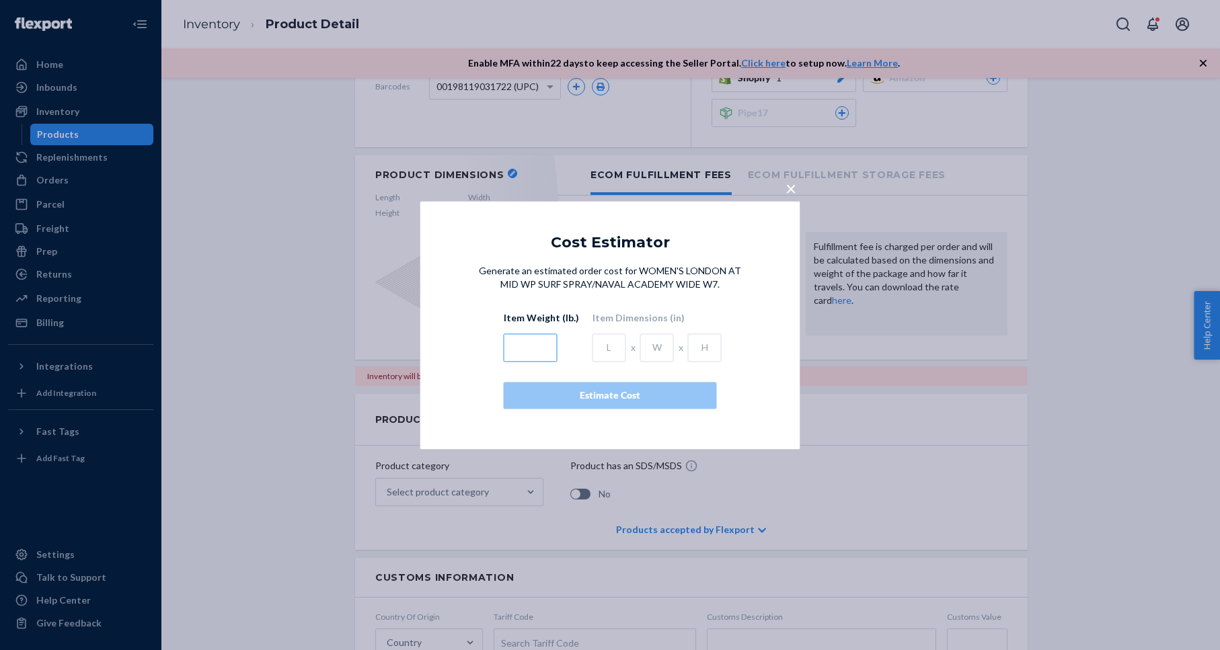
click at [523, 349] on input "text" at bounding box center [531, 348] width 54 height 28
type input "2.395"
click at [603, 354] on input "text" at bounding box center [610, 348] width 34 height 28
type input "12.4"
click at [644, 350] on input "text" at bounding box center [657, 348] width 34 height 28
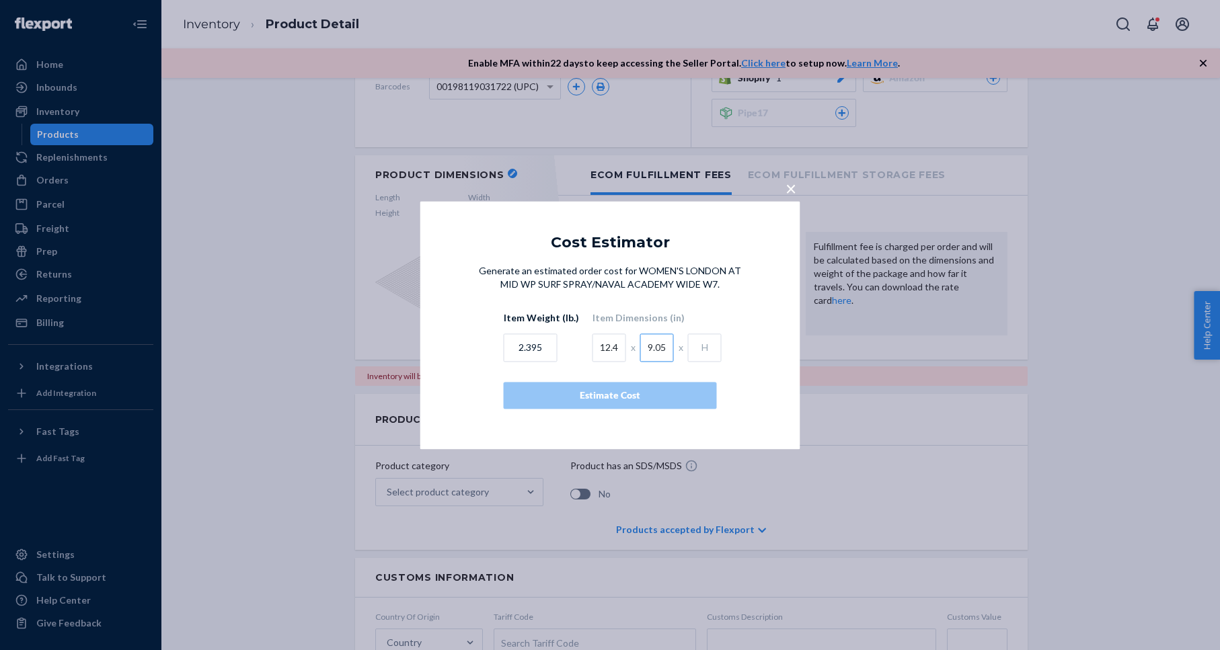
type input "9.05"
click at [688, 348] on input "text" at bounding box center [705, 348] width 34 height 28
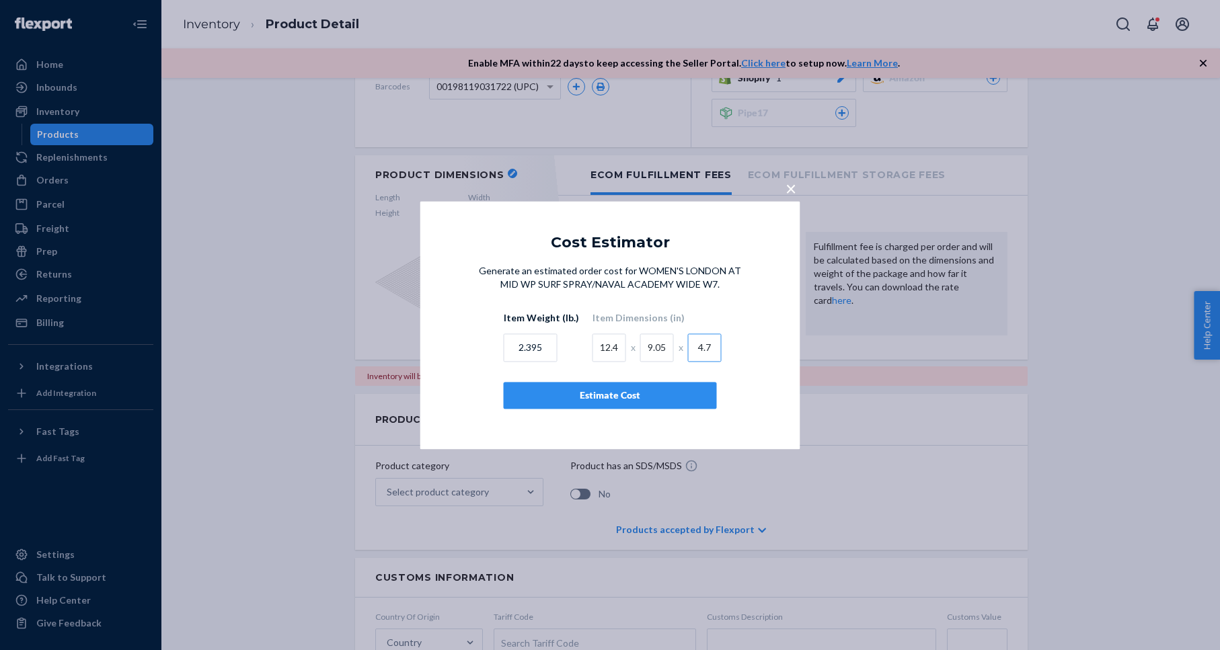
type input "4.7"
click at [678, 399] on div "Estimate Cost" at bounding box center [610, 395] width 190 height 13
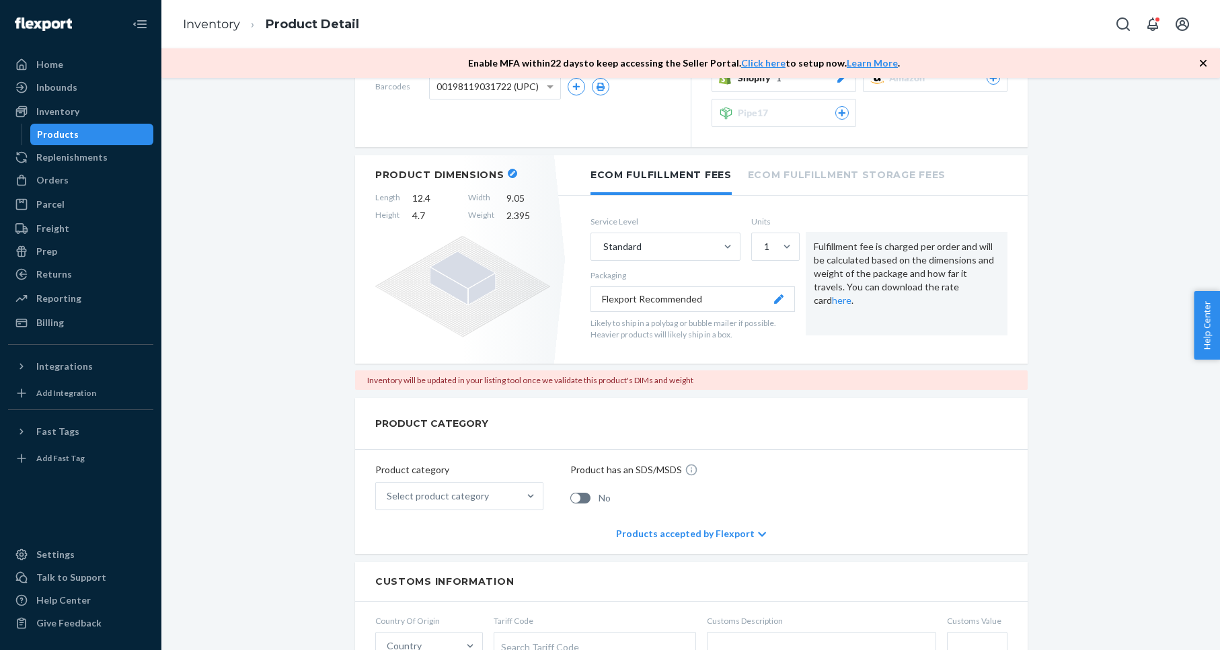
drag, startPoint x: 251, startPoint y: 168, endPoint x: 161, endPoint y: 140, distance: 94.4
click at [104, 106] on div "Inventory" at bounding box center [80, 111] width 143 height 19
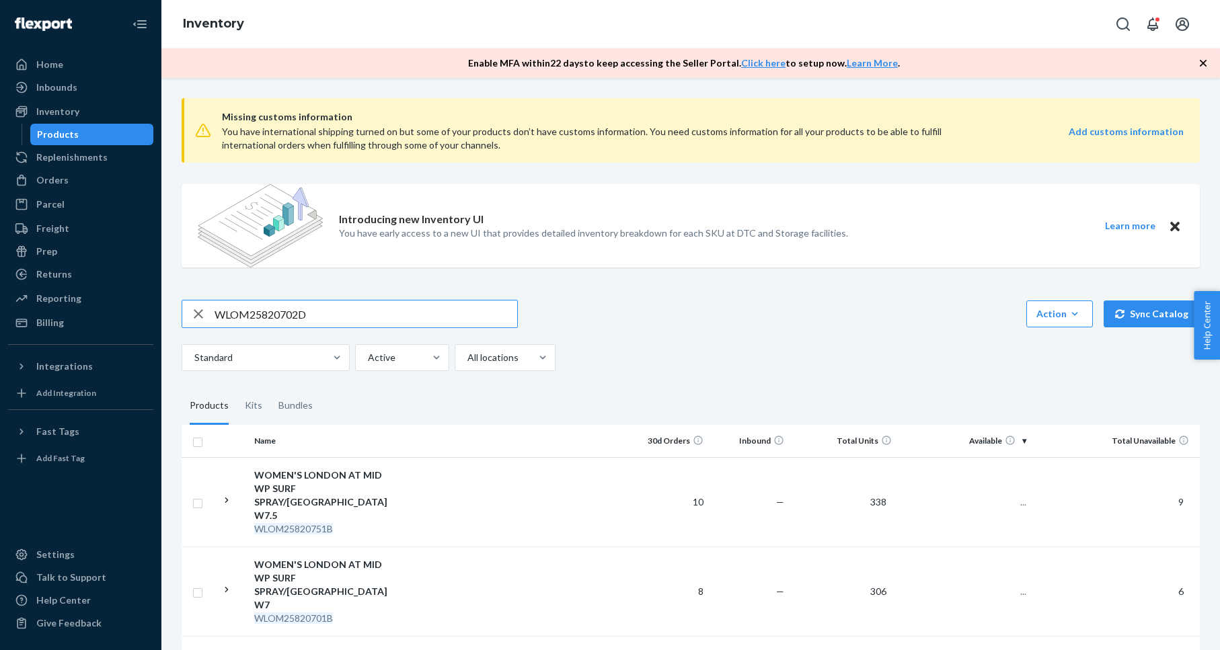
click at [291, 314] on input "WLOM25820702D" at bounding box center [366, 314] width 303 height 27
type input "MLOM25121401D"
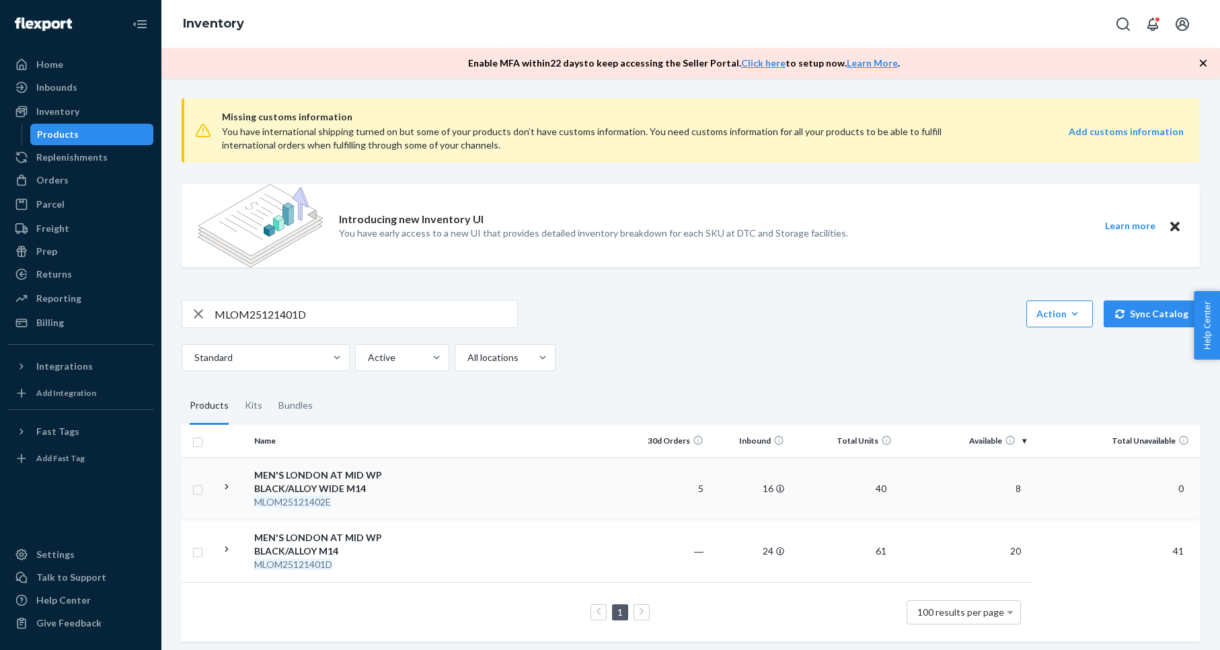
scroll to position [1, 0]
click at [319, 476] on div "MEN'S LONDON AT MID WP BLACK/ALLOY WIDE M14" at bounding box center [324, 481] width 141 height 27
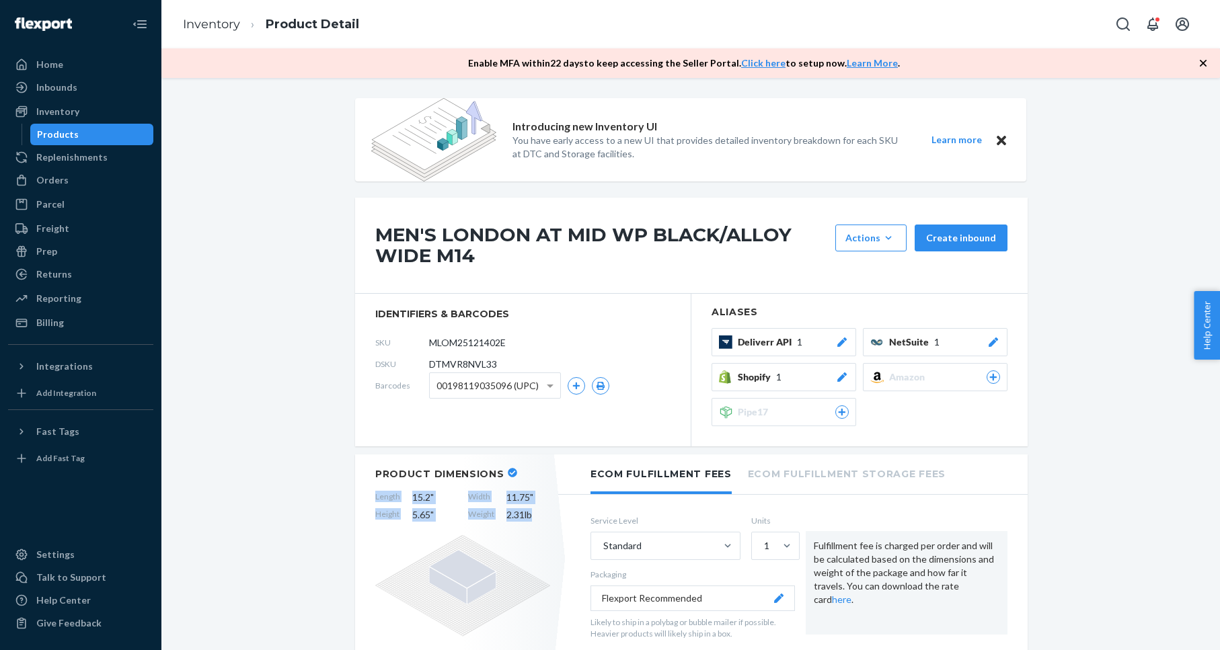
drag, startPoint x: 373, startPoint y: 497, endPoint x: 543, endPoint y: 517, distance: 171.4
click at [543, 517] on div "Product Dimensions Length 15.2 " Width 11.75 " Height 5.65 " Weight 2.31 lb" at bounding box center [462, 559] width 215 height 208
copy div "Length 15.2 " Width 11.75 " Height 5.65 " Weight 2.31 lb"
click at [87, 109] on div "Inventory" at bounding box center [80, 111] width 143 height 19
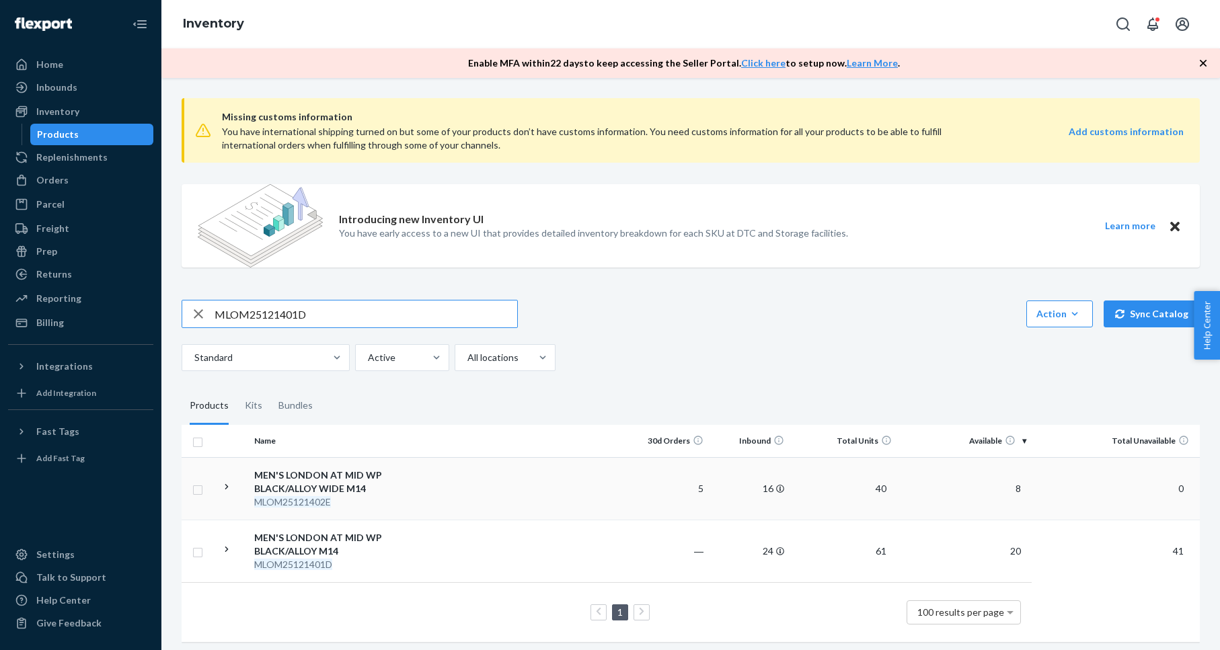
scroll to position [5, 0]
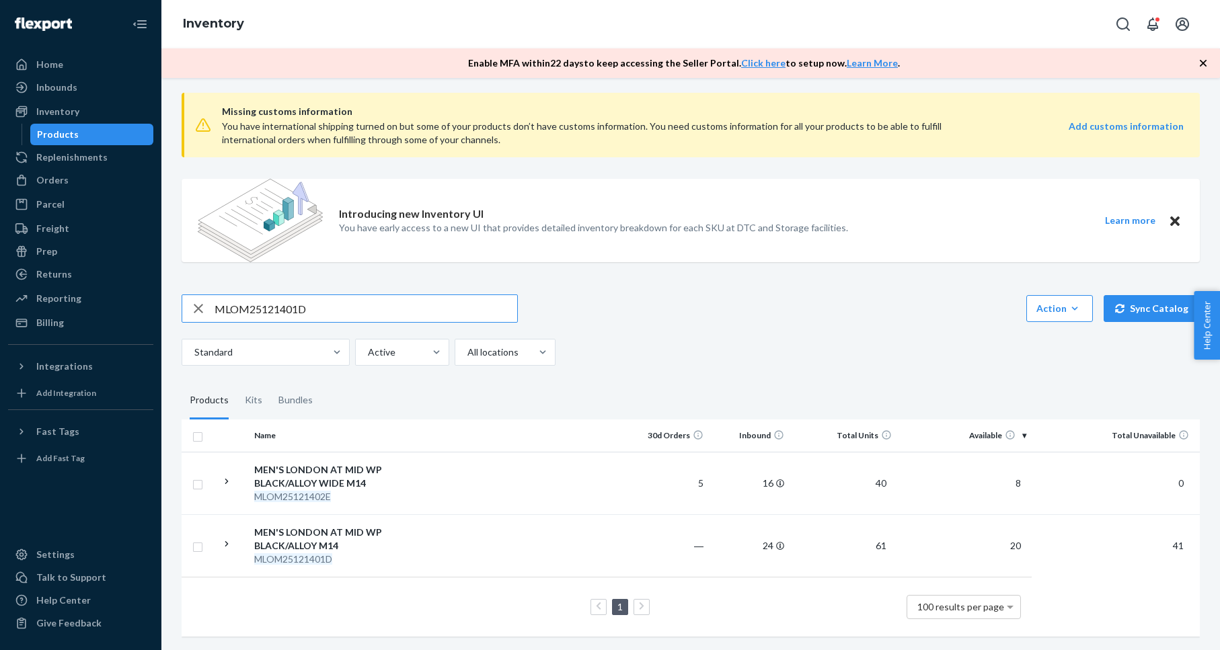
click at [296, 535] on div "MEN'S LONDON AT MID WP BLACK/ALLOY M14" at bounding box center [324, 539] width 141 height 27
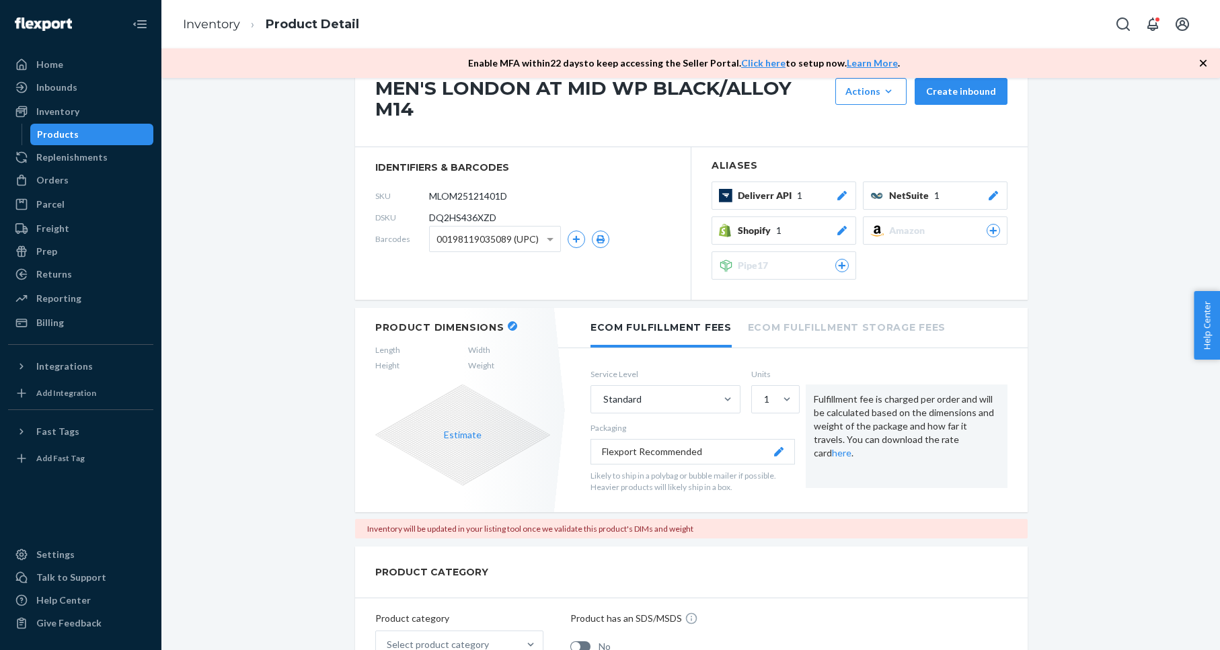
scroll to position [149, 0]
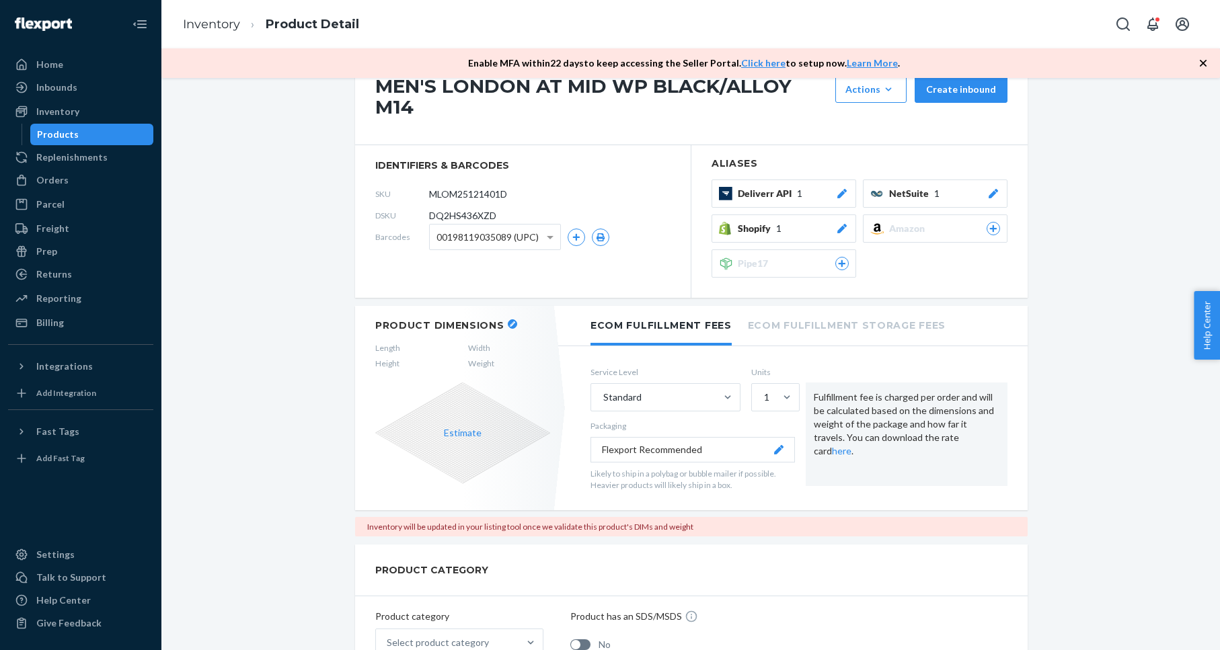
click at [463, 429] on button "Estimate" at bounding box center [463, 432] width 38 height 13
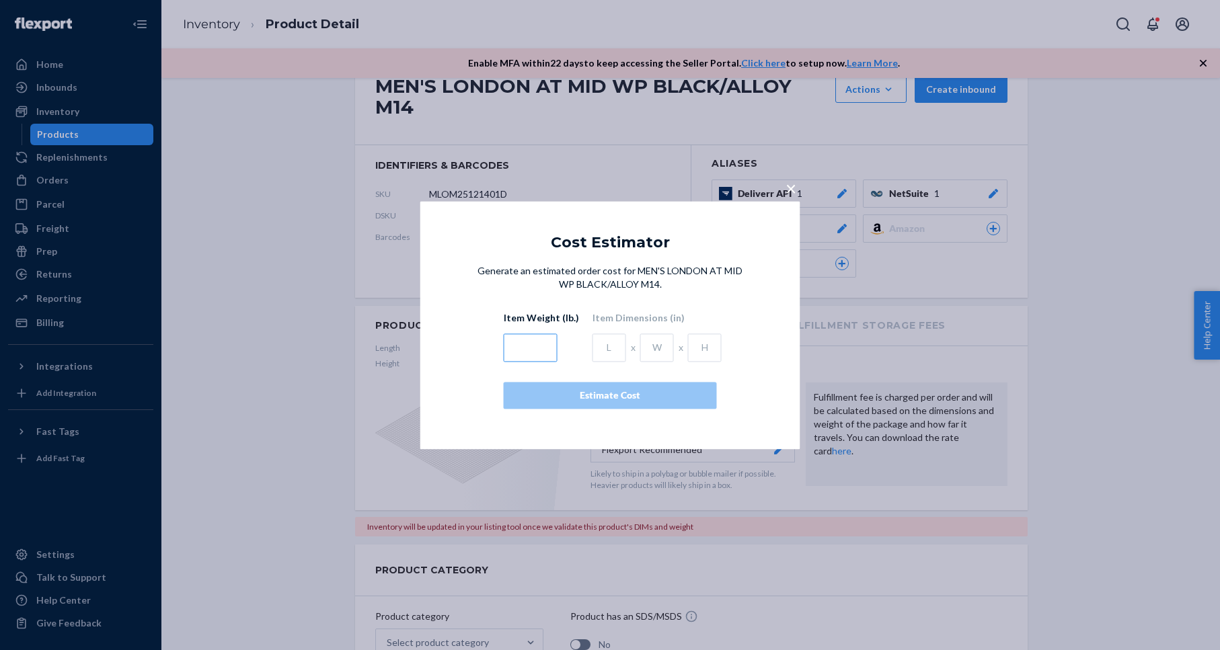
click at [522, 345] on input "text" at bounding box center [531, 348] width 54 height 28
type input "3"
type input "2.31"
click at [603, 347] on input "text" at bounding box center [610, 348] width 34 height 28
type input "15.2"
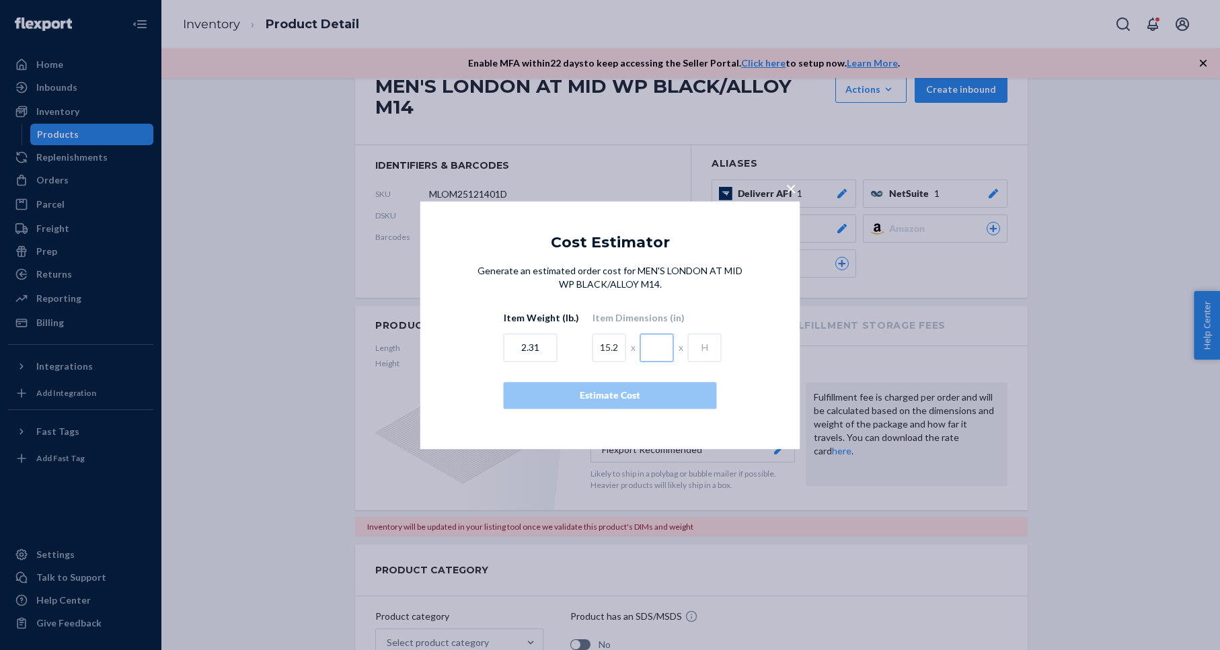
click at [653, 350] on input "text" at bounding box center [657, 348] width 34 height 28
type input "11.75"
click at [693, 348] on input "text" at bounding box center [705, 348] width 34 height 28
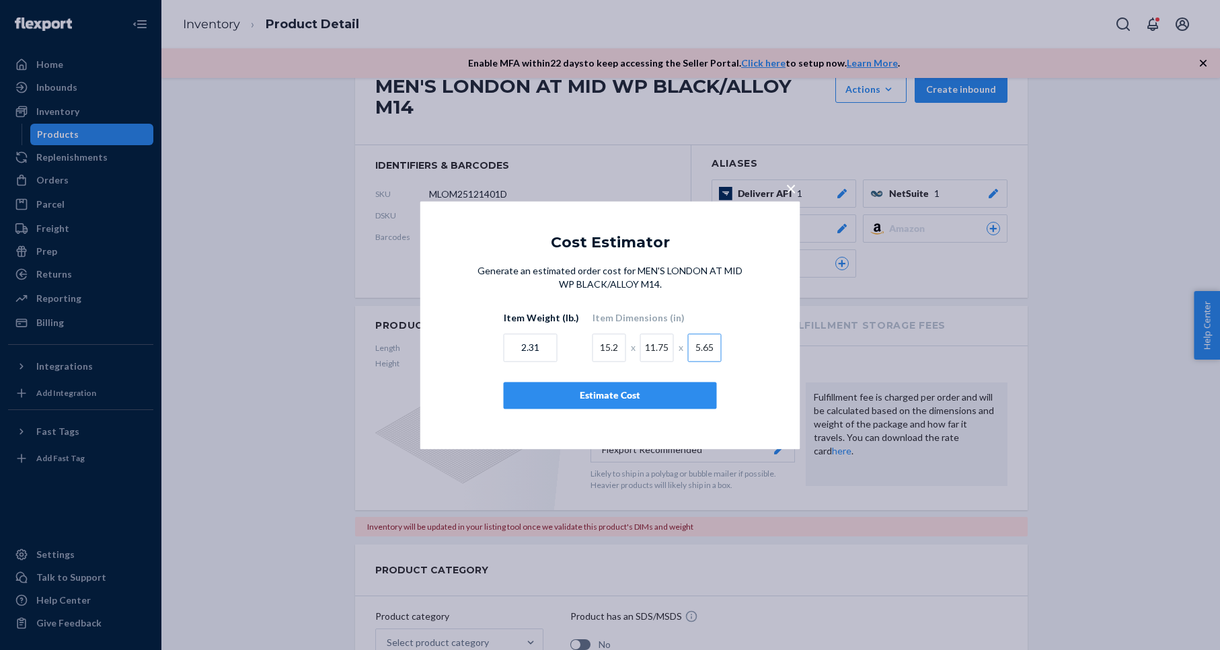
type input "5.65"
click at [623, 397] on div "Estimate Cost" at bounding box center [610, 395] width 190 height 13
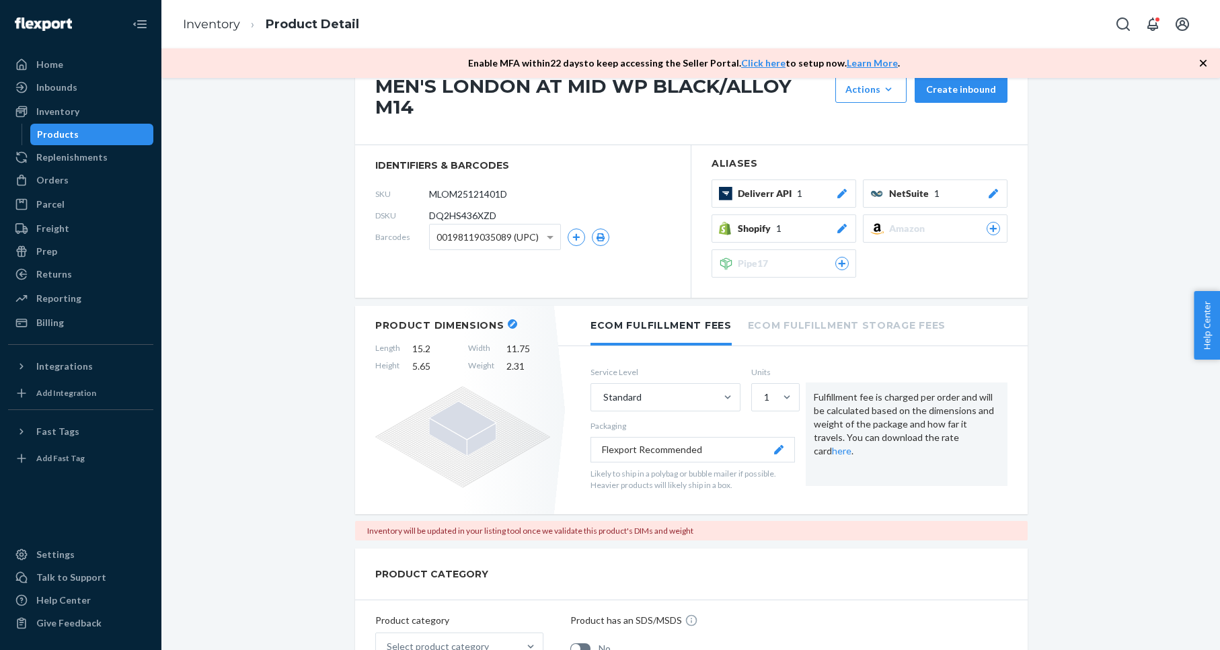
drag, startPoint x: 215, startPoint y: 198, endPoint x: 168, endPoint y: 155, distance: 63.3
click at [118, 105] on div "Inventory" at bounding box center [80, 111] width 143 height 19
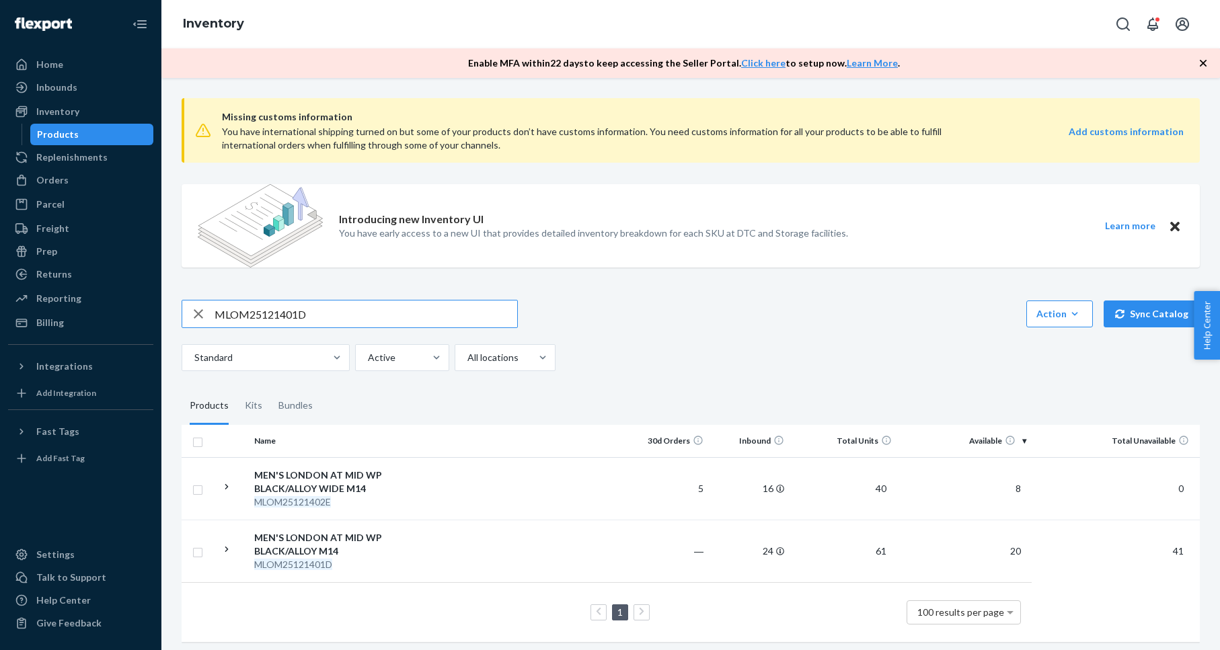
click at [293, 307] on input "MLOM25121401D" at bounding box center [366, 314] width 303 height 27
click at [276, 315] on input "MLOM25121401D" at bounding box center [366, 314] width 303 height 27
click at [274, 315] on input "MLOM25121401D" at bounding box center [366, 314] width 303 height 27
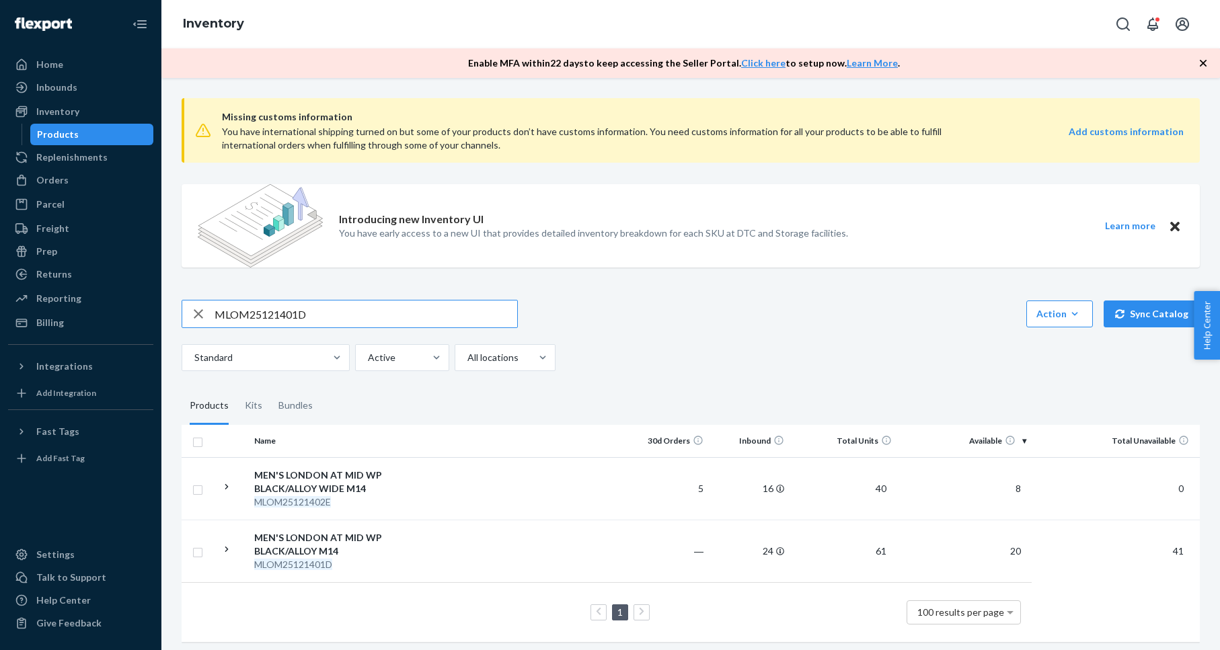
paste input "020952E"
type input "MLOM25020952E"
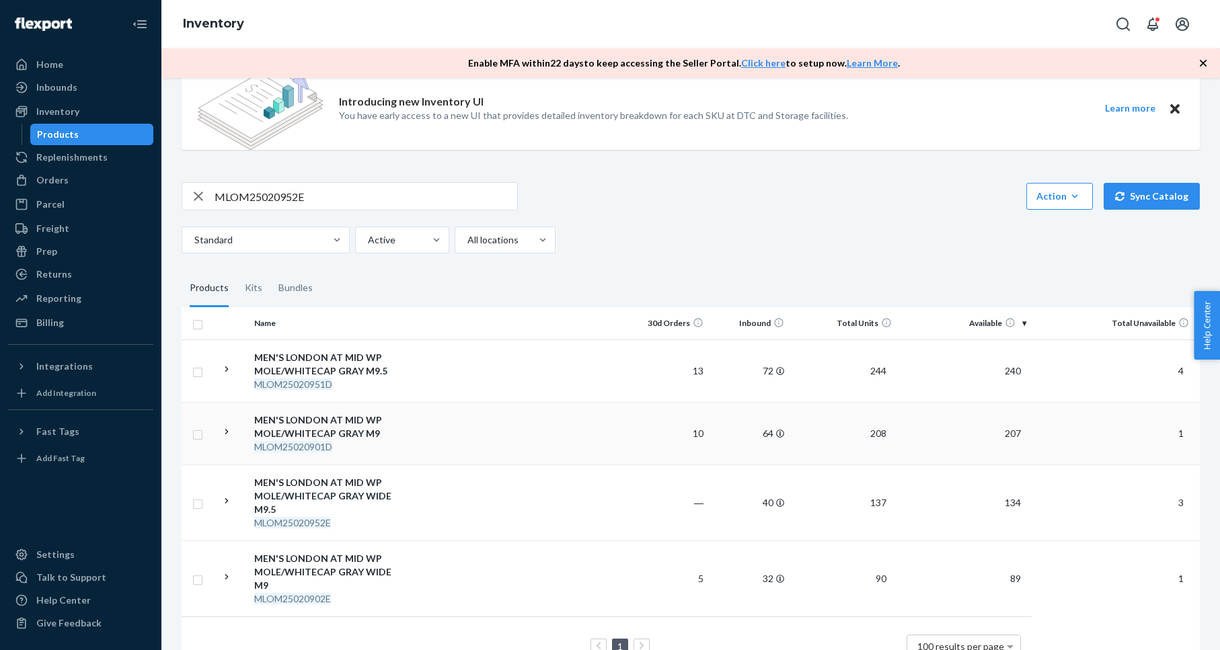
scroll to position [157, 0]
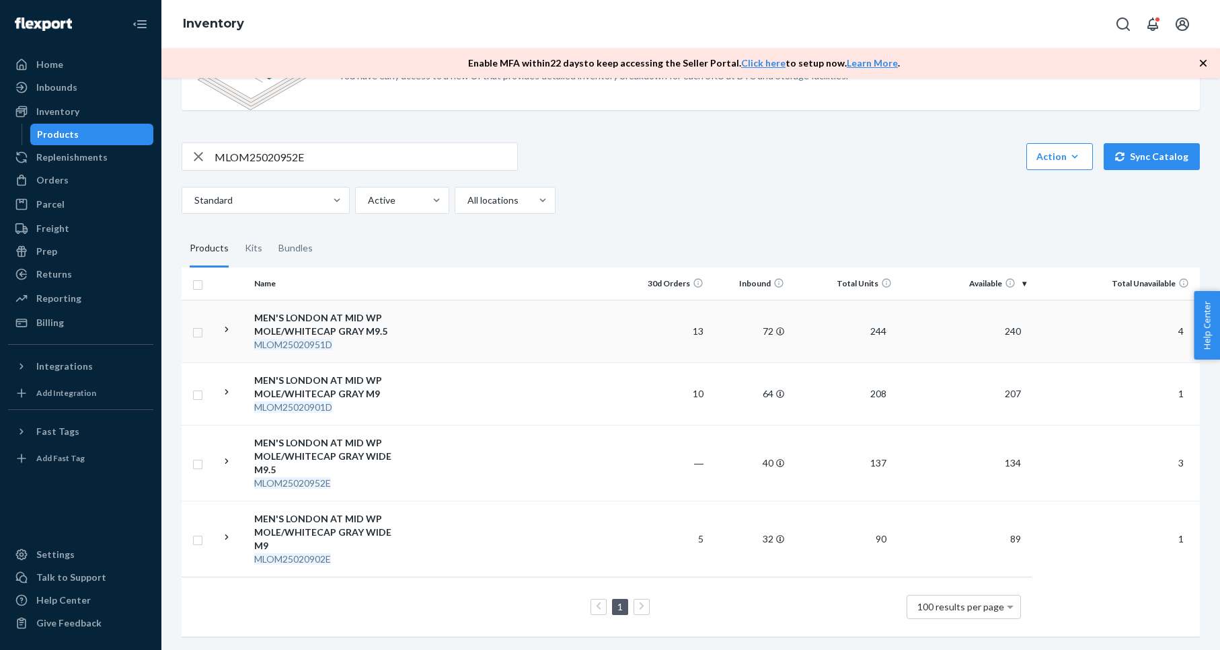
click at [346, 332] on div "MEN'S LONDON AT MID WP MOLE/WHITECAP GRAY M9.5" at bounding box center [324, 324] width 141 height 27
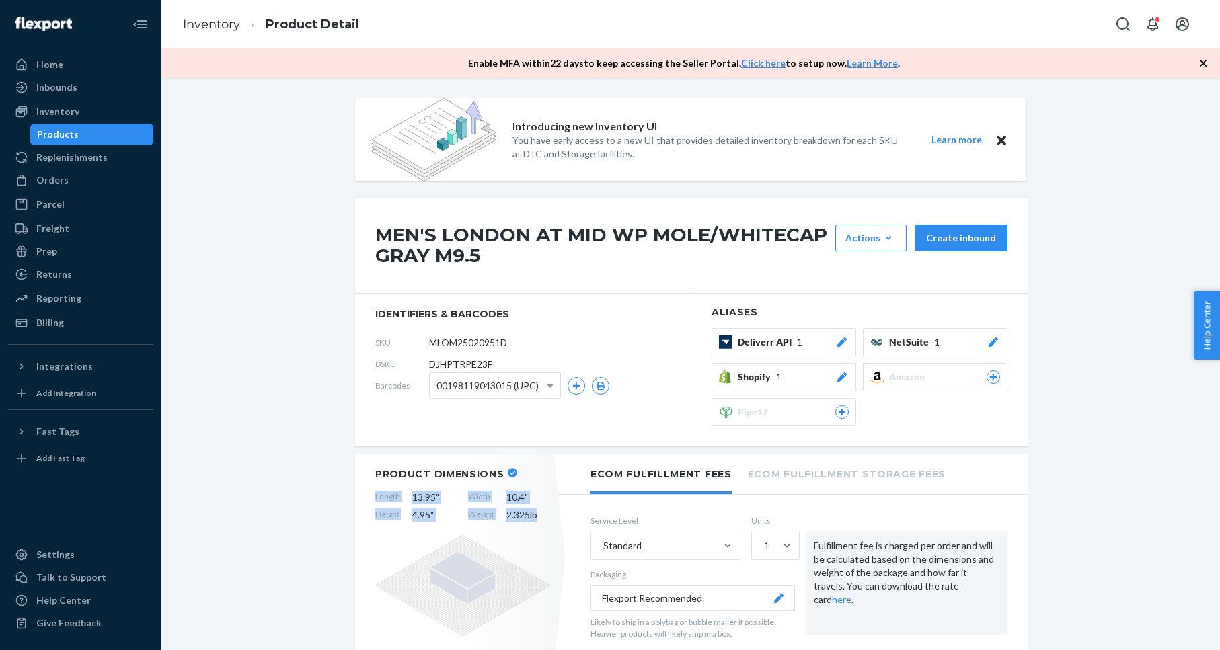
drag, startPoint x: 374, startPoint y: 496, endPoint x: 562, endPoint y: 507, distance: 188.0
click at [549, 516] on div "Product Dimensions Length 13.95 " Width 10.4 " Height 4.95 " Weight 2.325 lb" at bounding box center [462, 559] width 215 height 208
copy div "Length 13.95 " Width 10.4 " Height 4.95 " Weight 2.325 lb"
click at [66, 107] on div "Inventory" at bounding box center [57, 111] width 43 height 13
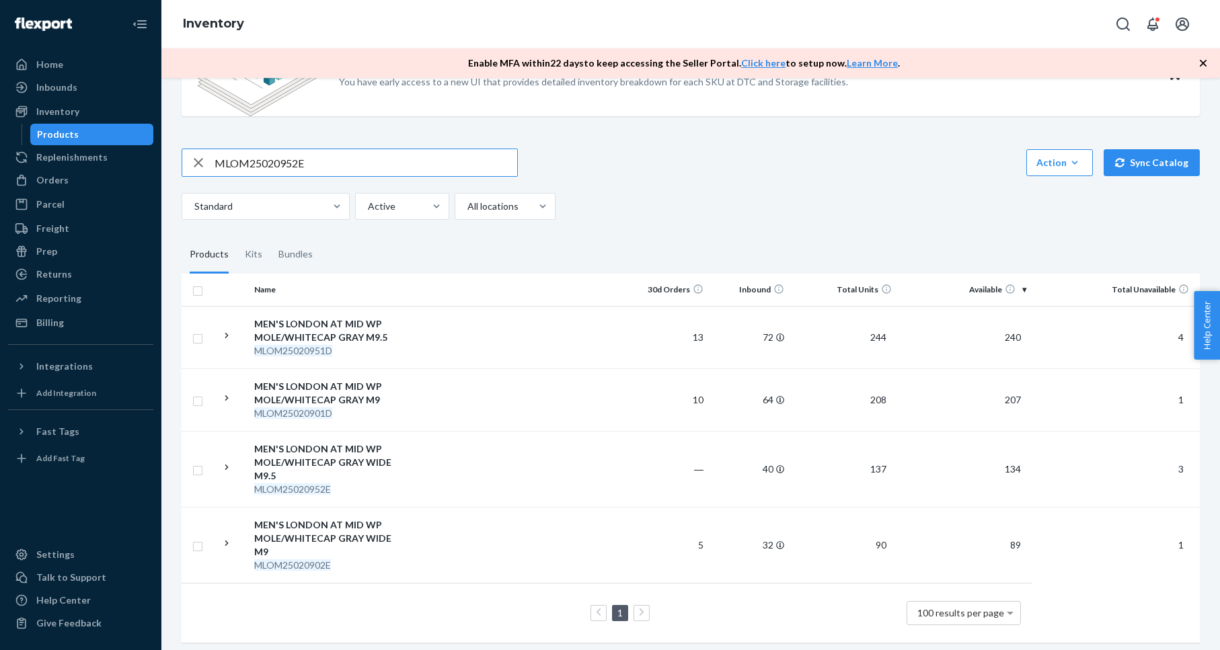
scroll to position [157, 0]
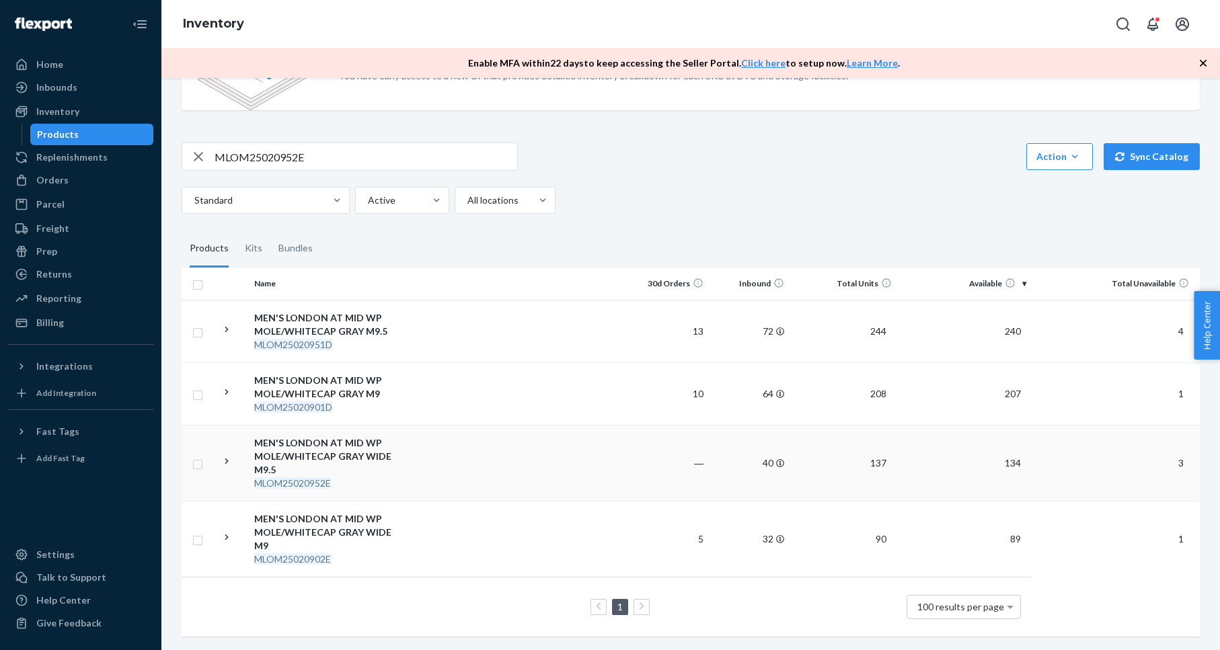
click at [322, 447] on div "MEN'S LONDON AT MID WP MOLE/WHITECAP GRAY WIDE M9.5" at bounding box center [324, 456] width 141 height 40
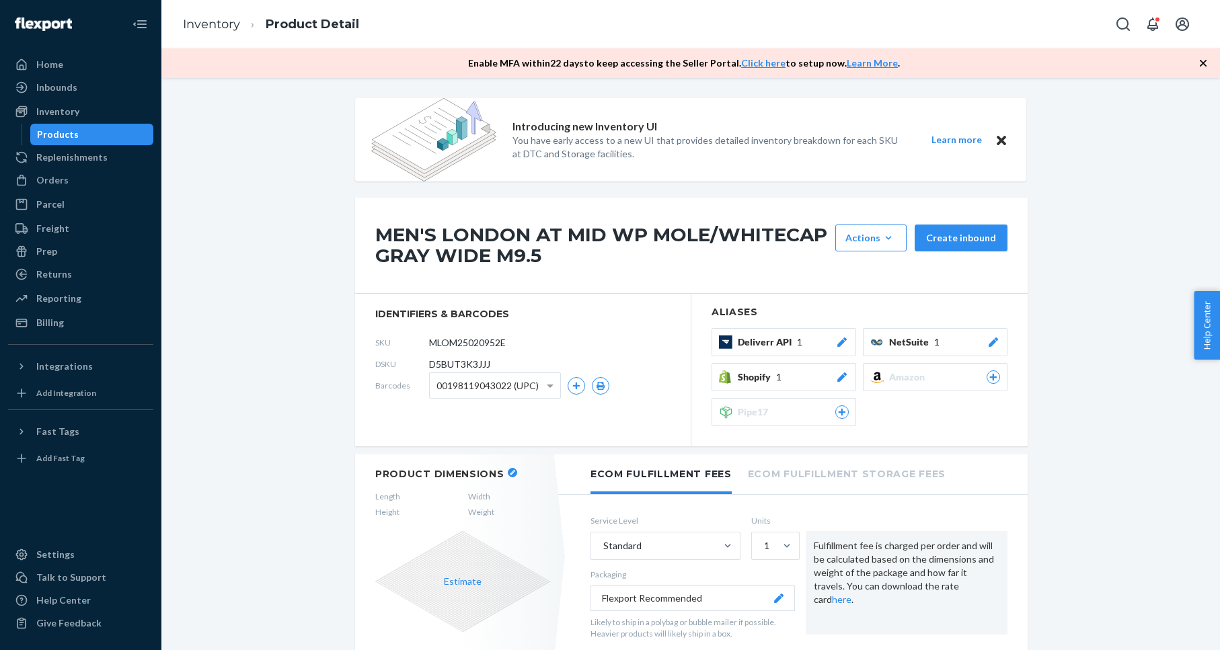
scroll to position [25, 0]
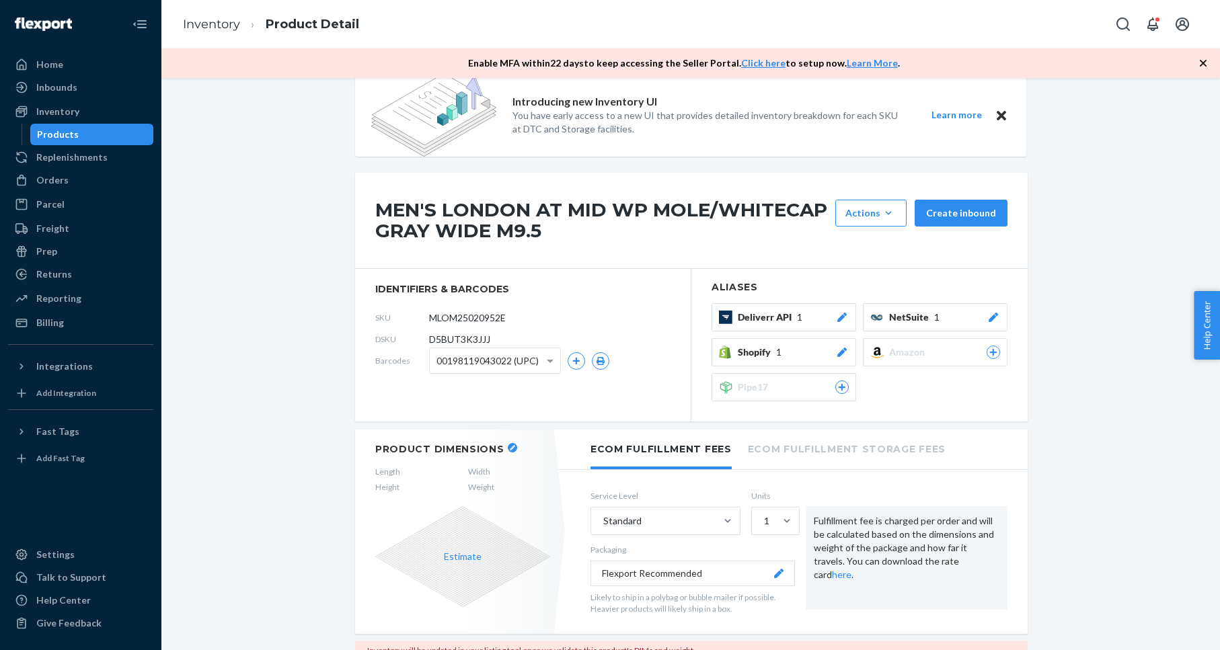
click at [510, 445] on button "button" at bounding box center [512, 447] width 9 height 9
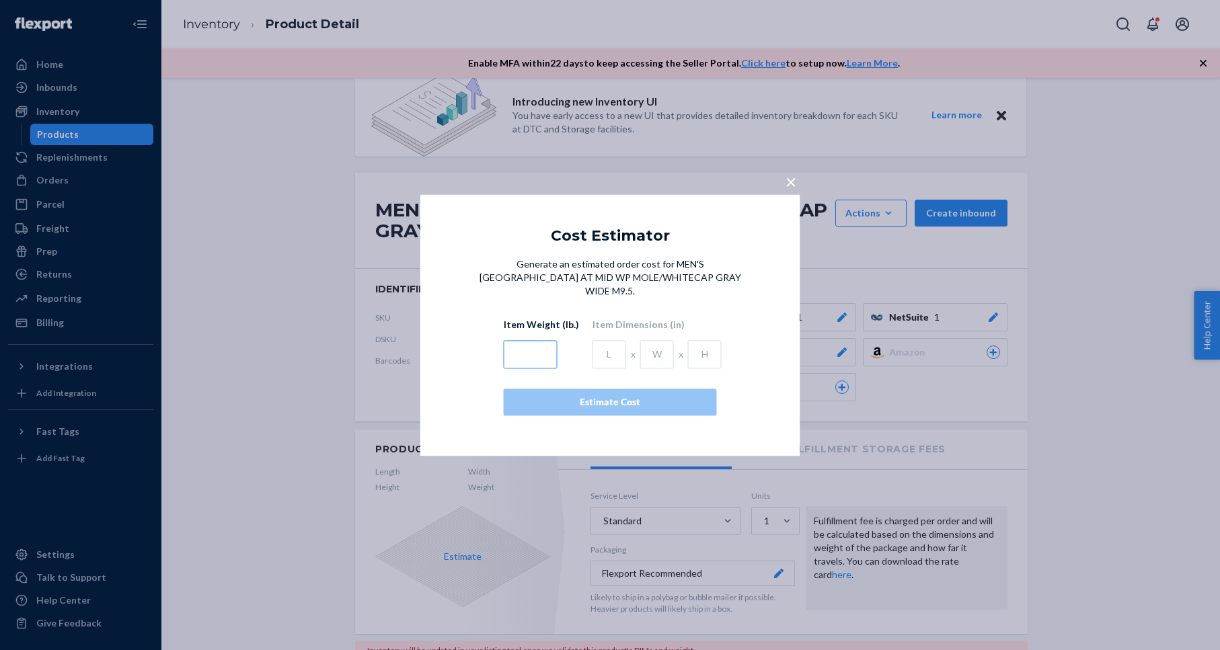
click at [528, 347] on input "text" at bounding box center [531, 354] width 54 height 28
click at [535, 346] on input "2.35" at bounding box center [531, 354] width 54 height 28
type input "2.325"
click at [597, 350] on input "text" at bounding box center [610, 354] width 34 height 28
type input "13.95"
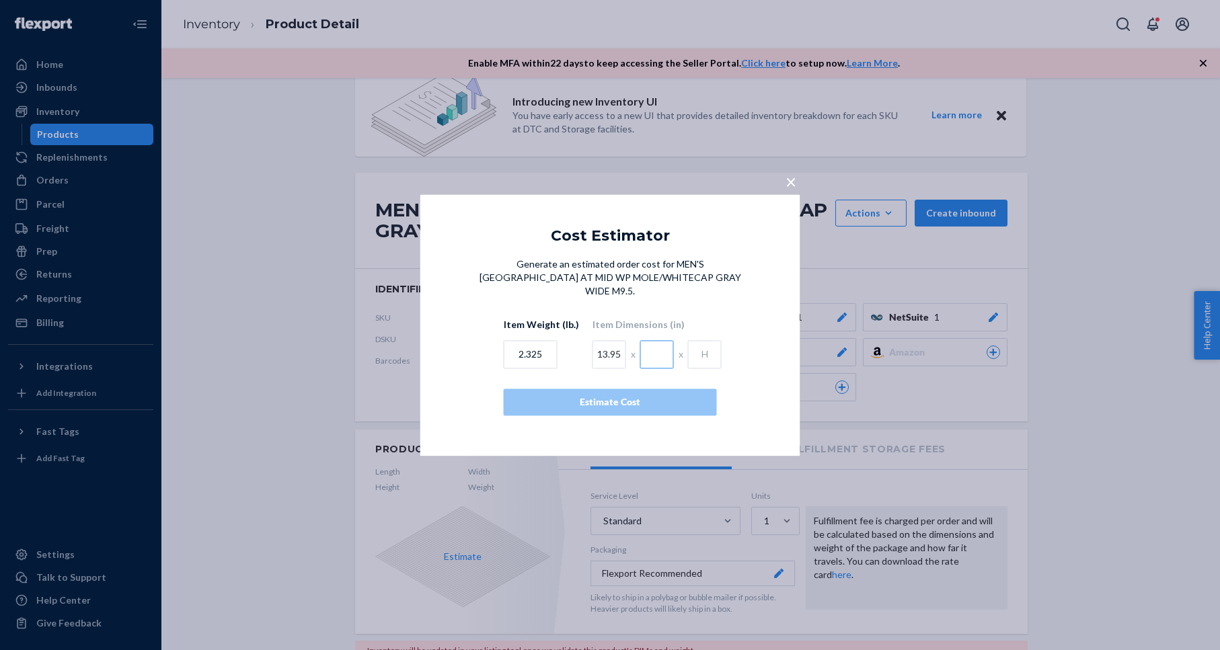
click at [640, 348] on input "text" at bounding box center [657, 354] width 34 height 28
type input "10.4"
click at [697, 348] on input "text" at bounding box center [705, 354] width 34 height 28
type input "4.95"
click at [669, 395] on div "Estimate Cost" at bounding box center [610, 401] width 190 height 13
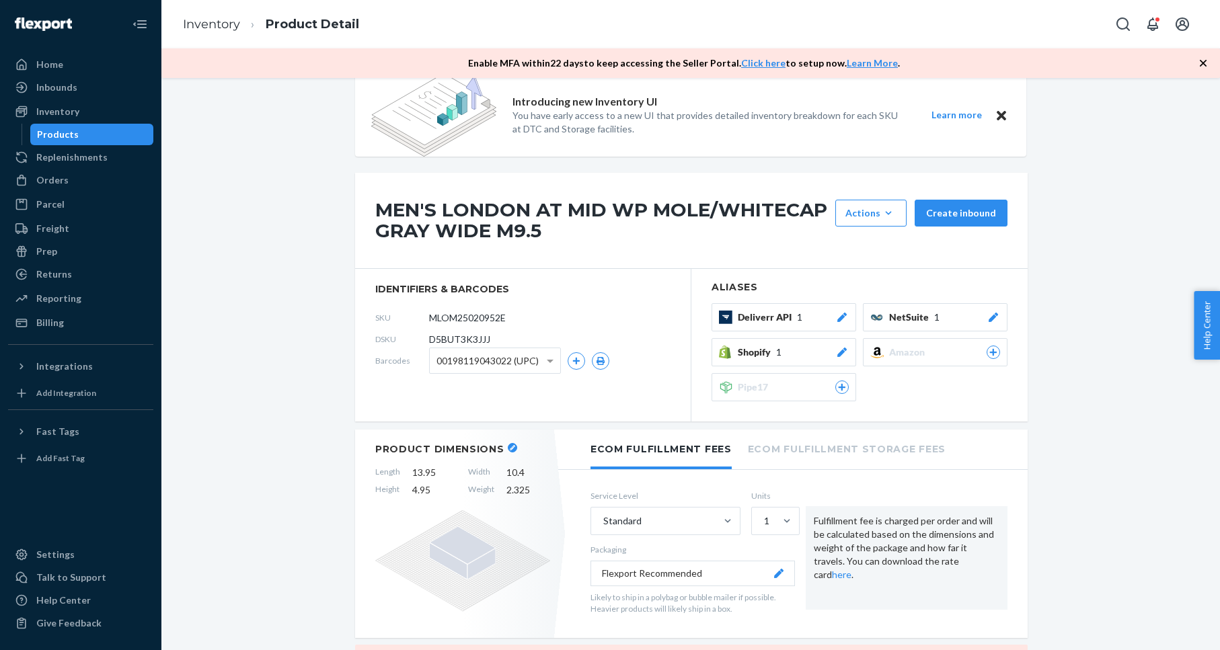
click at [83, 132] on div "Products" at bounding box center [92, 134] width 121 height 19
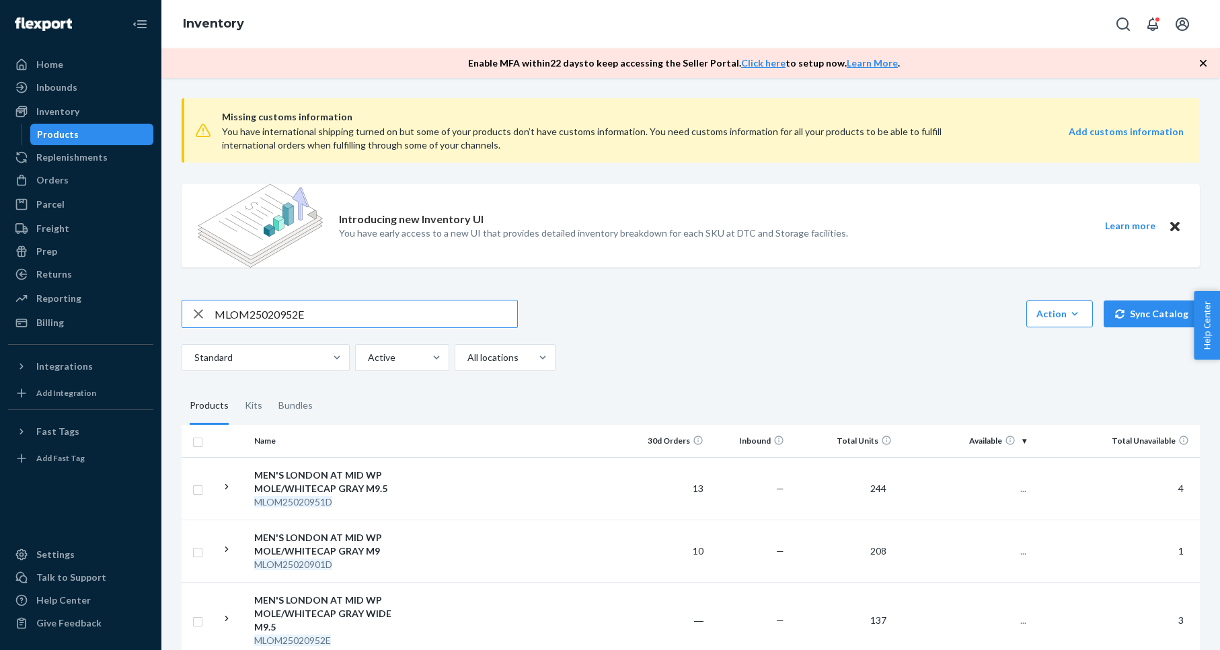
click at [261, 315] on input "MLOM25020952E" at bounding box center [366, 314] width 303 height 27
click at [260, 315] on input "MLOM25020952E" at bounding box center [366, 314] width 303 height 27
type input "MLOM25020752E"
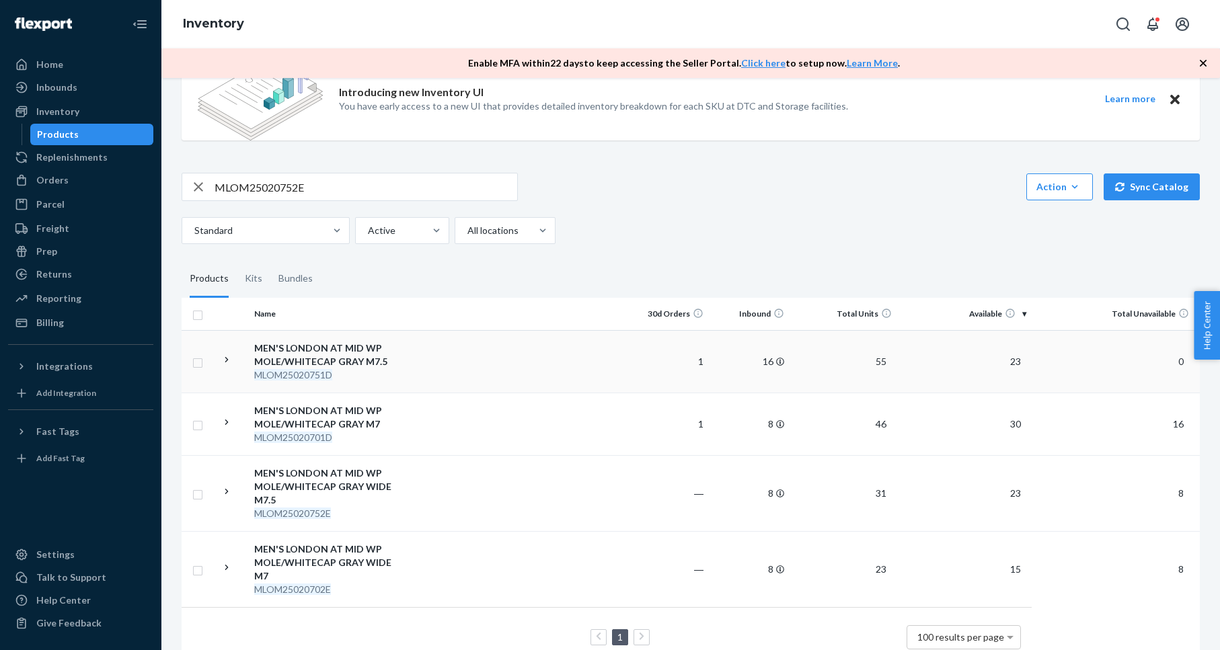
scroll to position [157, 0]
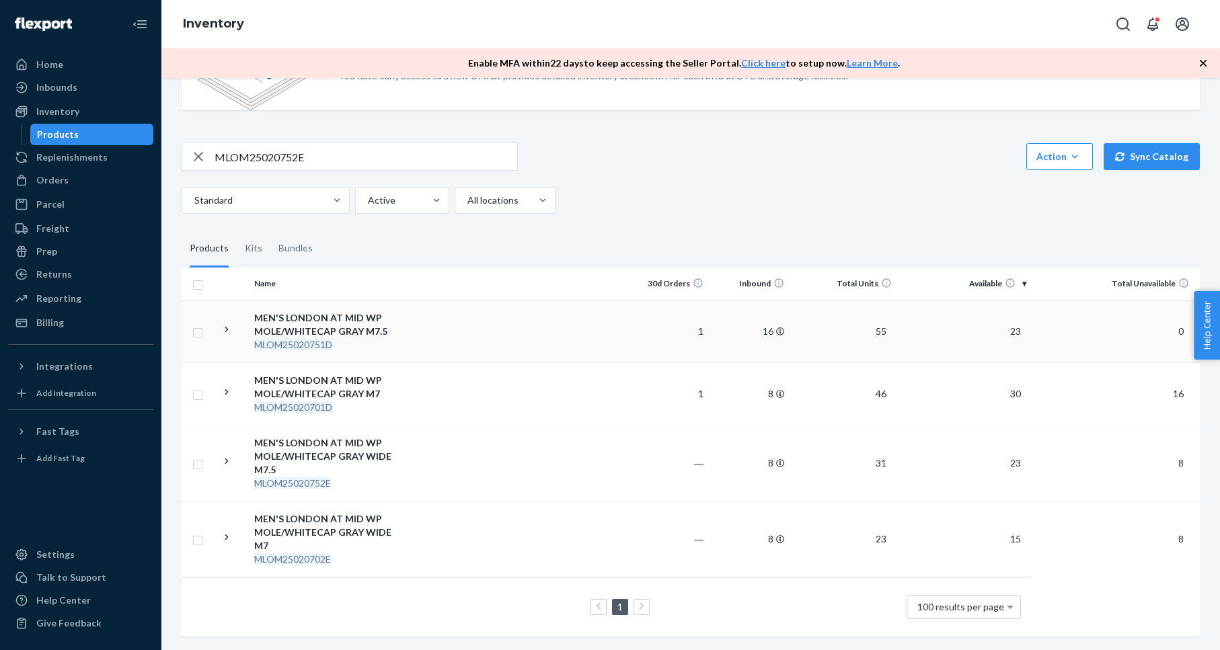
click at [341, 323] on div "MEN'S LONDON AT MID WP MOLE/WHITECAP GRAY M7.5" at bounding box center [324, 324] width 141 height 27
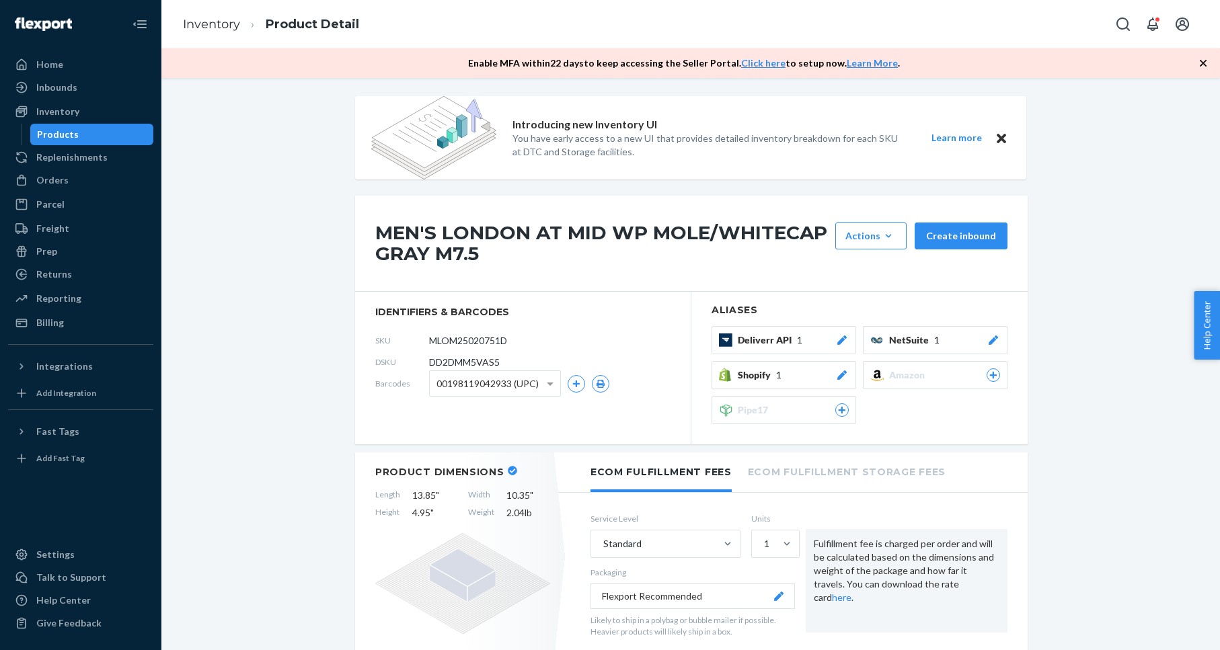
scroll to position [1, 0]
drag, startPoint x: 373, startPoint y: 497, endPoint x: 535, endPoint y: 519, distance: 163.5
click at [535, 519] on div "Product Dimensions Length 13.85 " Width 10.35 " Height 4.95 " Weight 2.04 lb" at bounding box center [462, 557] width 215 height 208
copy div "Length 13.85 " Width 10.35 " Height 4.95 " Weight 2.04 lb"
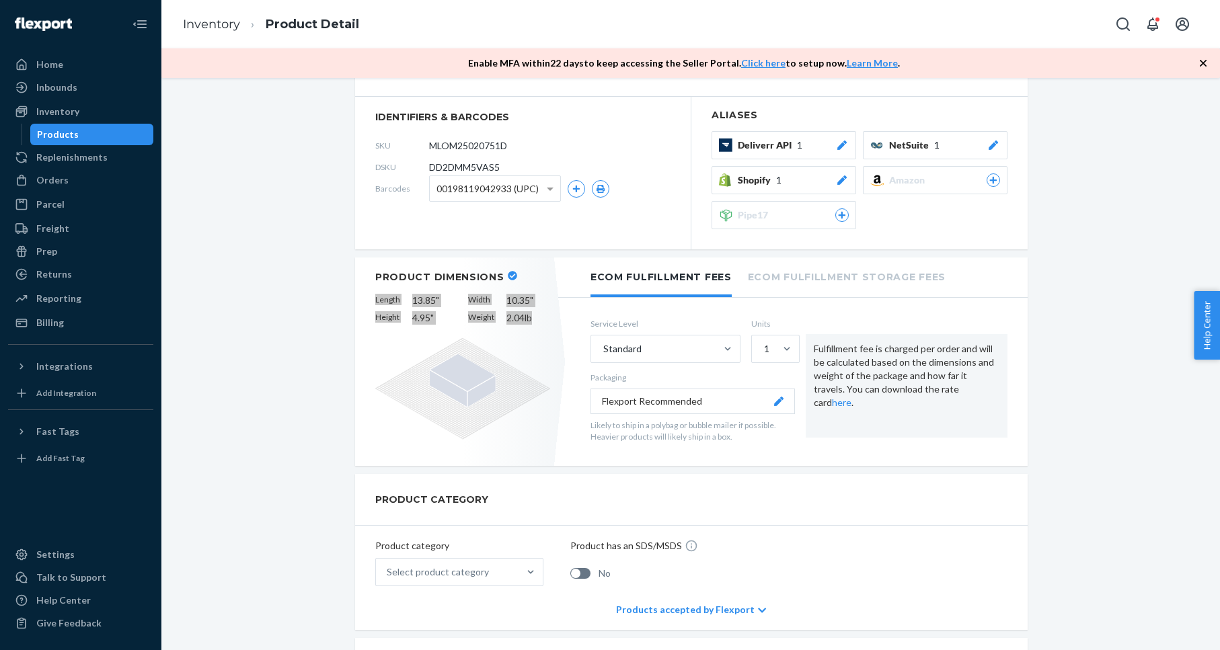
scroll to position [0, 0]
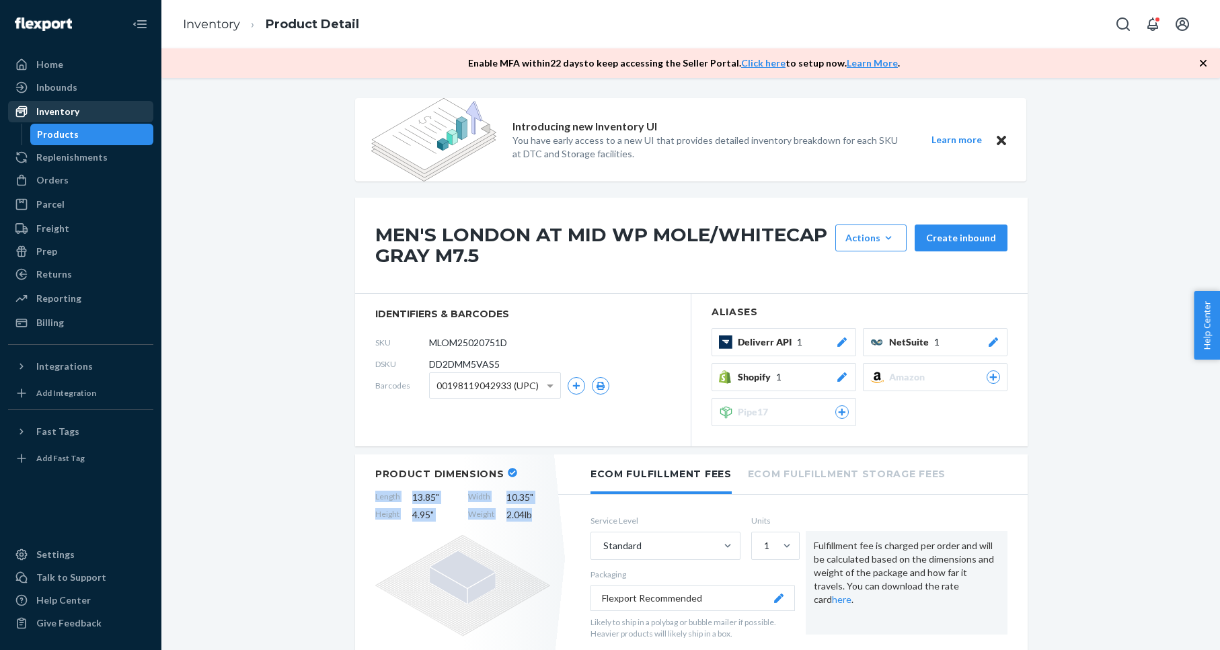
click at [56, 114] on div "Inventory" at bounding box center [57, 111] width 43 height 13
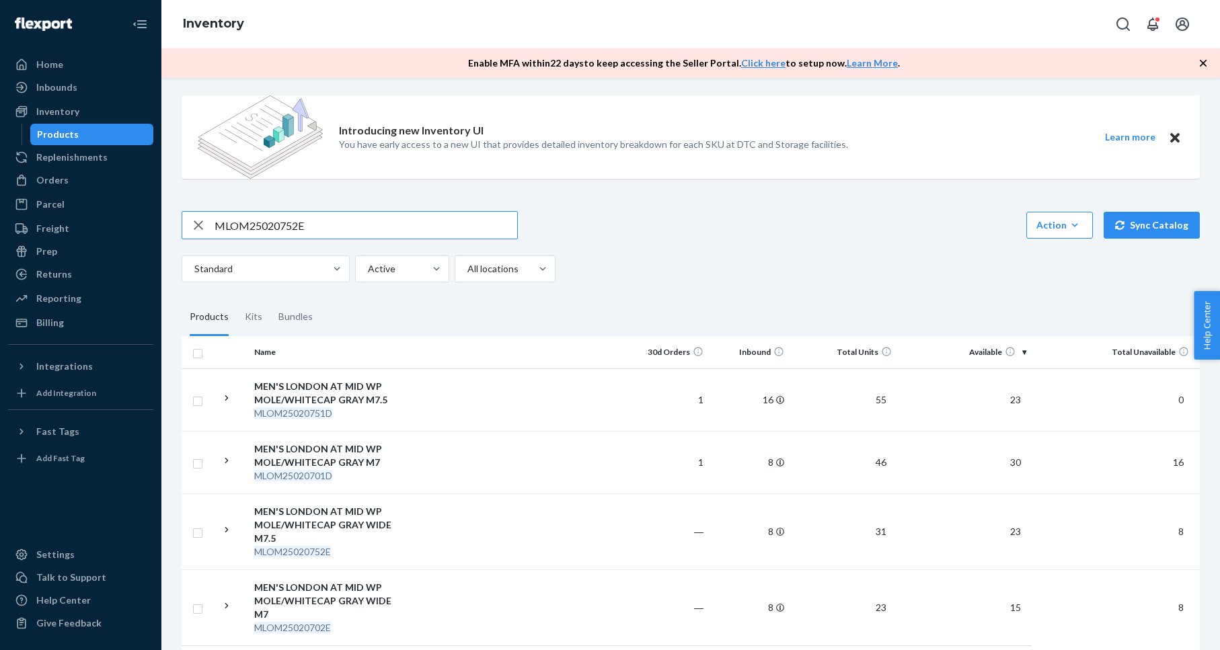
scroll to position [157, 0]
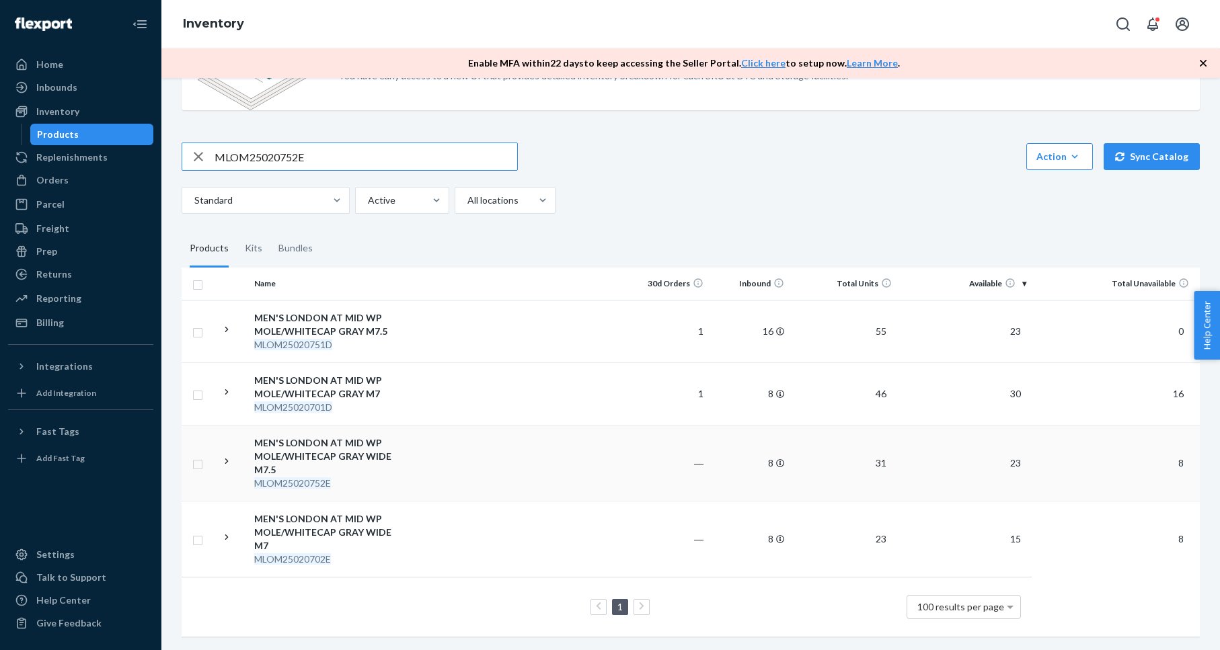
click at [344, 449] on div "MEN'S LONDON AT MID WP MOLE/WHITECAP GRAY WIDE M7.5" at bounding box center [324, 456] width 141 height 40
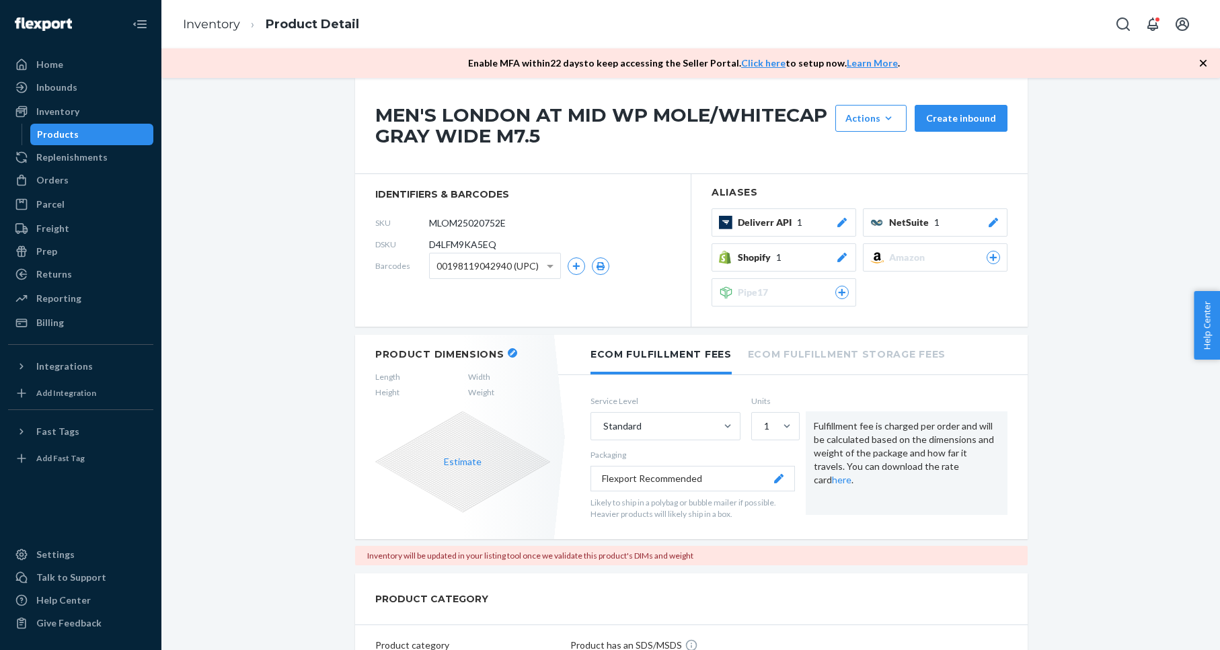
scroll to position [128, 0]
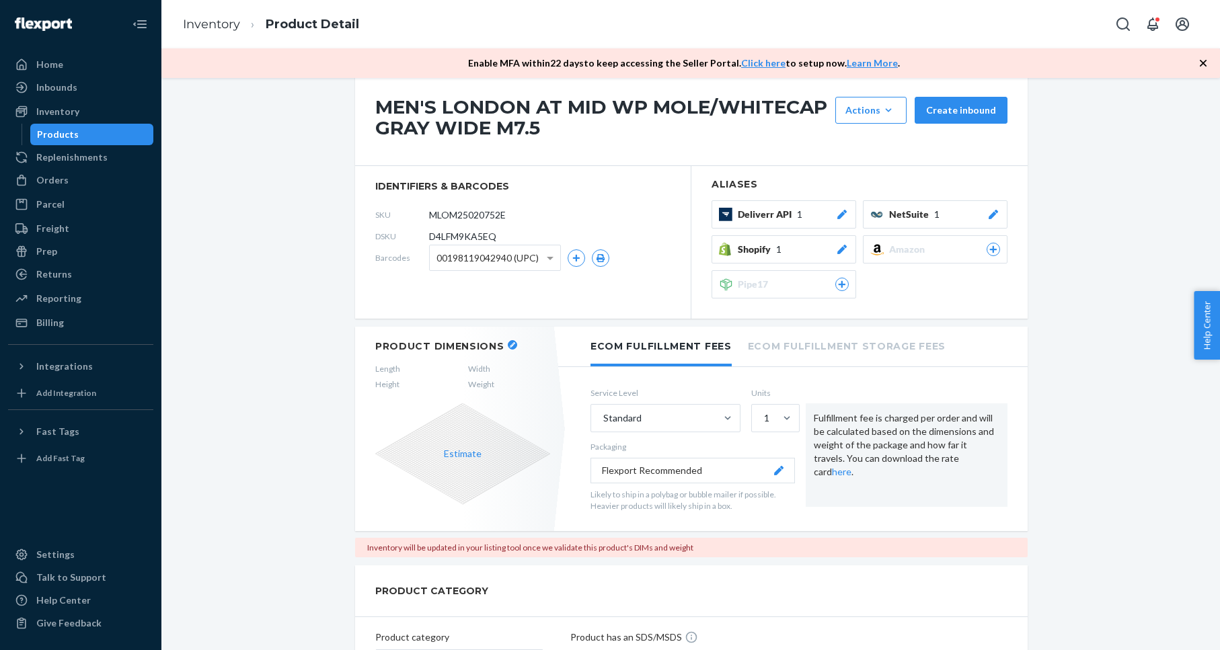
click at [509, 348] on button "button" at bounding box center [512, 344] width 9 height 9
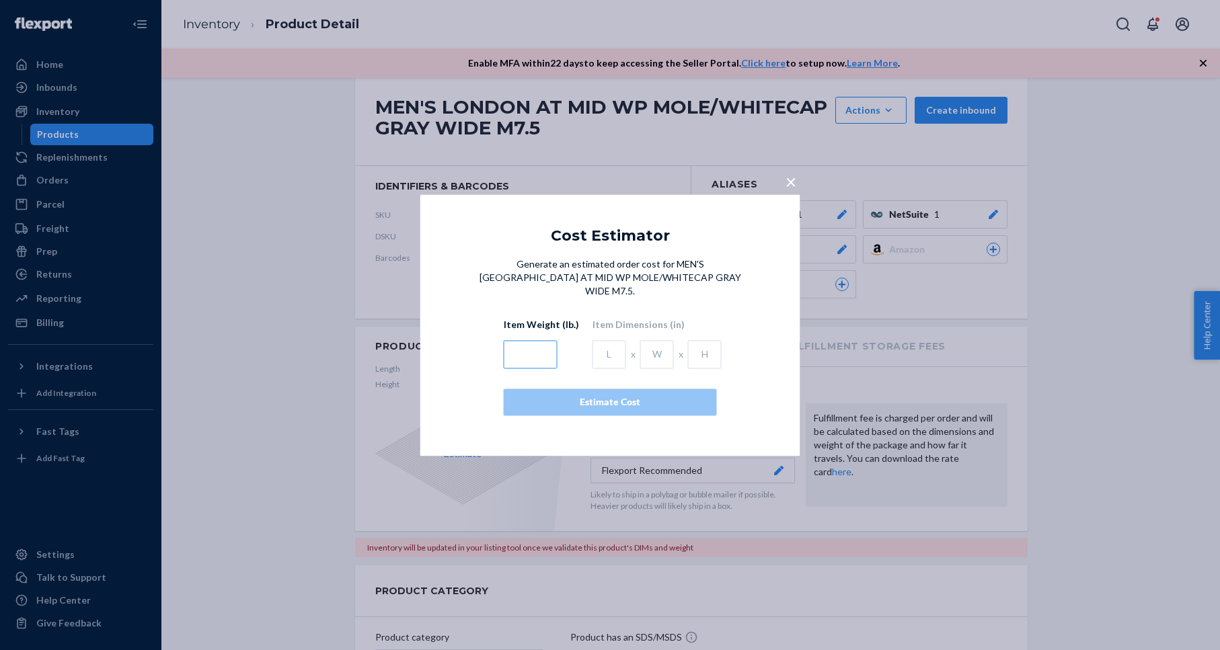
click at [527, 353] on input "text" at bounding box center [531, 354] width 54 height 28
type input "2.04"
click at [600, 344] on input "text" at bounding box center [610, 354] width 34 height 28
type input "13.85"
click at [657, 347] on input "text" at bounding box center [657, 354] width 34 height 28
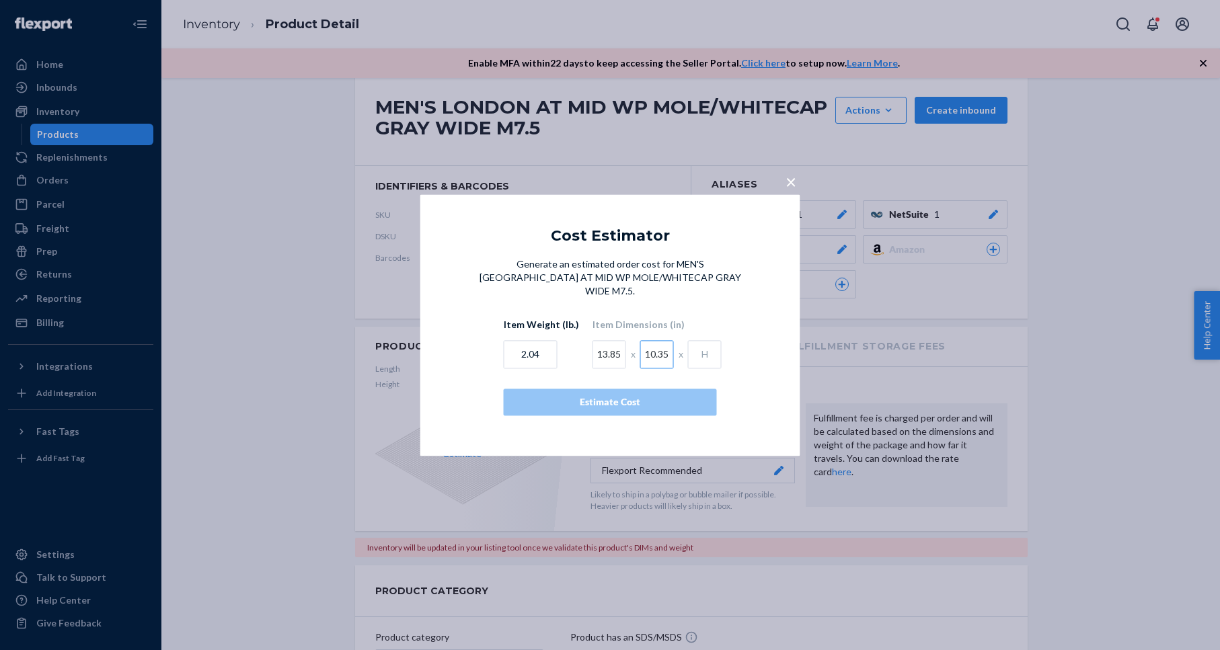
type input "10.35"
click at [688, 347] on input "text" at bounding box center [705, 354] width 34 height 28
type input "4.95"
click at [656, 395] on div "Estimate Cost" at bounding box center [610, 401] width 190 height 13
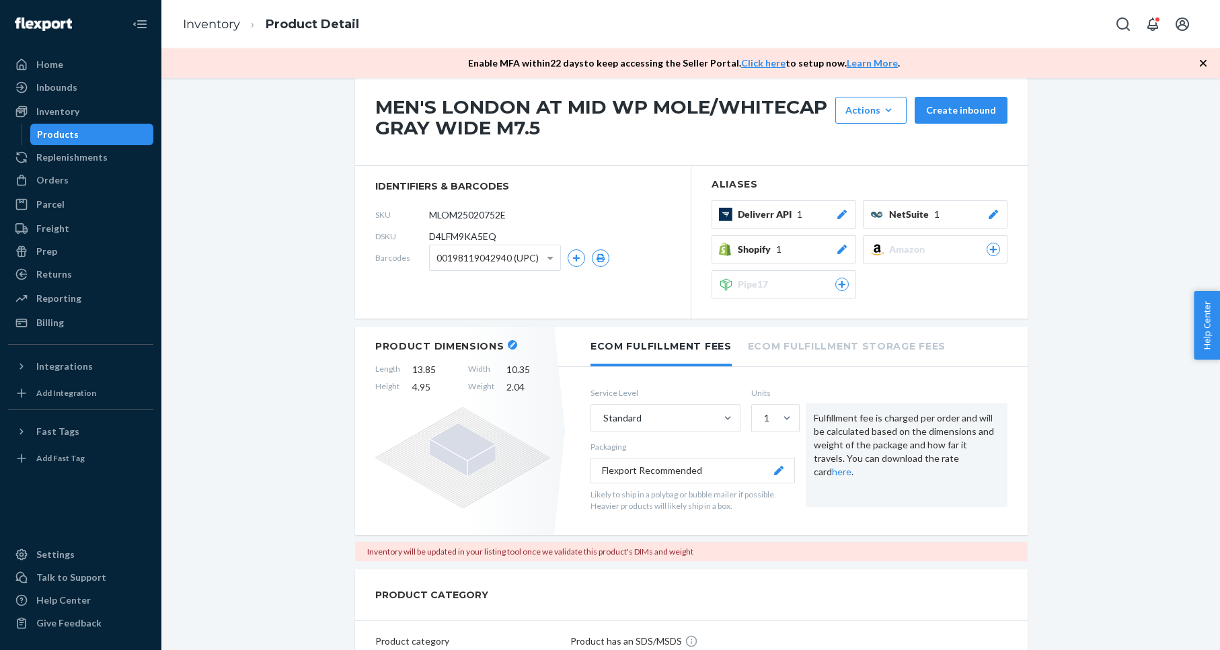
drag, startPoint x: 268, startPoint y: 110, endPoint x: 168, endPoint y: 26, distance: 130.3
click at [99, 114] on div "Inventory" at bounding box center [80, 111] width 143 height 19
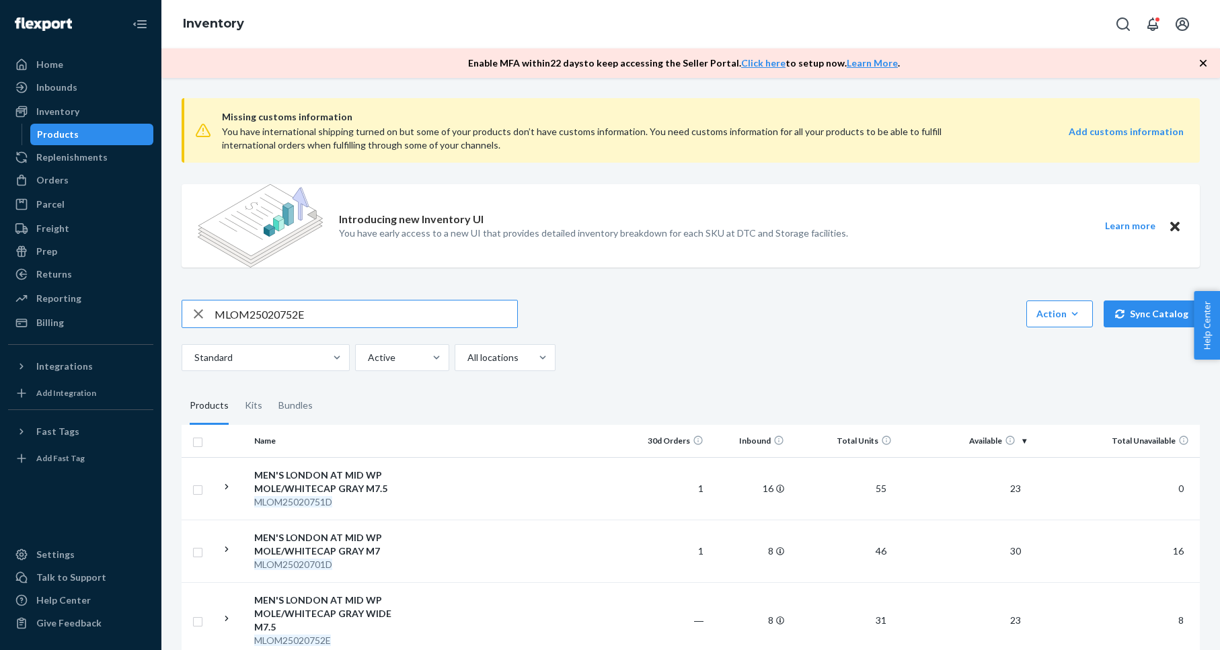
scroll to position [157, 0]
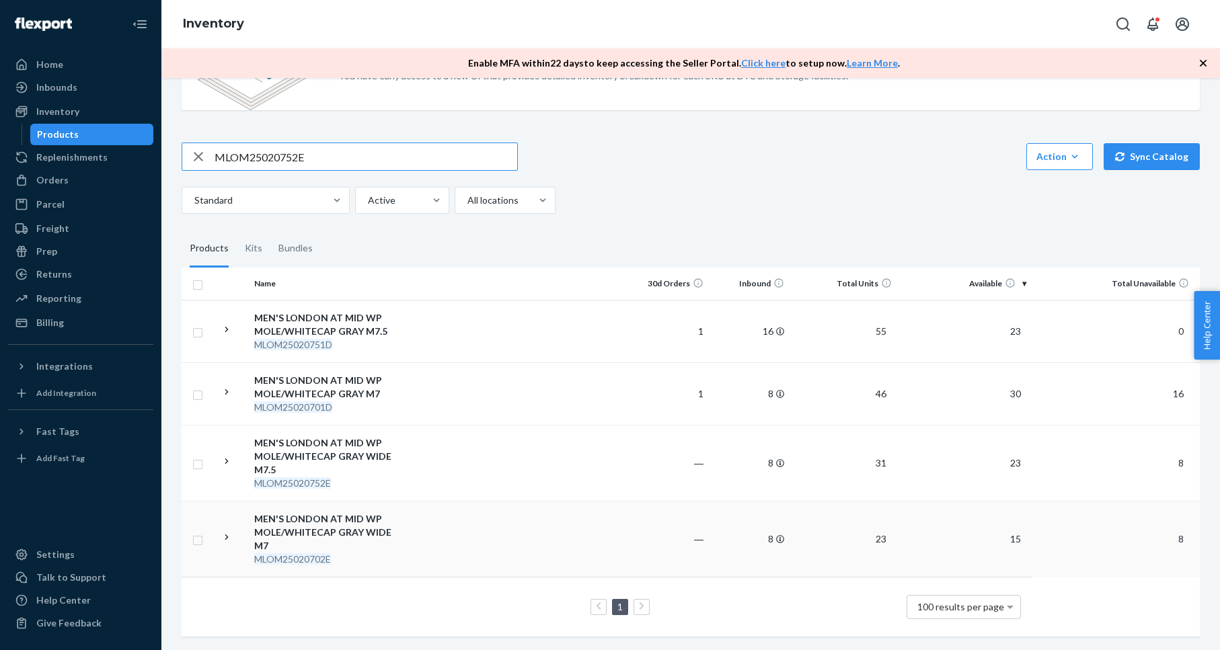
click at [328, 523] on div "MEN'S LONDON AT MID WP MOLE/WHITECAP GRAY WIDE M7" at bounding box center [324, 532] width 141 height 40
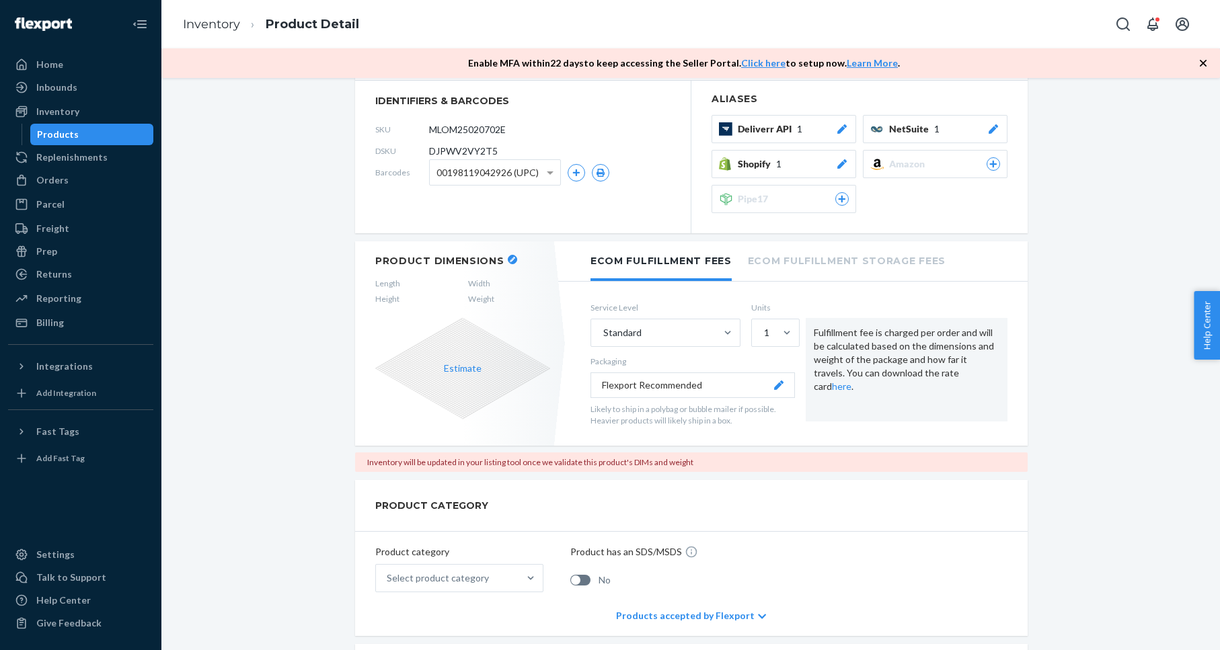
scroll to position [211, 0]
click at [510, 263] on icon "button" at bounding box center [512, 262] width 5 height 5
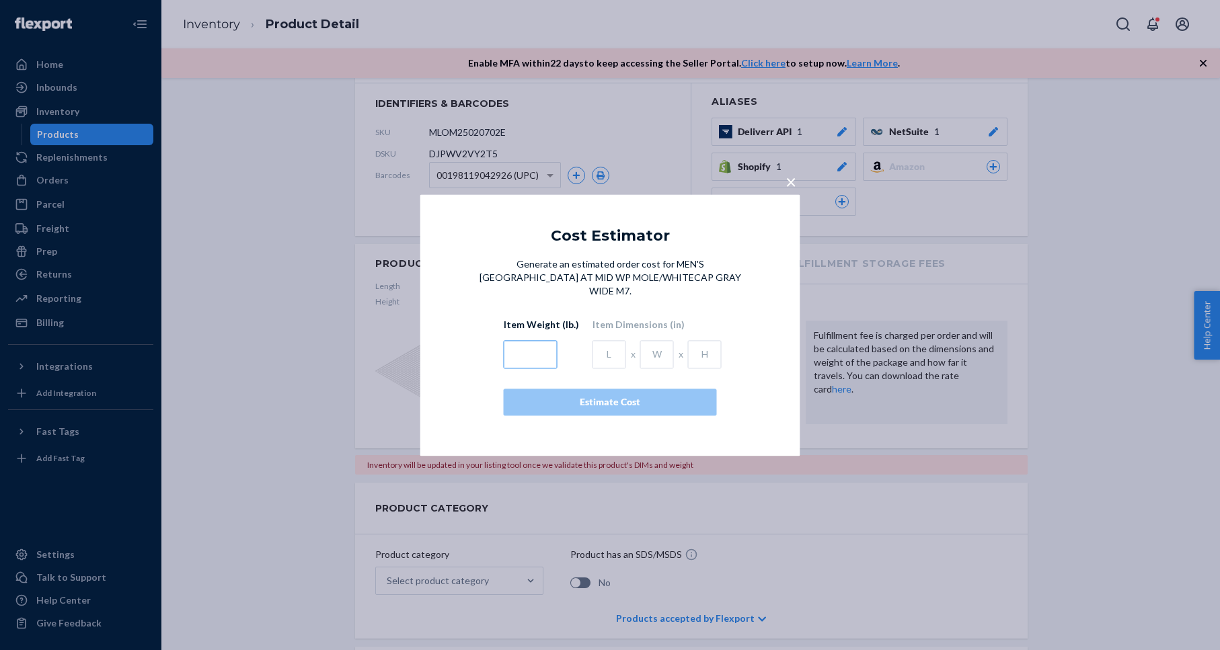
click at [543, 356] on input "text" at bounding box center [531, 354] width 54 height 28
type input "2.395"
click at [609, 349] on input "text" at bounding box center [610, 354] width 34 height 28
type input "12.4"
click at [658, 350] on input "text" at bounding box center [657, 354] width 34 height 28
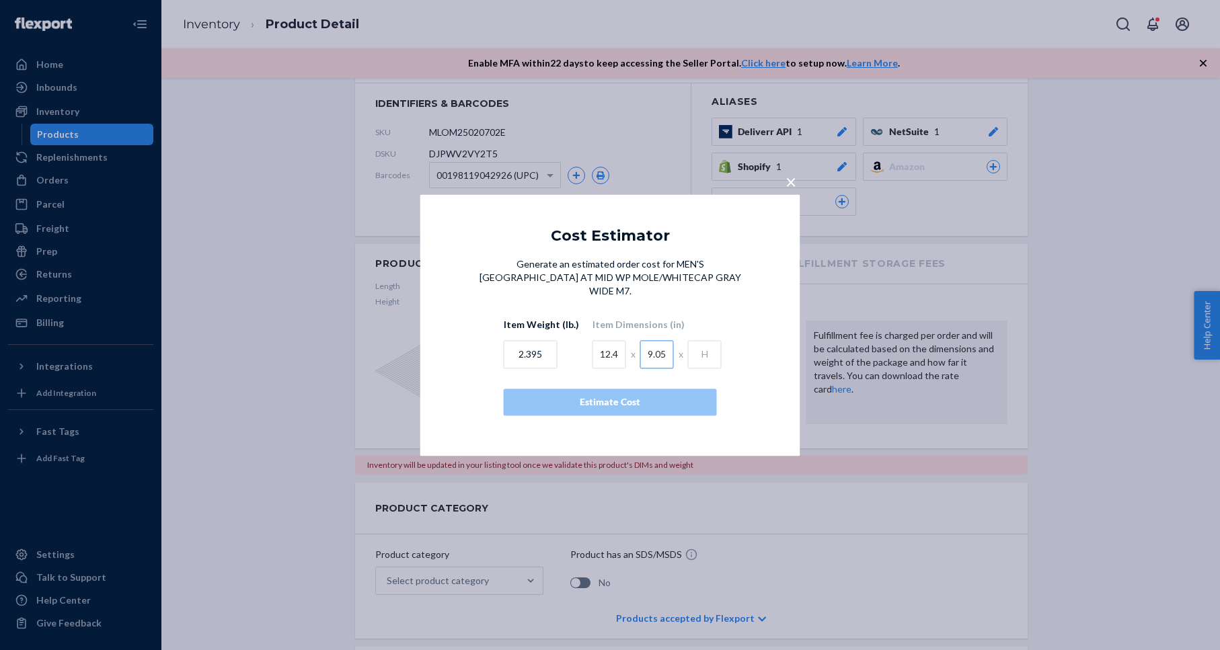
type input "9.05"
click at [693, 346] on input "text" at bounding box center [705, 354] width 34 height 28
type input "4.7"
click at [675, 389] on button "Estimate Cost" at bounding box center [610, 402] width 213 height 27
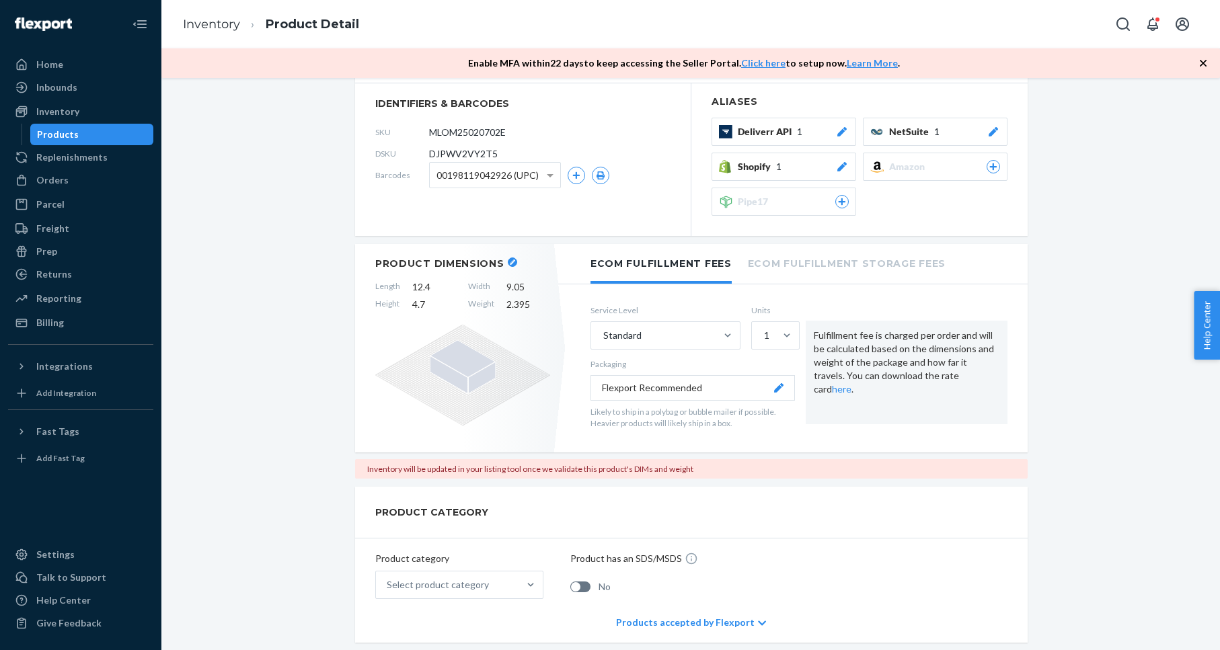
drag, startPoint x: 340, startPoint y: 238, endPoint x: 317, endPoint y: 227, distance: 25.0
click at [103, 105] on div "Inventory" at bounding box center [80, 111] width 143 height 19
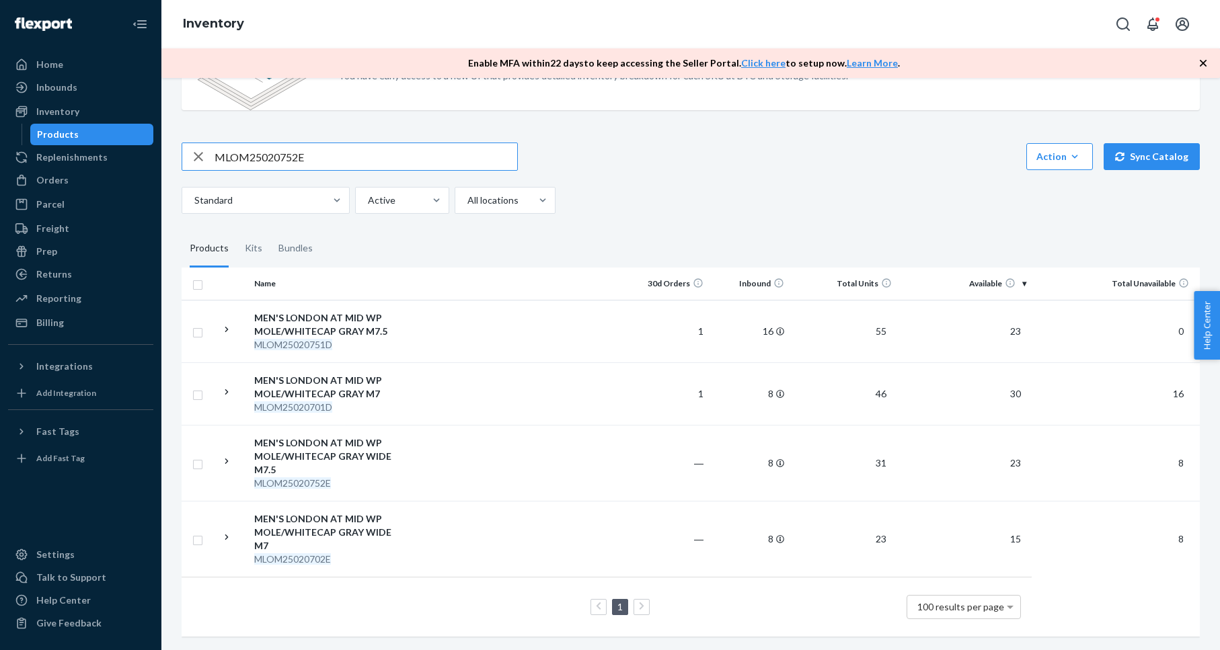
scroll to position [157, 0]
click at [70, 176] on div "Orders" at bounding box center [80, 180] width 143 height 19
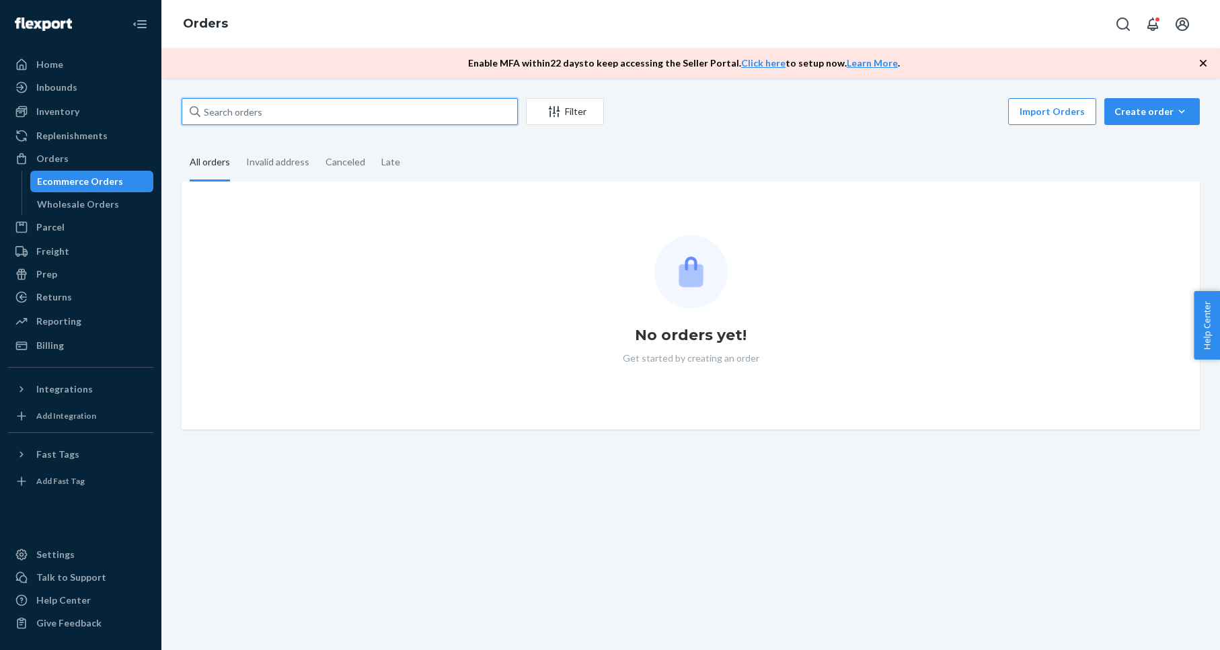
click at [326, 103] on input "text" at bounding box center [350, 111] width 336 height 27
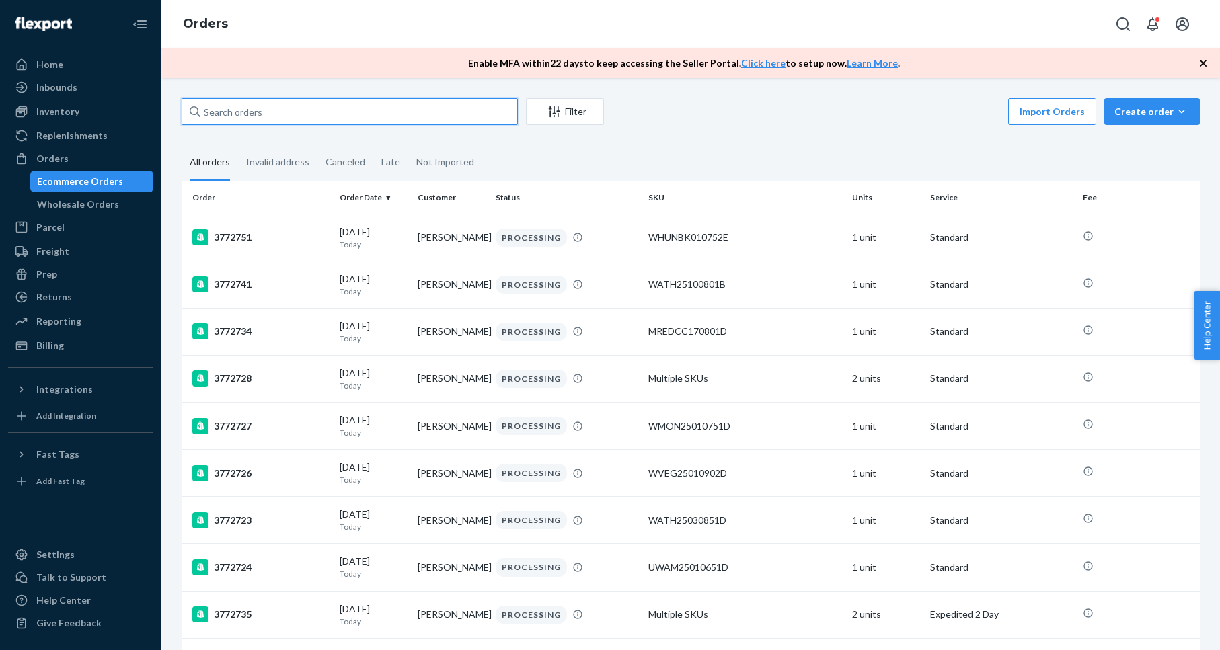
paste input "114-8230323-6095438"
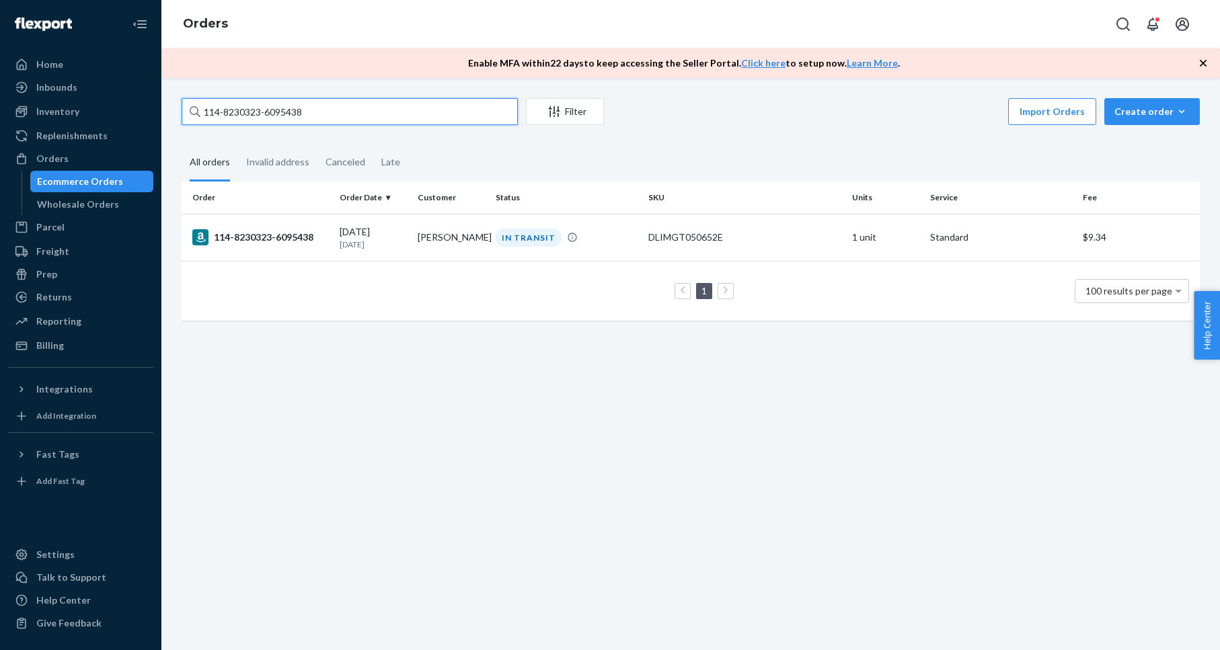
type input "114-8230323-6095438"
click at [258, 235] on div "114-8230323-6095438" at bounding box center [260, 237] width 137 height 16
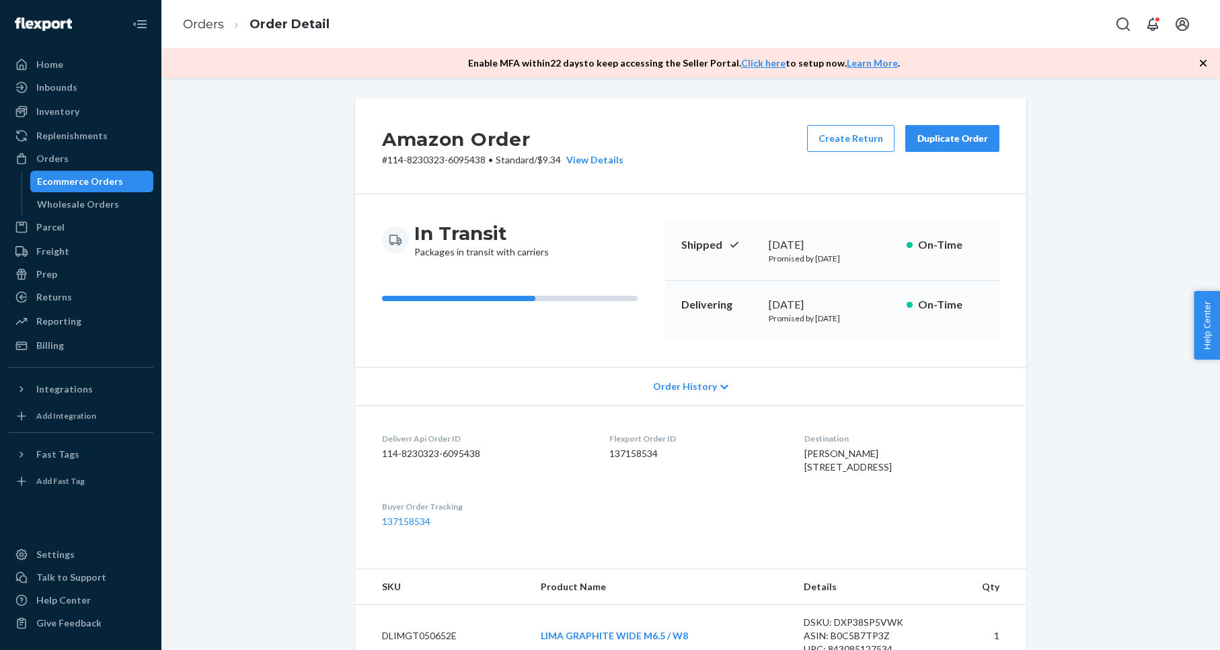
drag, startPoint x: 1072, startPoint y: 136, endPoint x: 995, endPoint y: 138, distance: 76.7
click at [1070, 135] on div "Amazon Order # 114-8230323-6095438 • Standard / $9.34 View Details Create Retur…" at bounding box center [691, 547] width 1038 height 899
click at [990, 137] on button "Duplicate Order" at bounding box center [952, 138] width 94 height 27
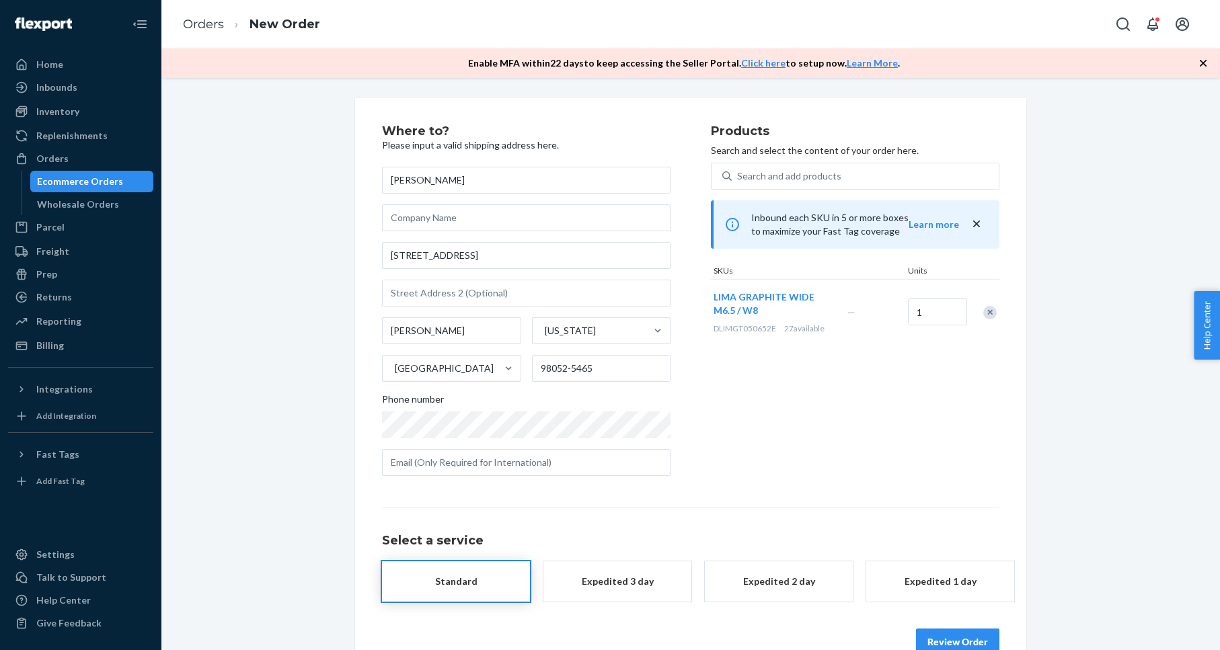
drag, startPoint x: 989, startPoint y: 311, endPoint x: 971, endPoint y: 283, distance: 33.4
click at [989, 311] on div "Remove Item" at bounding box center [989, 312] width 13 height 13
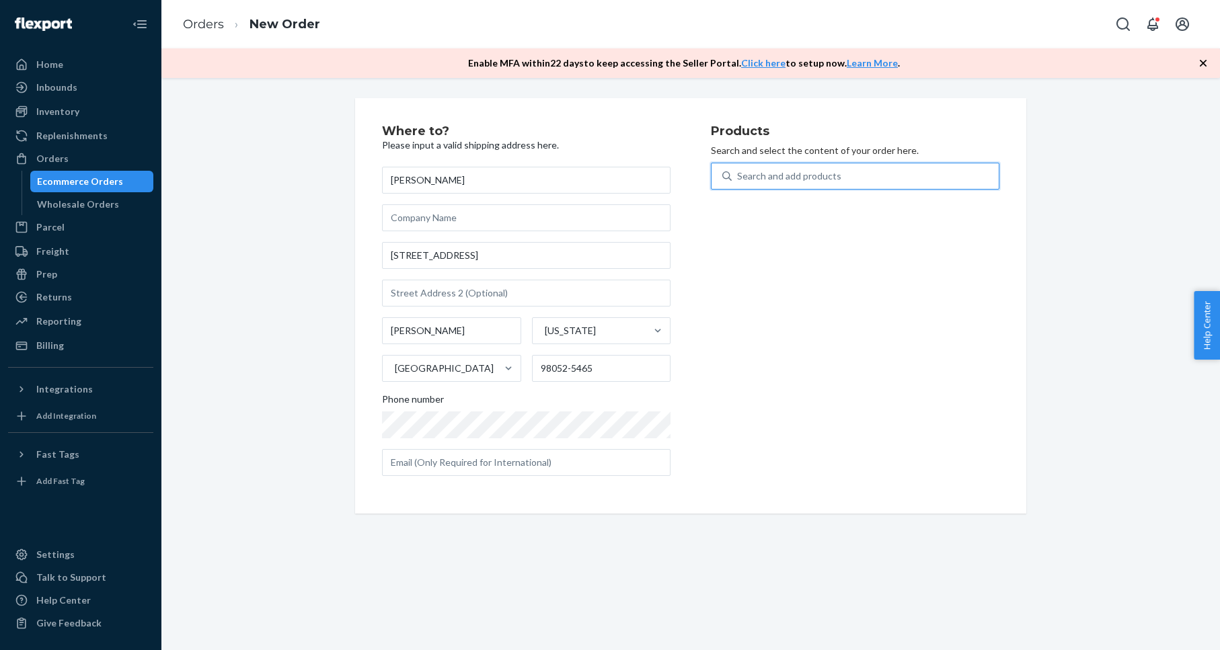
click at [796, 169] on div "Search and add products" at bounding box center [789, 175] width 104 height 13
click at [738, 169] on input "0 results available. Use Up and Down to choose options, press Enter to select t…" at bounding box center [737, 175] width 1 height 13
paste input "Lima Graphite Wide M6.5 / W8"
type input "Lima Graphite Wide M6.5 / W8"
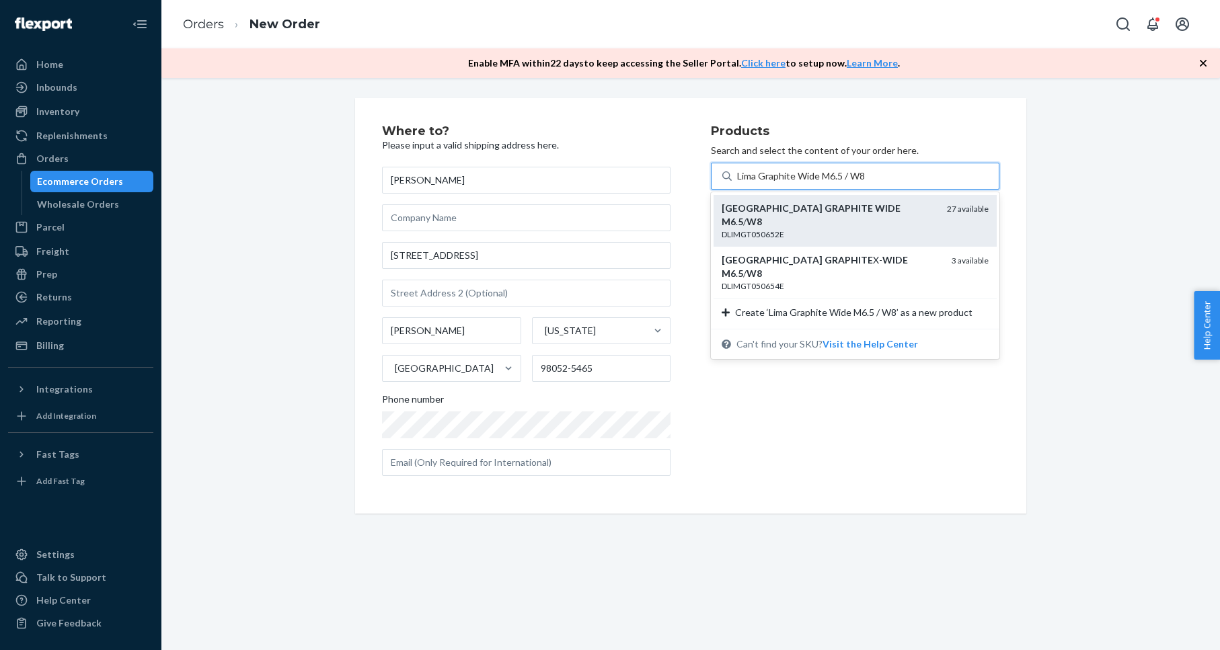
click at [878, 214] on div "LIMA GRAPHITE WIDE M6 . 5 / W8" at bounding box center [829, 215] width 215 height 27
click at [866, 183] on input "Lima Graphite Wide M6.5 / W8" at bounding box center [801, 175] width 129 height 13
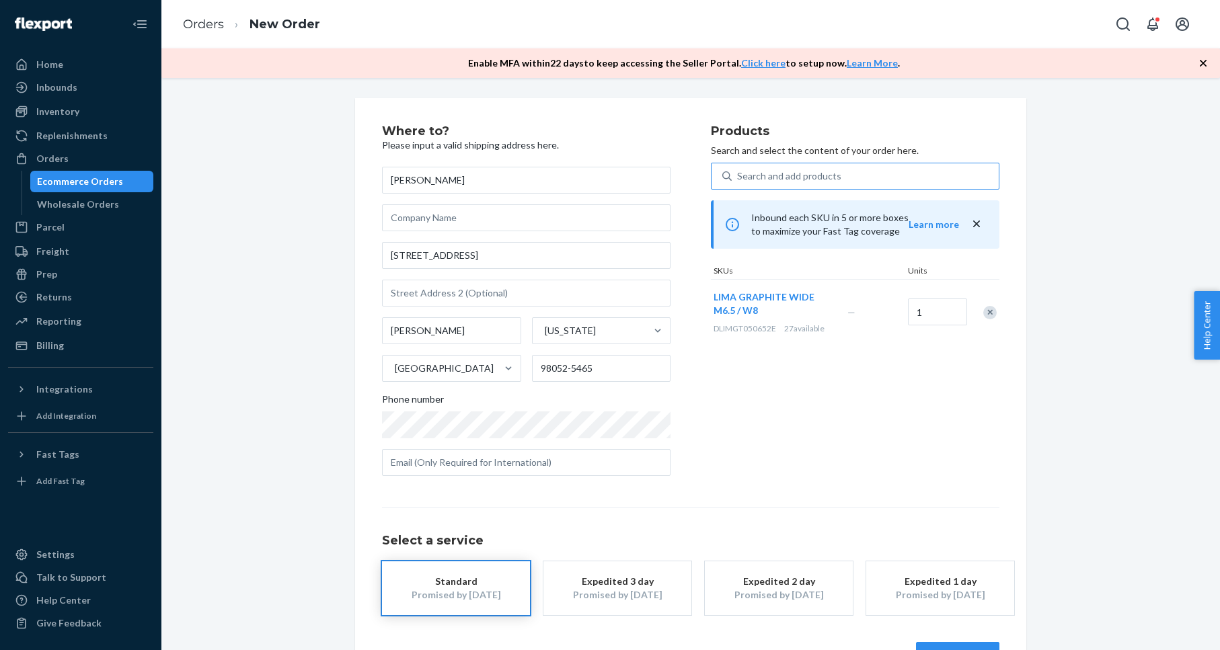
click at [798, 309] on button "LIMA GRAPHITE WIDE M6.5 / W8" at bounding box center [773, 304] width 118 height 27
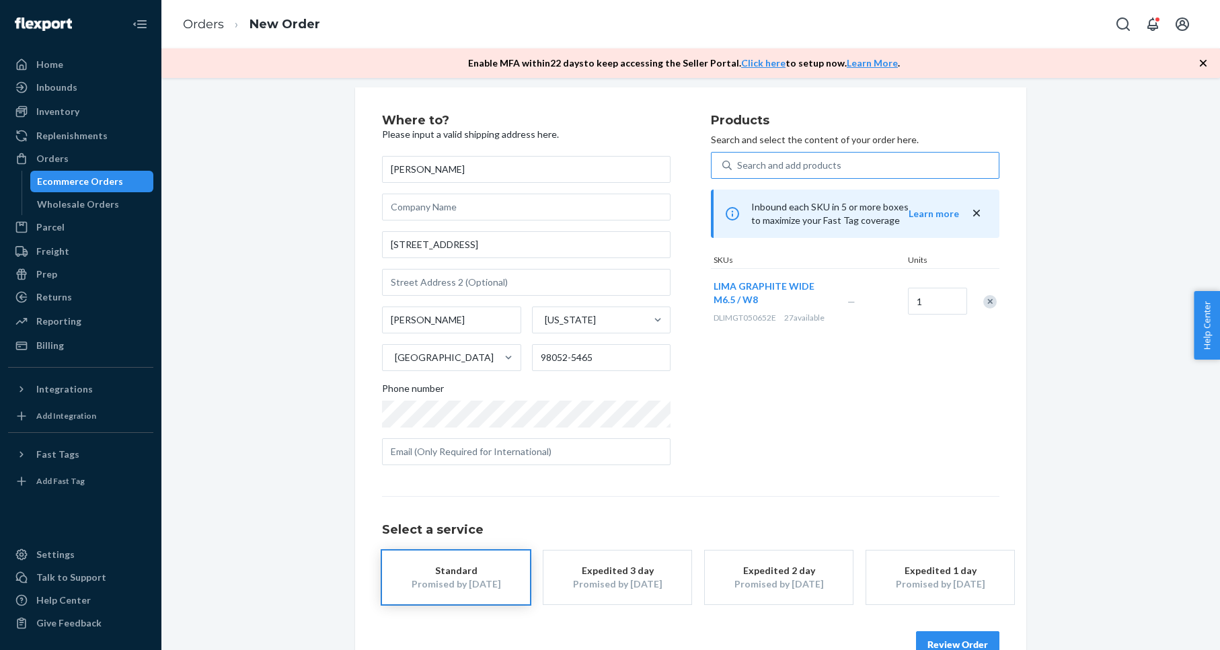
scroll to position [17, 0]
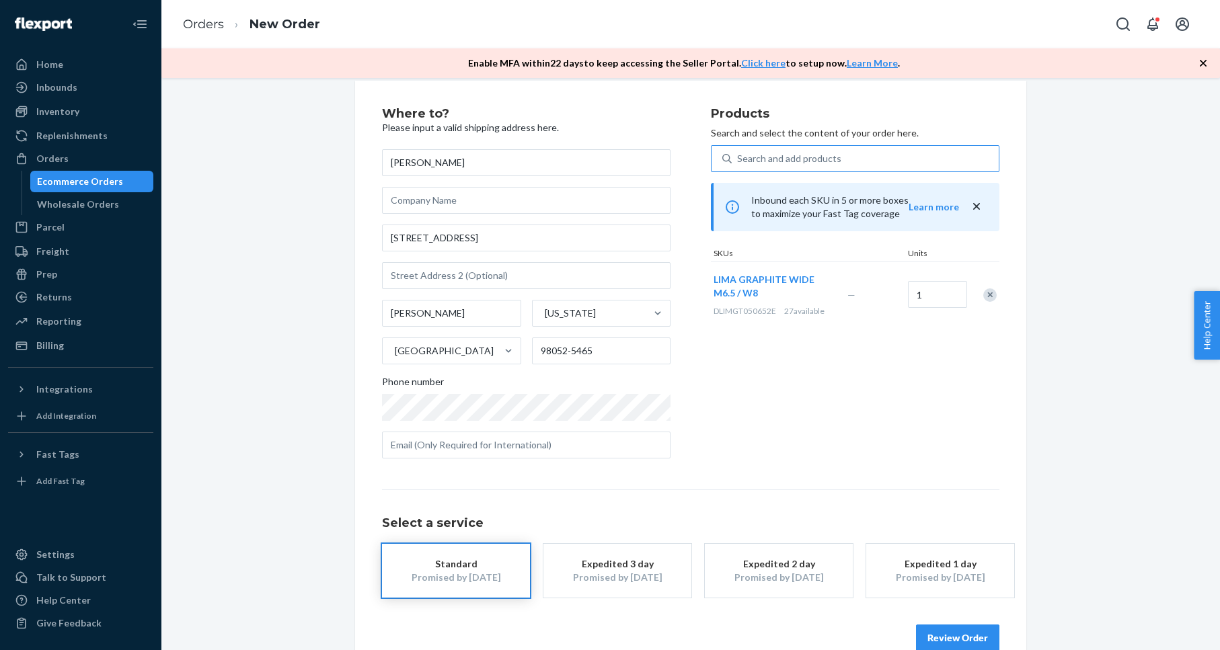
drag, startPoint x: 904, startPoint y: 413, endPoint x: 911, endPoint y: 476, distance: 63.0
click at [904, 413] on div "Products Search and select the content of your order here. Search and add produ…" at bounding box center [855, 289] width 289 height 362
click at [952, 629] on button "Review Order" at bounding box center [957, 638] width 83 height 27
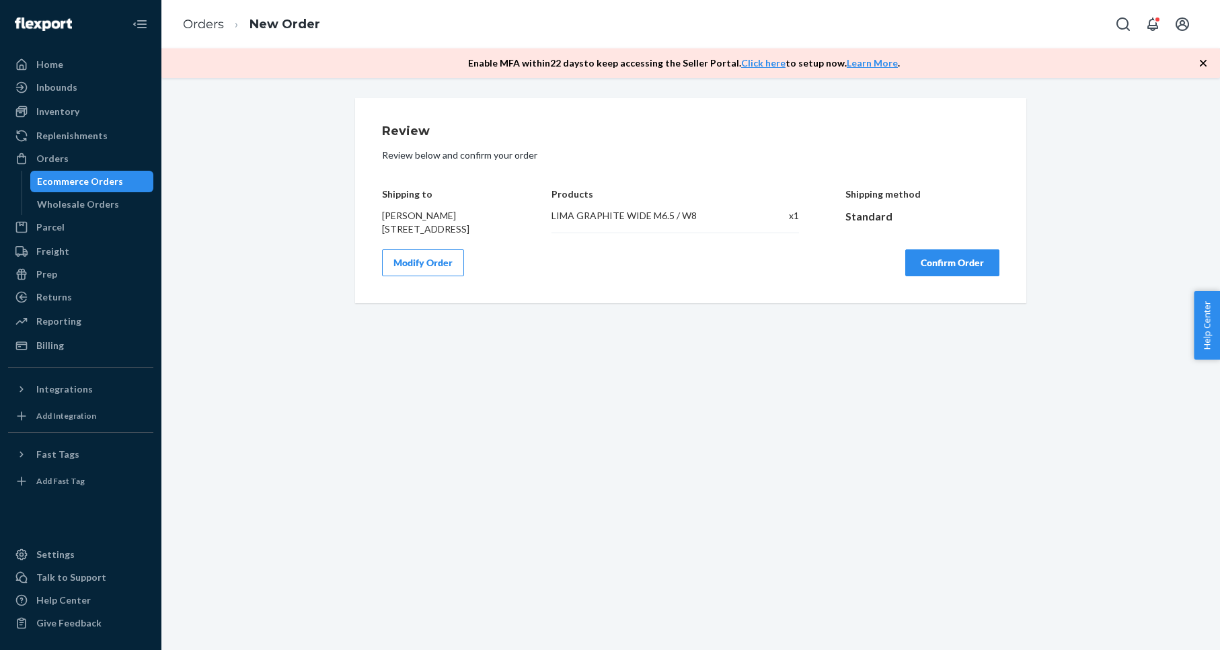
scroll to position [0, 0]
click at [119, 157] on div "Orders" at bounding box center [80, 158] width 143 height 19
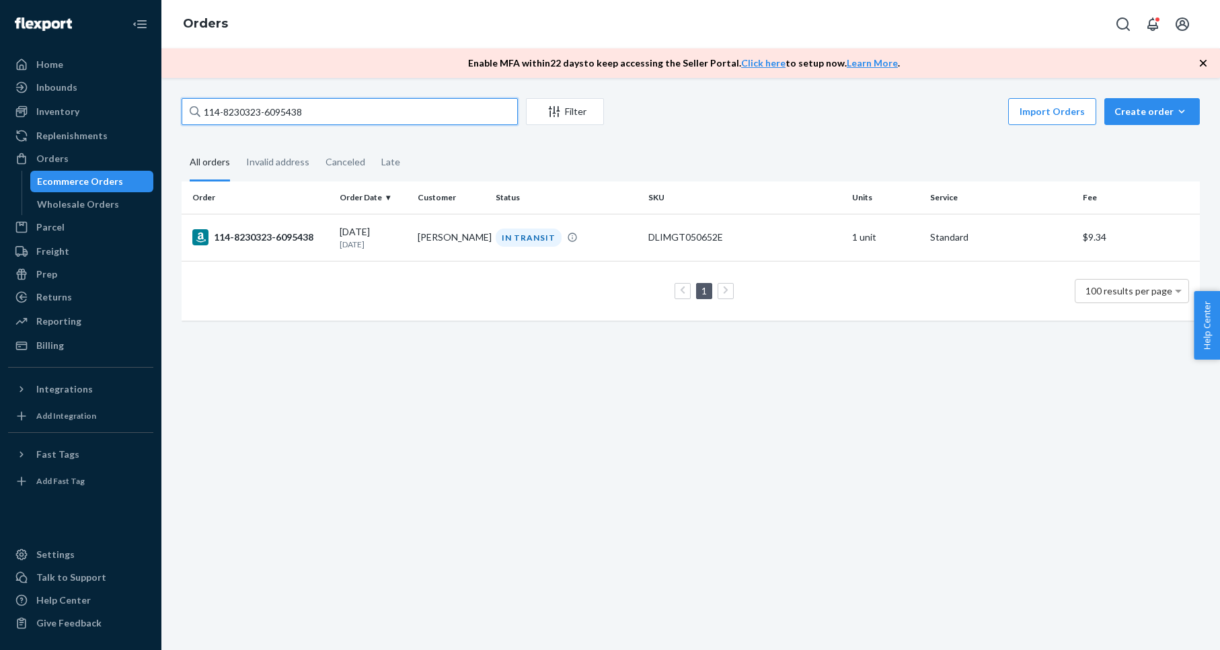
click at [276, 111] on input "114-8230323-6095438" at bounding box center [350, 111] width 336 height 27
click at [275, 111] on input "114-8230323-6095438" at bounding box center [350, 111] width 336 height 27
click at [274, 111] on input "114-8230323-6095438" at bounding box center [350, 111] width 336 height 27
drag, startPoint x: 311, startPoint y: 108, endPoint x: 221, endPoint y: 98, distance: 89.9
click at [222, 99] on input "114-8230323-6095438" at bounding box center [350, 111] width 336 height 27
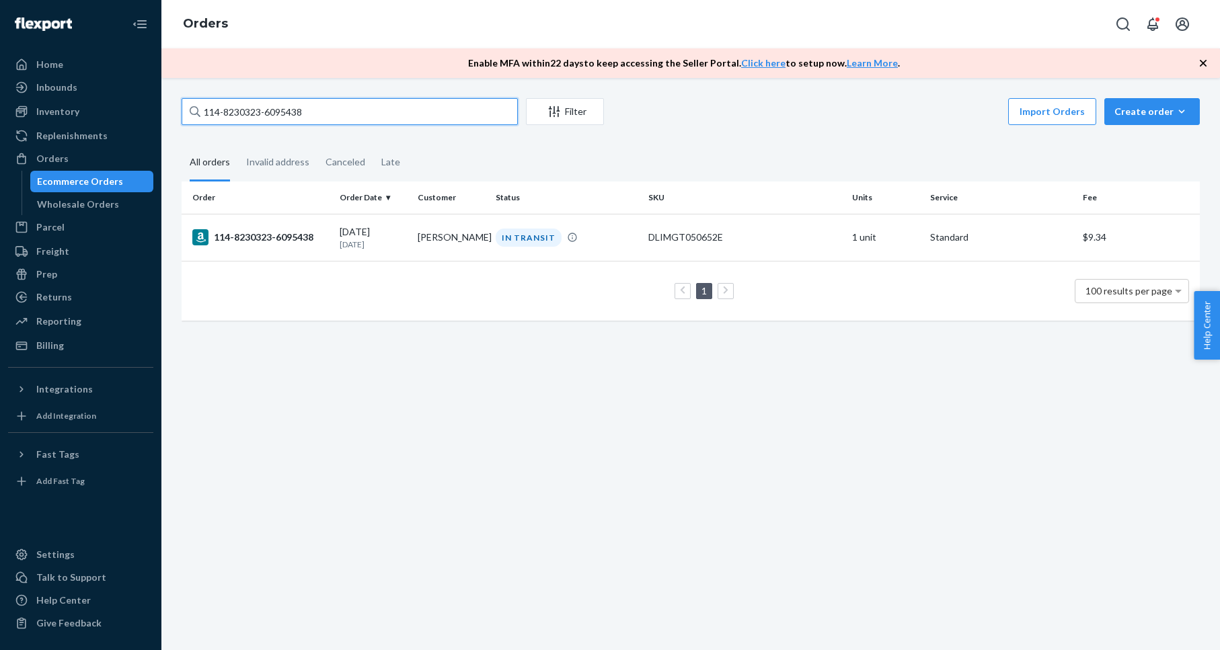
paste input "3770651"
type input "3770651"
click at [232, 240] on div "3770651" at bounding box center [260, 237] width 137 height 16
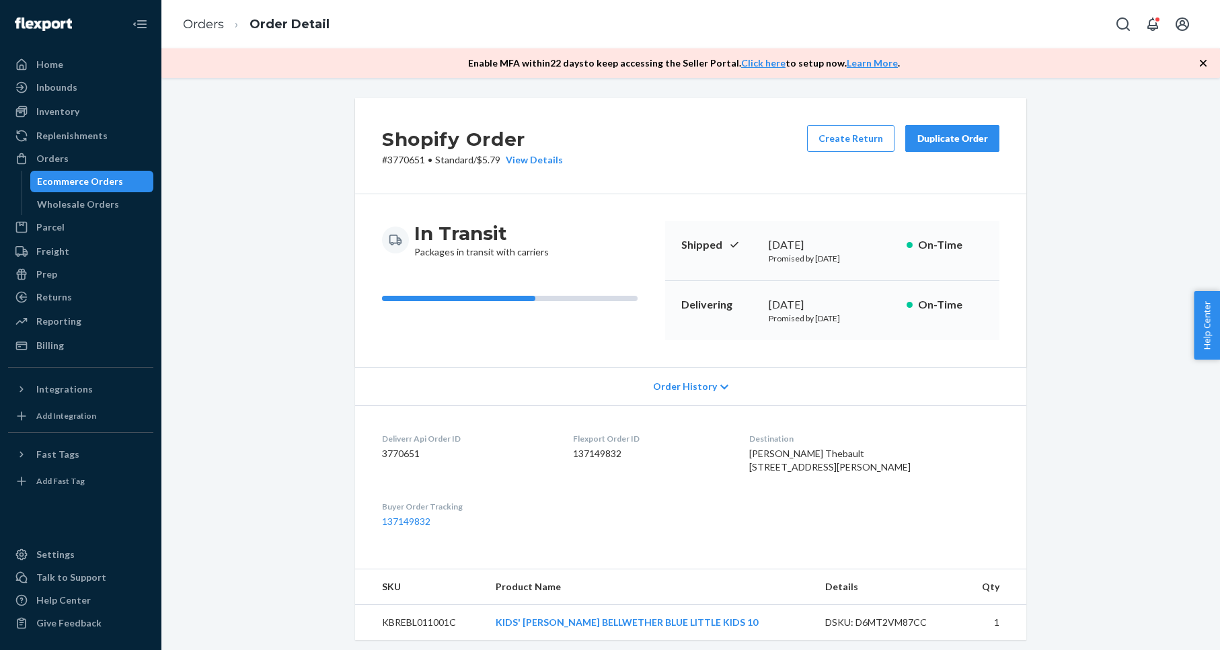
click at [940, 135] on div "Duplicate Order" at bounding box center [952, 138] width 71 height 13
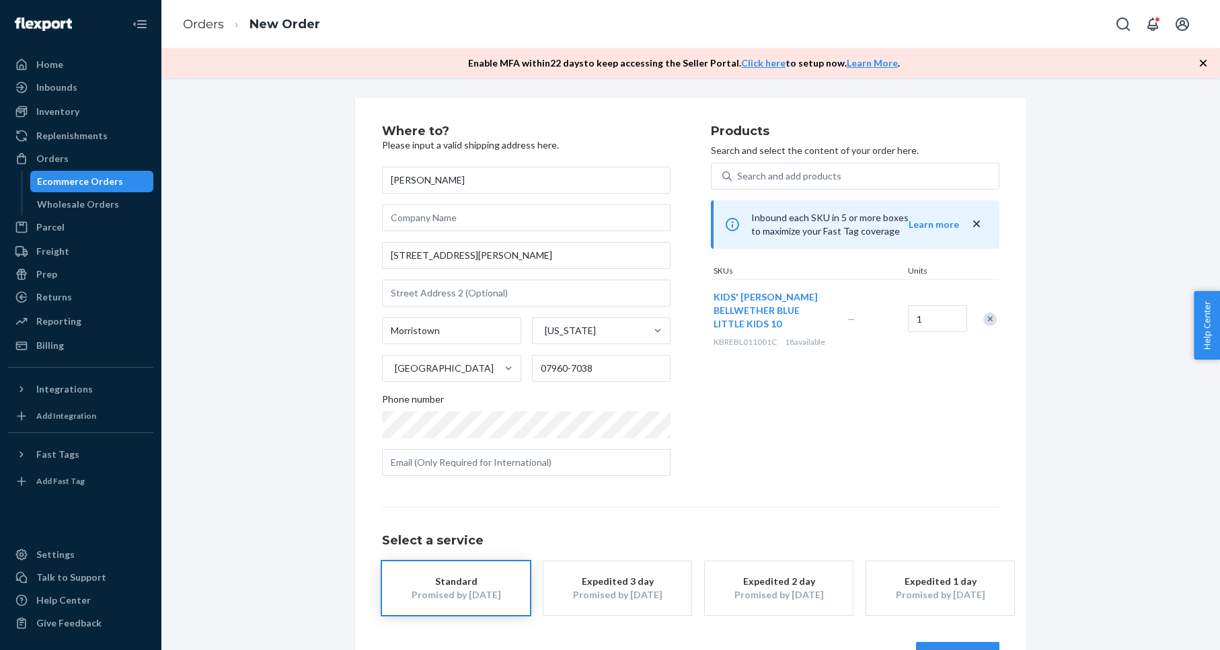
drag, startPoint x: 989, startPoint y: 320, endPoint x: 941, endPoint y: 229, distance: 103.2
click at [988, 320] on div "Remove Item" at bounding box center [989, 319] width 13 height 13
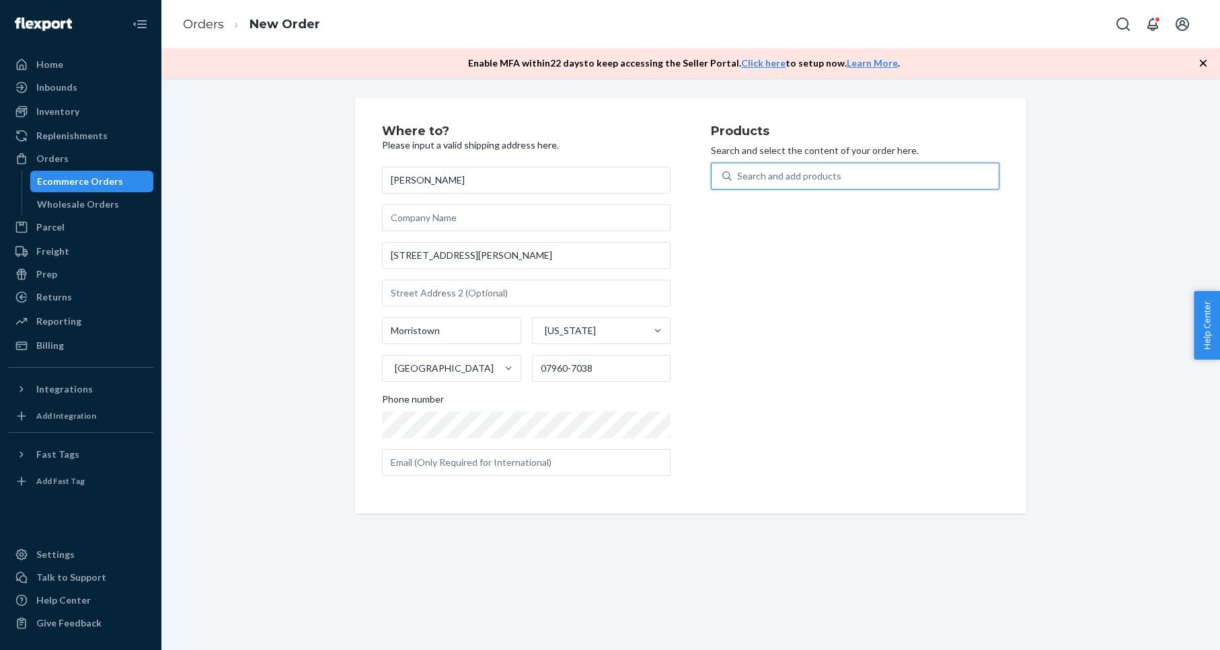
click at [868, 172] on div "Search and add products" at bounding box center [865, 176] width 267 height 24
click at [738, 172] on input "0 results available. Use Up and Down to choose options, press Enter to select t…" at bounding box center [737, 175] width 1 height 13
paste input "Anaheim Freeze Tag Little Kids 10"
type input "Anaheim Freeze Tag Little Kids 10"
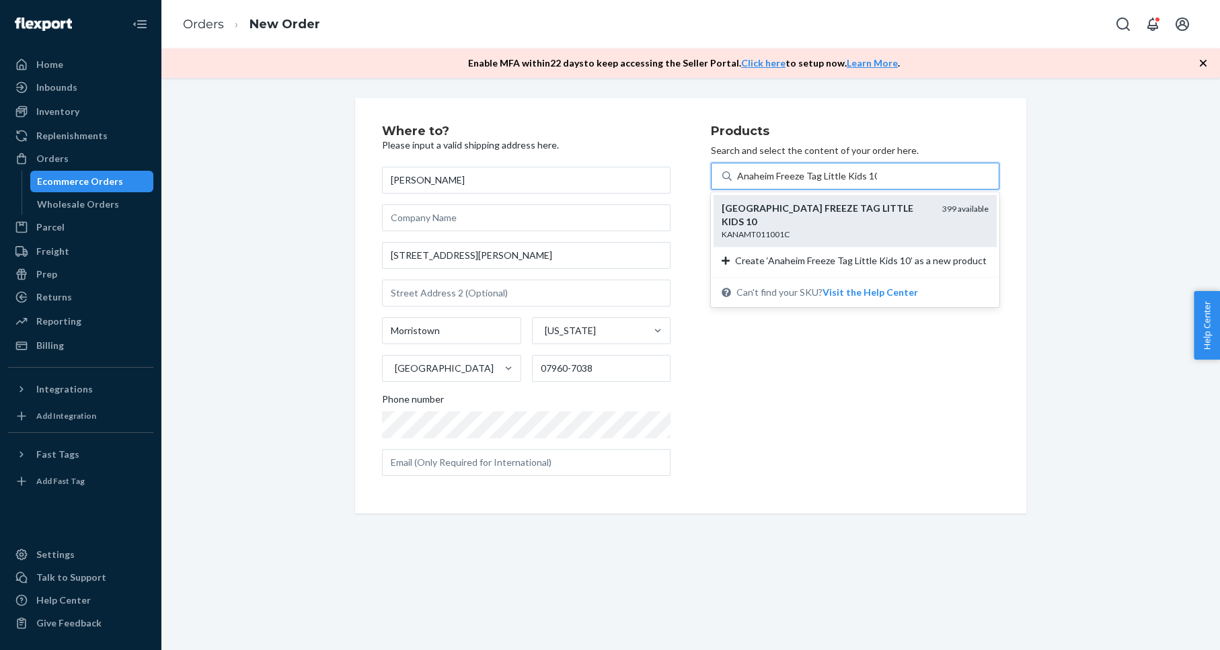
click at [873, 214] on div "ANAHEIM FREEZE TAG LITTLE KIDS 10" at bounding box center [827, 215] width 210 height 27
click at [873, 183] on input "Anaheim Freeze Tag Little Kids 10" at bounding box center [807, 175] width 140 height 13
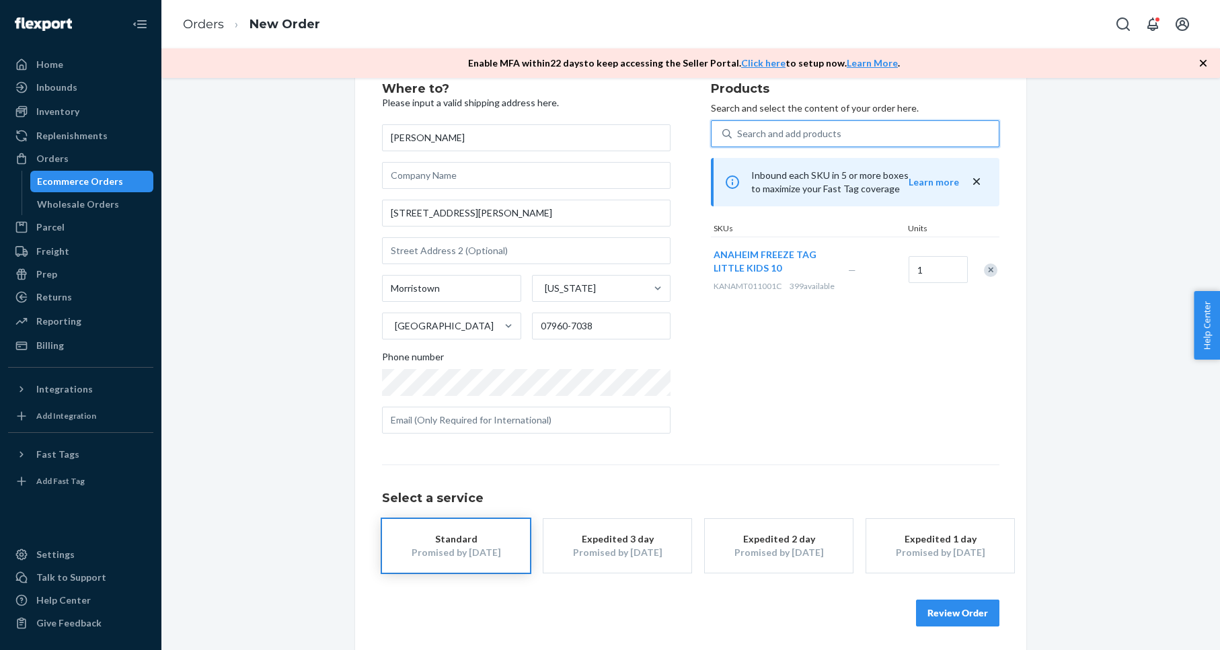
scroll to position [46, 0]
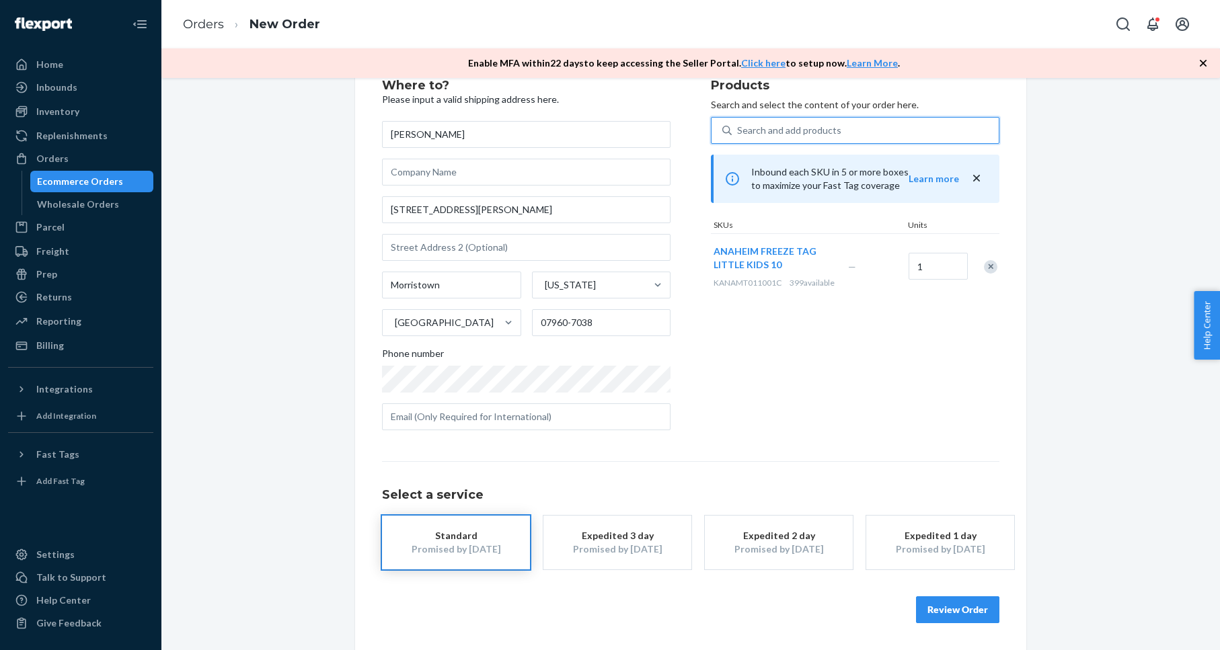
click at [949, 609] on button "Review Order" at bounding box center [957, 610] width 83 height 27
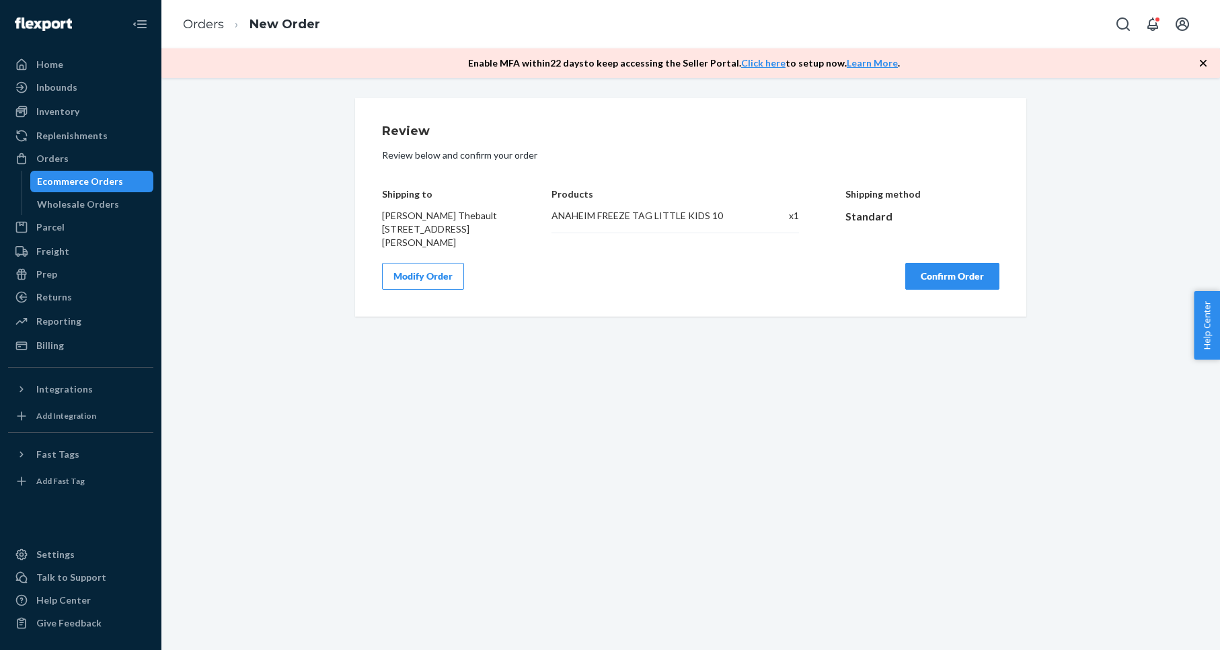
scroll to position [0, 0]
click at [950, 281] on button "Confirm Order" at bounding box center [952, 276] width 94 height 27
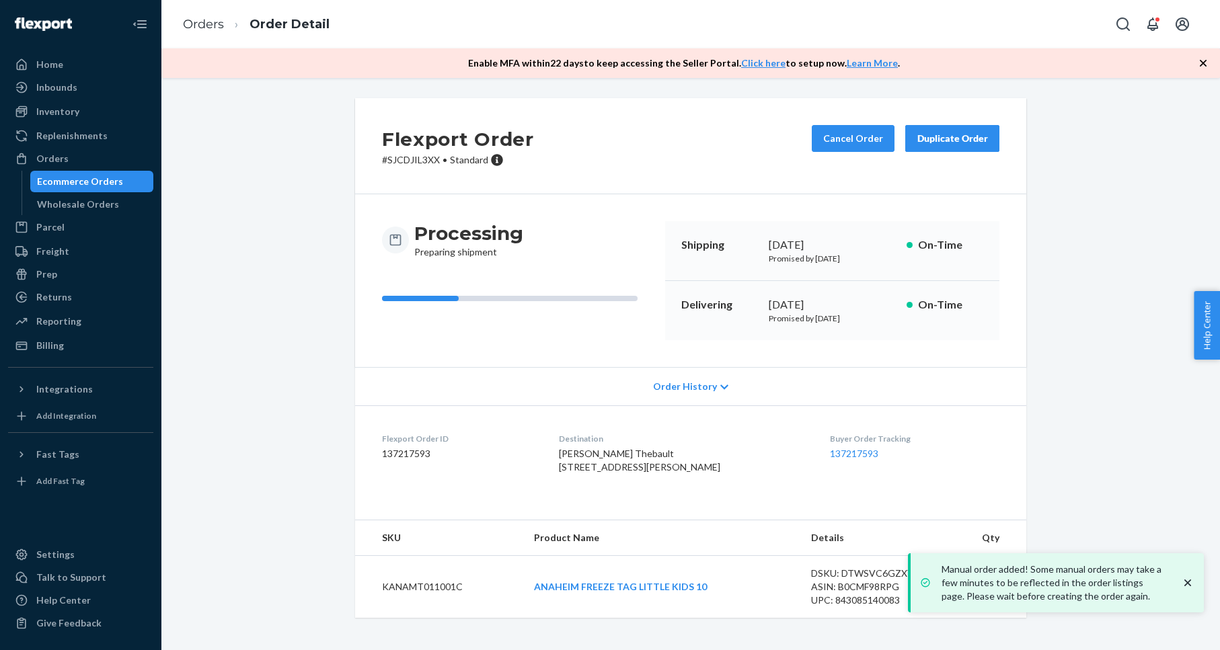
click at [414, 159] on p "# SJCDJIL3XX • Standard" at bounding box center [458, 159] width 152 height 13
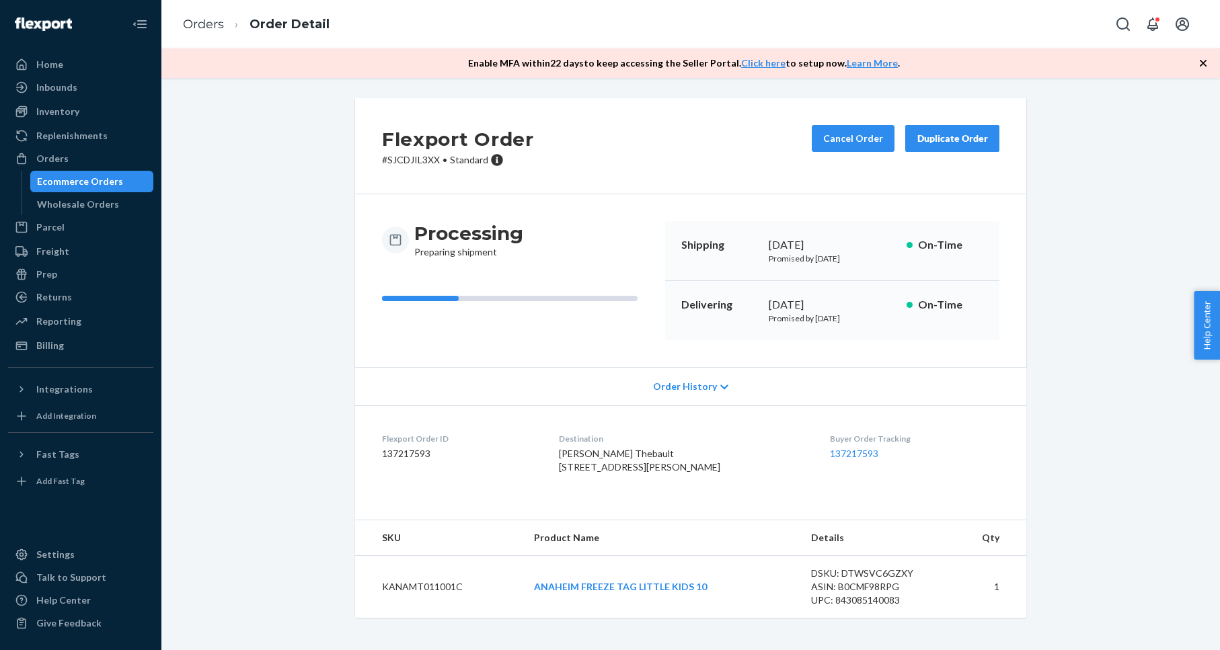
click at [257, 248] on div "Flexport Order # SJCDJIL3XX • Standard Cancel Order Duplicate Order Processing …" at bounding box center [691, 366] width 1038 height 536
click at [132, 162] on div "Orders" at bounding box center [80, 158] width 143 height 19
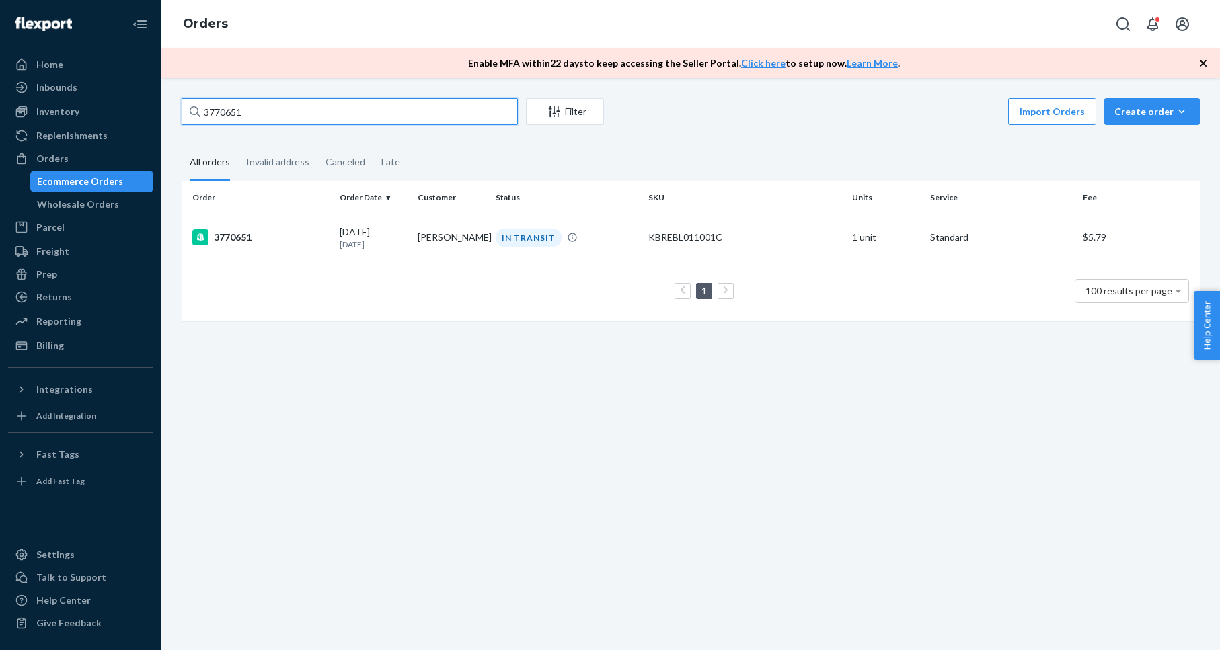
click at [232, 112] on input "3770651" at bounding box center [350, 111] width 336 height 27
click at [231, 112] on input "3770651" at bounding box center [350, 111] width 336 height 27
paste input "69376"
type input "3769376"
drag, startPoint x: 243, startPoint y: 234, endPoint x: 241, endPoint y: 264, distance: 29.7
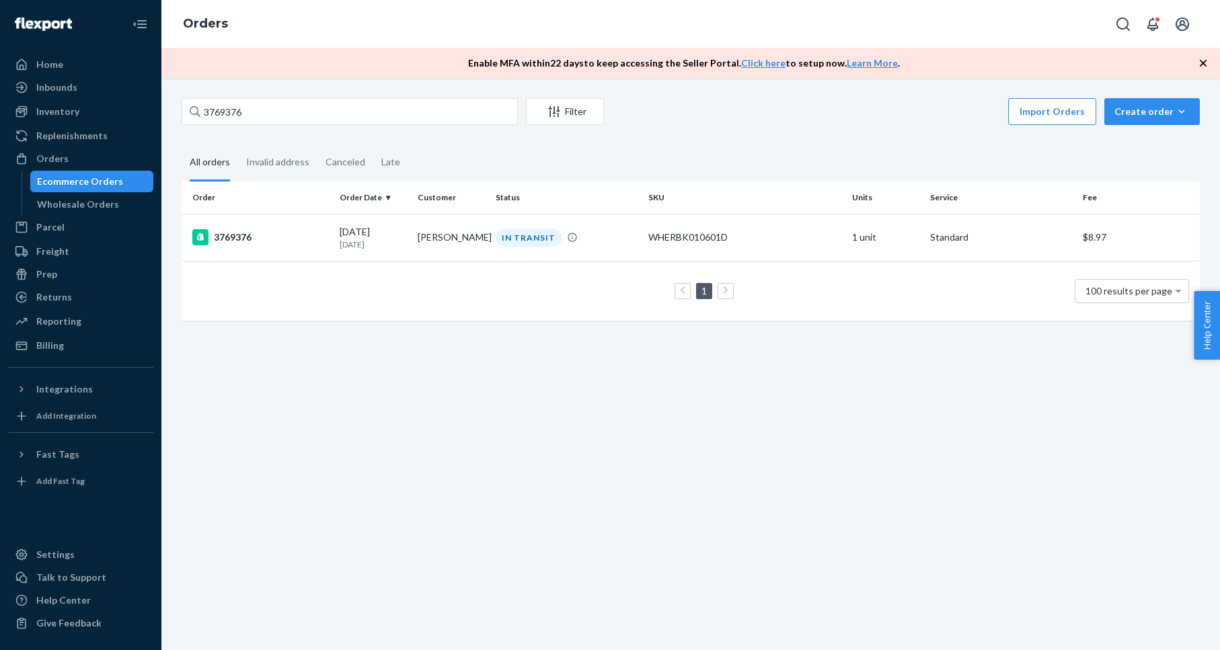
click at [243, 234] on div "3769376" at bounding box center [260, 237] width 137 height 16
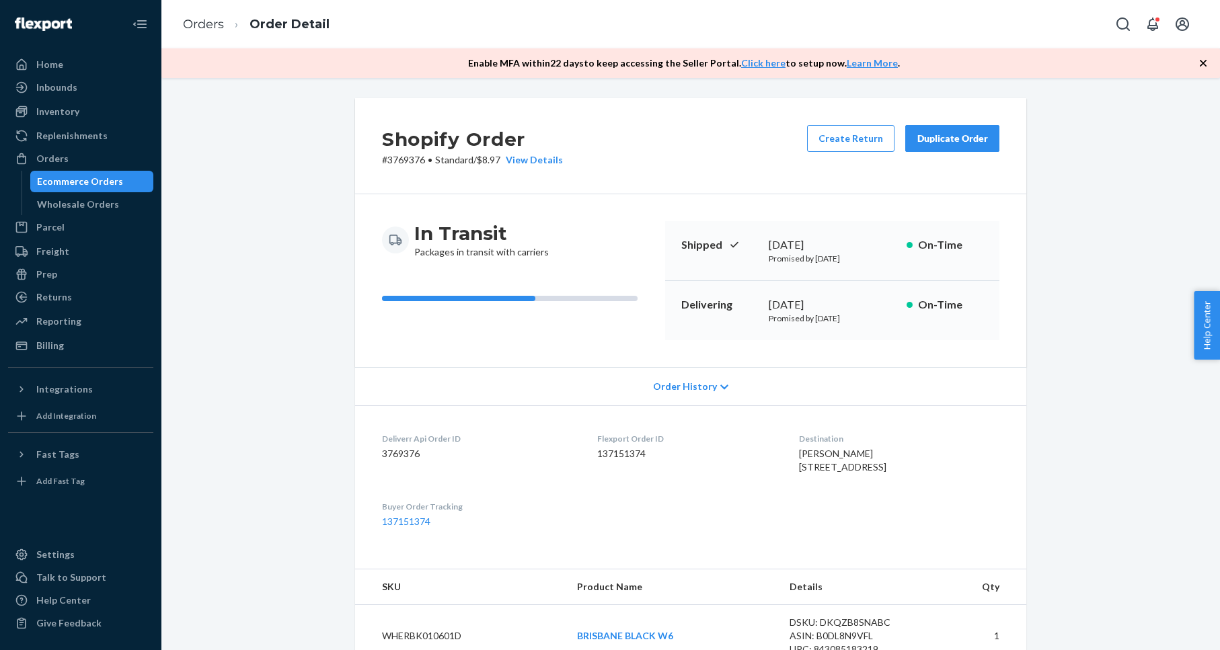
click at [935, 139] on div "Duplicate Order" at bounding box center [952, 138] width 71 height 13
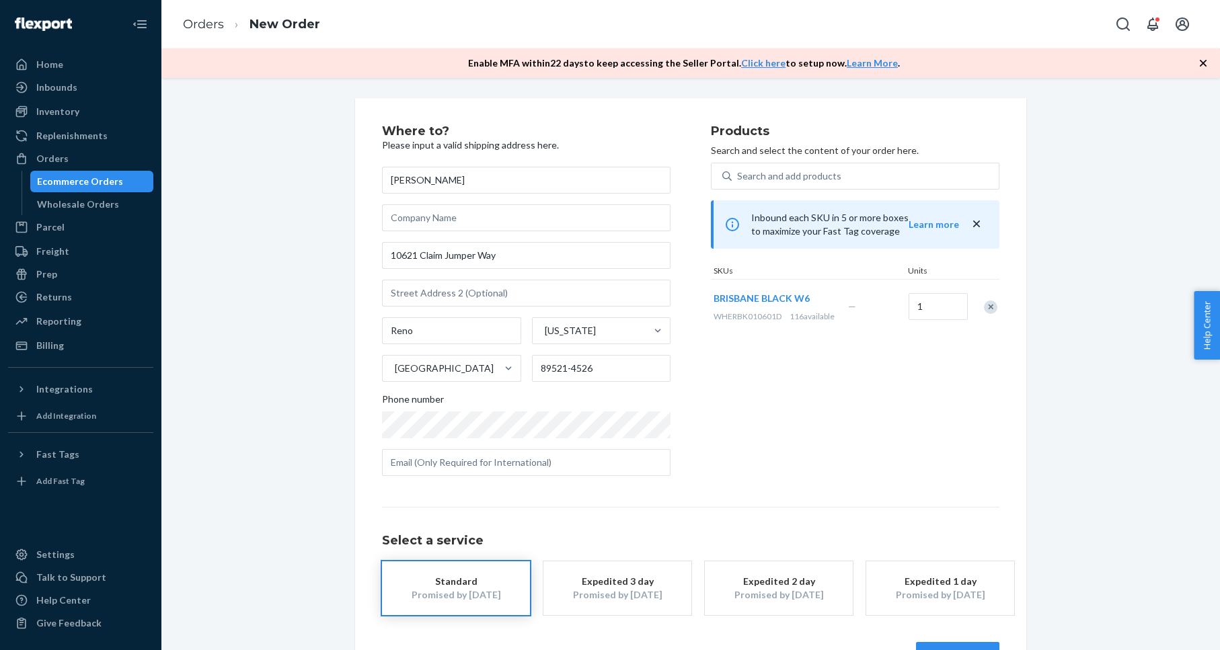
click at [987, 310] on div "Remove Item" at bounding box center [990, 307] width 13 height 13
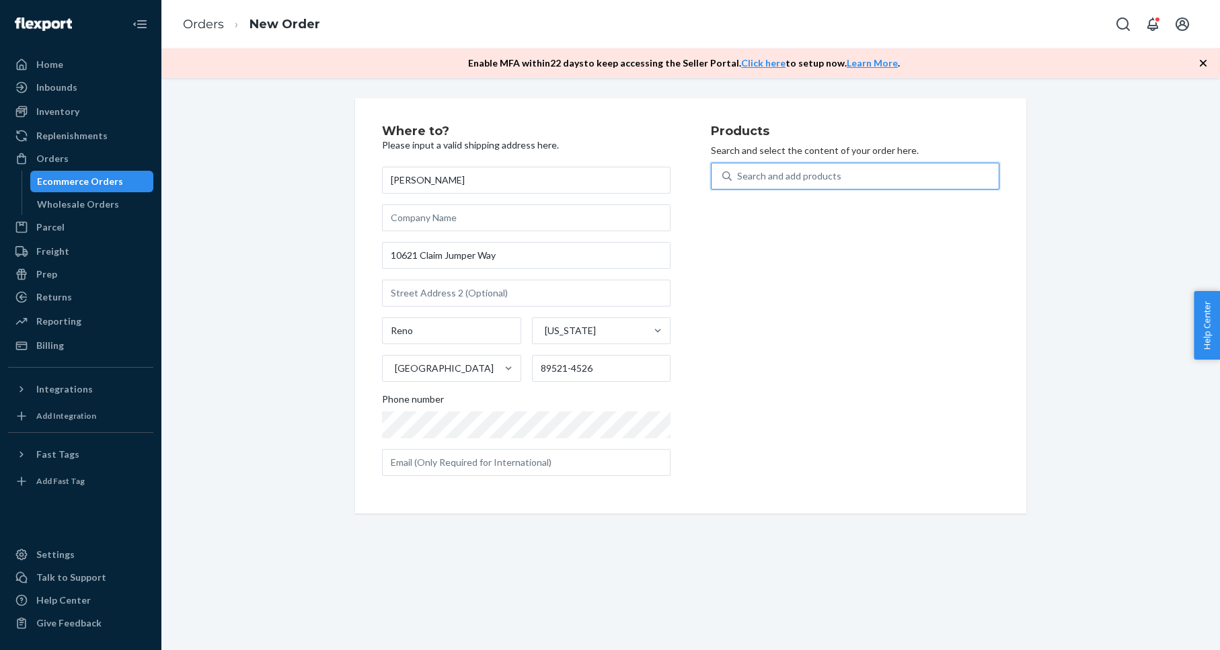
click at [843, 179] on div "Search and add products" at bounding box center [865, 176] width 267 height 24
click at [738, 179] on input "0 results available. Use Up and Down to choose options, press Enter to select t…" at bounding box center [737, 175] width 1 height 13
paste input "Athens Graphite M4.5 / W6"
type input "Athens Graphite M4.5 / W6"
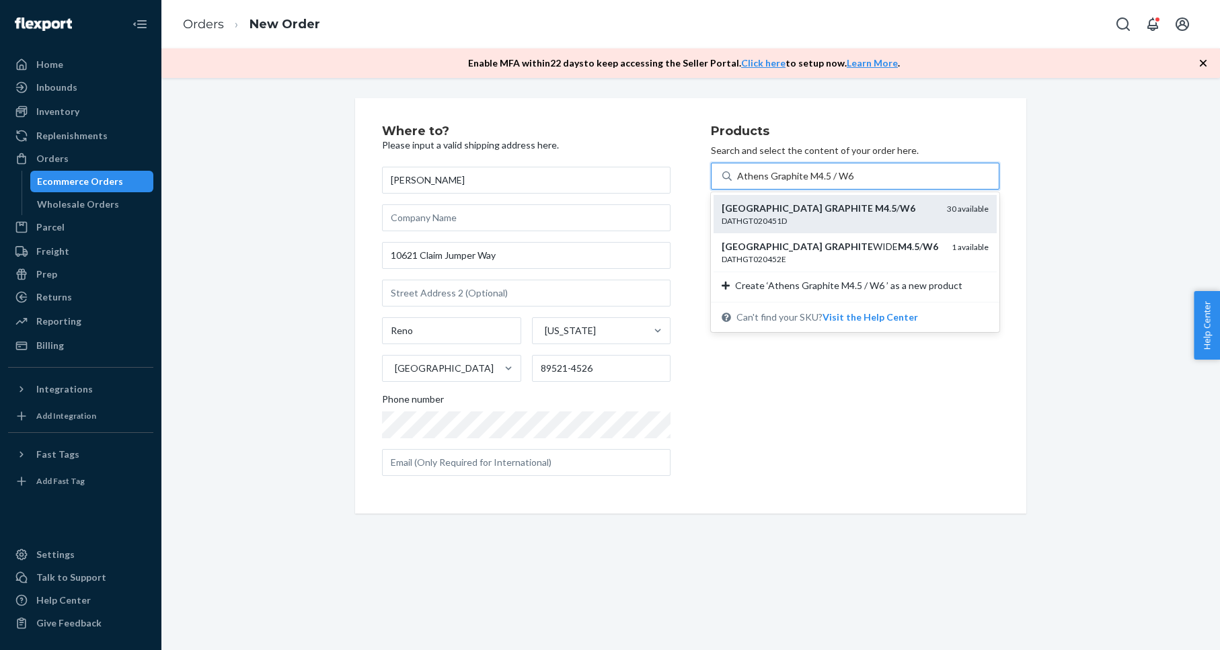
click at [874, 208] on div "ATHENS GRAPHITE M4 . 5 / W6" at bounding box center [829, 208] width 215 height 13
click at [853, 183] on input "Athens Graphite M4.5 / W6" at bounding box center [795, 175] width 116 height 13
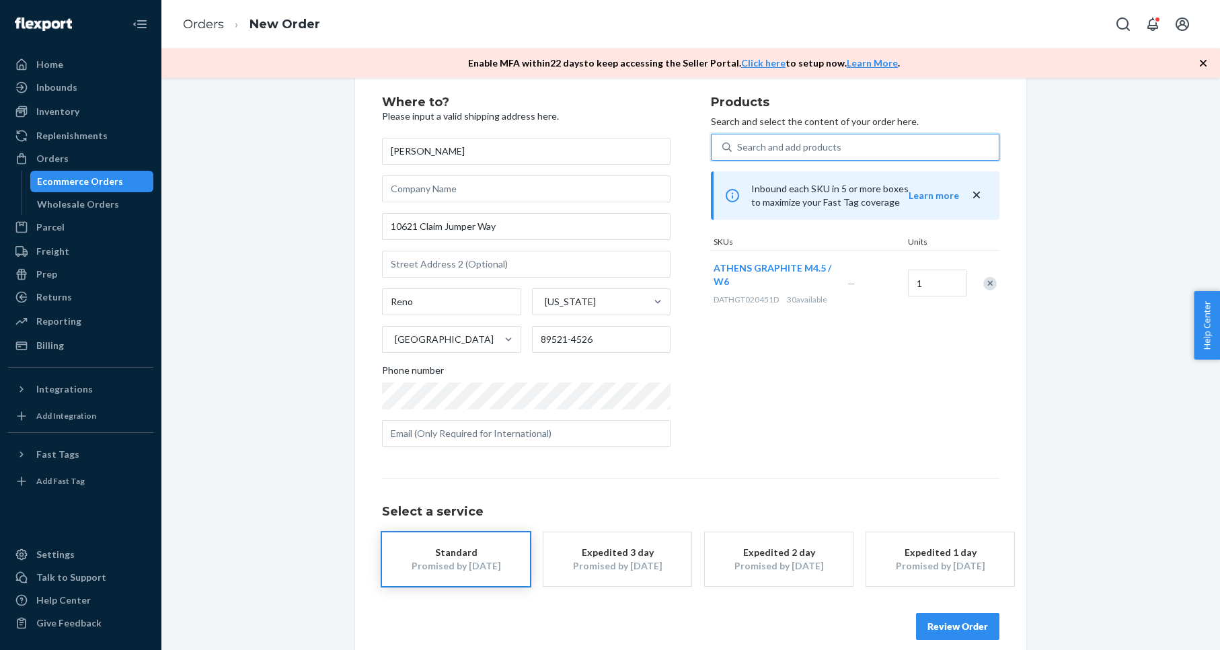
scroll to position [46, 0]
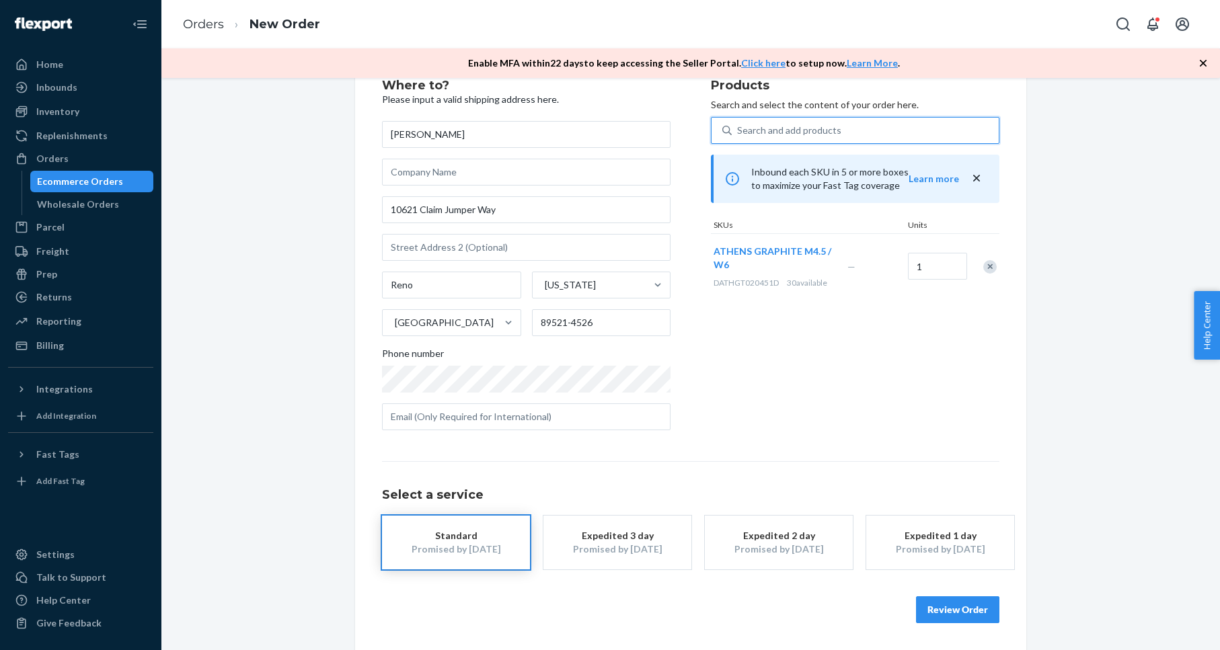
drag, startPoint x: 981, startPoint y: 608, endPoint x: 972, endPoint y: 588, distance: 21.4
click at [981, 608] on button "Review Order" at bounding box center [957, 610] width 83 height 27
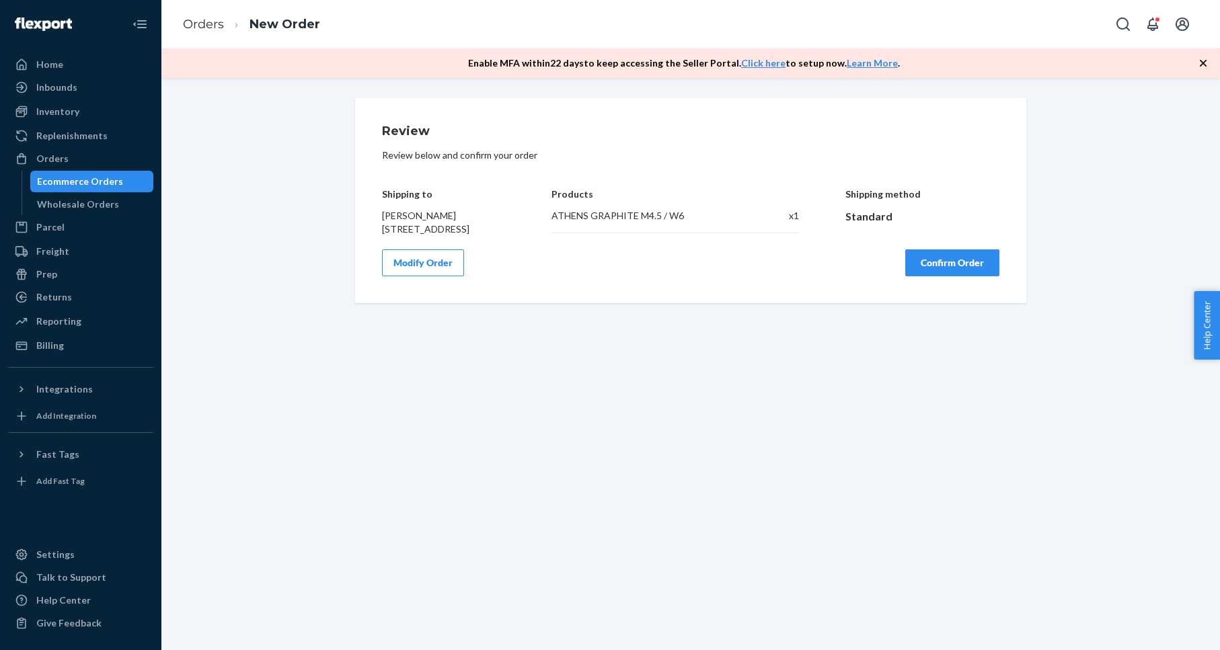
scroll to position [0, 0]
drag, startPoint x: 971, startPoint y: 272, endPoint x: 922, endPoint y: 268, distance: 49.3
click at [971, 272] on button "Confirm Order" at bounding box center [952, 263] width 94 height 27
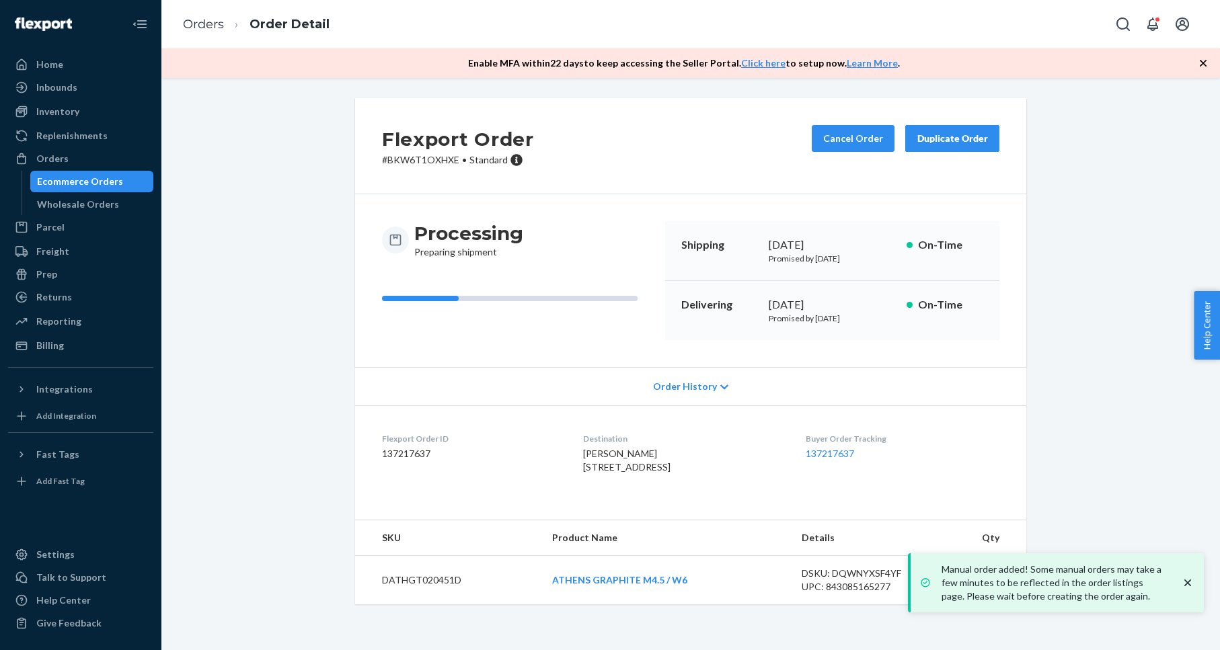
click at [406, 159] on p "# BKW6T1OXHXE • Standard" at bounding box center [458, 159] width 152 height 13
copy p "BKW6T1OXHXE"
click at [118, 161] on div "Orders" at bounding box center [80, 158] width 143 height 19
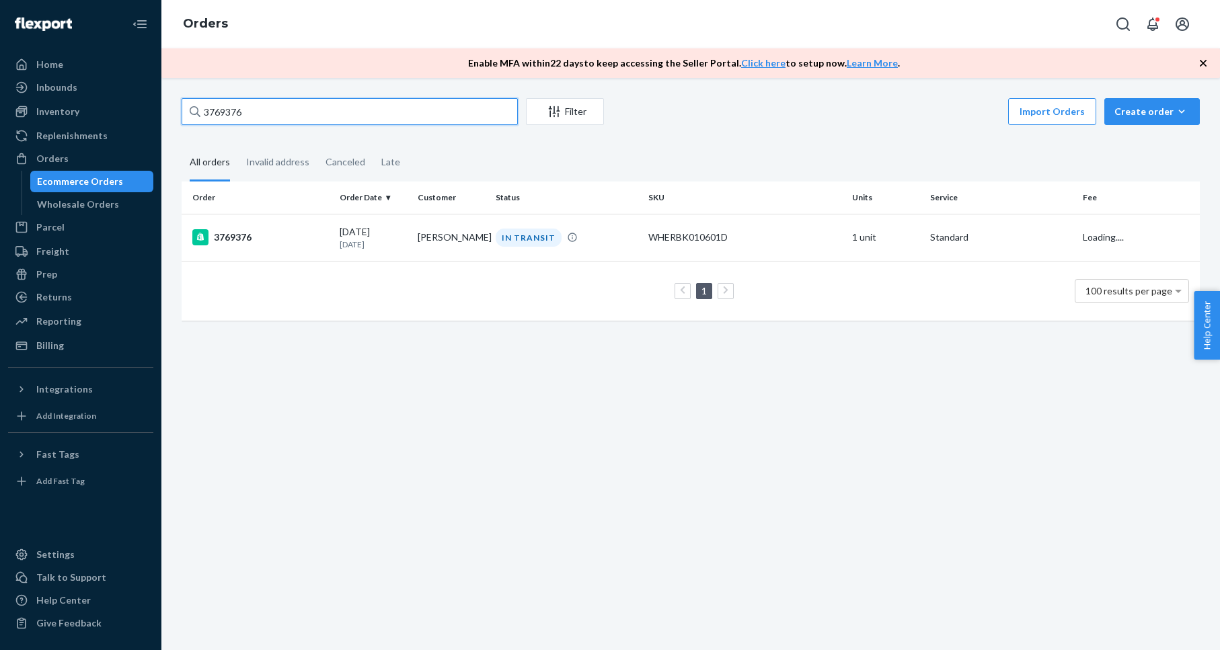
click at [311, 112] on input "3769376" at bounding box center [350, 111] width 336 height 27
paste input "7962"
type input "3767962"
click at [241, 237] on div "3767962" at bounding box center [260, 237] width 137 height 16
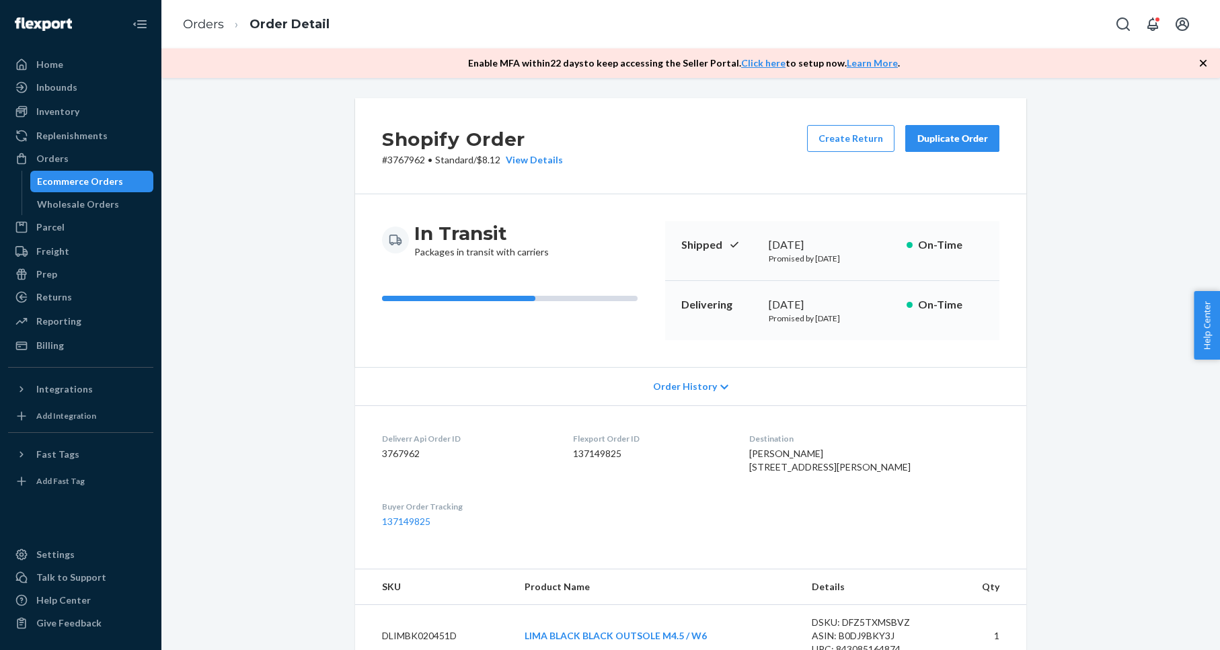
click at [966, 145] on button "Duplicate Order" at bounding box center [952, 138] width 94 height 27
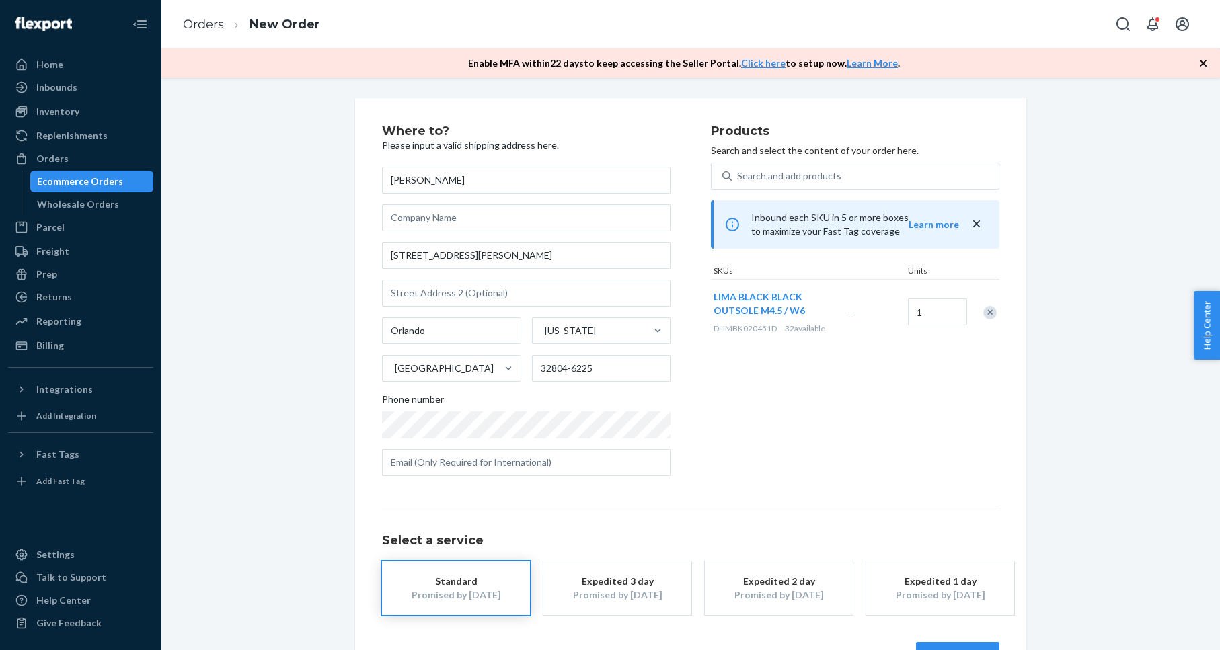
click at [991, 313] on div "Remove Item" at bounding box center [989, 312] width 13 height 13
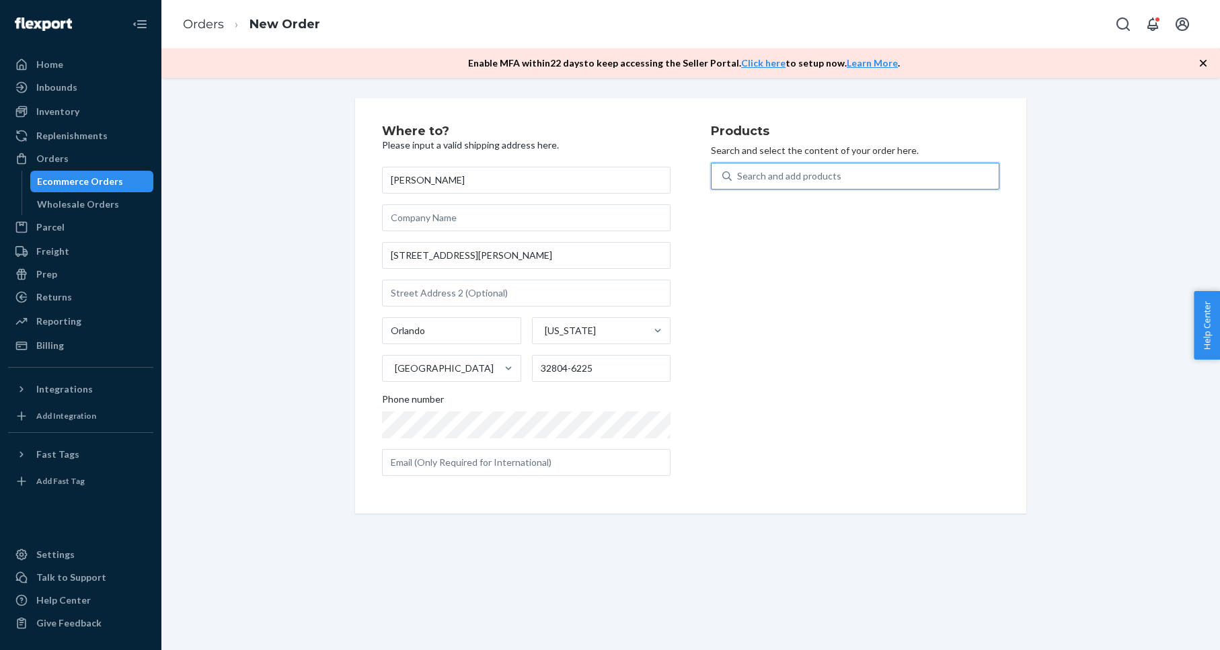
click at [804, 182] on div "Search and add products" at bounding box center [789, 175] width 104 height 13
click at [738, 182] on input "0 results available. Use Up and Down to choose options, press Enter to select t…" at bounding box center [737, 175] width 1 height 13
paste input "Lima White M4.5/W6"
type input "Lima White M4.5/W6"
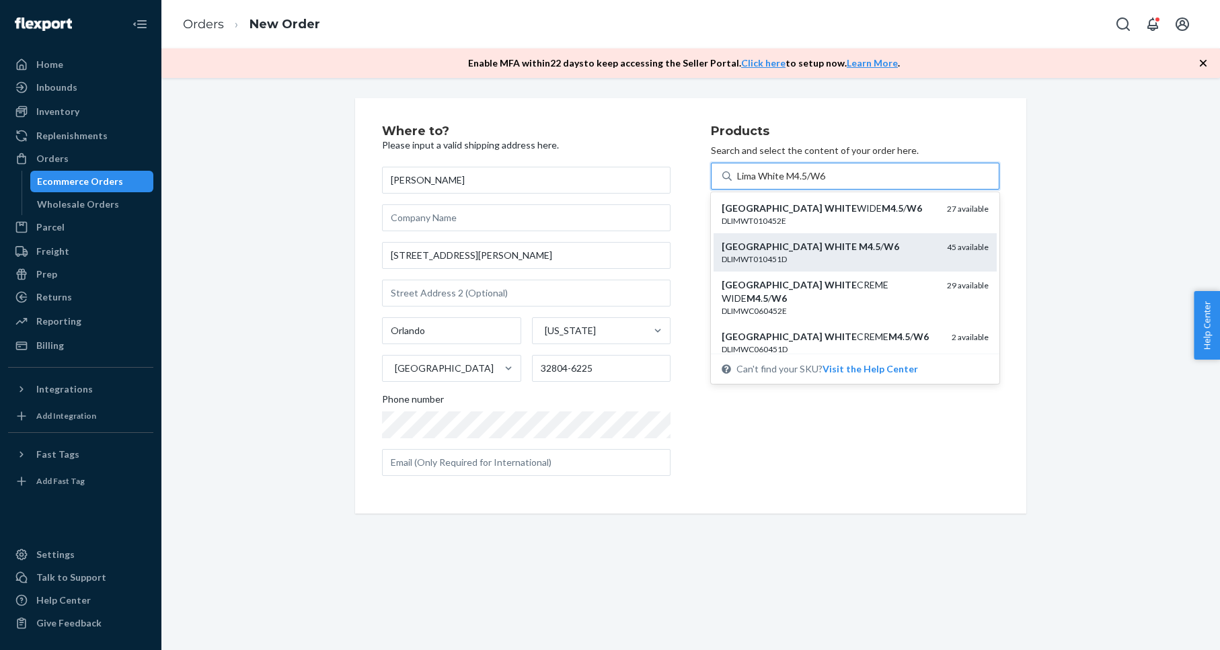
click at [841, 252] on div "LIMA WHITE M4 . 5 / W6" at bounding box center [829, 246] width 215 height 13
click at [828, 183] on input "Lima White M4.5/W6" at bounding box center [782, 175] width 91 height 13
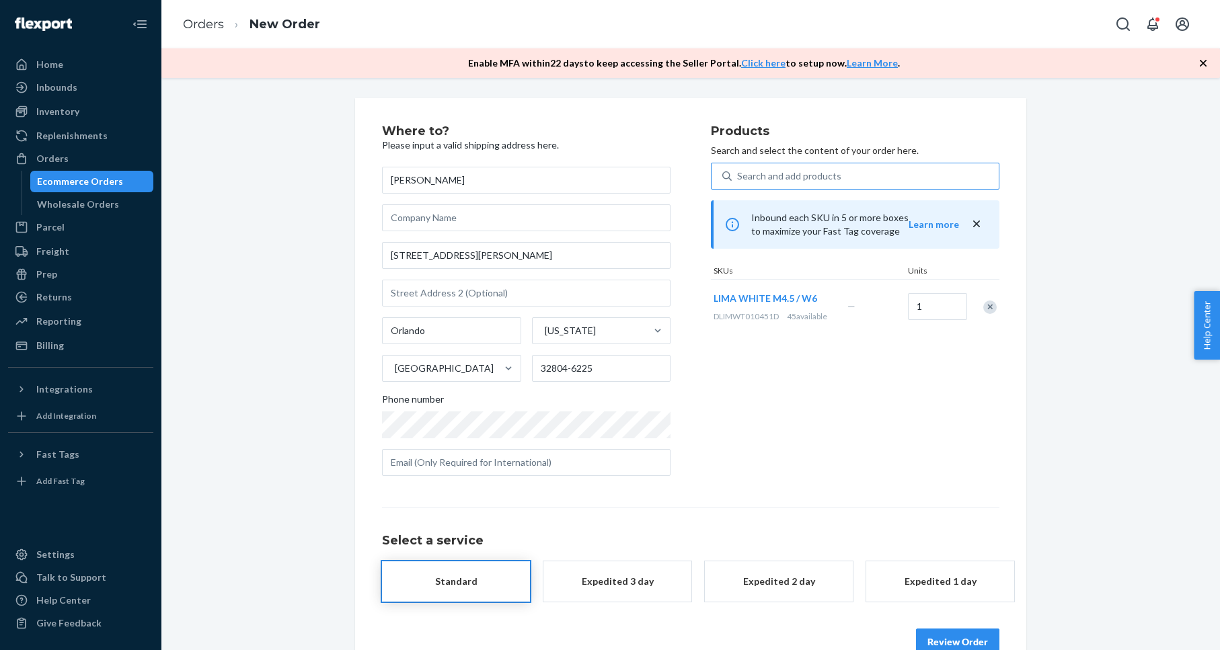
click at [948, 484] on div "Products Search and select the content of your order here. Search and add produ…" at bounding box center [855, 306] width 289 height 362
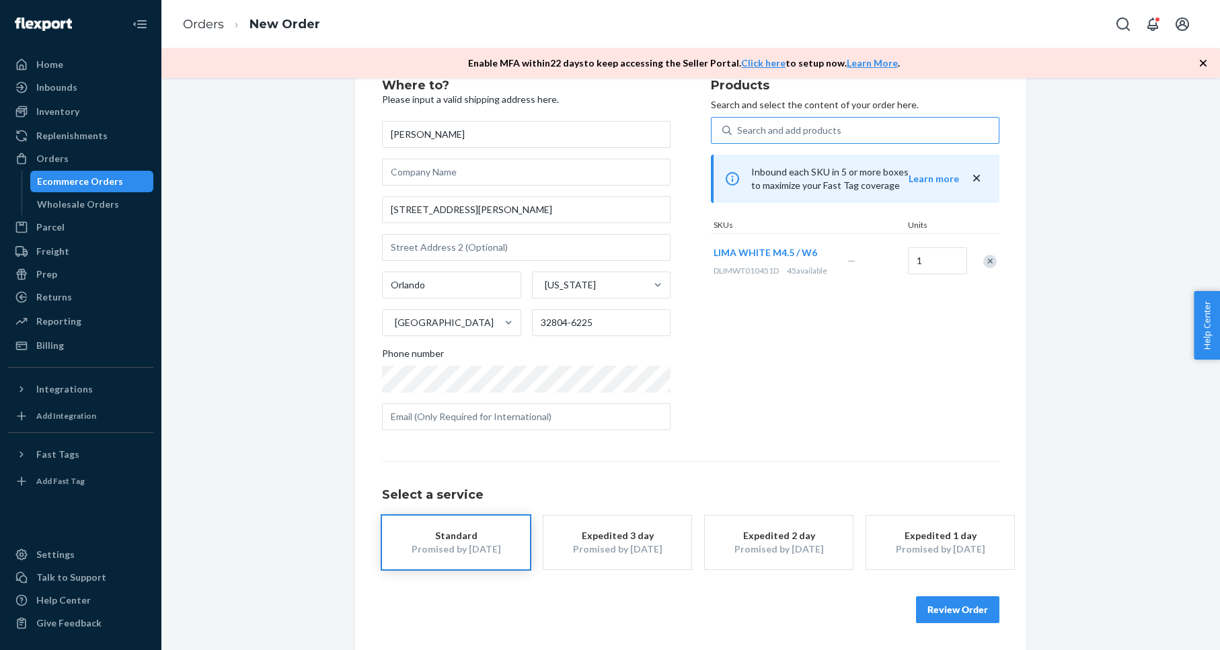
drag, startPoint x: 966, startPoint y: 603, endPoint x: 956, endPoint y: 592, distance: 14.3
click at [965, 602] on button "Review Order" at bounding box center [957, 610] width 83 height 27
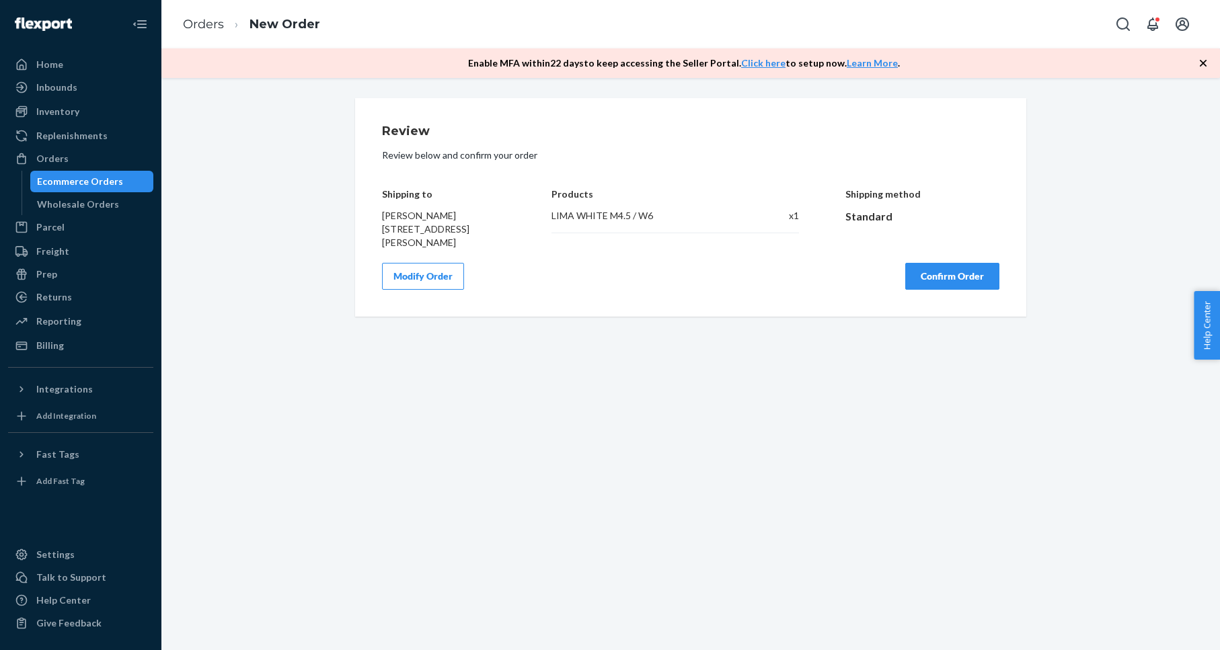
click at [932, 276] on button "Confirm Order" at bounding box center [952, 276] width 94 height 27
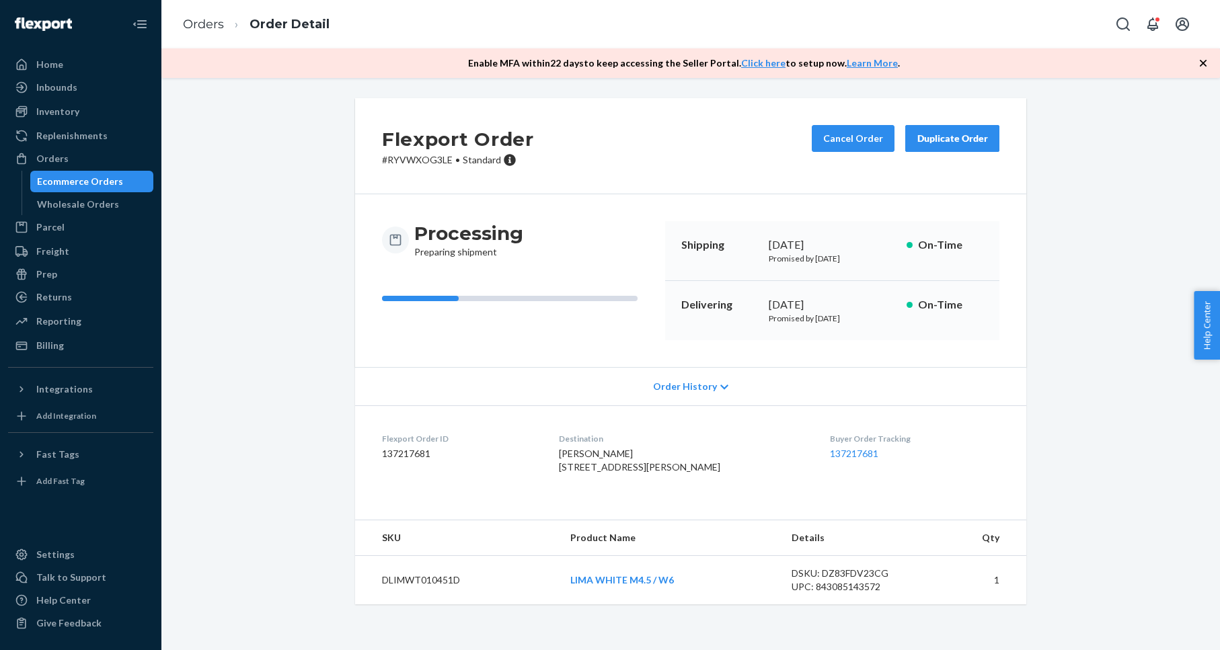
click at [409, 160] on p "# RYVWXOG3LE • Standard" at bounding box center [458, 159] width 152 height 13
copy p "RYVWXOG3LE"
click at [100, 159] on div "Orders" at bounding box center [80, 158] width 143 height 19
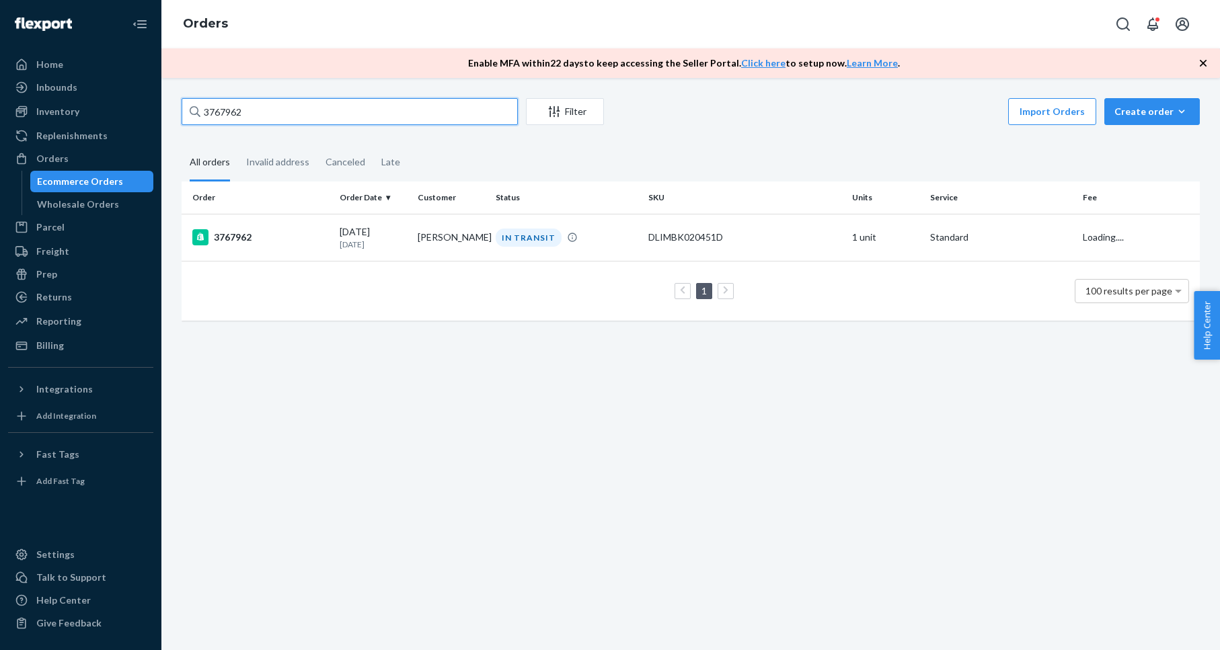
click at [325, 120] on input "3767962" at bounding box center [350, 111] width 336 height 27
paste input "9538"
type input "3769538"
click at [245, 238] on div "3769538" at bounding box center [260, 237] width 137 height 16
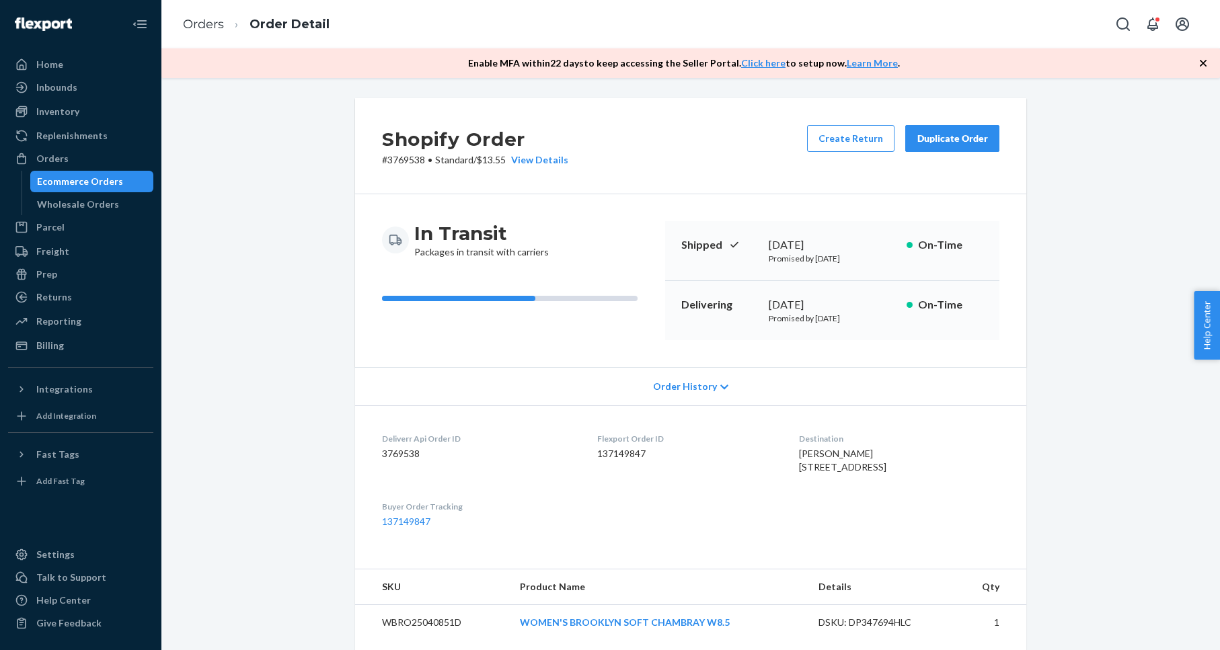
click at [966, 139] on div "Duplicate Order" at bounding box center [952, 138] width 71 height 13
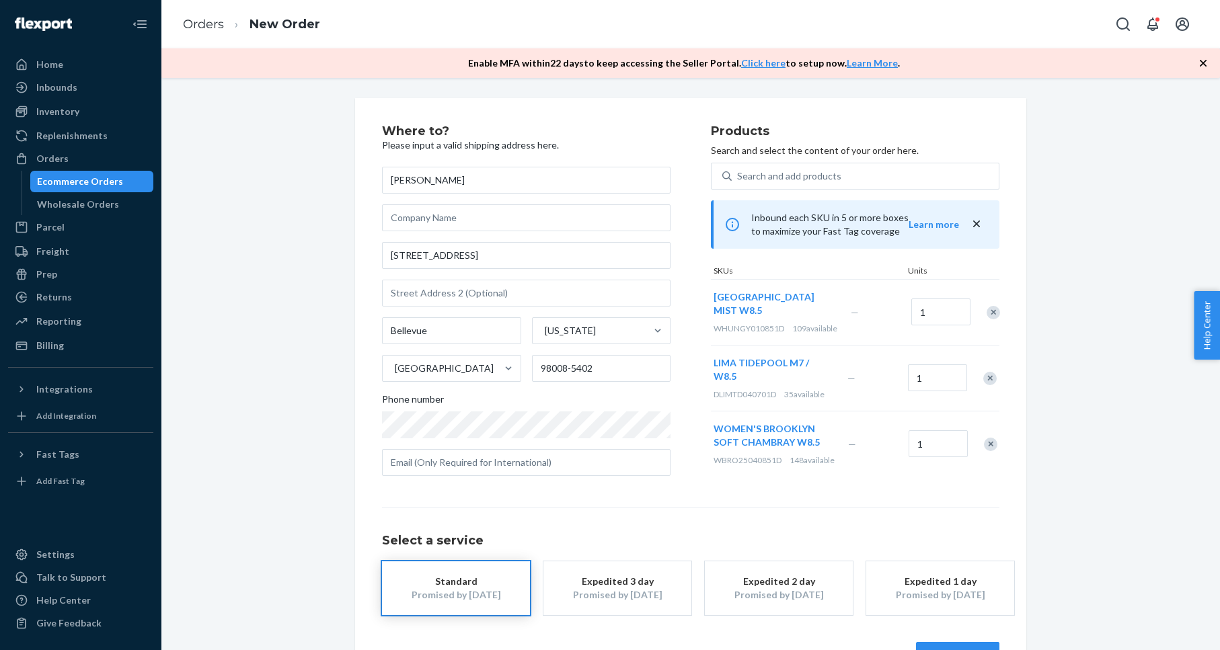
click at [988, 319] on div "Remove Item" at bounding box center [993, 312] width 13 height 13
click at [989, 309] on div "Remove Item" at bounding box center [989, 312] width 13 height 13
drag, startPoint x: 990, startPoint y: 320, endPoint x: 975, endPoint y: 297, distance: 28.2
click at [990, 319] on div "Remove Item" at bounding box center [990, 312] width 13 height 13
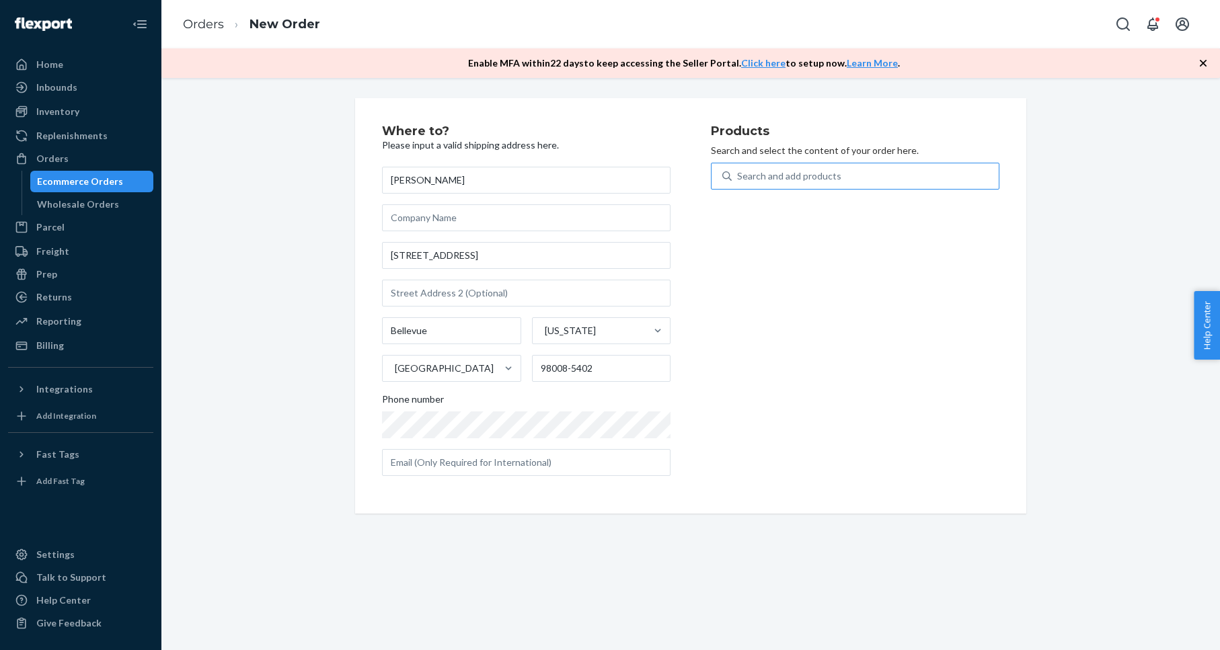
click at [878, 176] on div "Search and add products" at bounding box center [865, 176] width 267 height 24
click at [738, 176] on input "Search and add products" at bounding box center [737, 175] width 1 height 13
paste input "ydney White Pepper W8.5"
click at [740, 177] on input "ydney White Pepper W8.5" at bounding box center [792, 175] width 110 height 13
type input "sydney White Pepper W8.5"
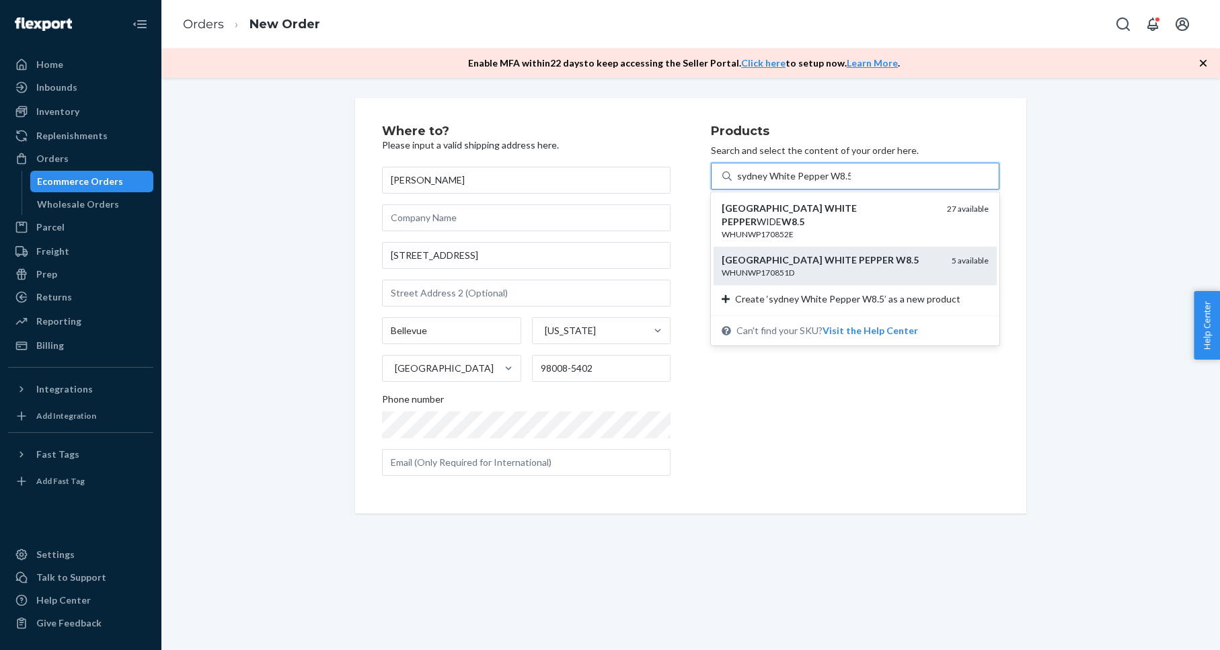
click at [859, 254] on em "PEPPER" at bounding box center [876, 259] width 35 height 11
click at [817, 183] on input "sydney White Pepper W8.5" at bounding box center [794, 175] width 114 height 13
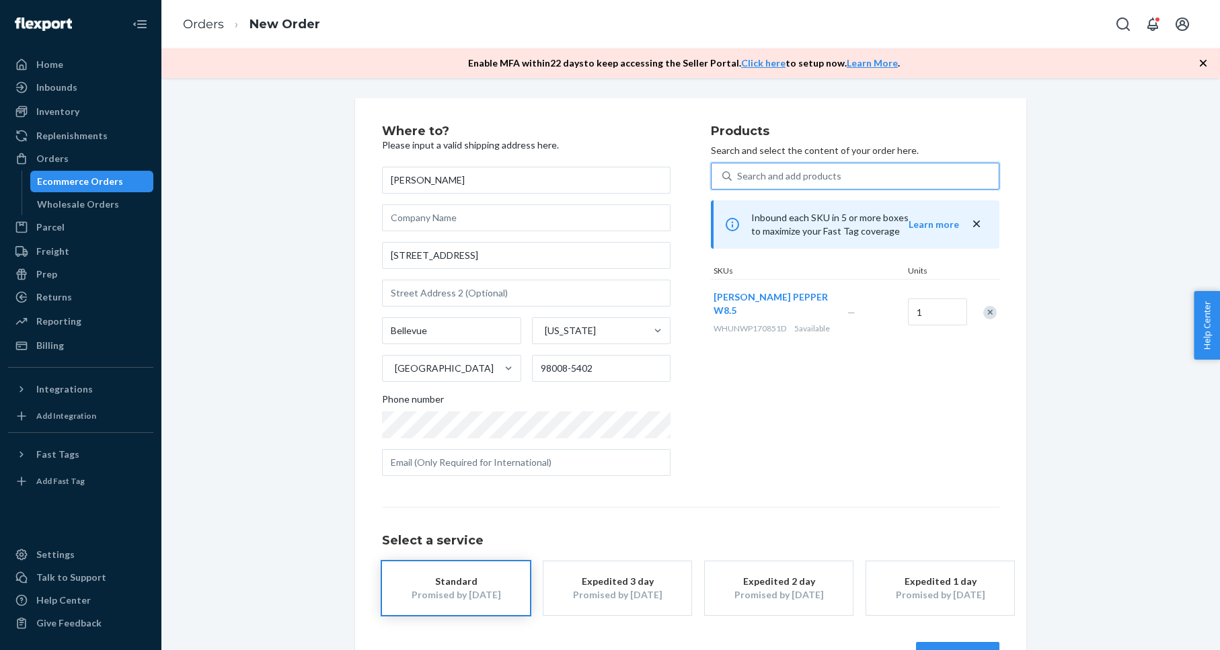
click at [950, 642] on button "Review Order" at bounding box center [957, 655] width 83 height 27
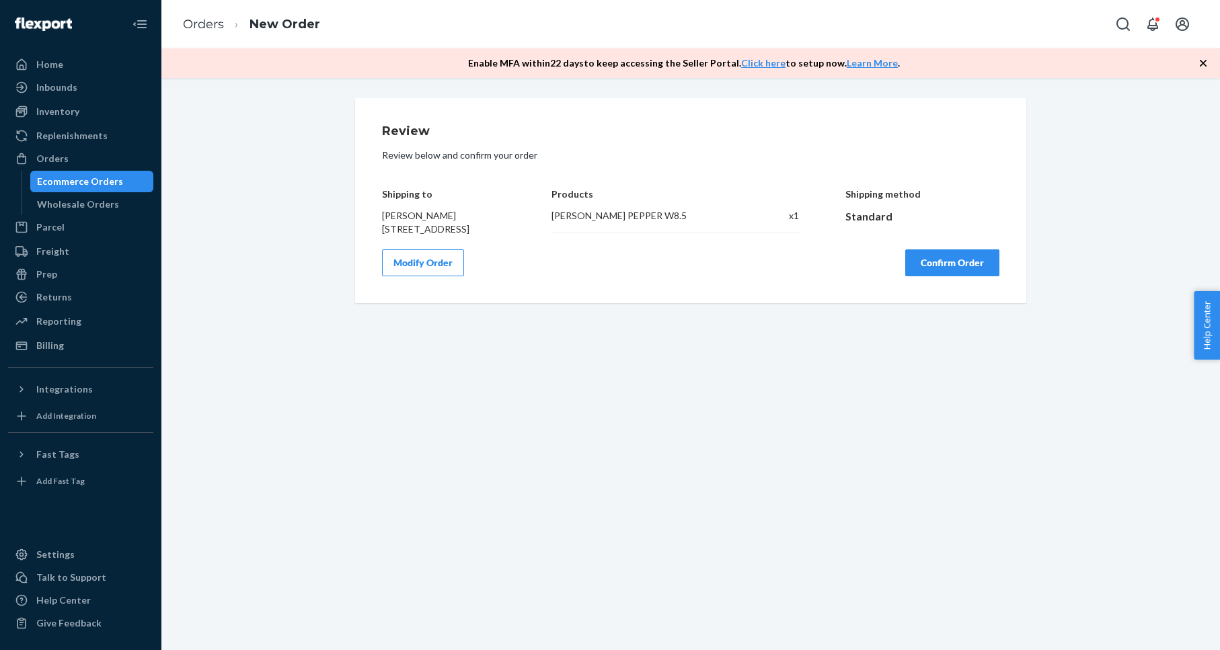
click at [959, 276] on button "Confirm Order" at bounding box center [952, 263] width 94 height 27
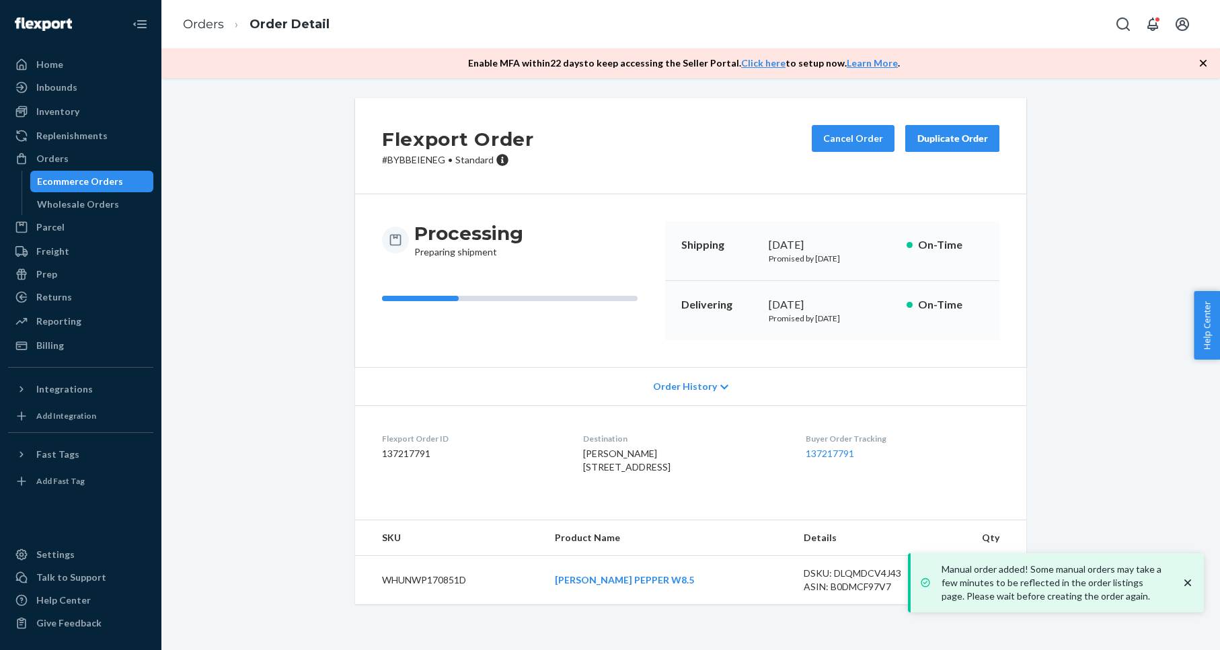
click at [426, 160] on p "# BYBBEIENEG • Standard" at bounding box center [458, 159] width 152 height 13
click at [426, 159] on p "# BYBBEIENEG • Standard" at bounding box center [458, 159] width 152 height 13
copy p "BYBBEIENEG"
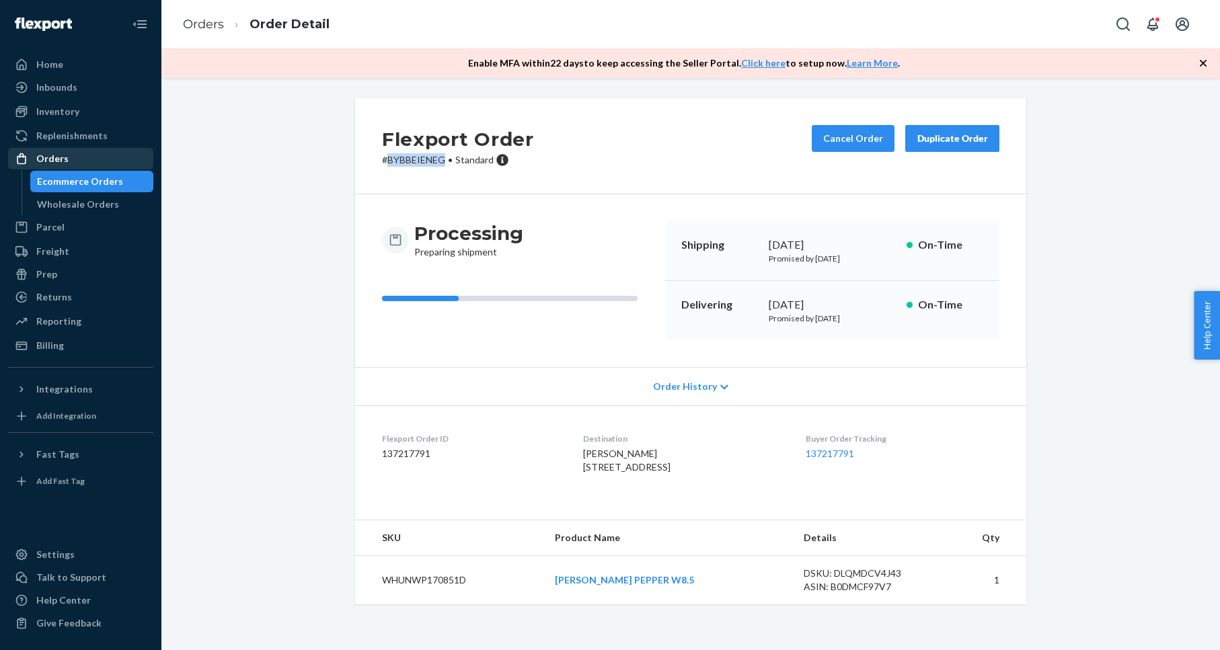
click at [137, 161] on div "Orders" at bounding box center [80, 158] width 143 height 19
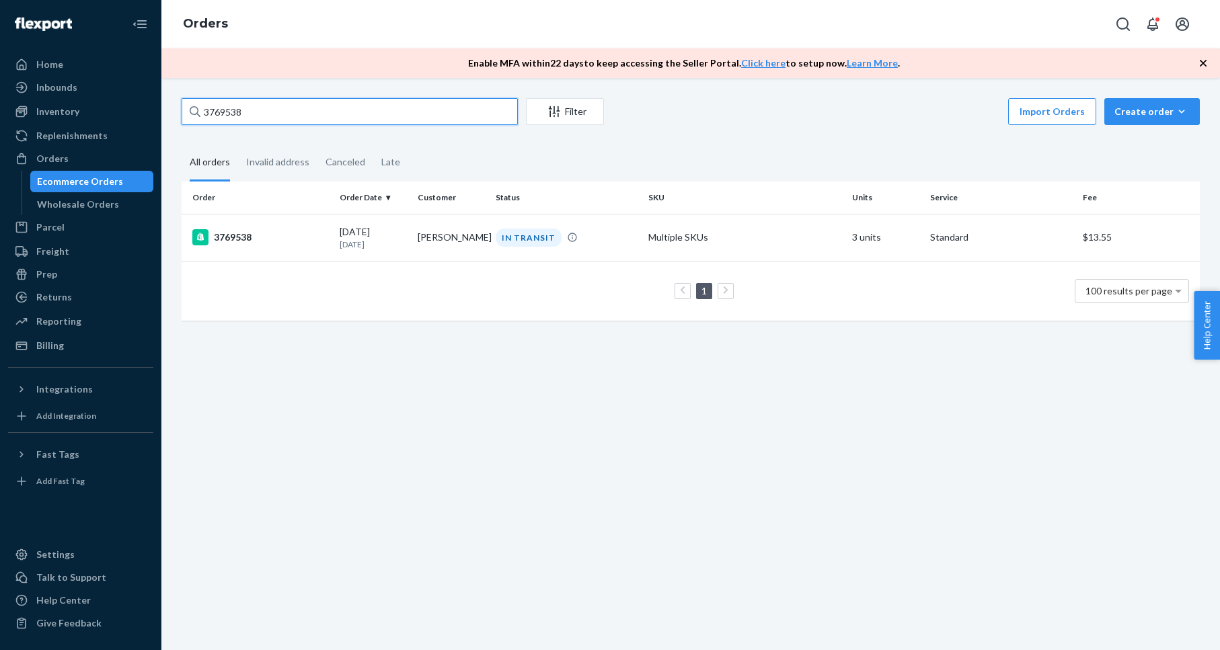
click at [237, 110] on input "3769538" at bounding box center [350, 111] width 336 height 27
paste input "71170"
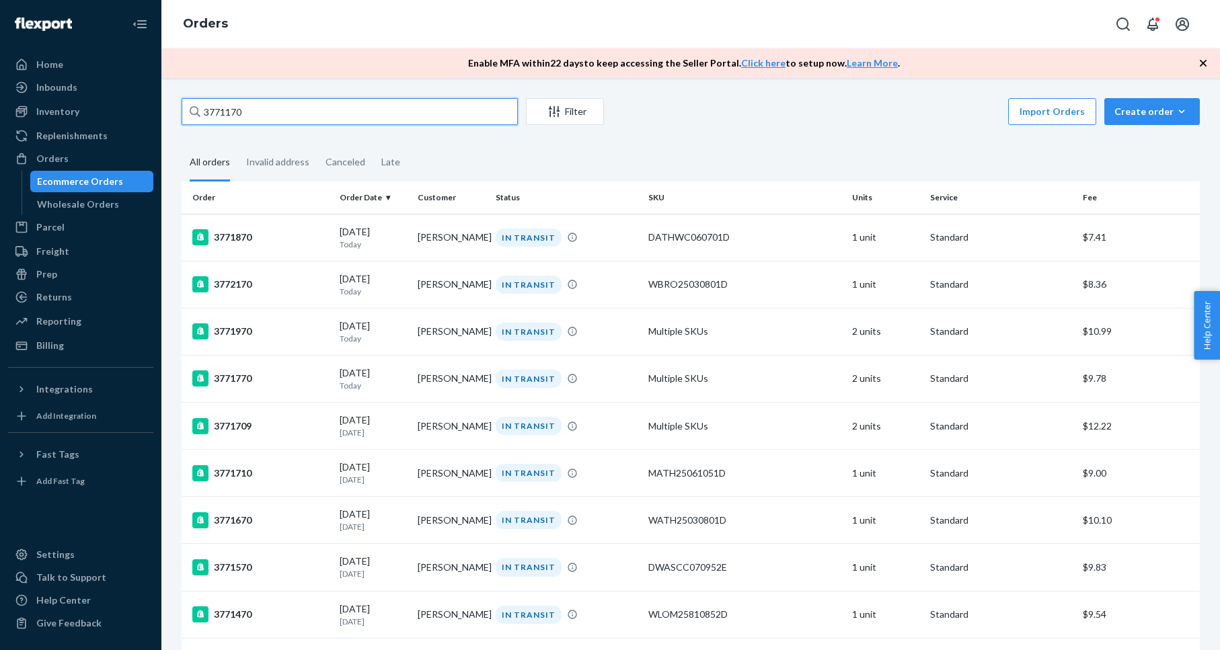
click at [233, 114] on input "3771170" at bounding box center [350, 111] width 336 height 27
click at [232, 114] on input "3771170" at bounding box center [350, 111] width 336 height 27
paste input "0865"
type input "3770865"
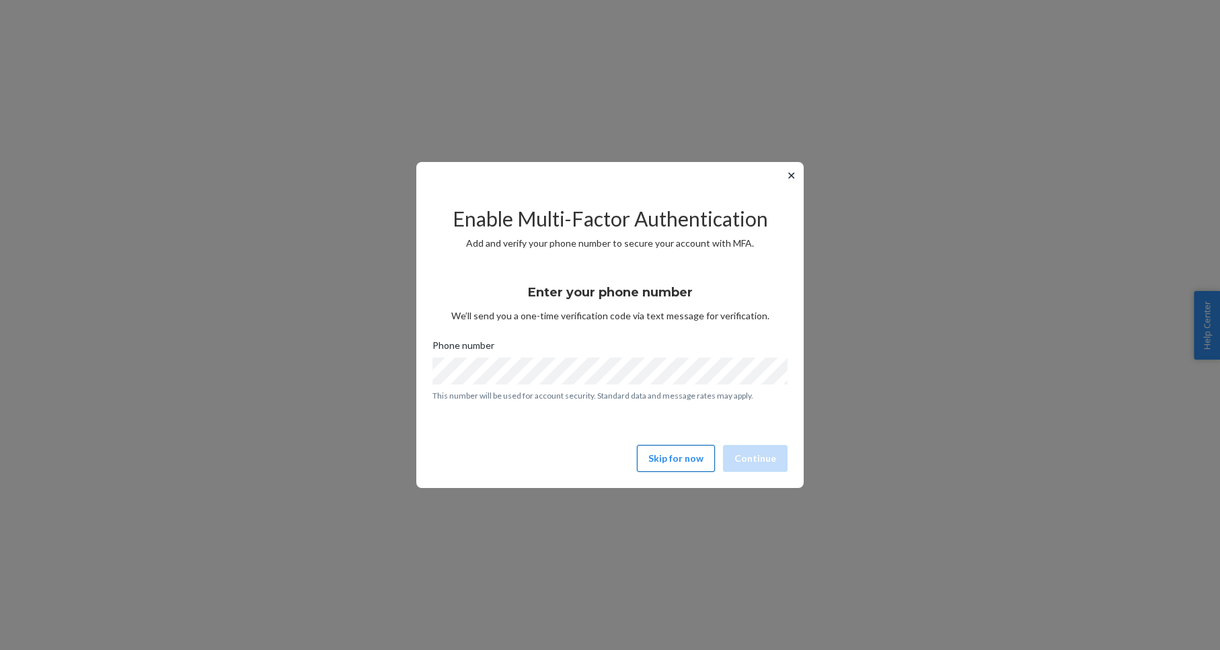
click at [707, 455] on button "Skip for now" at bounding box center [676, 458] width 78 height 27
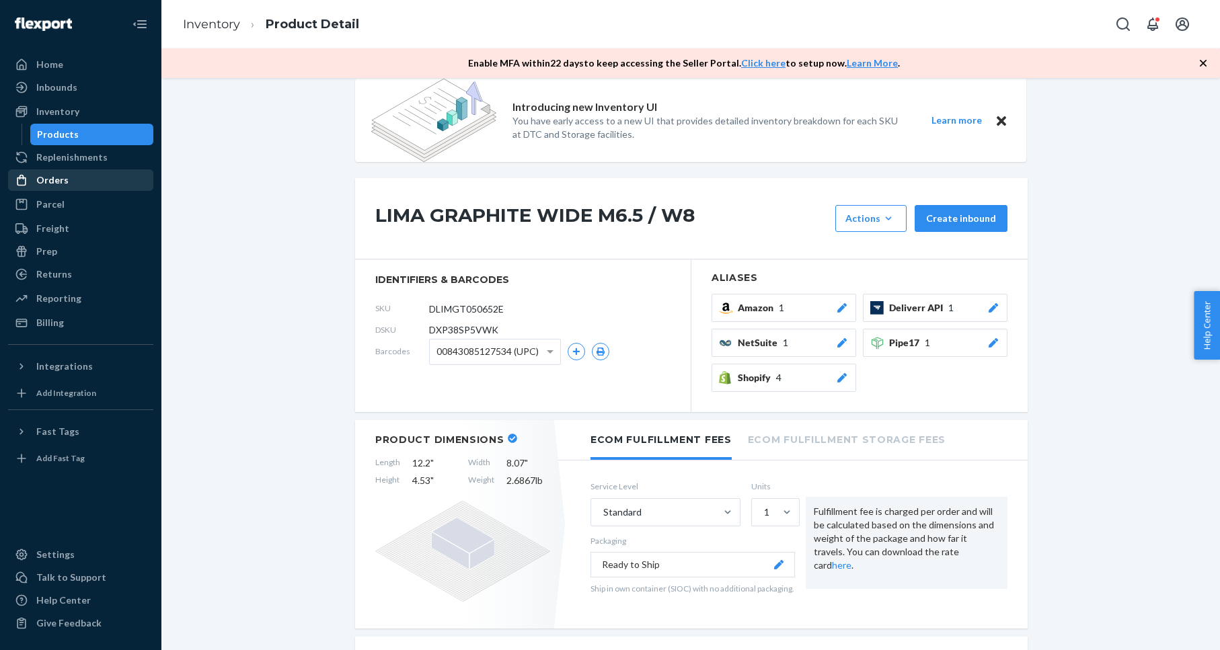
scroll to position [19, 0]
click at [124, 174] on div "Orders" at bounding box center [80, 180] width 143 height 19
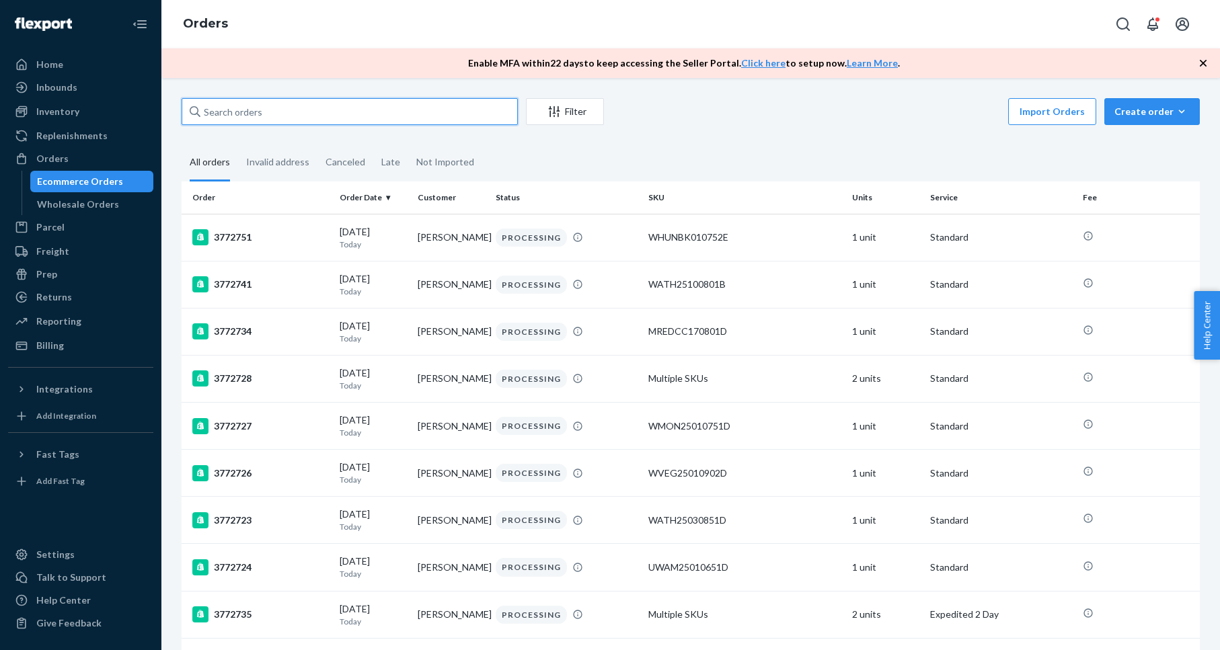
click at [387, 107] on input "text" at bounding box center [350, 111] width 336 height 27
paste input "114-8230323-6095438"
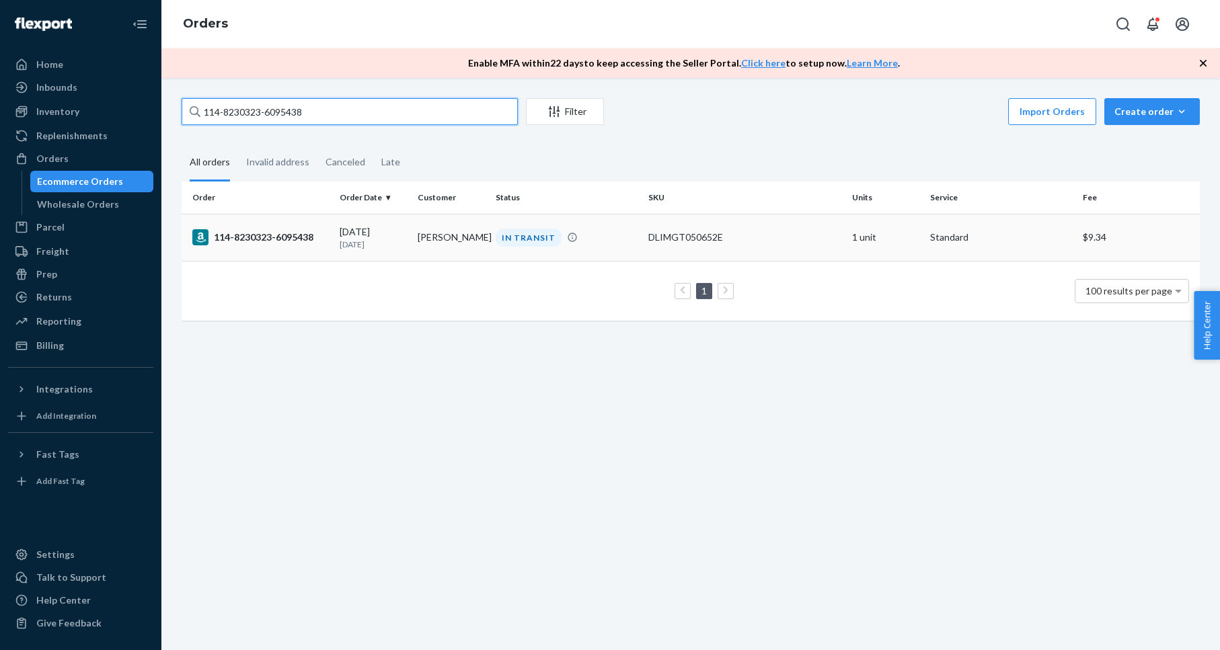
type input "114-8230323-6095438"
click at [274, 232] on div "114-8230323-6095438" at bounding box center [260, 237] width 137 height 16
